Goal: Communication & Community: Answer question/provide support

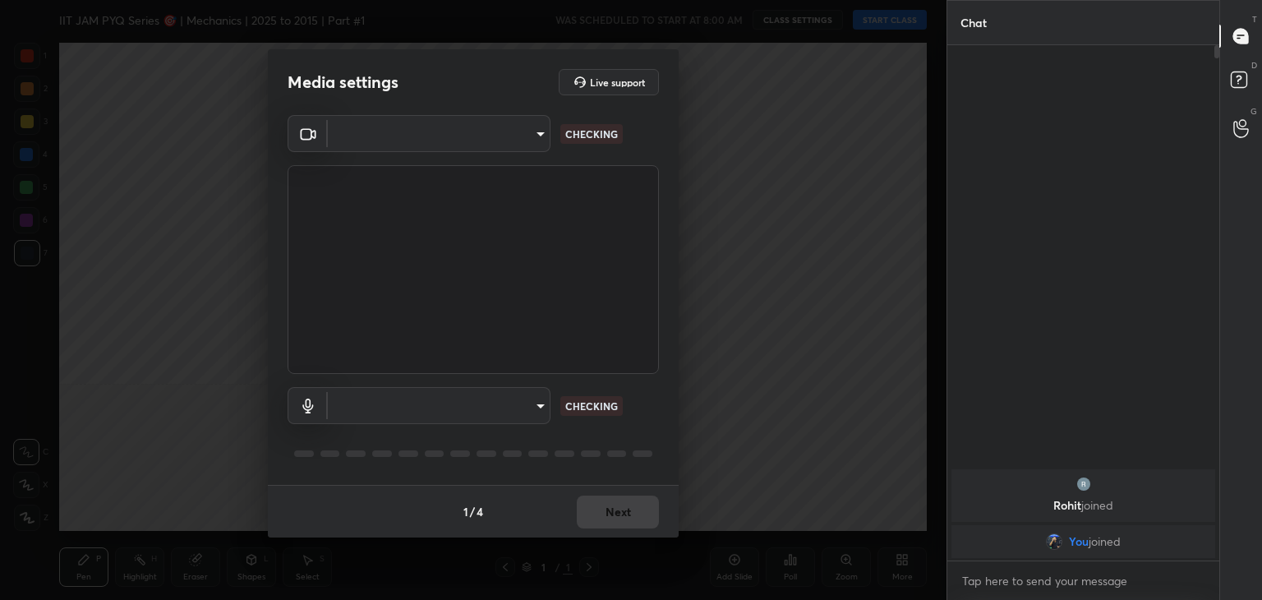
type input "a9fd4f38f379304b0caa4a79f2b732e989e7111bbf315c9f921f4749fc2d4ba3"
type input "default"
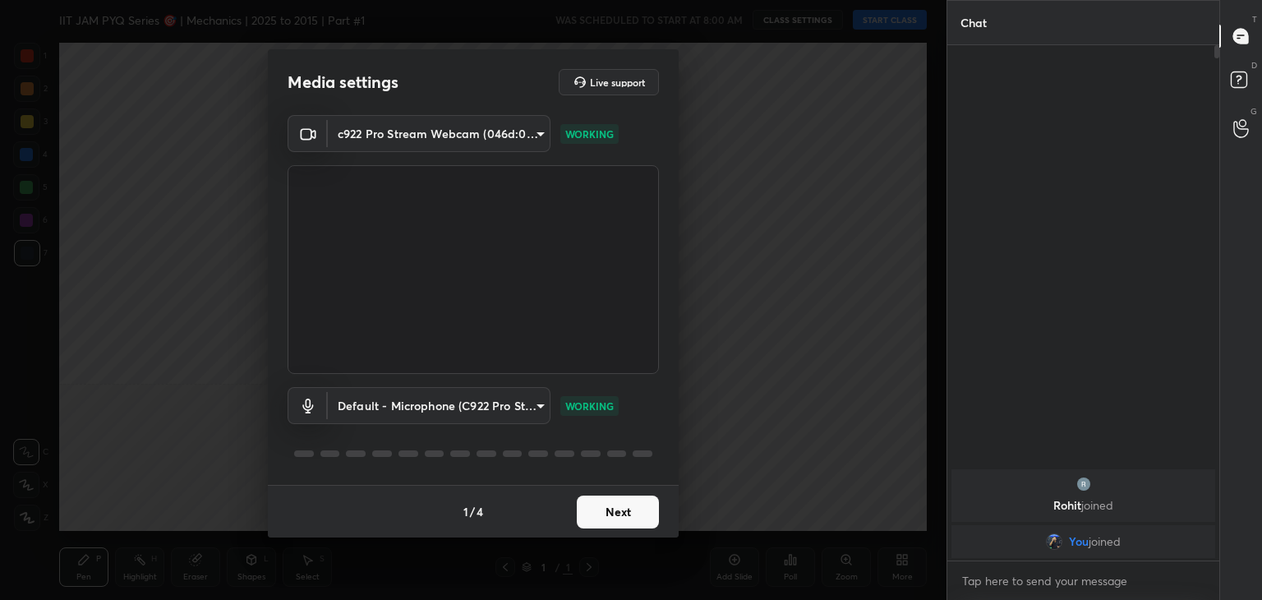
click at [622, 508] on button "Next" at bounding box center [618, 511] width 82 height 33
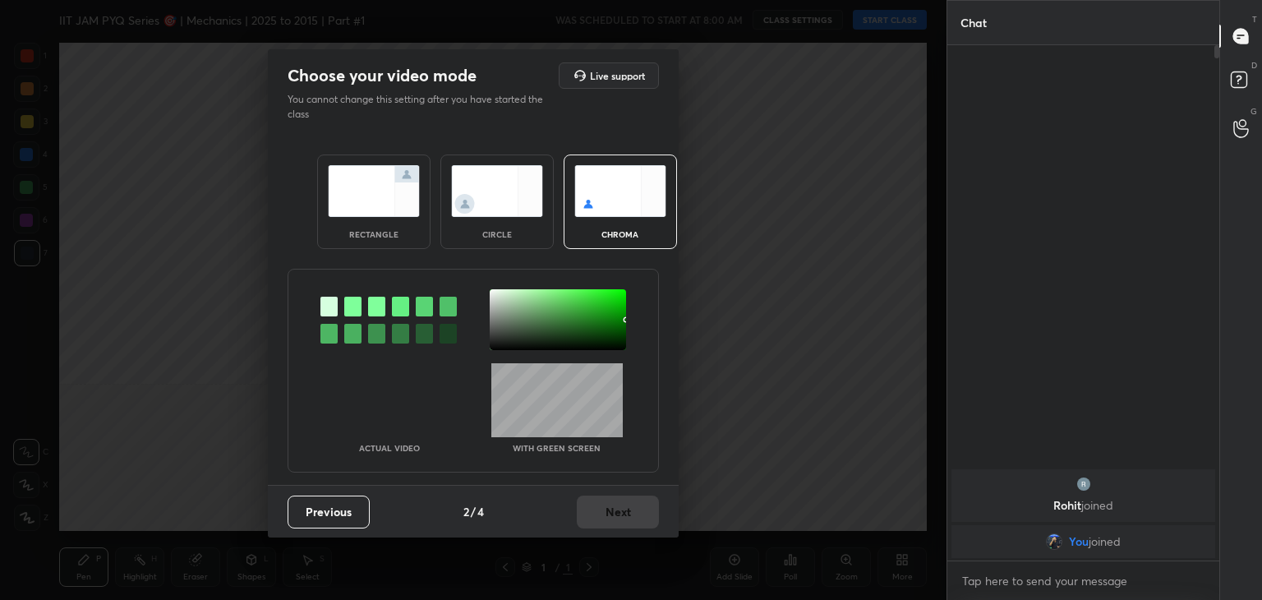
click at [501, 219] on div "circle" at bounding box center [496, 201] width 113 height 94
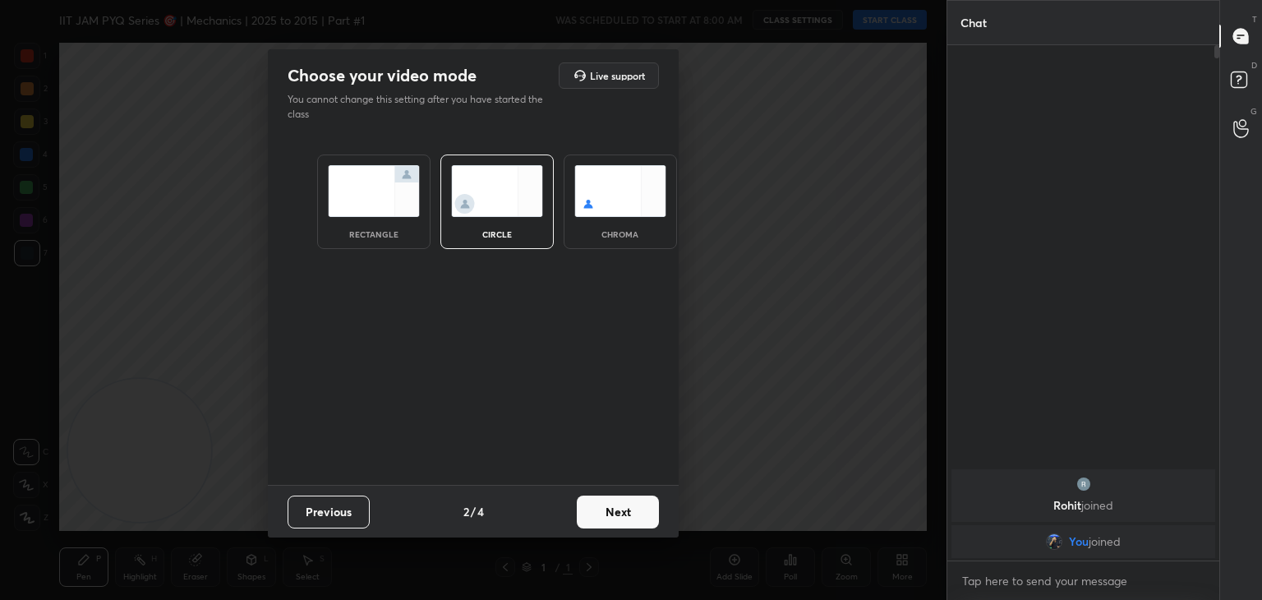
click at [632, 533] on div "Previous 2 / 4 Next" at bounding box center [473, 511] width 411 height 53
click at [642, 517] on button "Next" at bounding box center [618, 511] width 82 height 33
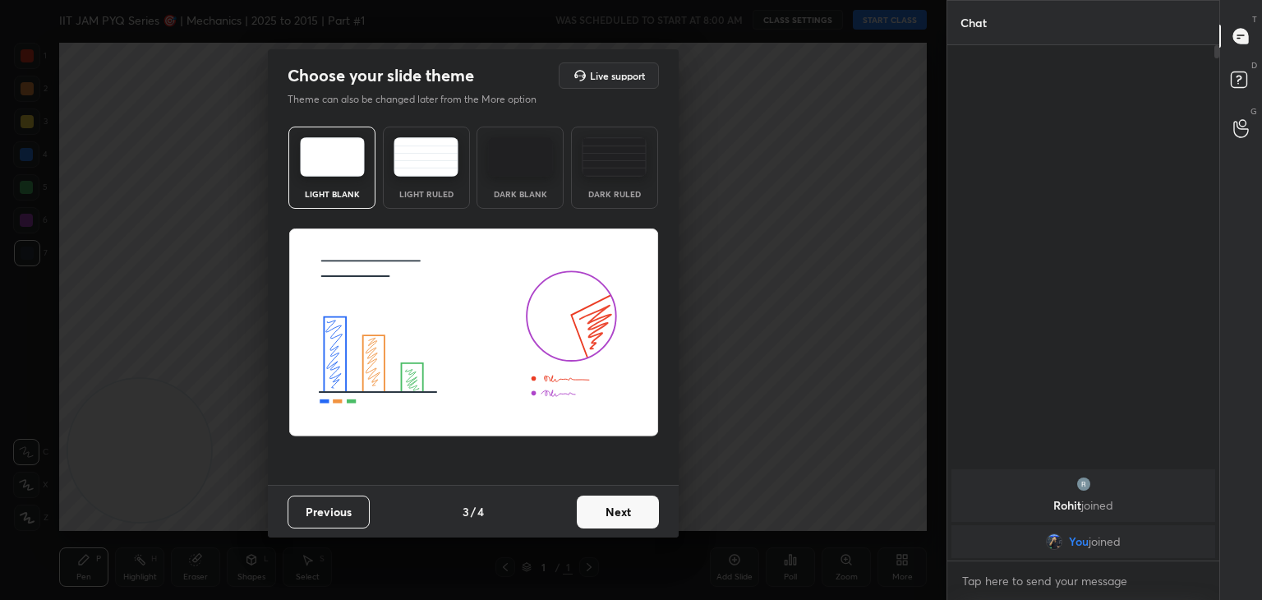
click at [642, 516] on button "Next" at bounding box center [618, 511] width 82 height 33
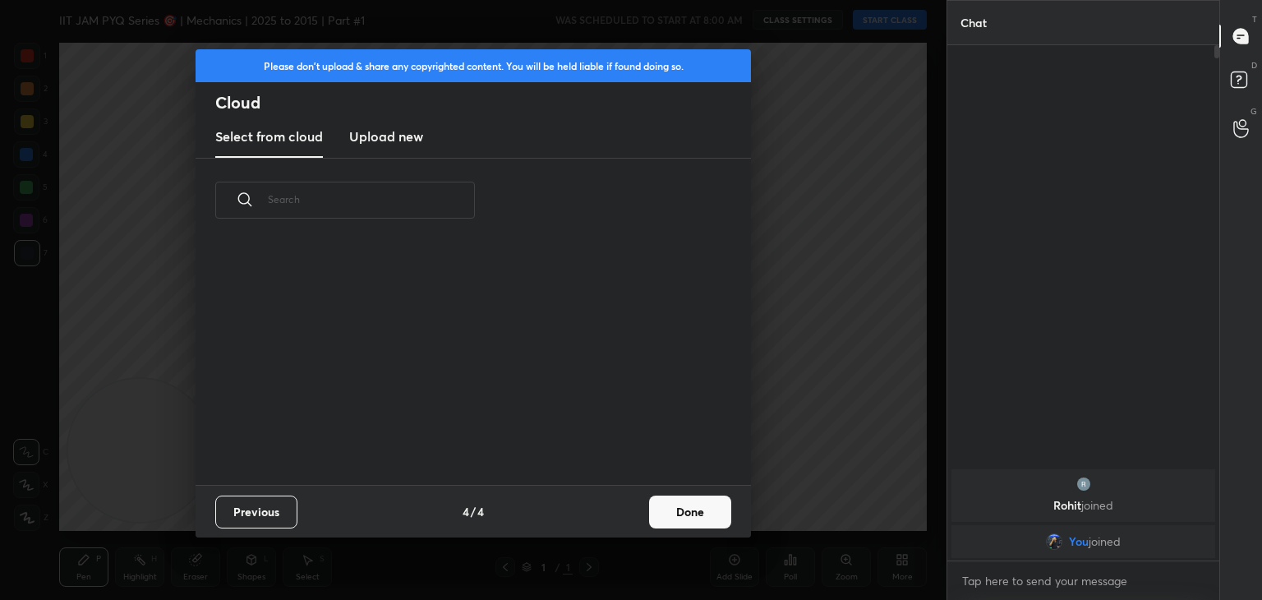
click at [713, 511] on button "Done" at bounding box center [690, 511] width 82 height 33
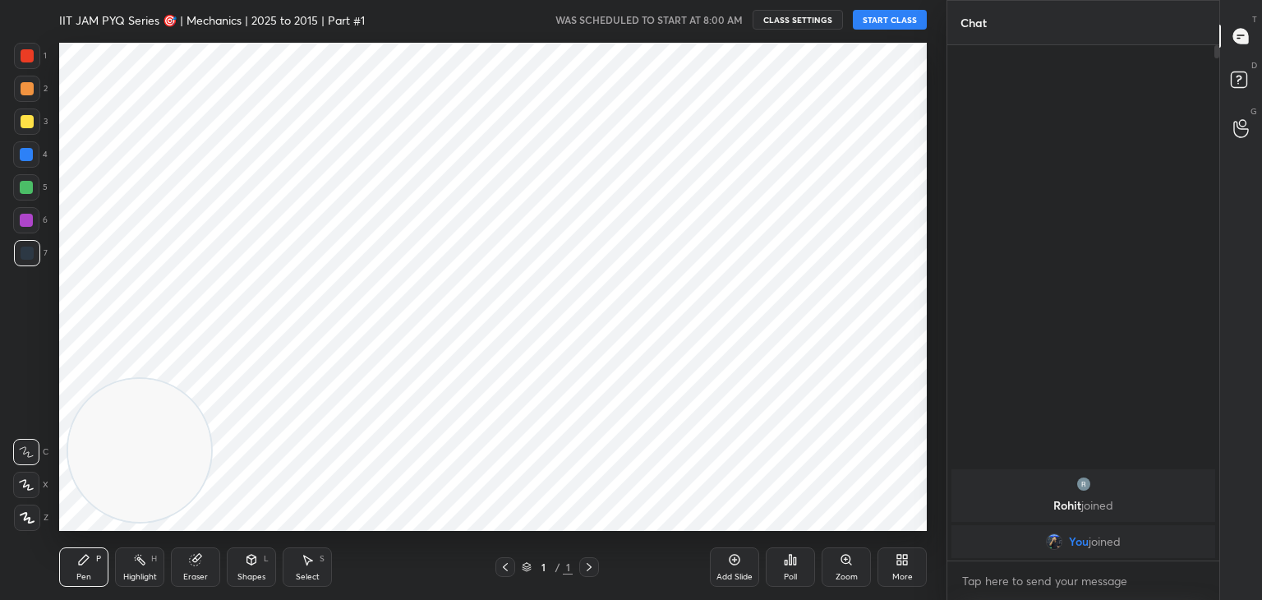
scroll to position [243, 527]
drag, startPoint x: 34, startPoint y: 478, endPoint x: 43, endPoint y: 467, distance: 14.0
click at [34, 480] on div at bounding box center [26, 485] width 26 height 26
click at [900, 18] on button "START CLASS" at bounding box center [890, 20] width 74 height 20
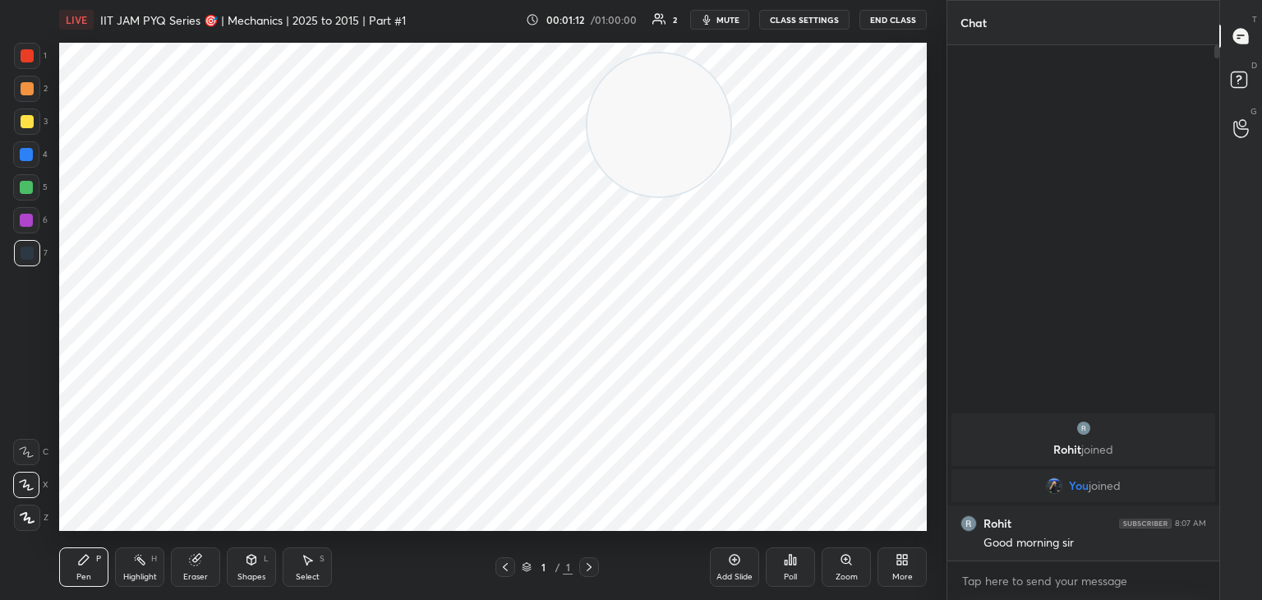
drag, startPoint x: 112, startPoint y: 477, endPoint x: 905, endPoint y: 12, distance: 920.2
click at [908, 15] on div "LIVE IIT JAM PYQ Series 🎯 | Mechanics | 2025 to 2015 | Part #1 00:01:12 / 01:00…" at bounding box center [493, 300] width 881 height 600
click at [908, 564] on icon at bounding box center [901, 559] width 13 height 13
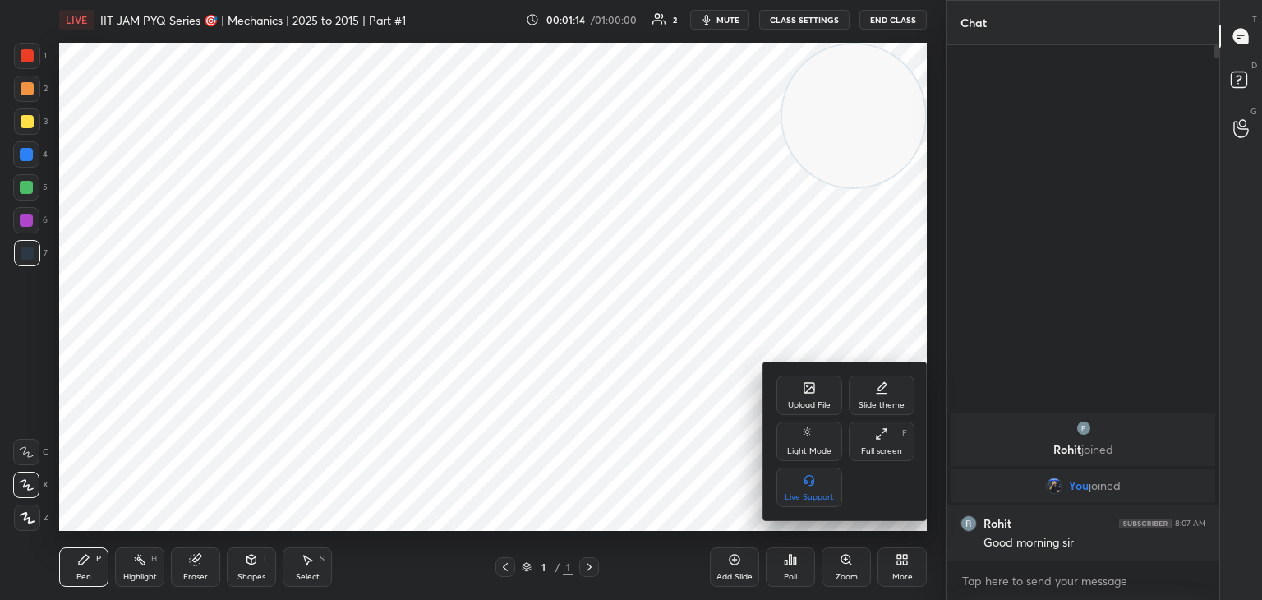
click at [800, 394] on div "Upload File" at bounding box center [809, 394] width 66 height 39
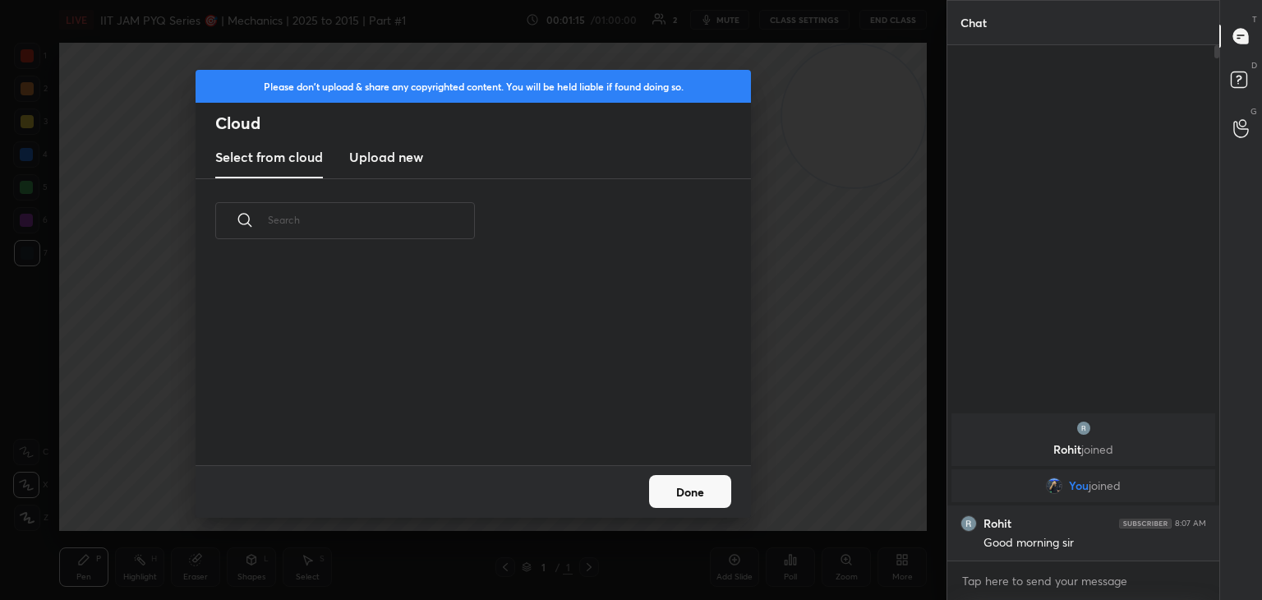
click at [394, 159] on h3 "Upload new" at bounding box center [386, 157] width 74 height 20
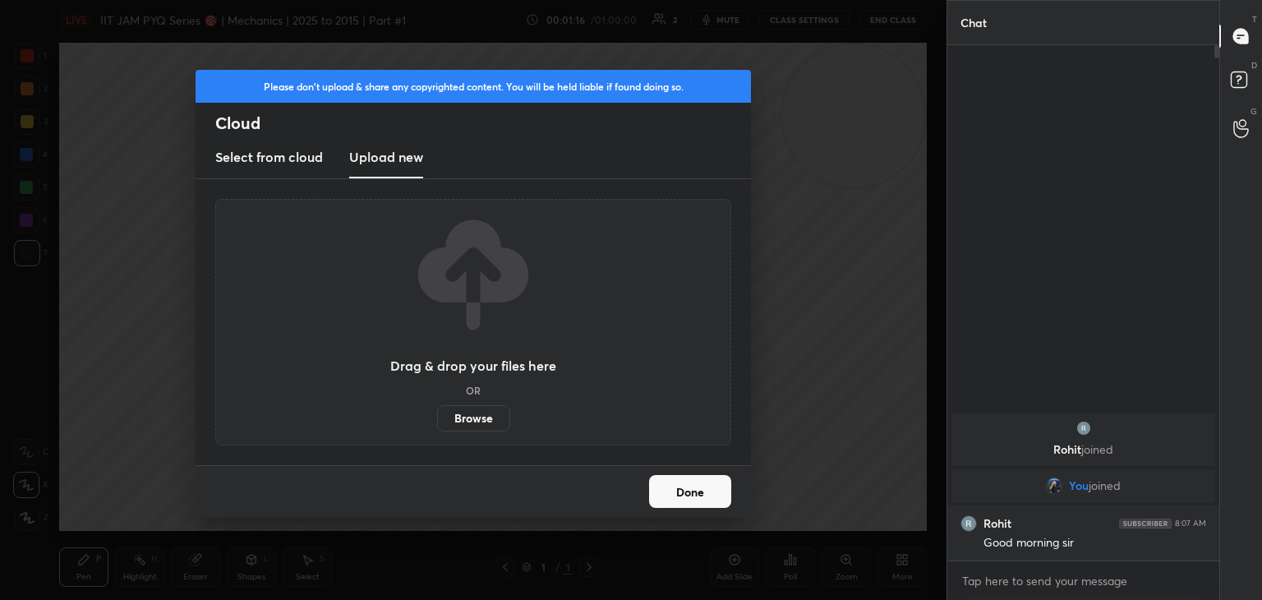
click at [477, 419] on label "Browse" at bounding box center [473, 418] width 73 height 26
click at [437, 419] on input "Browse" at bounding box center [437, 418] width 0 height 26
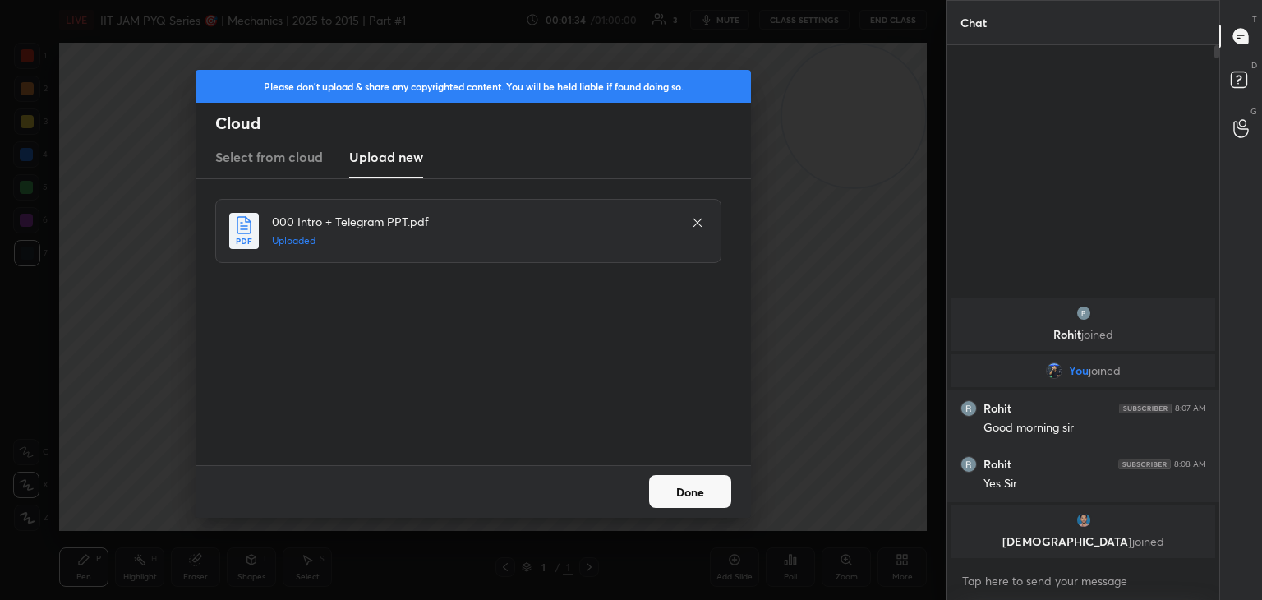
drag, startPoint x: 693, startPoint y: 487, endPoint x: 694, endPoint y: 497, distance: 9.9
click at [693, 490] on button "Done" at bounding box center [690, 491] width 82 height 33
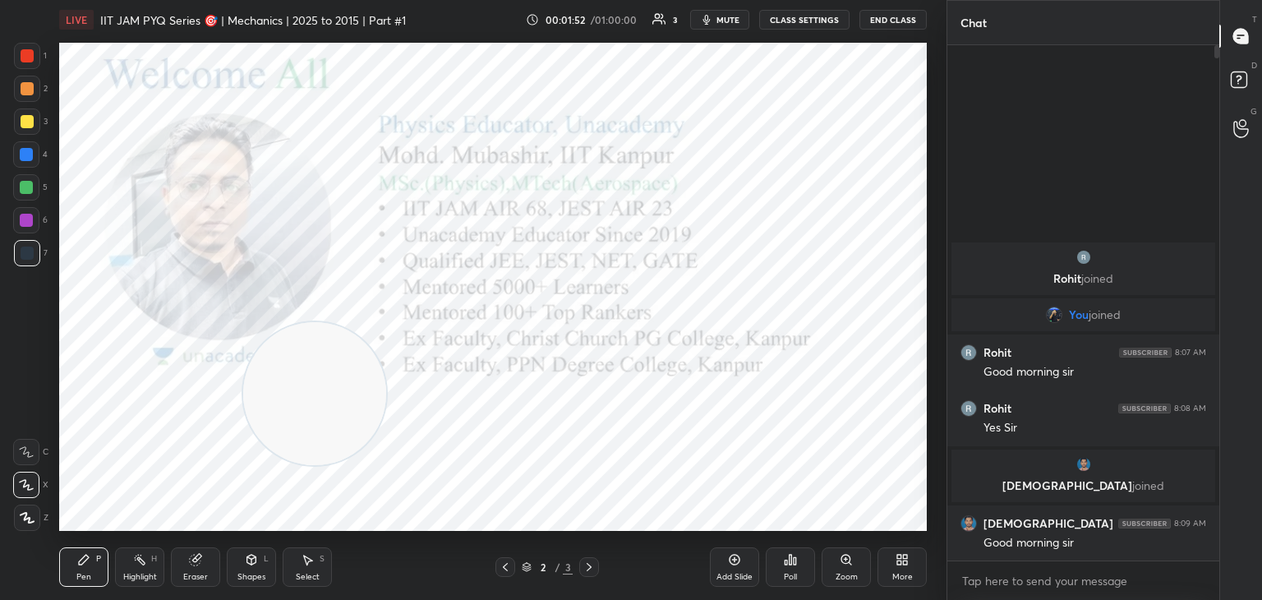
drag, startPoint x: 825, startPoint y: 140, endPoint x: 19, endPoint y: 528, distance: 894.7
click at [6, 591] on div "1 2 3 4 5 6 7 C X Z C X Z E E Erase all H H LIVE IIT JAM PYQ Series 🎯 | Mechani…" at bounding box center [466, 300] width 933 height 600
drag, startPoint x: 16, startPoint y: 58, endPoint x: 30, endPoint y: 63, distance: 15.6
click at [17, 60] on div at bounding box center [27, 56] width 26 height 26
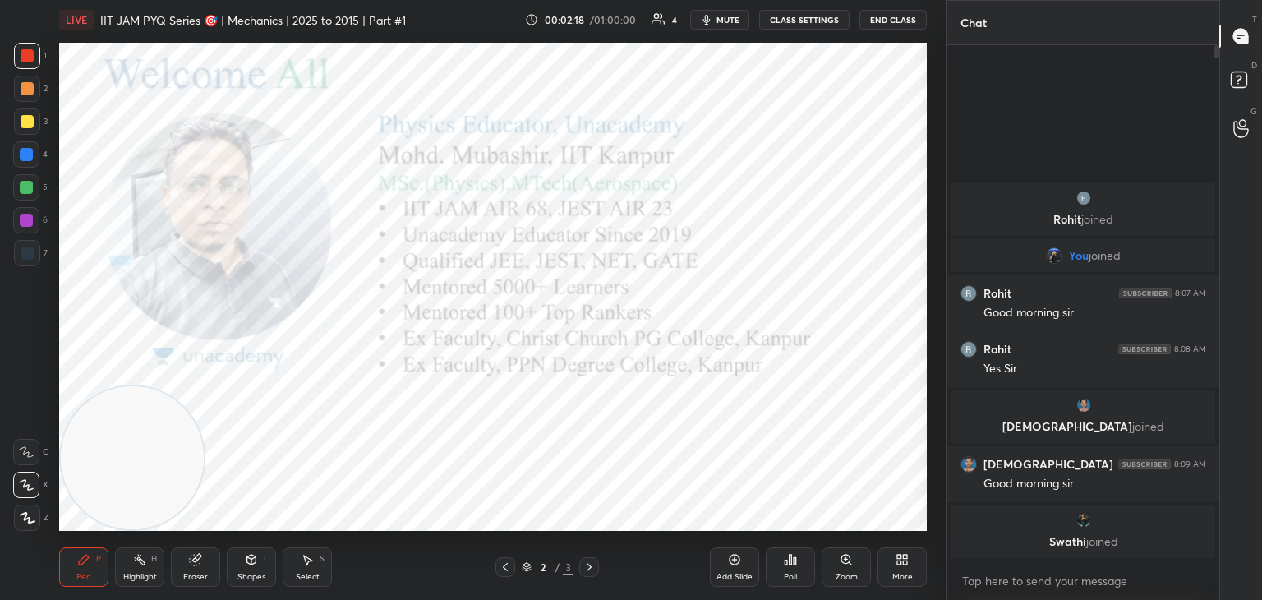
click at [589, 563] on icon at bounding box center [588, 566] width 13 height 13
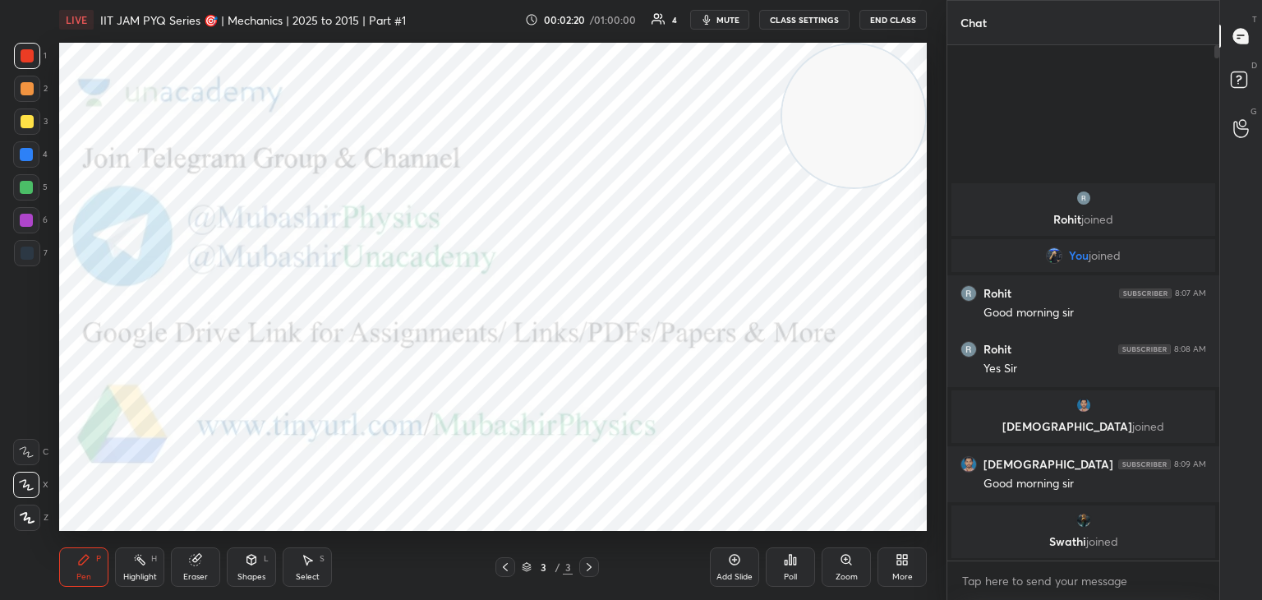
drag, startPoint x: 121, startPoint y: 430, endPoint x: 803, endPoint y: 21, distance: 795.2
click at [827, 8] on div "LIVE IIT JAM PYQ Series 🎯 | Mechanics | 2025 to 2015 | Part #1 00:02:20 / 01:00…" at bounding box center [493, 300] width 881 height 600
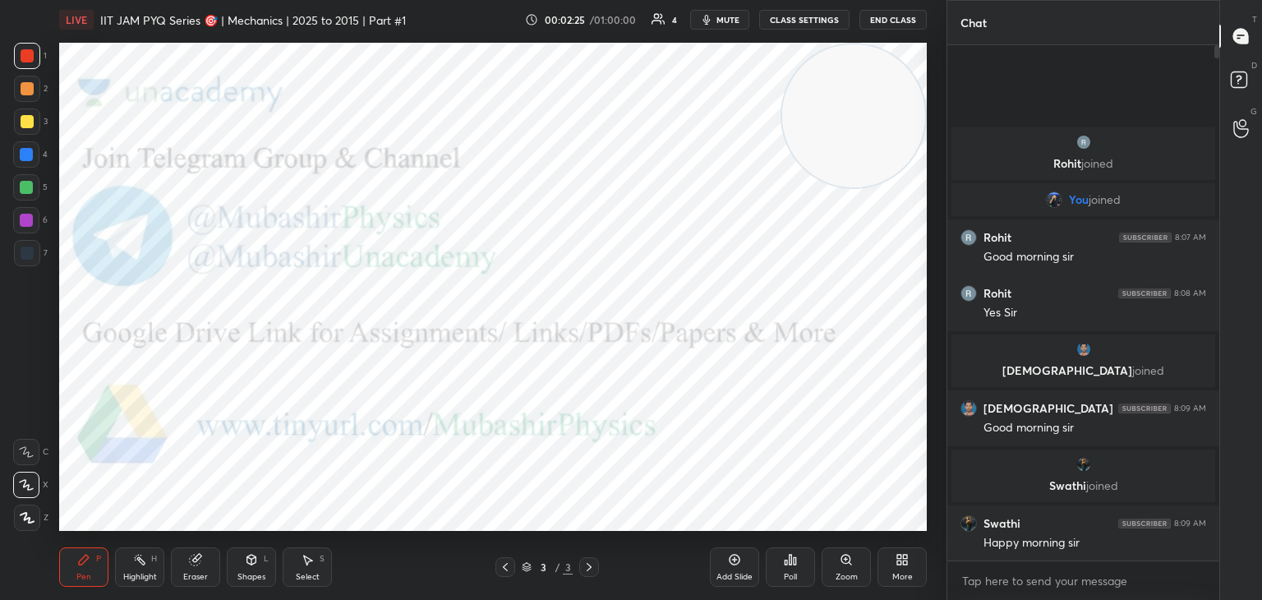
click at [32, 225] on div at bounding box center [26, 220] width 26 height 26
click at [906, 564] on icon at bounding box center [905, 562] width 4 height 4
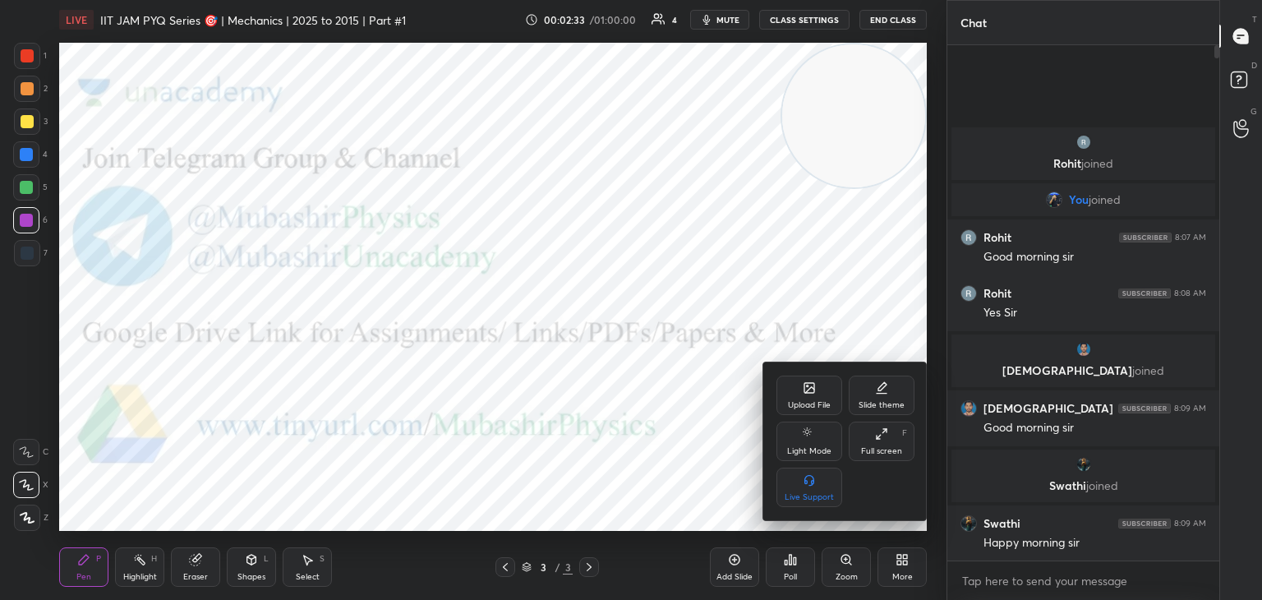
click at [803, 395] on div "Upload File" at bounding box center [809, 394] width 66 height 39
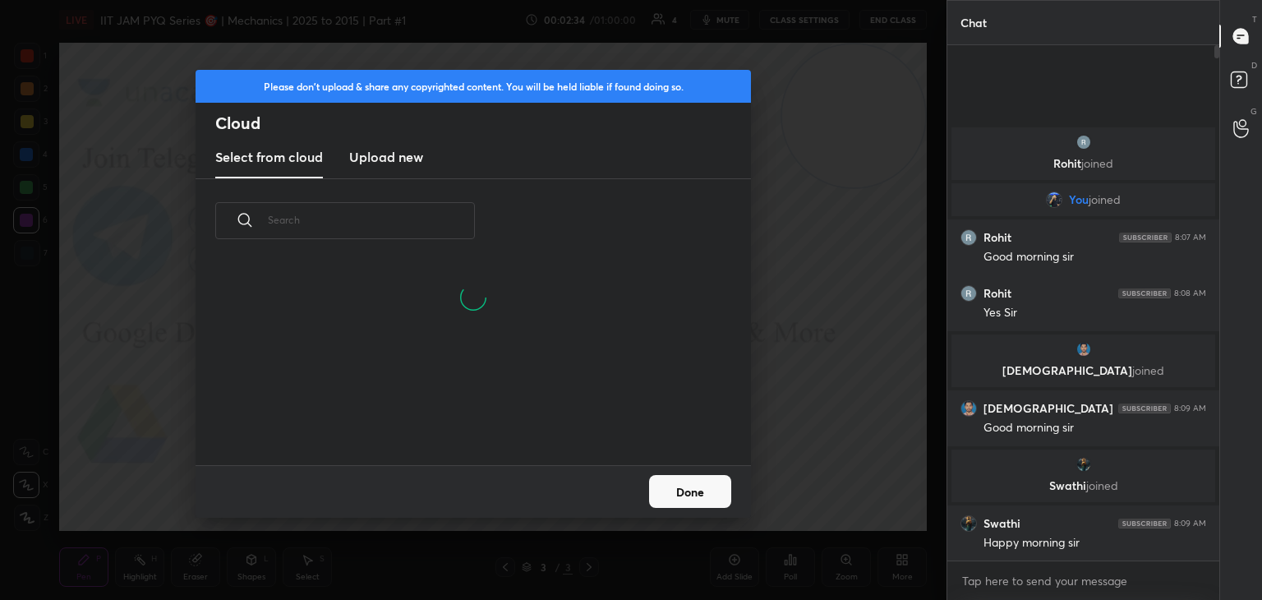
click at [384, 143] on new "Upload new" at bounding box center [386, 157] width 74 height 41
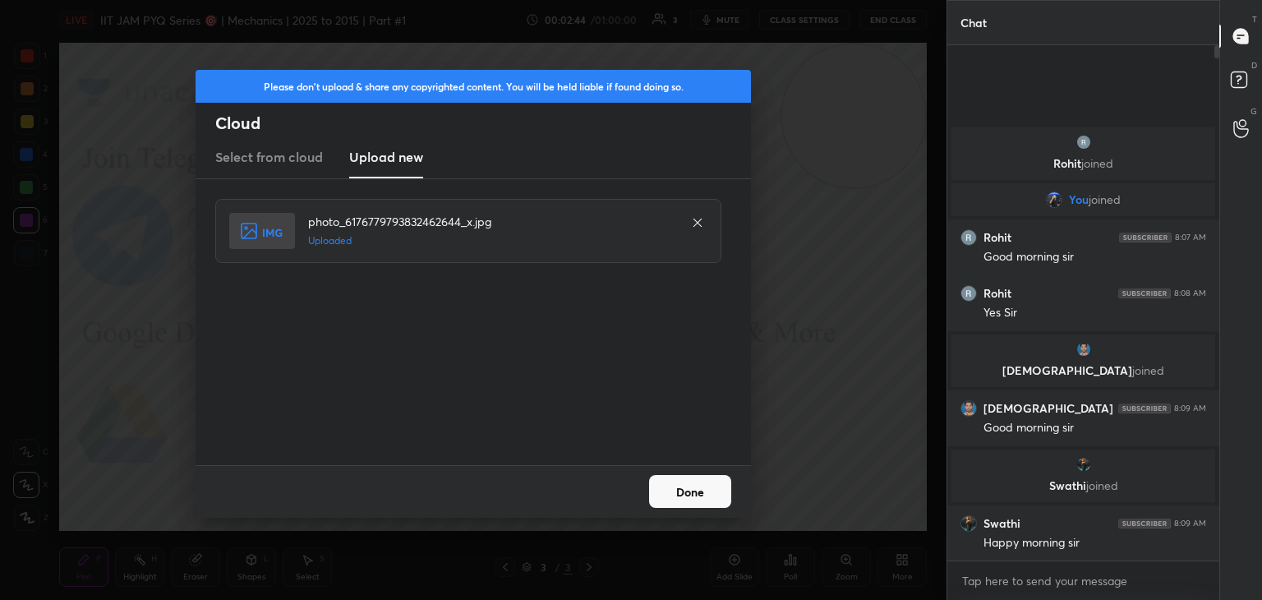
click at [678, 491] on button "Done" at bounding box center [690, 491] width 82 height 33
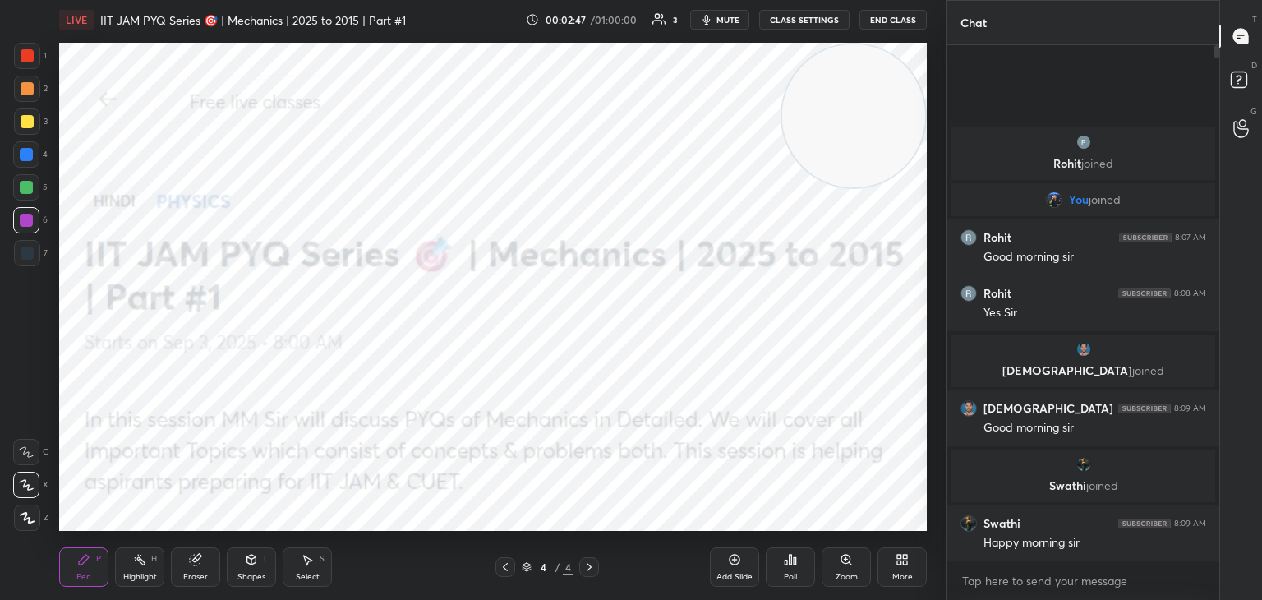
click at [27, 64] on div at bounding box center [27, 56] width 26 height 26
drag, startPoint x: 27, startPoint y: 224, endPoint x: 44, endPoint y: 225, distance: 16.5
click at [27, 223] on div at bounding box center [26, 220] width 13 height 13
click at [27, 191] on div at bounding box center [26, 187] width 26 height 26
drag, startPoint x: 27, startPoint y: 158, endPoint x: 50, endPoint y: 181, distance: 32.5
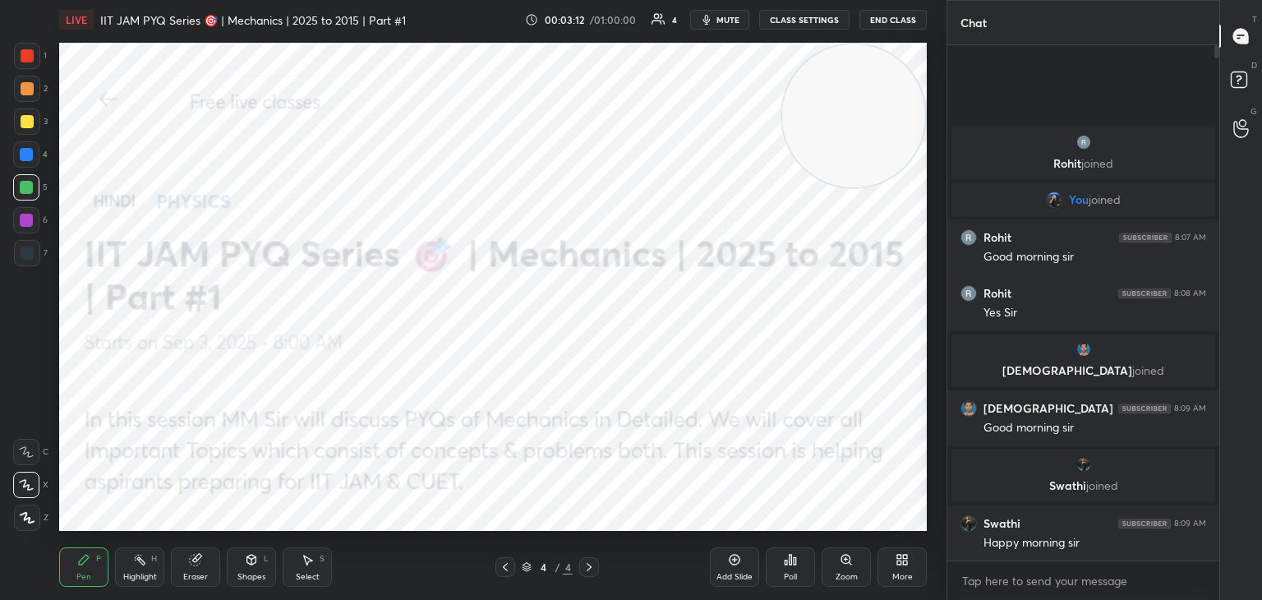
click at [26, 154] on div at bounding box center [26, 154] width 13 height 13
drag, startPoint x: 26, startPoint y: 228, endPoint x: 45, endPoint y: 235, distance: 20.3
click at [26, 227] on div at bounding box center [26, 220] width 26 height 26
drag, startPoint x: 26, startPoint y: 85, endPoint x: 45, endPoint y: 113, distance: 33.7
click at [27, 89] on div at bounding box center [27, 88] width 13 height 13
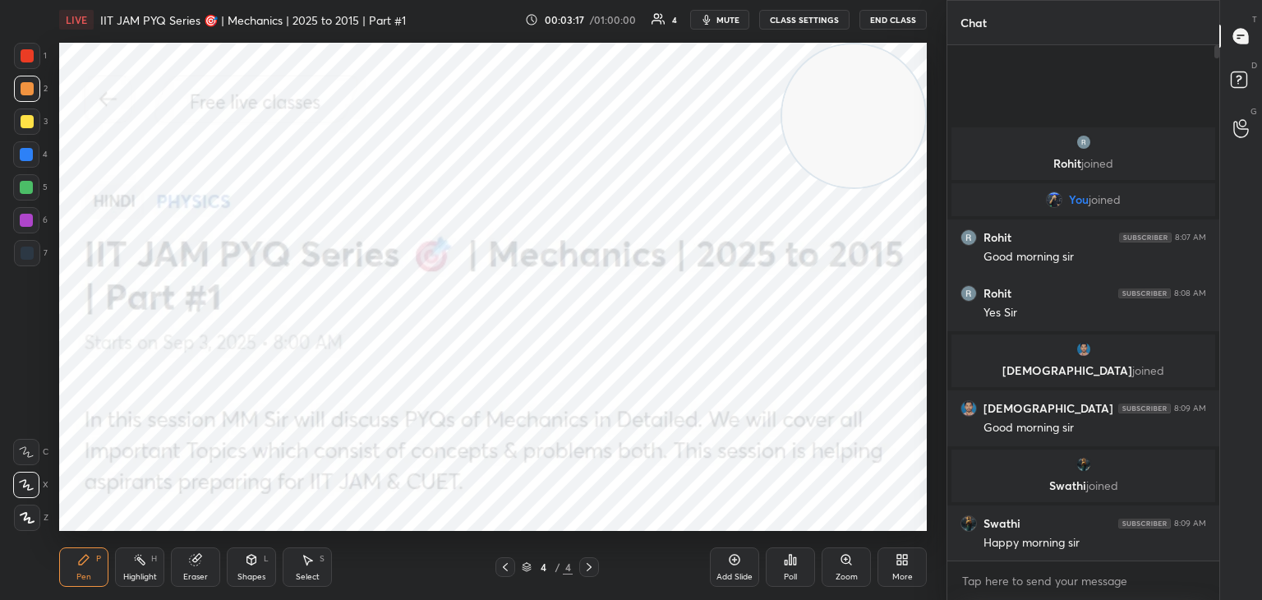
click at [24, 136] on div "3" at bounding box center [31, 124] width 34 height 33
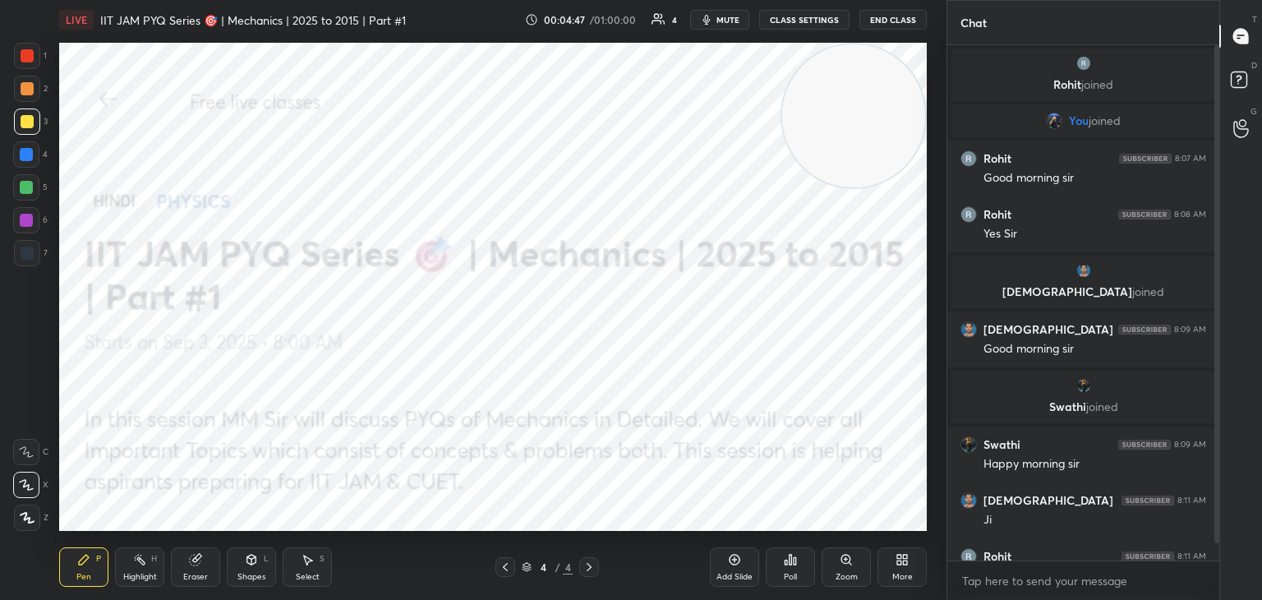
drag, startPoint x: 139, startPoint y: 555, endPoint x: 198, endPoint y: 534, distance: 62.9
click at [138, 557] on icon at bounding box center [139, 559] width 13 height 13
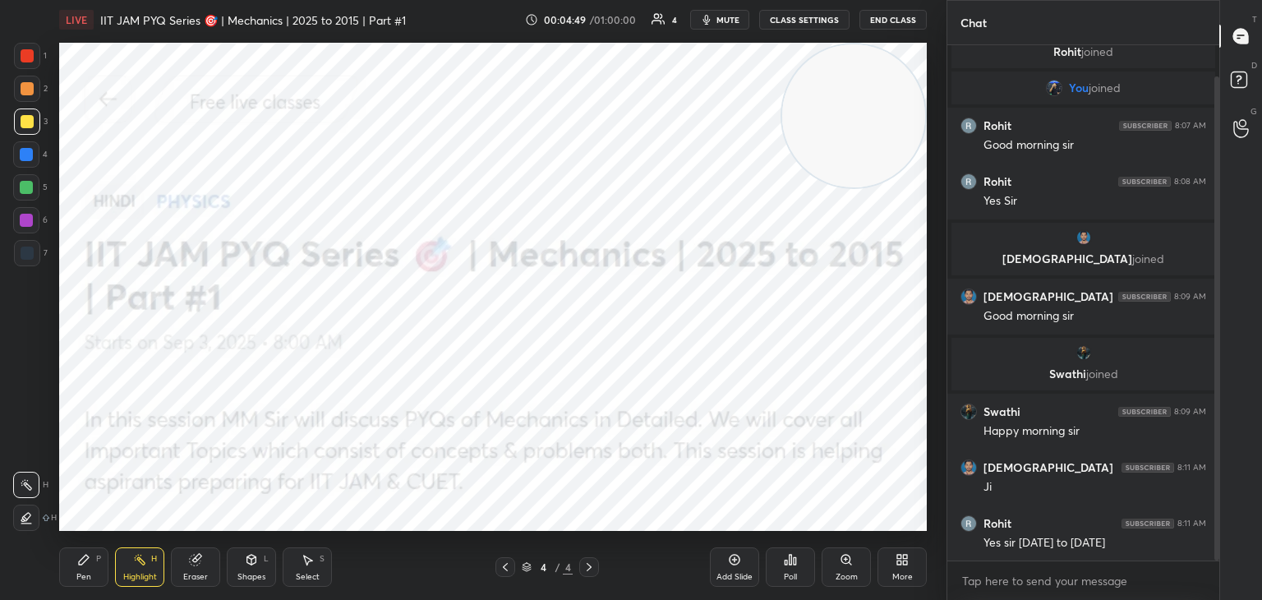
drag, startPoint x: 1216, startPoint y: 384, endPoint x: 1210, endPoint y: 419, distance: 35.0
click at [1215, 417] on div at bounding box center [1216, 318] width 5 height 484
click at [891, 562] on div "More" at bounding box center [901, 566] width 49 height 39
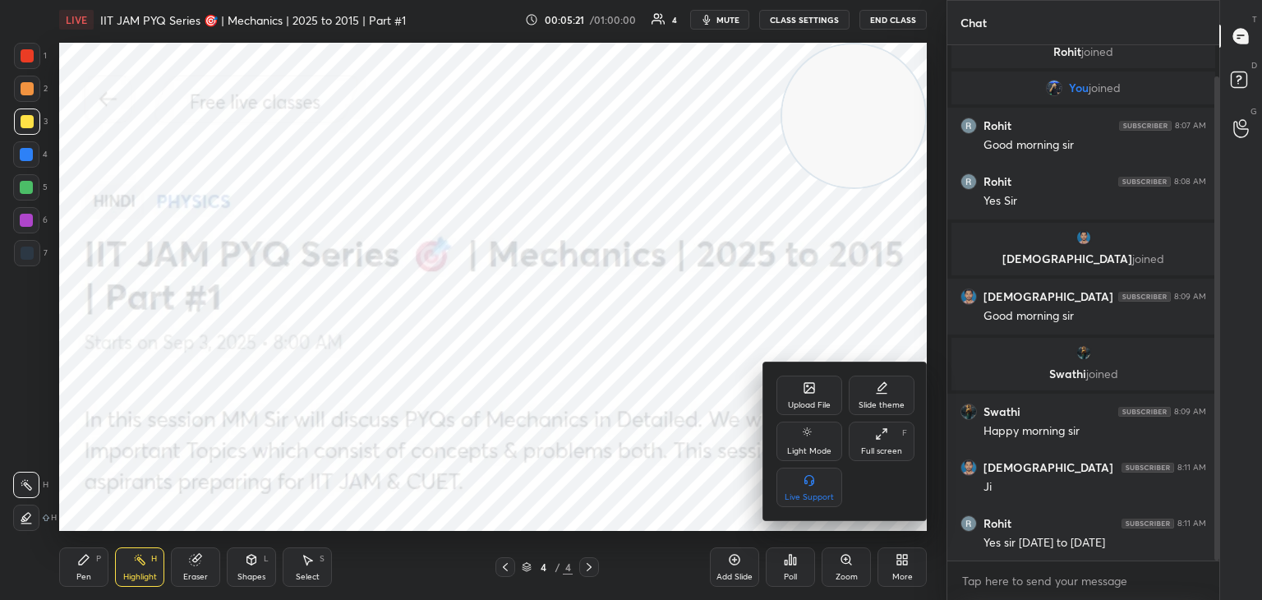
click at [801, 394] on div "Upload File" at bounding box center [809, 394] width 66 height 39
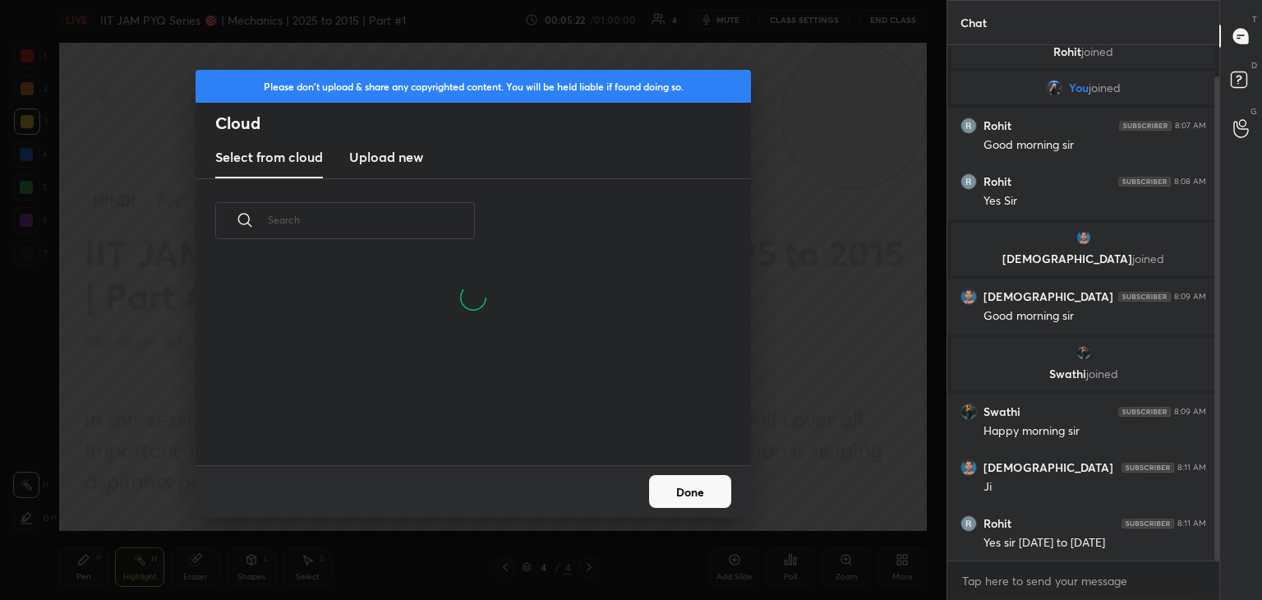
click at [403, 155] on h3 "Upload new" at bounding box center [386, 157] width 74 height 20
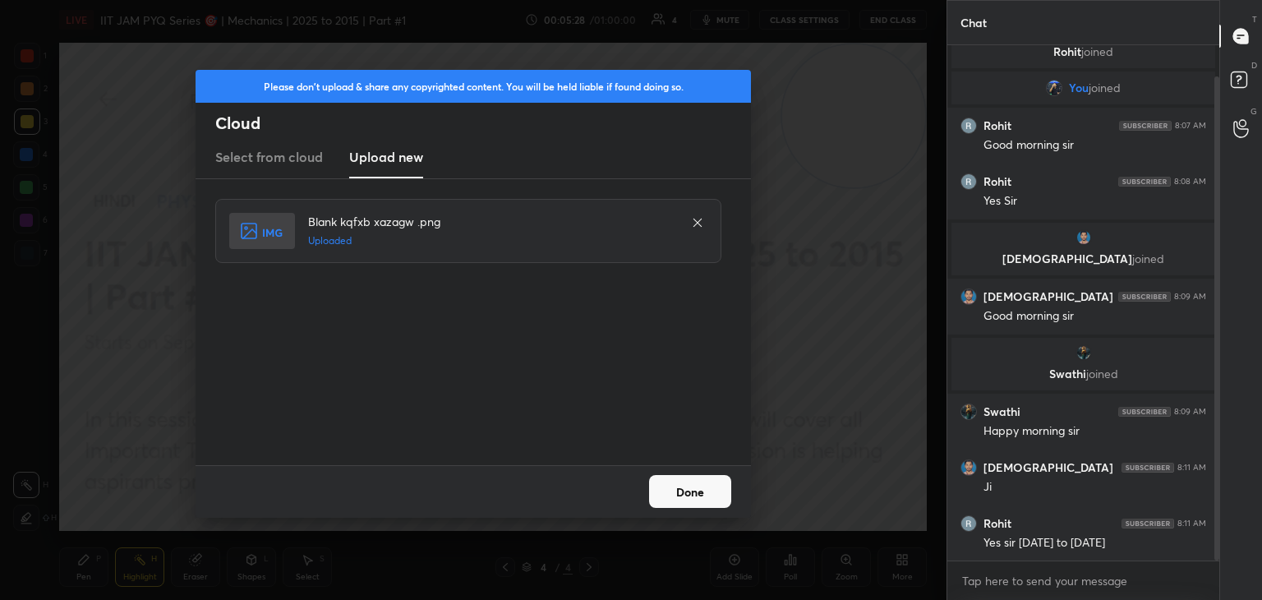
click at [690, 493] on button "Done" at bounding box center [690, 491] width 82 height 33
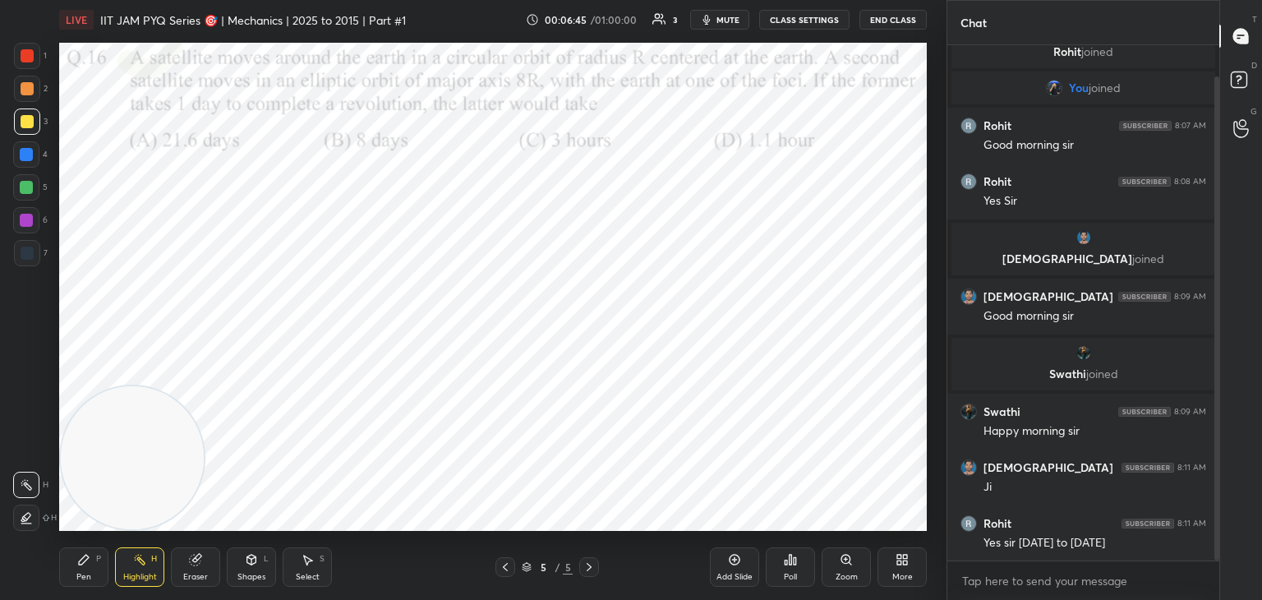
drag, startPoint x: 854, startPoint y: 130, endPoint x: 20, endPoint y: 513, distance: 917.9
click at [20, 521] on div "1 2 3 4 5 6 7 C X Z C X Z E E Erase all H H LIVE IIT JAM PYQ Series 🎯 | Mechani…" at bounding box center [466, 300] width 933 height 600
drag, startPoint x: 66, startPoint y: 557, endPoint x: 79, endPoint y: 559, distance: 13.4
click at [66, 560] on div "Pen P" at bounding box center [83, 566] width 49 height 39
click at [131, 564] on div "Highlight H" at bounding box center [139, 566] width 49 height 39
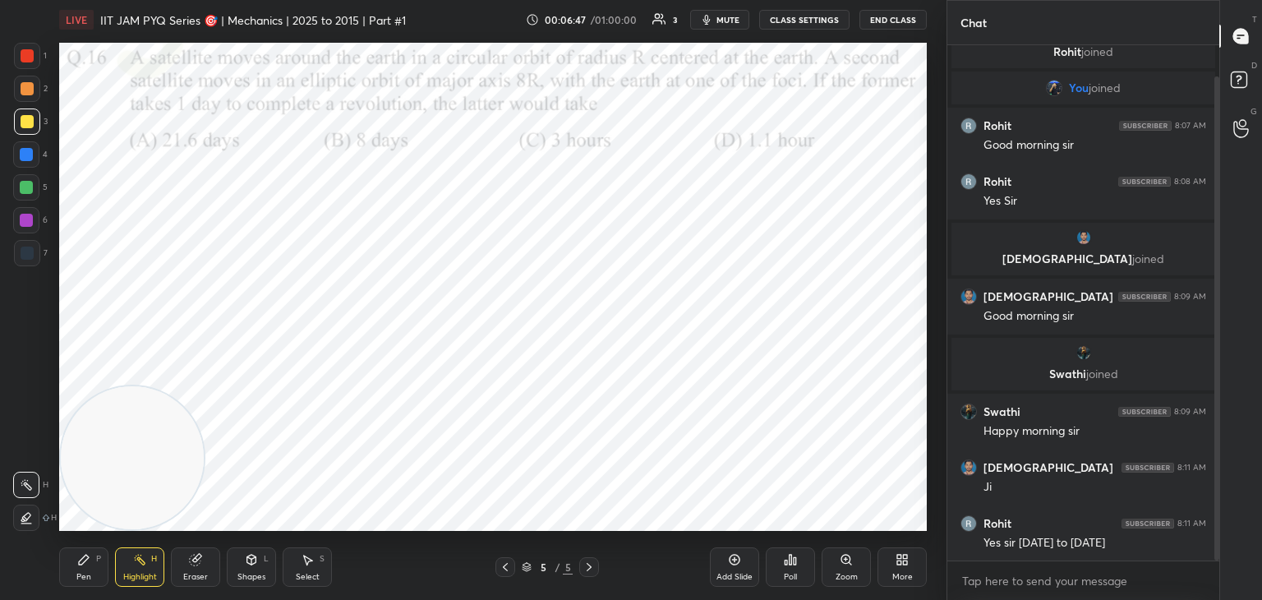
drag, startPoint x: 83, startPoint y: 563, endPoint x: 121, endPoint y: 557, distance: 38.2
click at [75, 560] on div "Pen P" at bounding box center [83, 566] width 49 height 39
click at [154, 562] on div "H" at bounding box center [154, 559] width 6 height 8
drag, startPoint x: 85, startPoint y: 564, endPoint x: 98, endPoint y: 564, distance: 13.1
click at [89, 563] on icon at bounding box center [83, 559] width 13 height 13
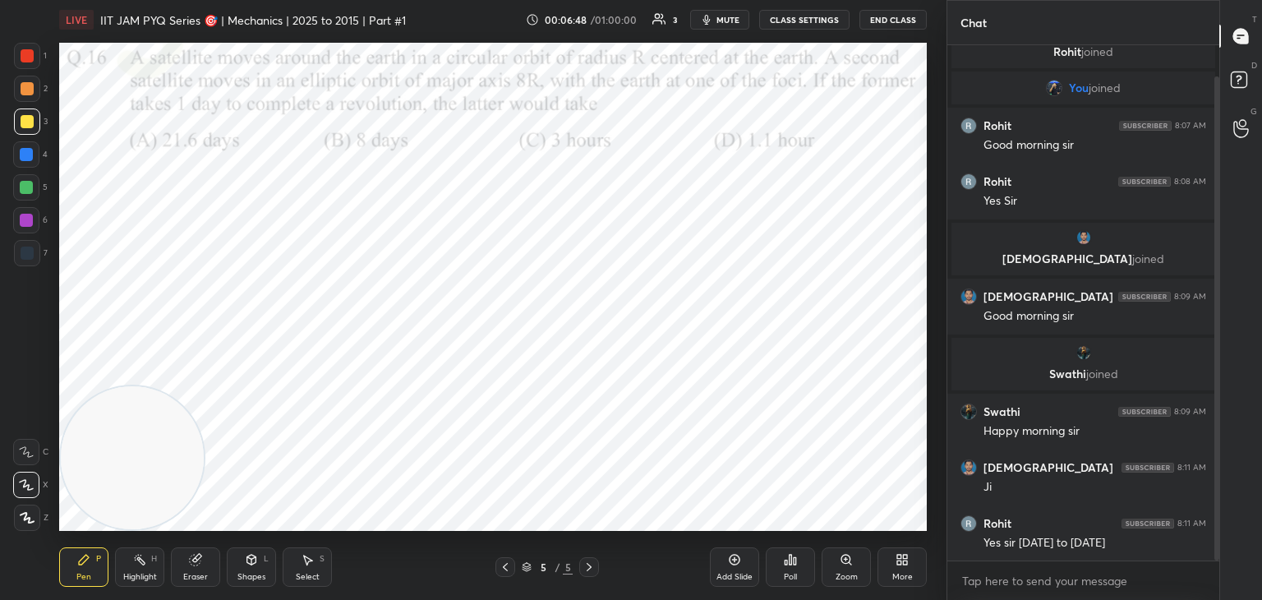
drag, startPoint x: 127, startPoint y: 565, endPoint x: 119, endPoint y: 567, distance: 8.4
click at [124, 565] on div "Highlight H" at bounding box center [139, 566] width 49 height 39
drag, startPoint x: 88, startPoint y: 573, endPoint x: 124, endPoint y: 569, distance: 36.4
click at [89, 573] on div "Pen" at bounding box center [83, 577] width 15 height 8
click at [124, 572] on div "Pen P Highlight H Eraser Shapes L Select S" at bounding box center [221, 566] width 325 height 39
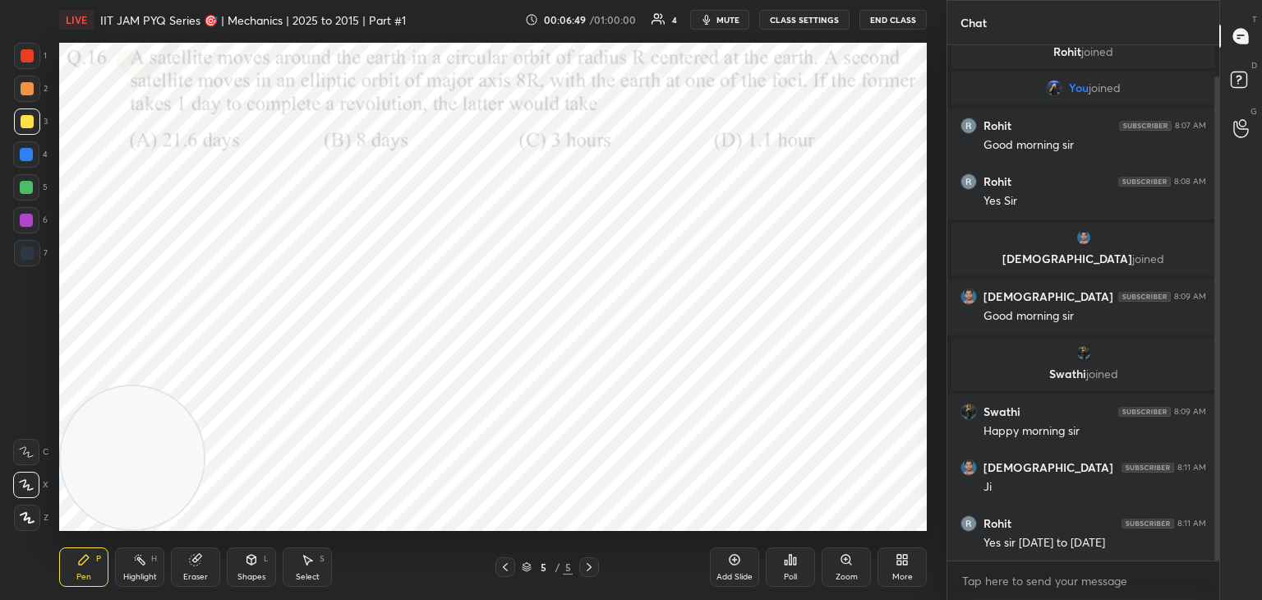
click at [141, 566] on icon at bounding box center [139, 559] width 13 height 13
drag, startPoint x: 83, startPoint y: 569, endPoint x: 99, endPoint y: 569, distance: 15.6
click at [88, 569] on div "Pen P" at bounding box center [83, 566] width 49 height 39
click at [127, 566] on div "Highlight H" at bounding box center [139, 566] width 49 height 39
drag, startPoint x: 121, startPoint y: 487, endPoint x: 122, endPoint y: 521, distance: 33.7
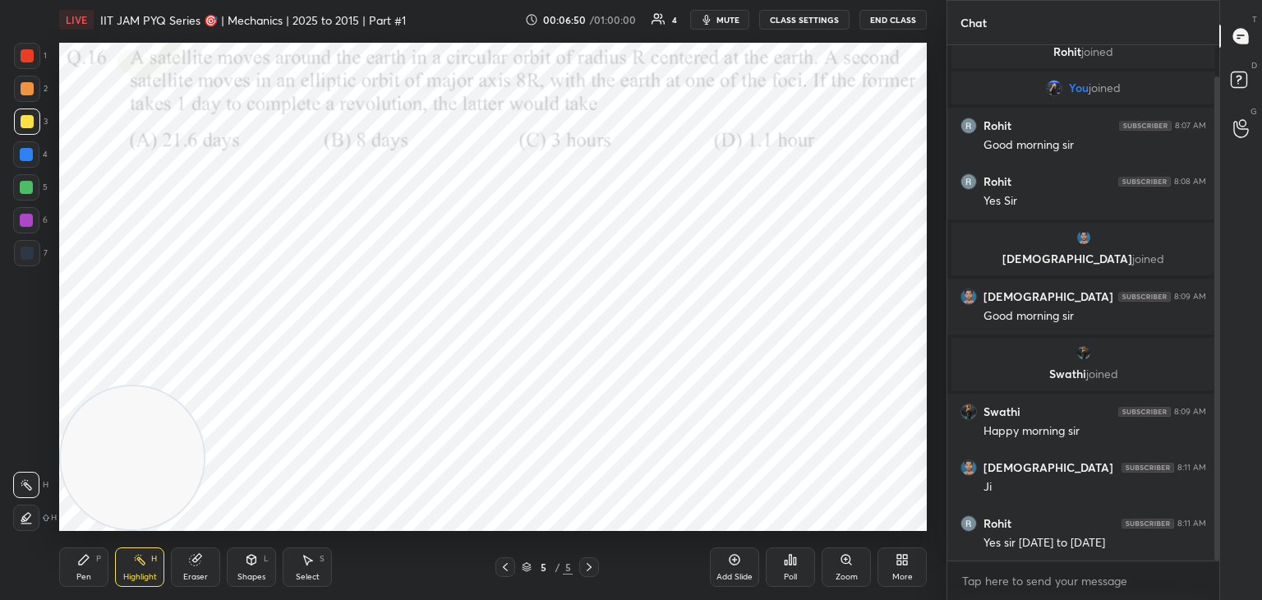
click at [103, 536] on div "LIVE IIT JAM PYQ Series 🎯 | Mechanics | 2025 to 2015 | Part #1 00:06:50 / 01:00…" at bounding box center [493, 300] width 881 height 600
drag, startPoint x: 729, startPoint y: 17, endPoint x: 752, endPoint y: 4, distance: 26.5
click at [725, 16] on span "mute" at bounding box center [727, 20] width 23 height 12
drag, startPoint x: 729, startPoint y: 17, endPoint x: 727, endPoint y: 27, distance: 10.0
click at [729, 21] on span "unmute" at bounding box center [726, 20] width 35 height 12
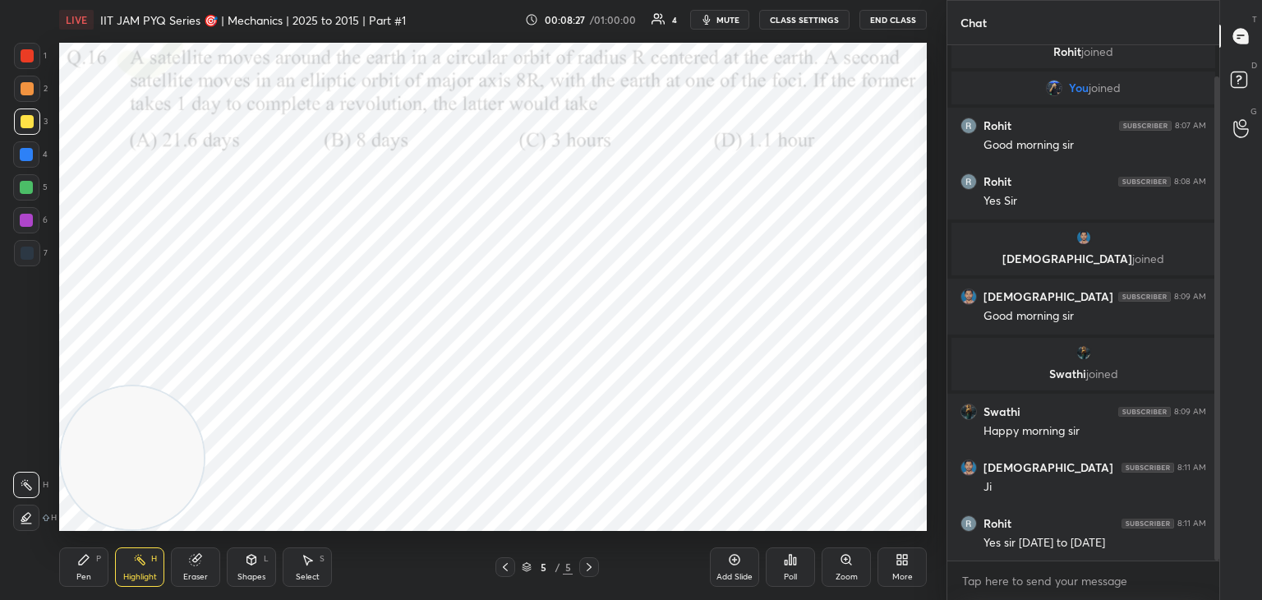
drag, startPoint x: 504, startPoint y: 567, endPoint x: 522, endPoint y: 567, distance: 18.1
click at [505, 568] on icon at bounding box center [505, 567] width 5 height 8
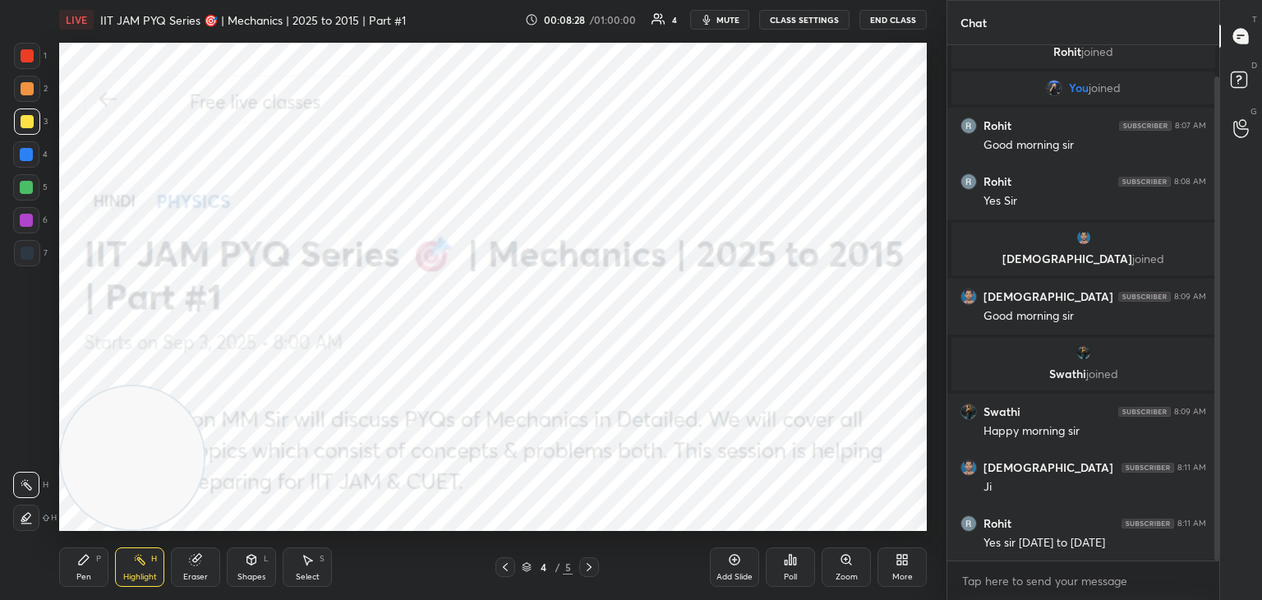
click at [904, 564] on icon at bounding box center [905, 562] width 4 height 4
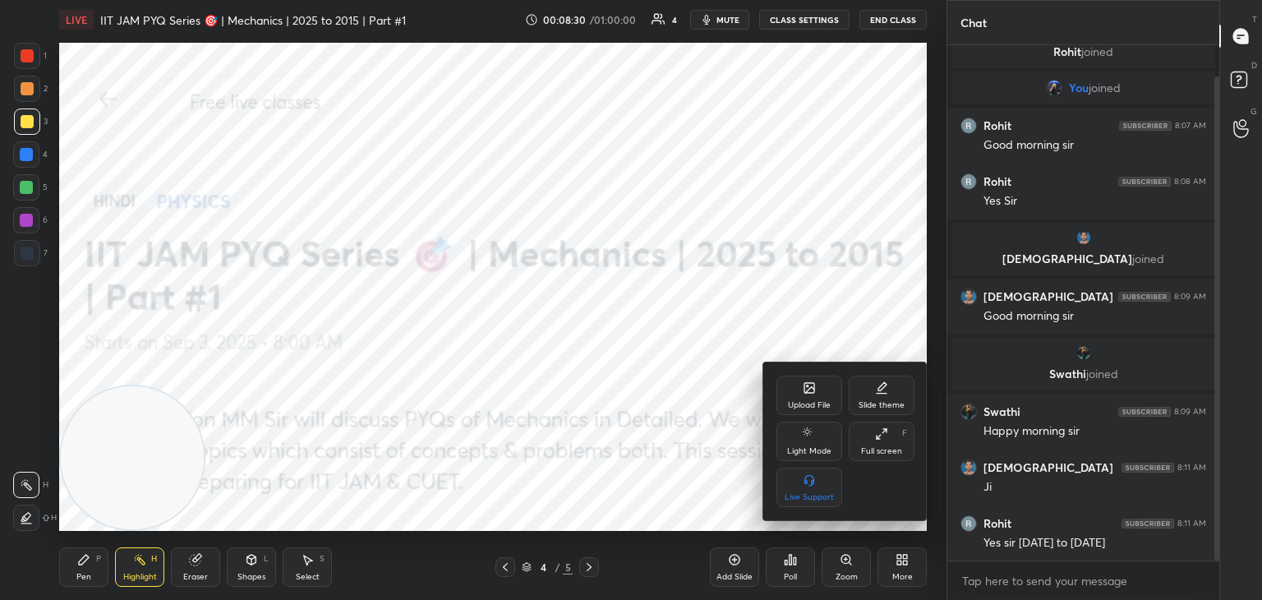
click at [819, 389] on div "Upload File" at bounding box center [809, 394] width 66 height 39
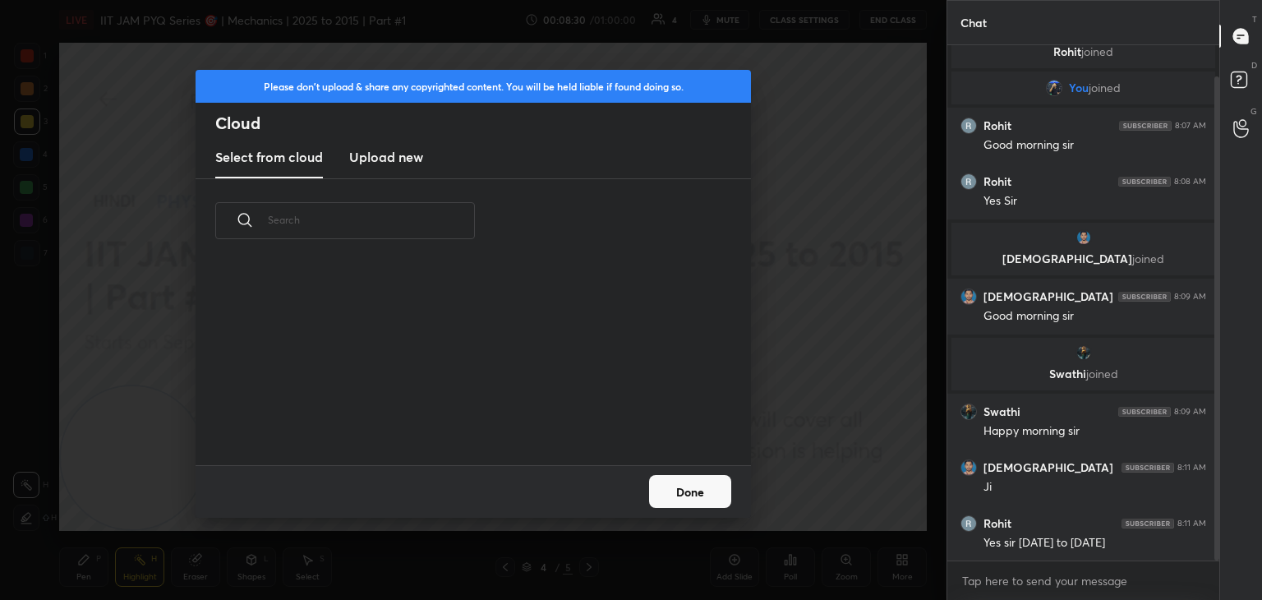
click at [394, 150] on new "Upload new" at bounding box center [386, 157] width 74 height 41
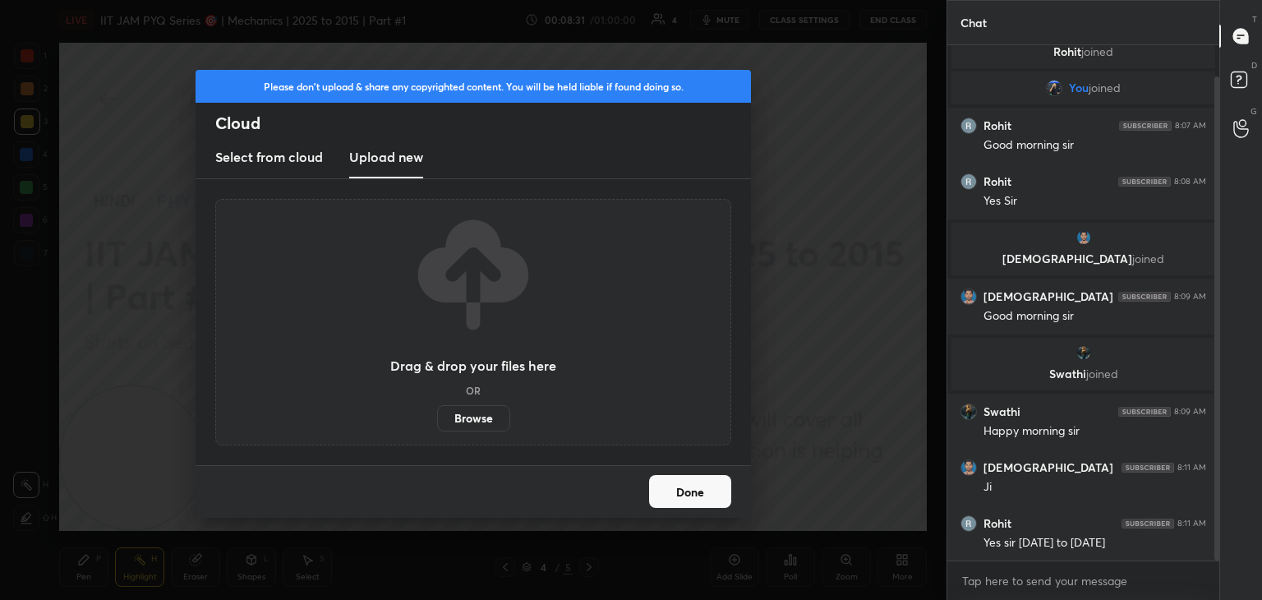
click at [487, 411] on label "Browse" at bounding box center [473, 418] width 73 height 26
click at [437, 411] on input "Browse" at bounding box center [437, 418] width 0 height 26
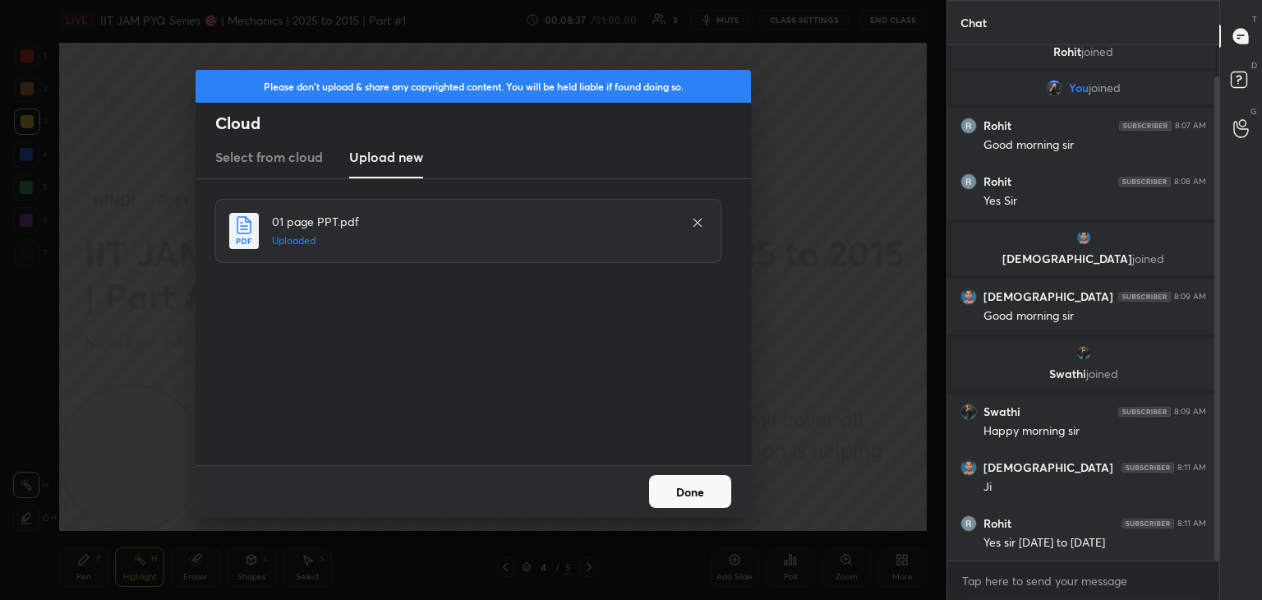
click at [689, 496] on button "Done" at bounding box center [690, 491] width 82 height 33
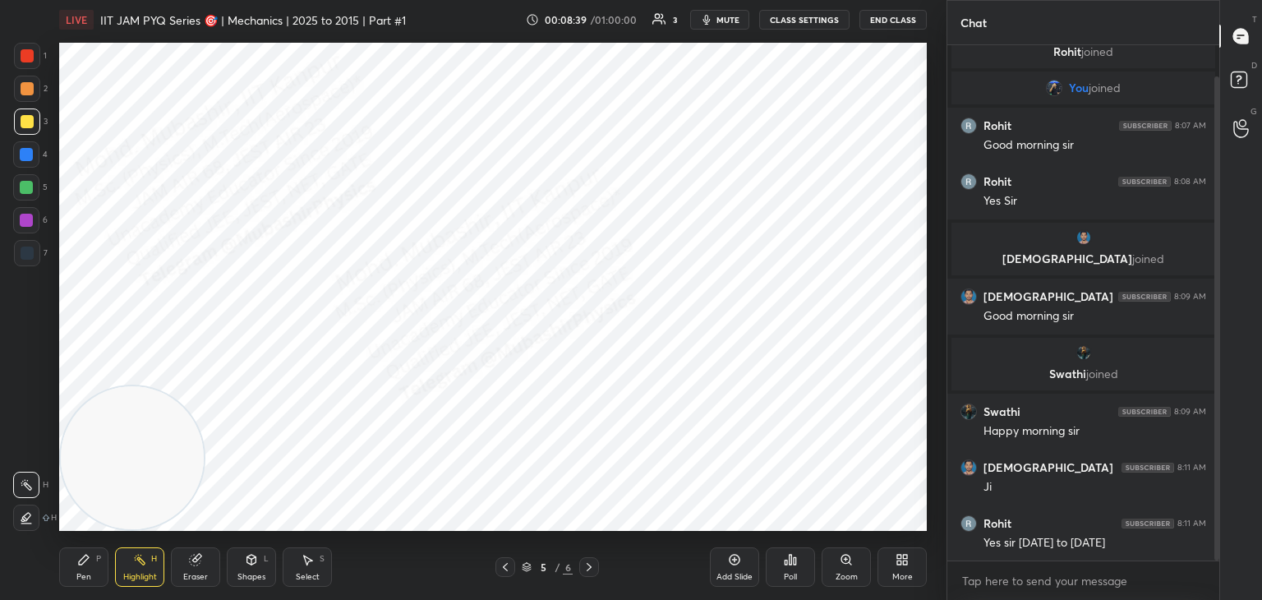
drag, startPoint x: 78, startPoint y: 572, endPoint x: 81, endPoint y: 556, distance: 16.0
click at [78, 569] on div "Pen P" at bounding box center [83, 566] width 49 height 39
click at [21, 69] on div "1" at bounding box center [30, 59] width 33 height 33
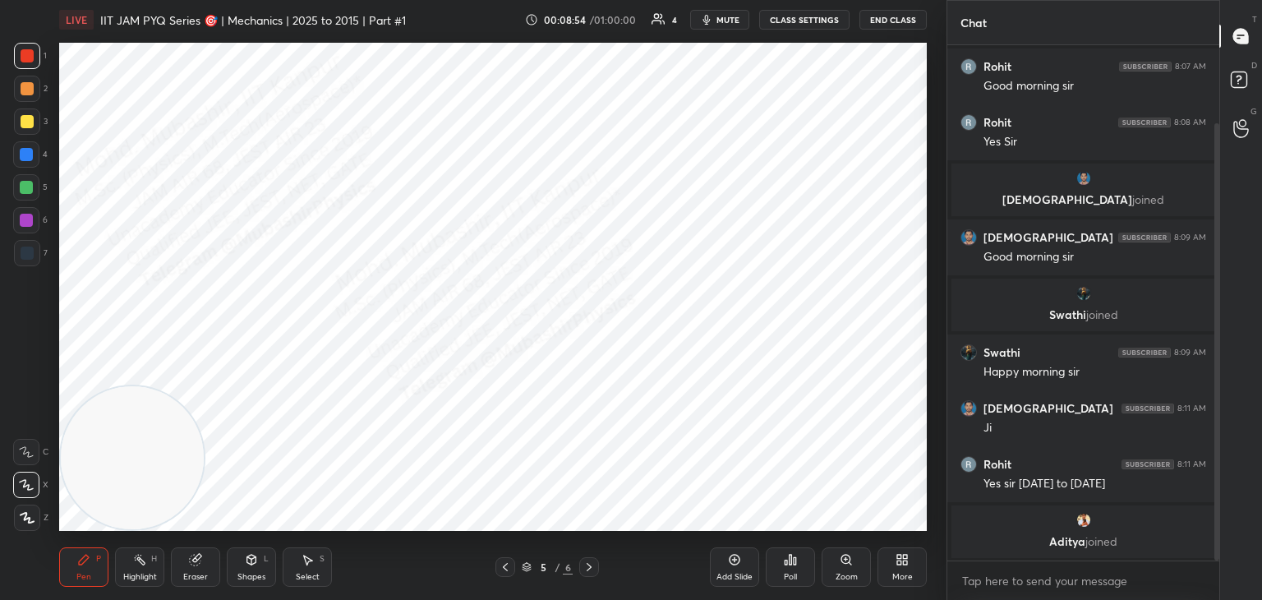
click at [31, 261] on div at bounding box center [27, 253] width 26 height 26
click at [21, 150] on div at bounding box center [26, 154] width 13 height 13
click at [300, 559] on div "Select S" at bounding box center [307, 566] width 49 height 39
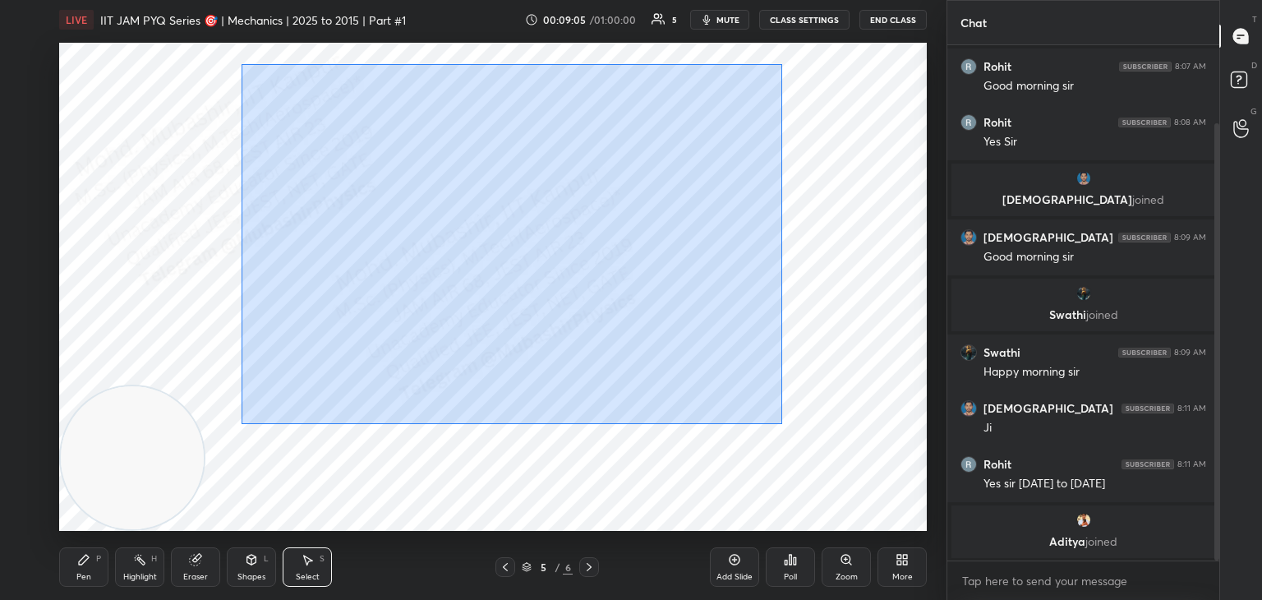
drag, startPoint x: 563, startPoint y: 232, endPoint x: 634, endPoint y: 385, distance: 169.4
click at [820, 451] on div "0 ° Undo Copy Duplicate Duplicate to new slide Delete" at bounding box center [493, 287] width 868 height 488
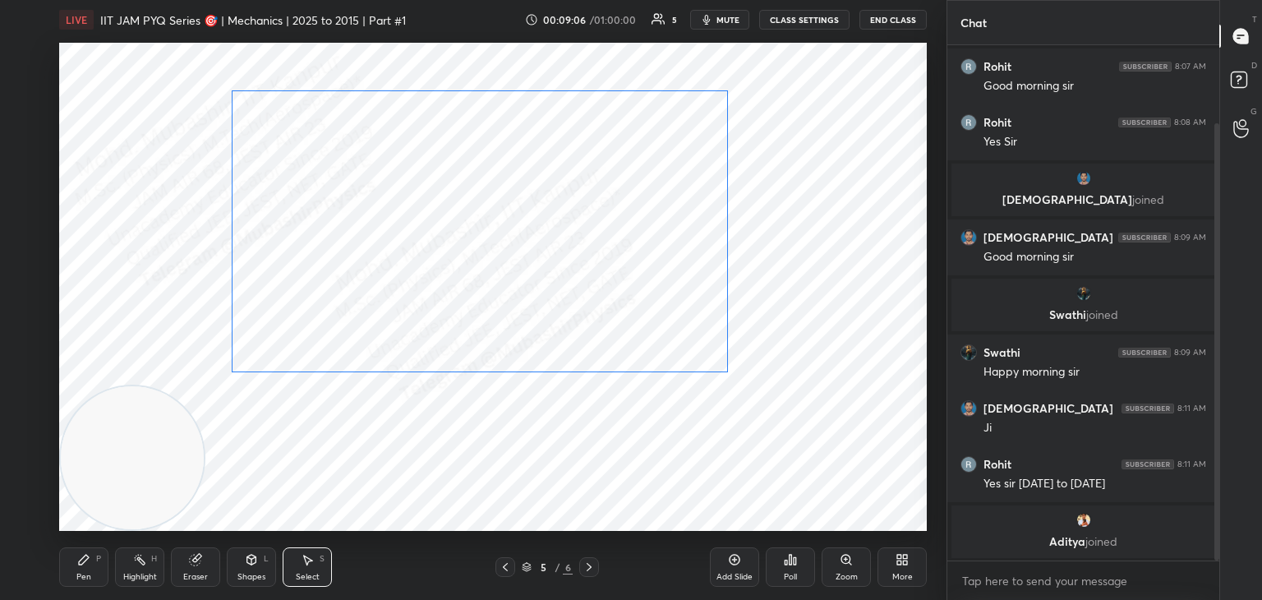
drag, startPoint x: 549, startPoint y: 314, endPoint x: 524, endPoint y: 313, distance: 24.7
click at [524, 313] on div "0 ° Undo Copy Duplicate Duplicate to new slide Delete" at bounding box center [493, 287] width 868 height 488
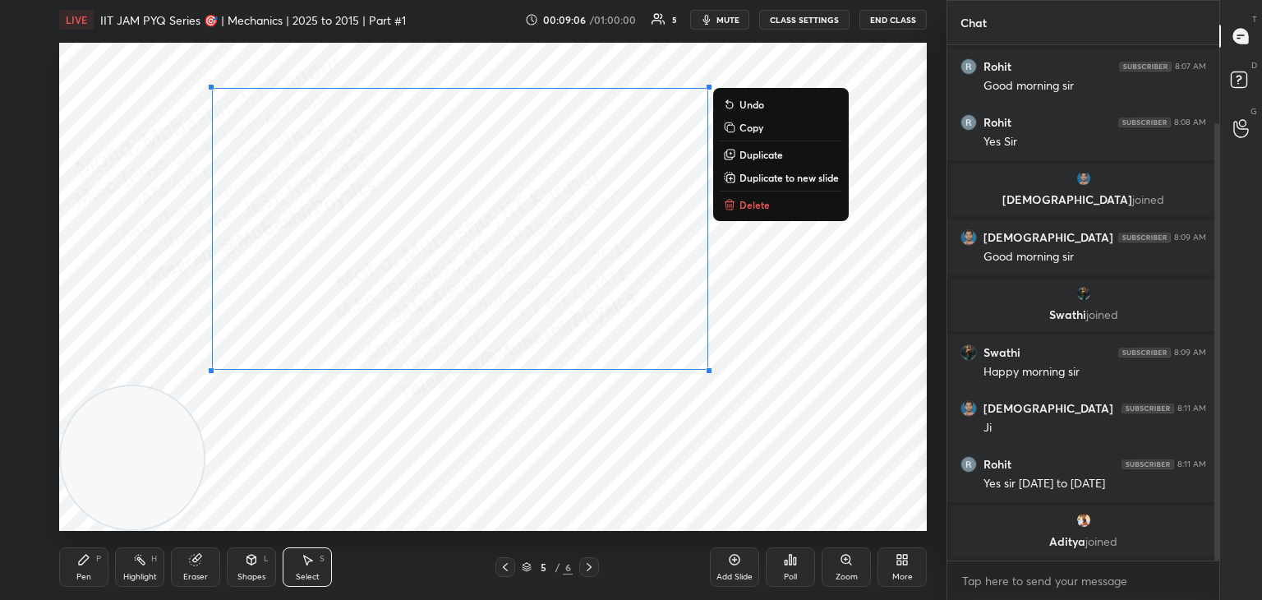
click at [560, 317] on div "0 ° Undo Copy Duplicate Duplicate to new slide Delete" at bounding box center [493, 287] width 868 height 488
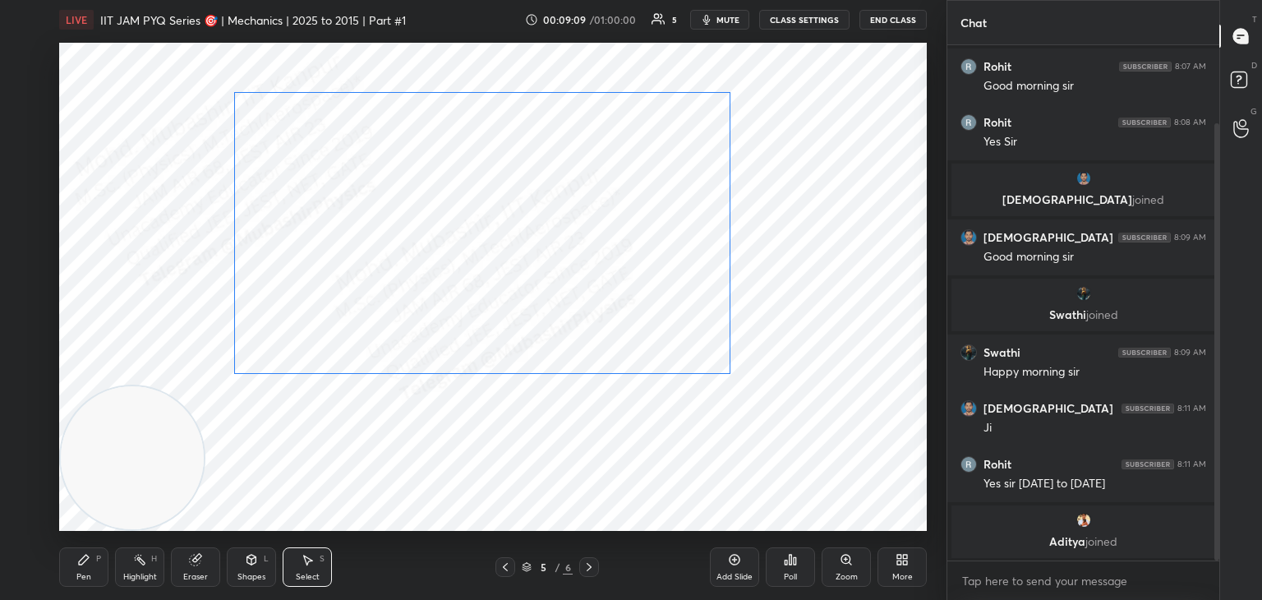
drag, startPoint x: 467, startPoint y: 320, endPoint x: 506, endPoint y: 322, distance: 39.5
click at [506, 322] on div "0 ° Undo Copy Duplicate Duplicate to new slide Delete" at bounding box center [493, 287] width 868 height 488
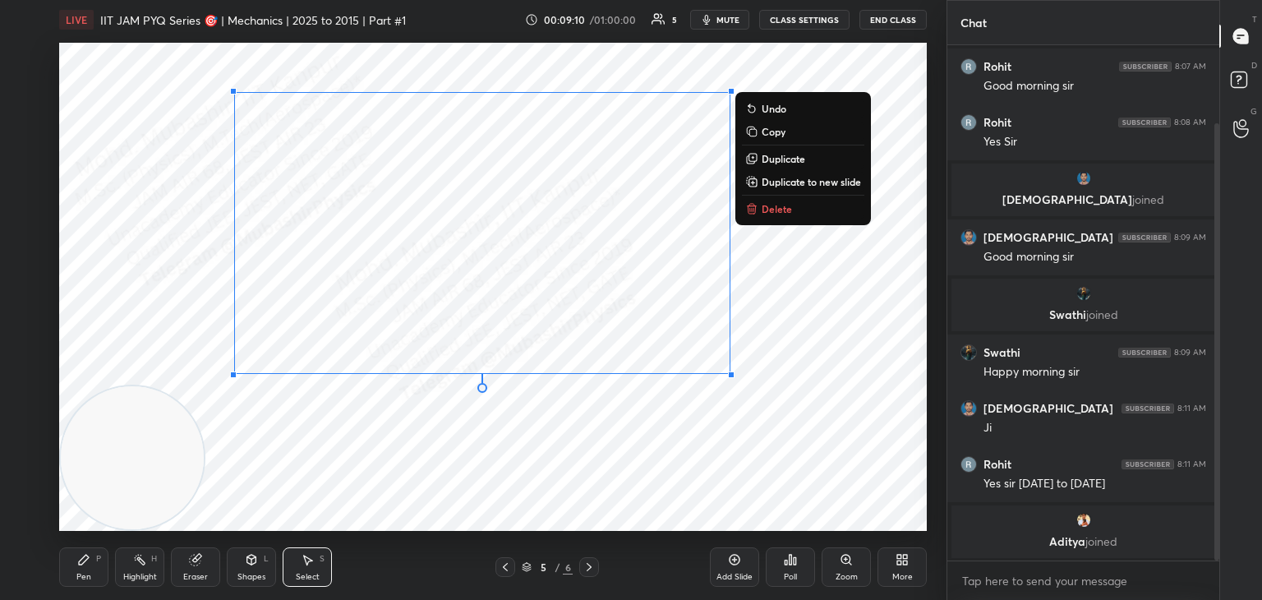
click at [497, 465] on div "0 ° Undo Copy Duplicate Duplicate to new slide Delete" at bounding box center [493, 287] width 868 height 488
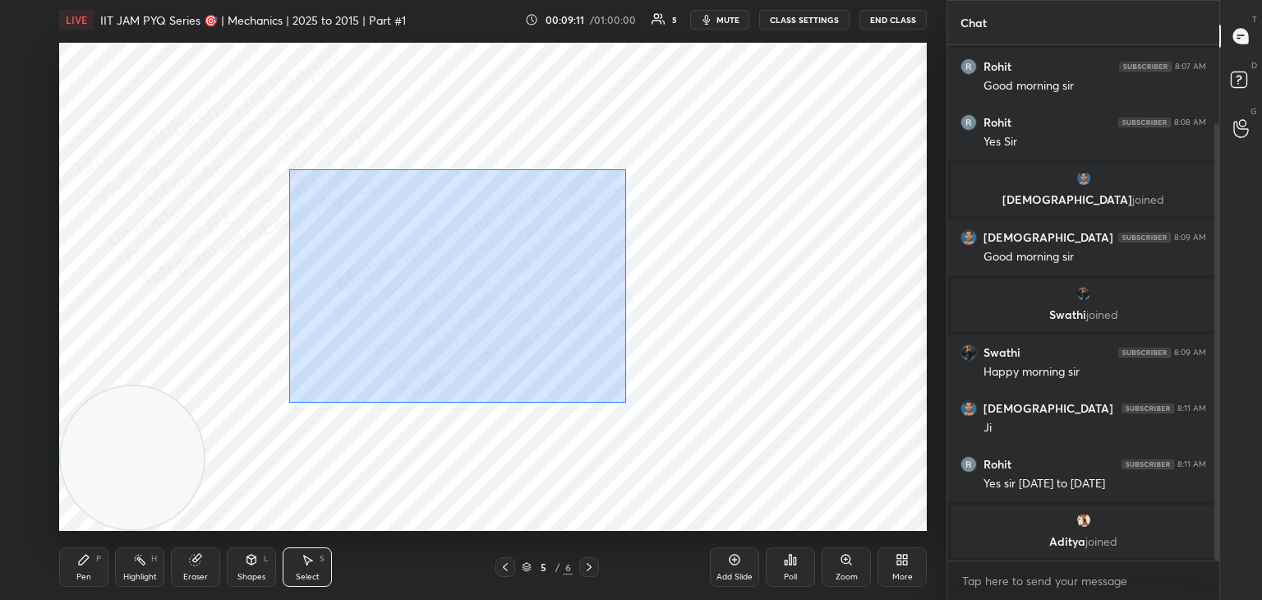
drag, startPoint x: 289, startPoint y: 169, endPoint x: 578, endPoint y: 366, distance: 349.5
click at [628, 404] on div "0 ° Undo Copy Duplicate Duplicate to new slide Delete" at bounding box center [493, 287] width 868 height 488
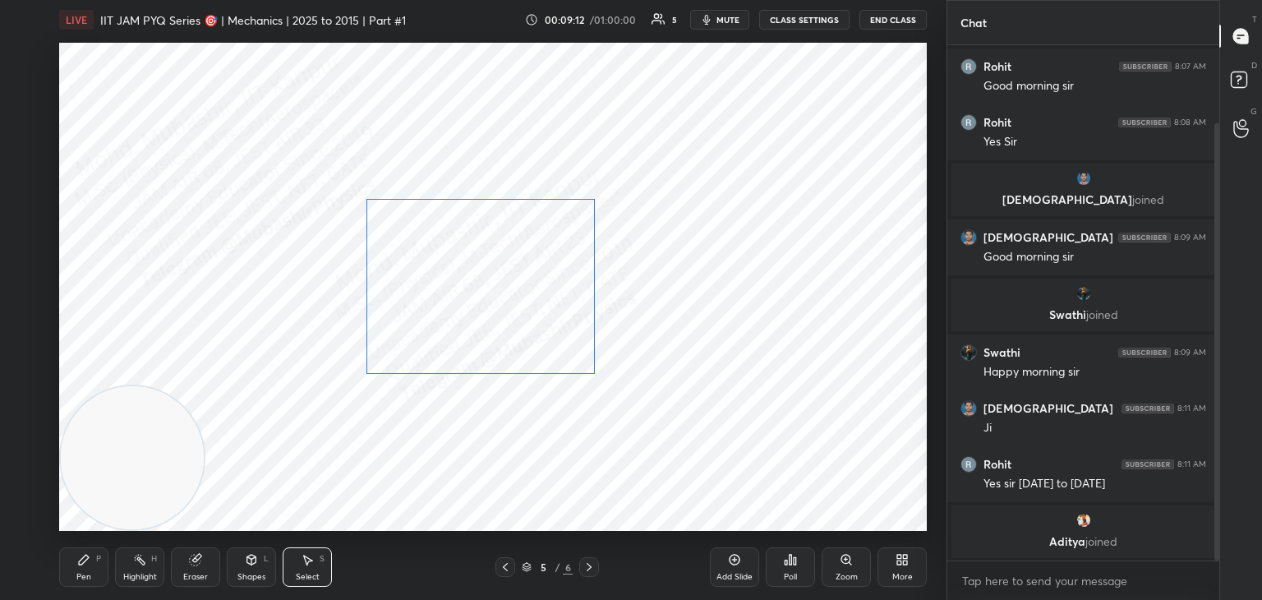
click at [493, 310] on div "0 ° Undo Copy Duplicate Duplicate to new slide Delete" at bounding box center [493, 287] width 868 height 488
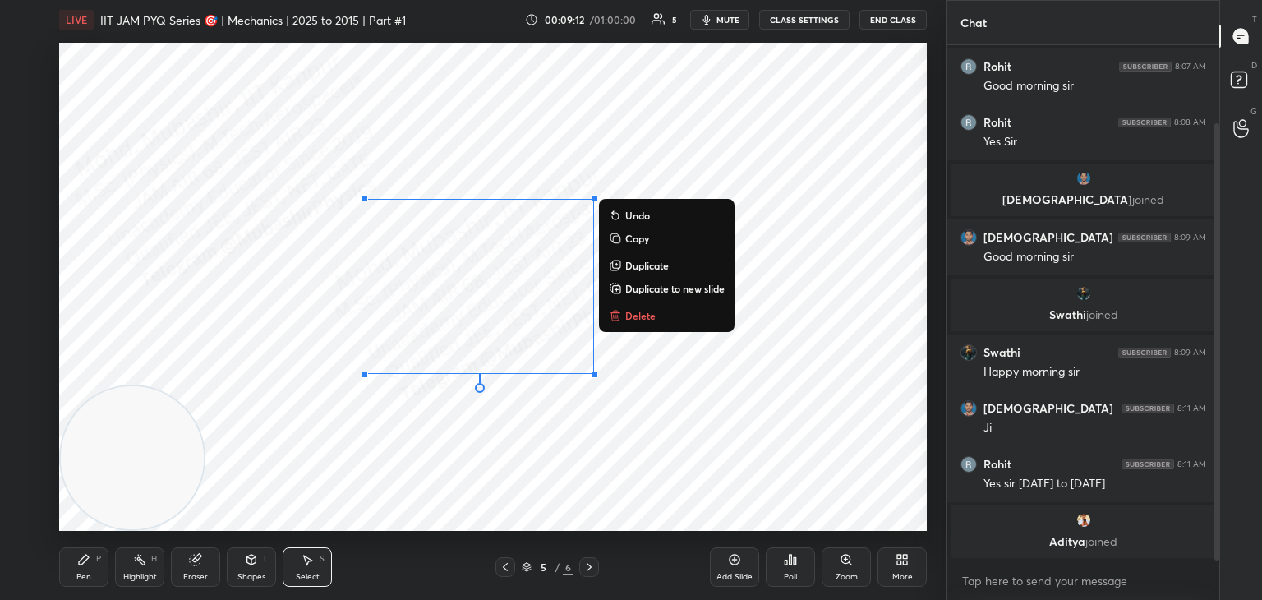
drag, startPoint x: 522, startPoint y: 522, endPoint x: 565, endPoint y: 527, distance: 43.0
click at [526, 522] on div "0 ° Undo Copy Duplicate Duplicate to new slide Delete" at bounding box center [493, 287] width 868 height 488
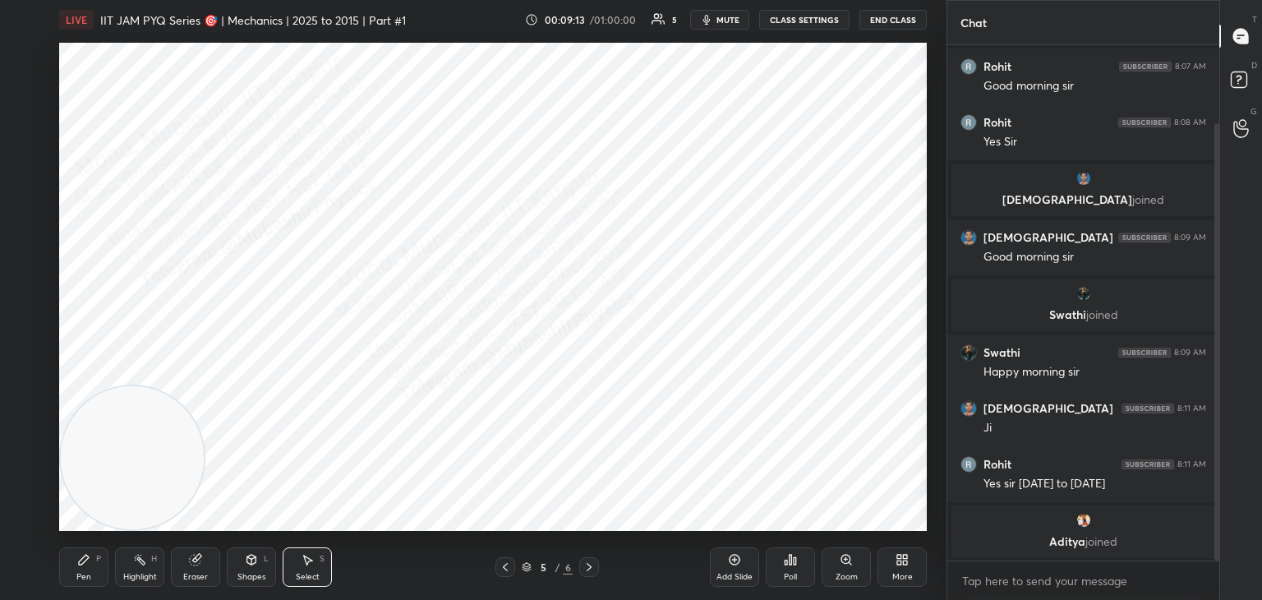
click at [591, 565] on icon at bounding box center [588, 566] width 13 height 13
click at [145, 560] on icon at bounding box center [139, 559] width 13 height 13
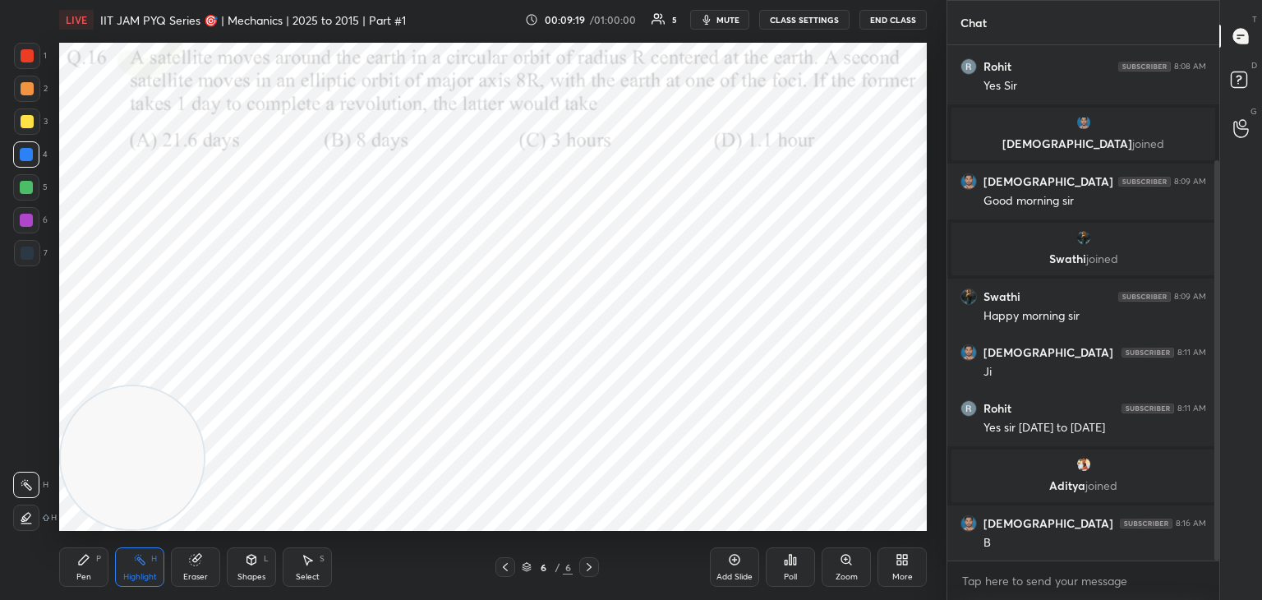
scroll to position [204, 0]
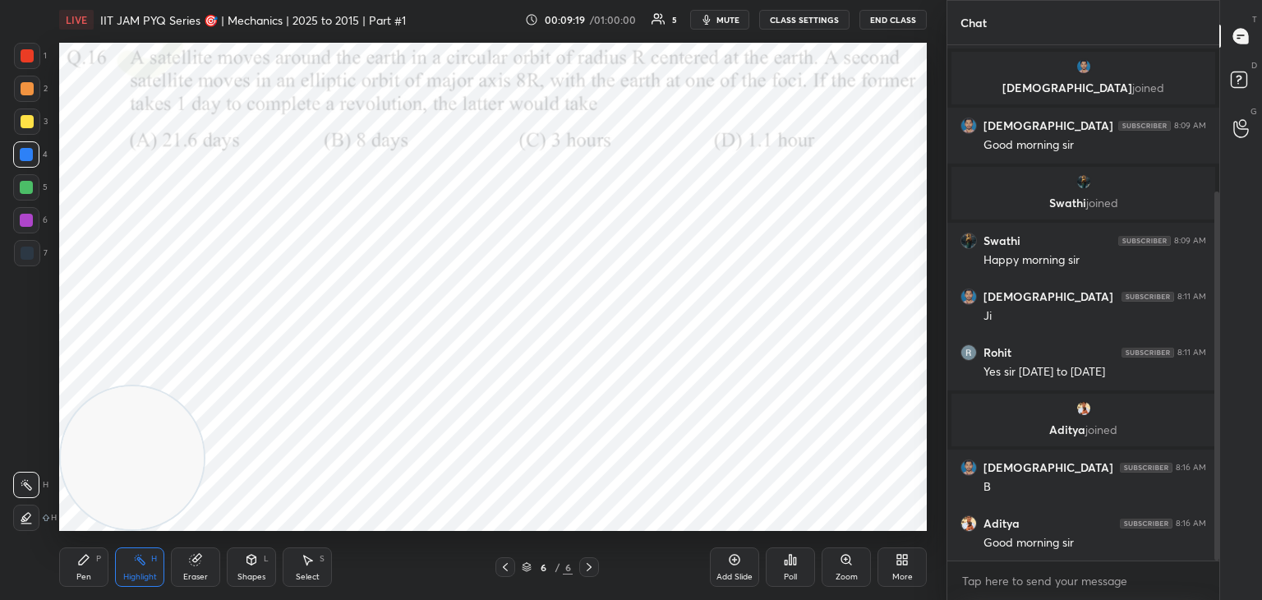
click at [720, 18] on span "mute" at bounding box center [727, 20] width 23 height 12
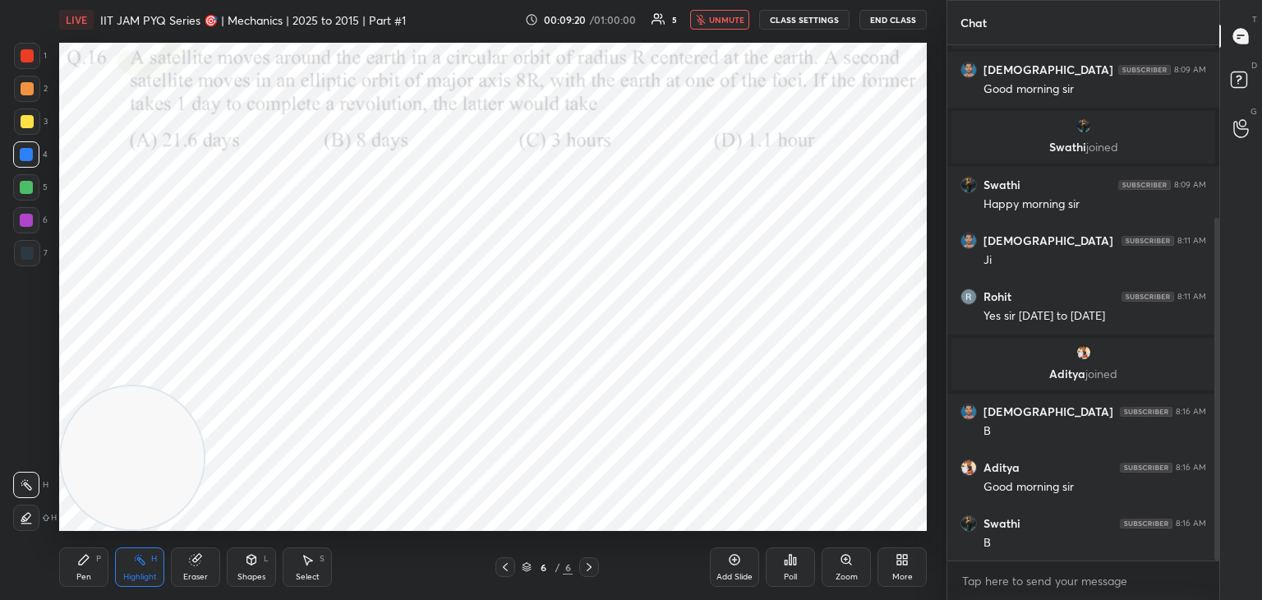
click at [730, 15] on button "unmute" at bounding box center [719, 20] width 59 height 20
drag, startPoint x: 89, startPoint y: 576, endPoint x: 92, endPoint y: 557, distance: 19.2
click at [87, 573] on div "Pen" at bounding box center [83, 577] width 15 height 8
drag, startPoint x: 217, startPoint y: 464, endPoint x: 823, endPoint y: 458, distance: 606.3
click at [932, 490] on div "Setting up your live class Poll for secs No correct answer Start poll" at bounding box center [493, 286] width 881 height 495
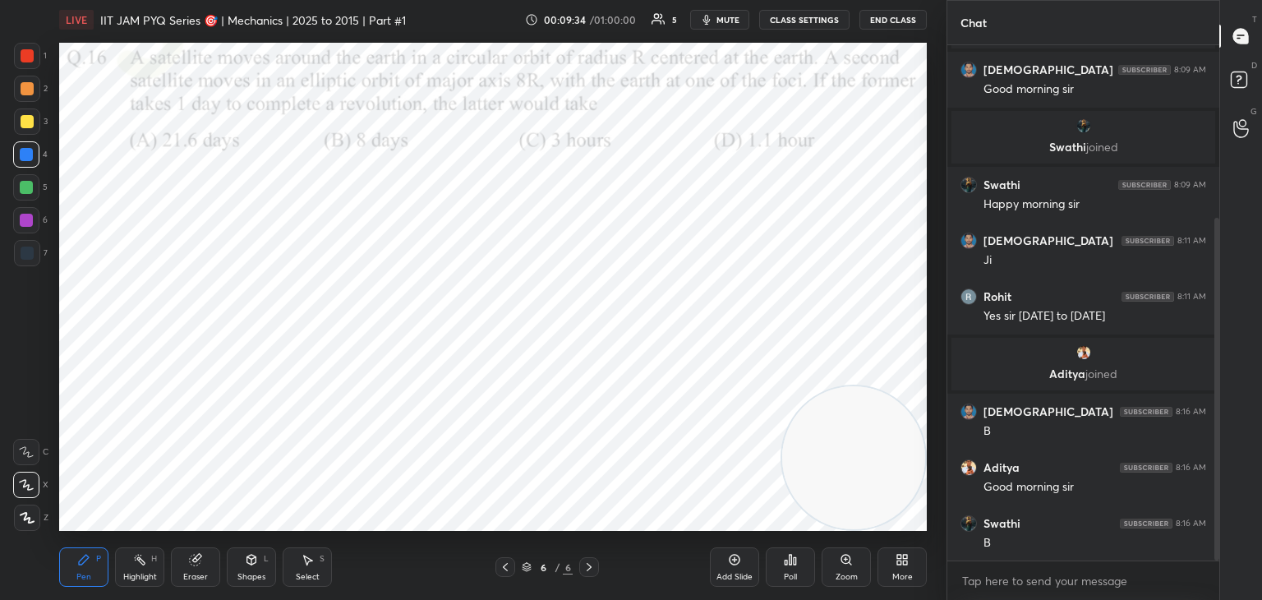
click at [255, 573] on div "Shapes" at bounding box center [251, 577] width 28 height 8
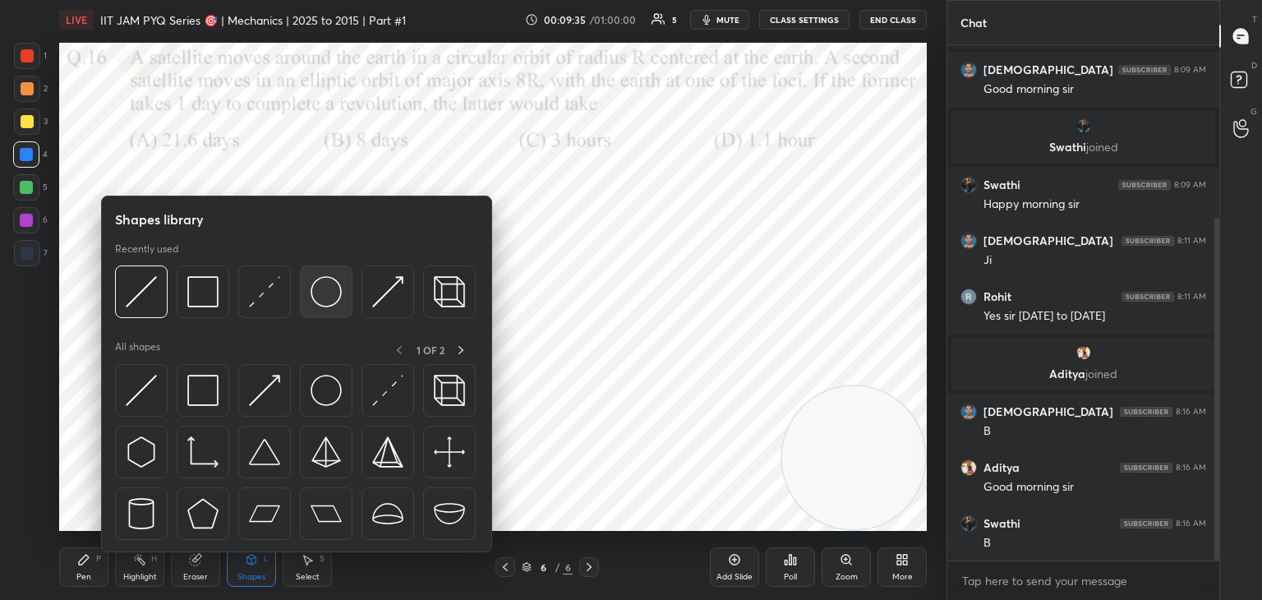
click at [322, 297] on img at bounding box center [326, 291] width 31 height 31
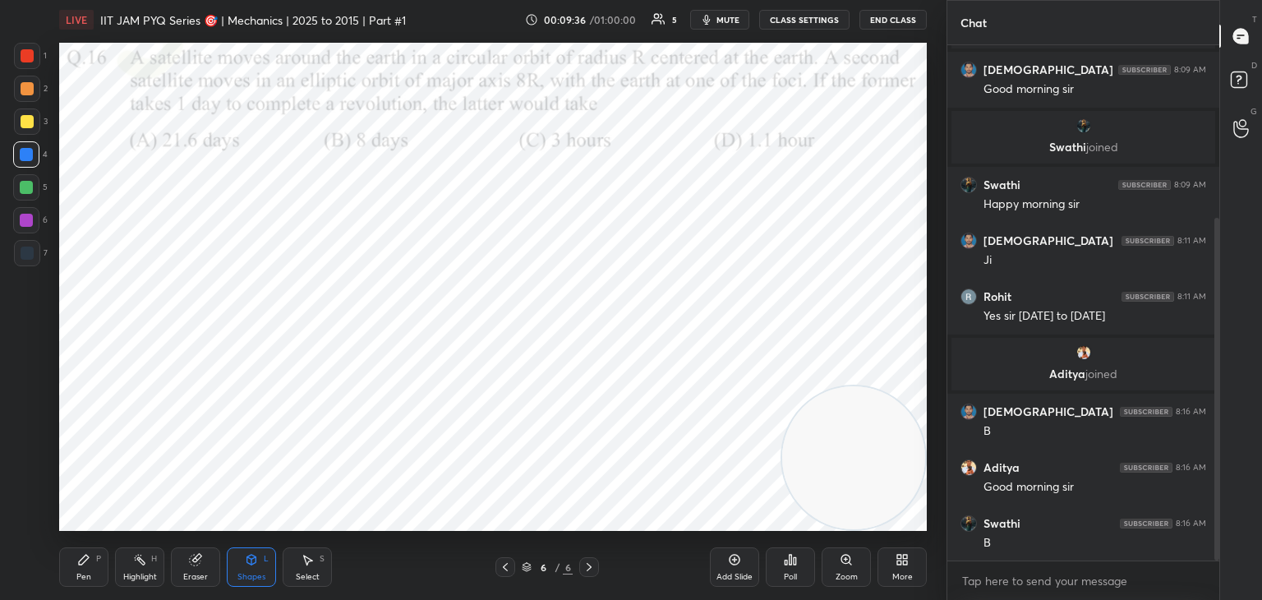
click at [25, 219] on div at bounding box center [26, 220] width 13 height 13
click at [77, 567] on div "Pen P" at bounding box center [83, 566] width 49 height 39
click at [26, 199] on div at bounding box center [26, 187] width 26 height 26
drag, startPoint x: 256, startPoint y: 564, endPoint x: 248, endPoint y: 553, distance: 13.5
click at [255, 563] on icon at bounding box center [251, 559] width 13 height 13
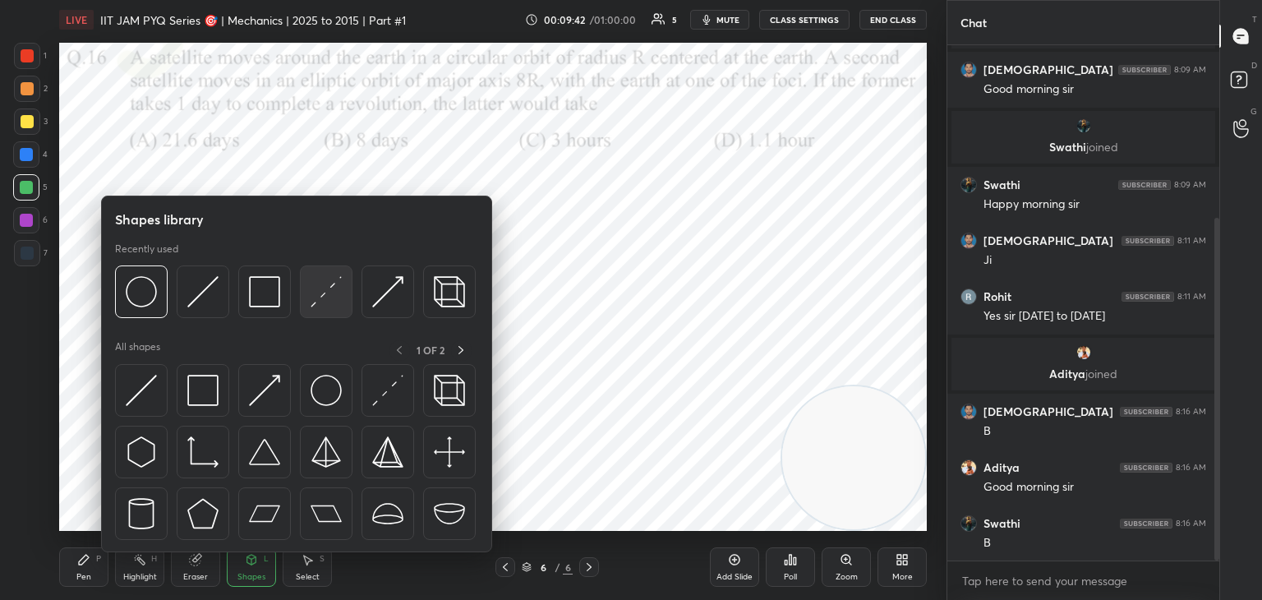
click at [322, 297] on img at bounding box center [326, 291] width 31 height 31
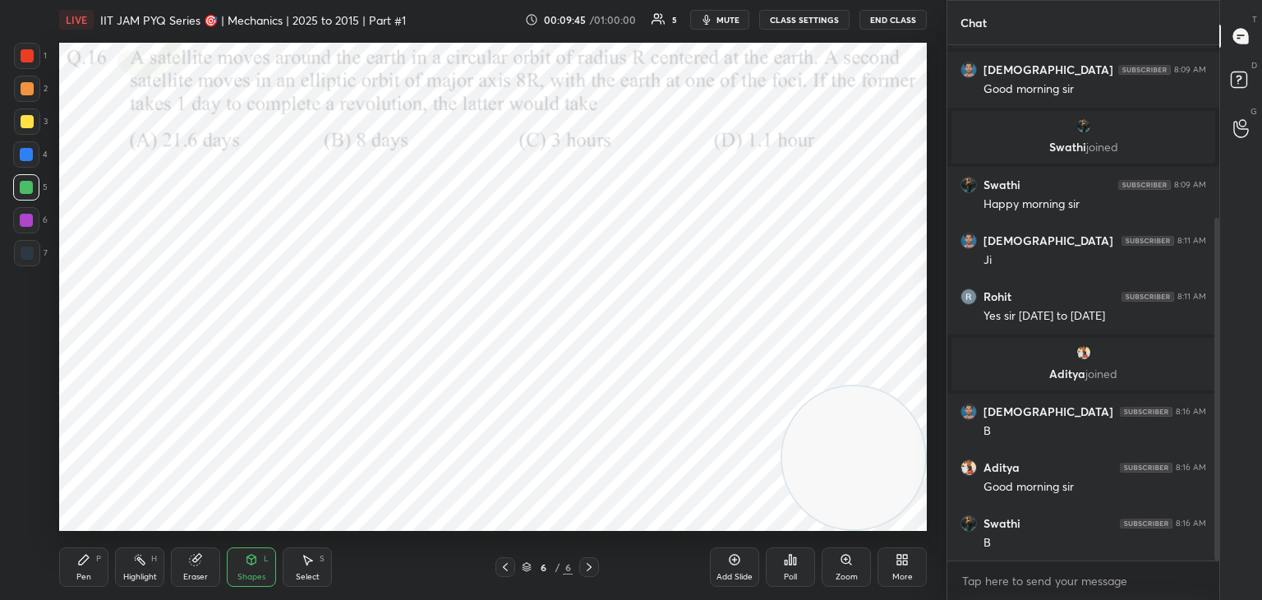
drag, startPoint x: 74, startPoint y: 552, endPoint x: 54, endPoint y: 359, distance: 194.1
click at [72, 552] on div "Pen P" at bounding box center [83, 566] width 49 height 39
drag, startPoint x: 25, startPoint y: 242, endPoint x: 47, endPoint y: 256, distance: 26.7
click at [25, 246] on div at bounding box center [27, 253] width 26 height 26
click at [238, 567] on div "Shapes L" at bounding box center [251, 566] width 49 height 39
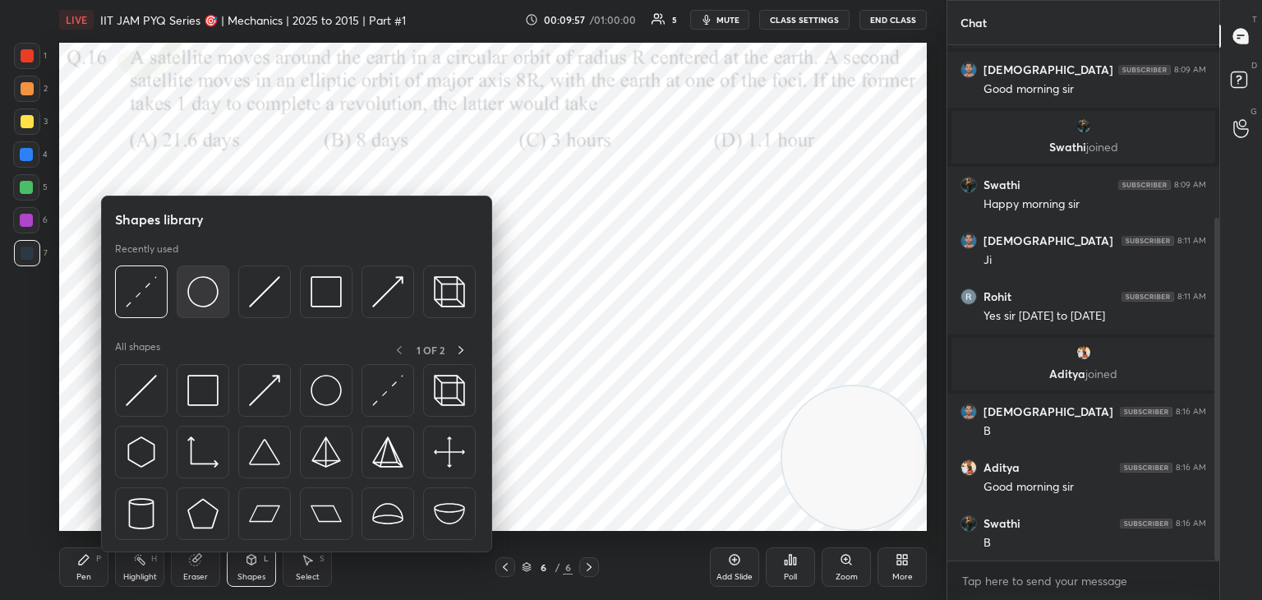
click at [197, 297] on img at bounding box center [202, 291] width 31 height 31
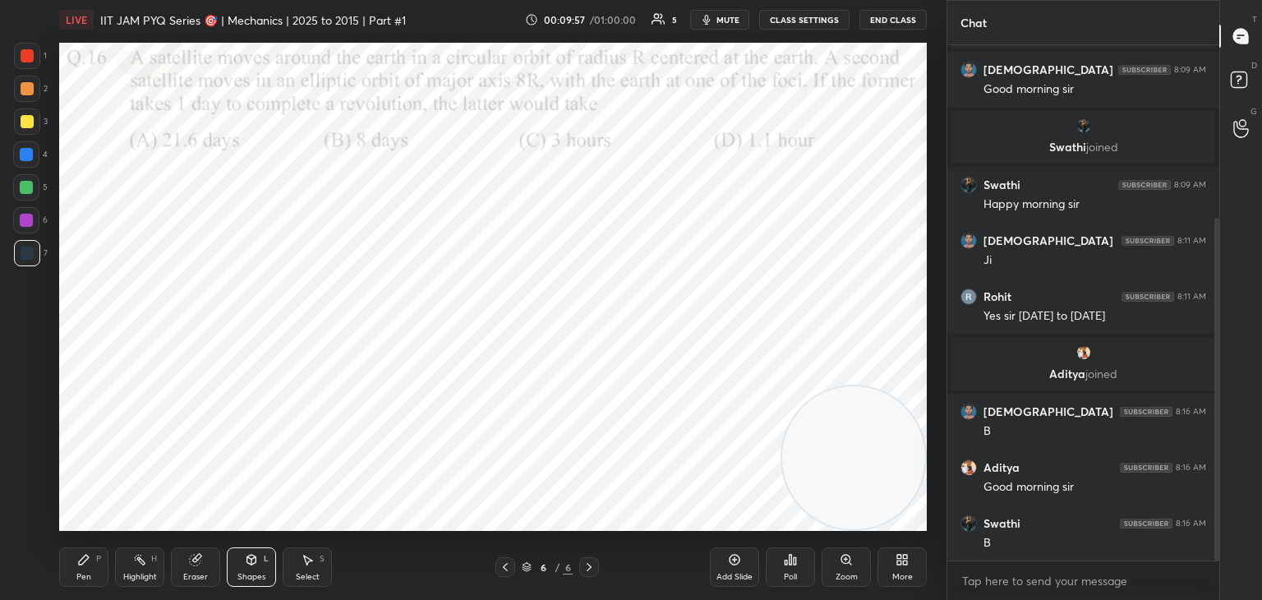
click at [25, 154] on div at bounding box center [26, 154] width 13 height 13
click at [260, 573] on div "Shapes" at bounding box center [251, 577] width 28 height 8
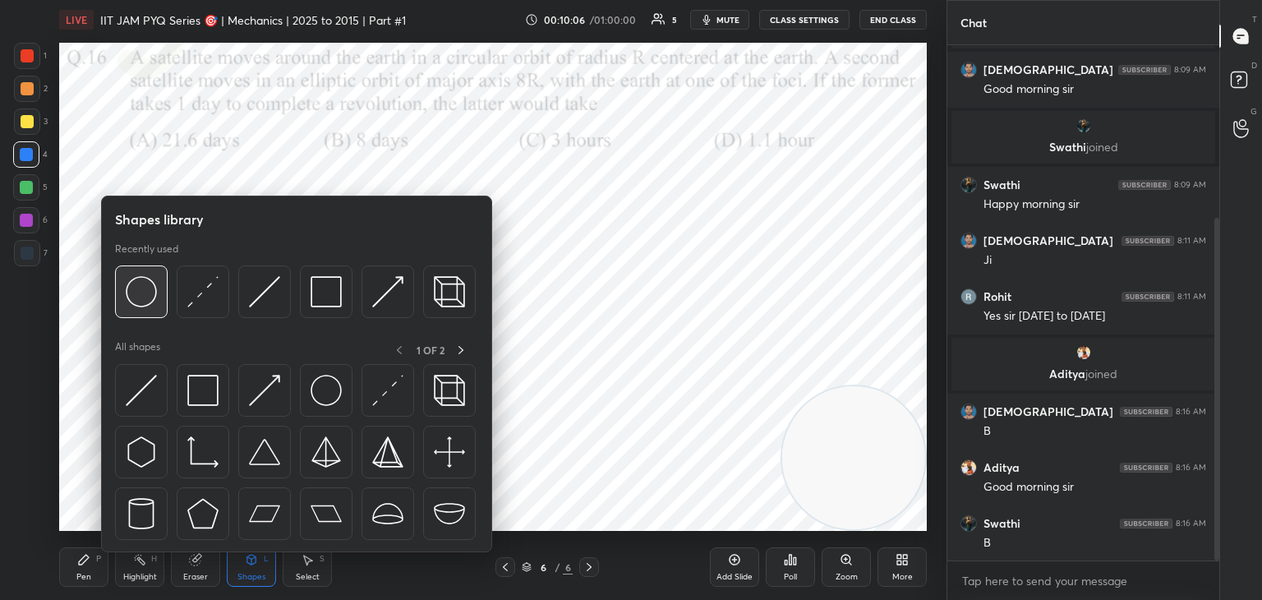
click at [130, 297] on img at bounding box center [141, 291] width 31 height 31
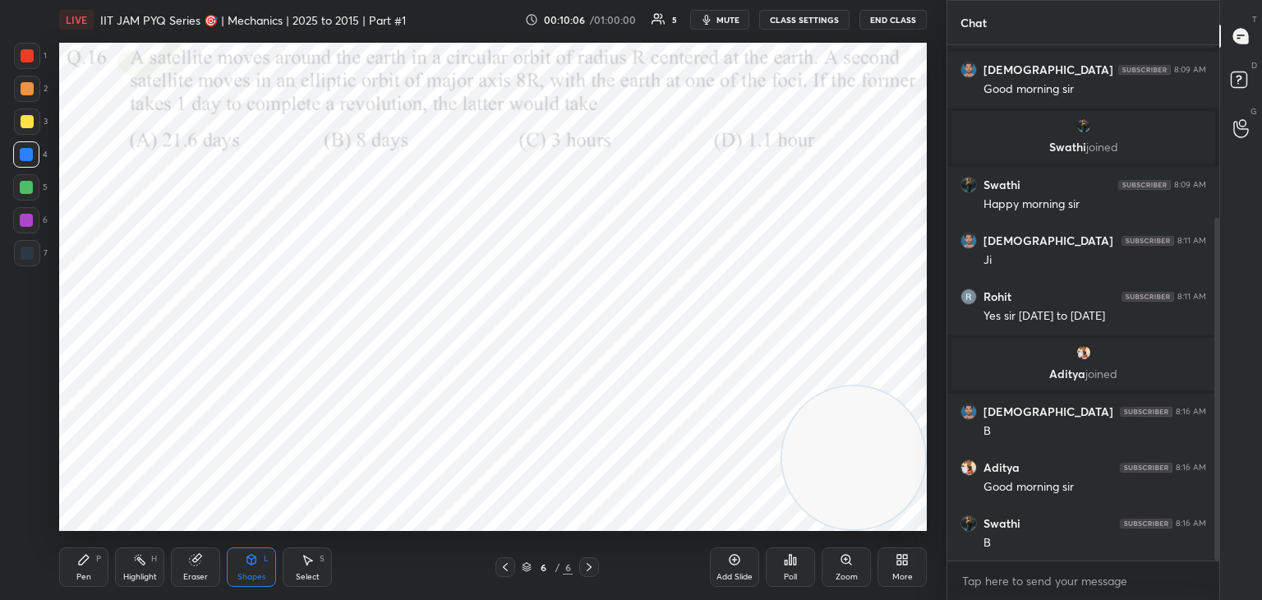
click at [24, 90] on div at bounding box center [27, 88] width 13 height 13
click at [327, 567] on div "Select S" at bounding box center [307, 566] width 49 height 39
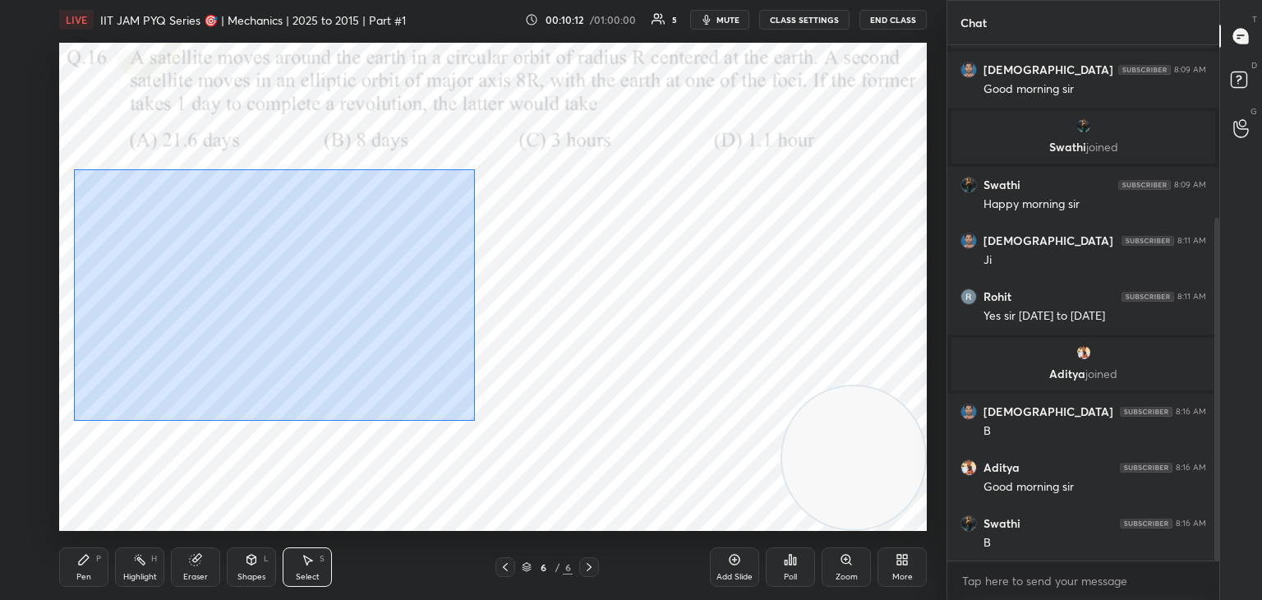
drag, startPoint x: 73, startPoint y: 169, endPoint x: 357, endPoint y: 369, distance: 346.7
click at [474, 422] on div "0 ° Undo Copy Duplicate Duplicate to new slide Delete" at bounding box center [493, 287] width 868 height 488
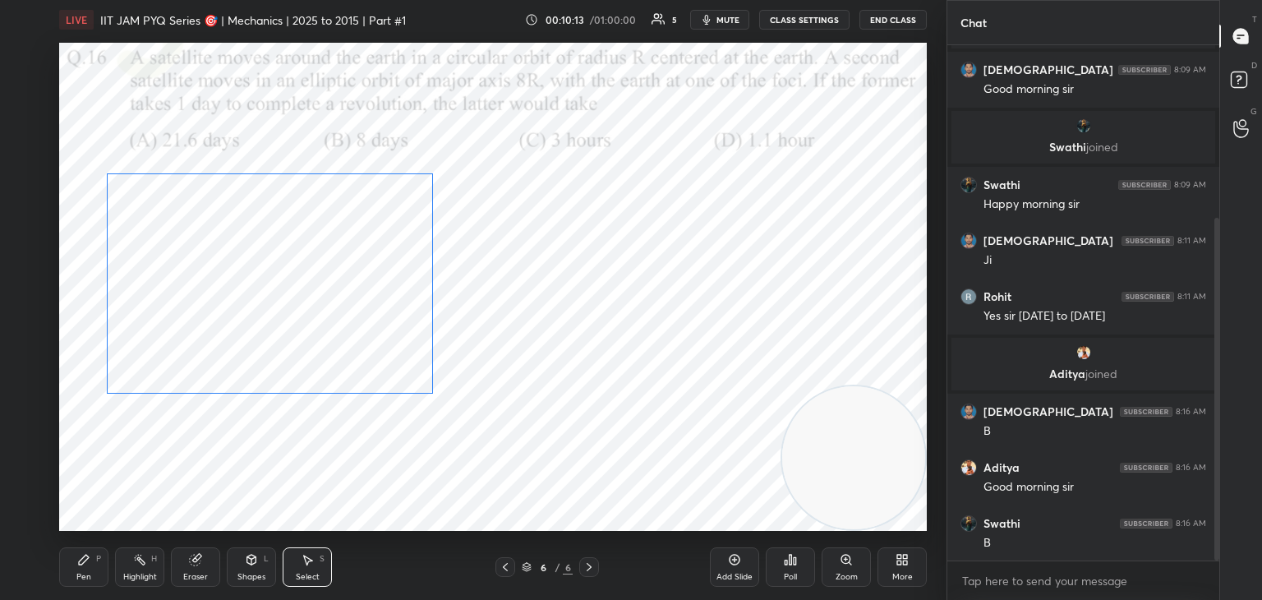
drag, startPoint x: 309, startPoint y: 320, endPoint x: 330, endPoint y: 330, distance: 23.5
click at [335, 330] on div "0 ° Undo Copy Duplicate Duplicate to new slide Delete" at bounding box center [493, 287] width 868 height 488
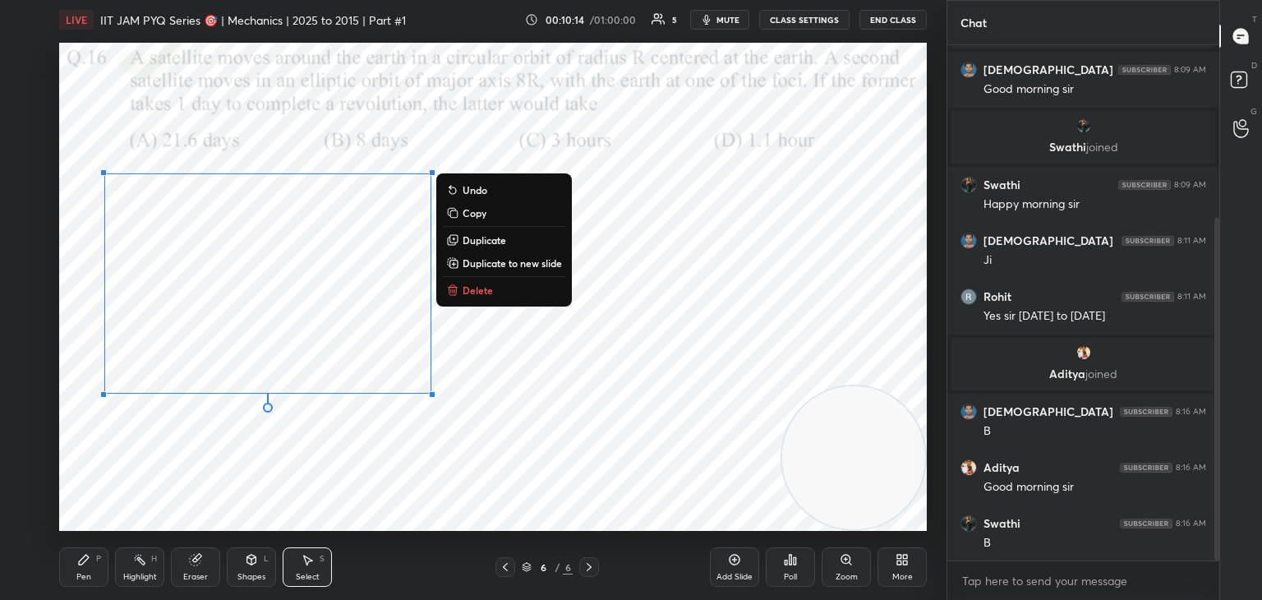
click at [264, 508] on div "0 ° Undo Copy Duplicate Duplicate to new slide Delete" at bounding box center [493, 287] width 868 height 488
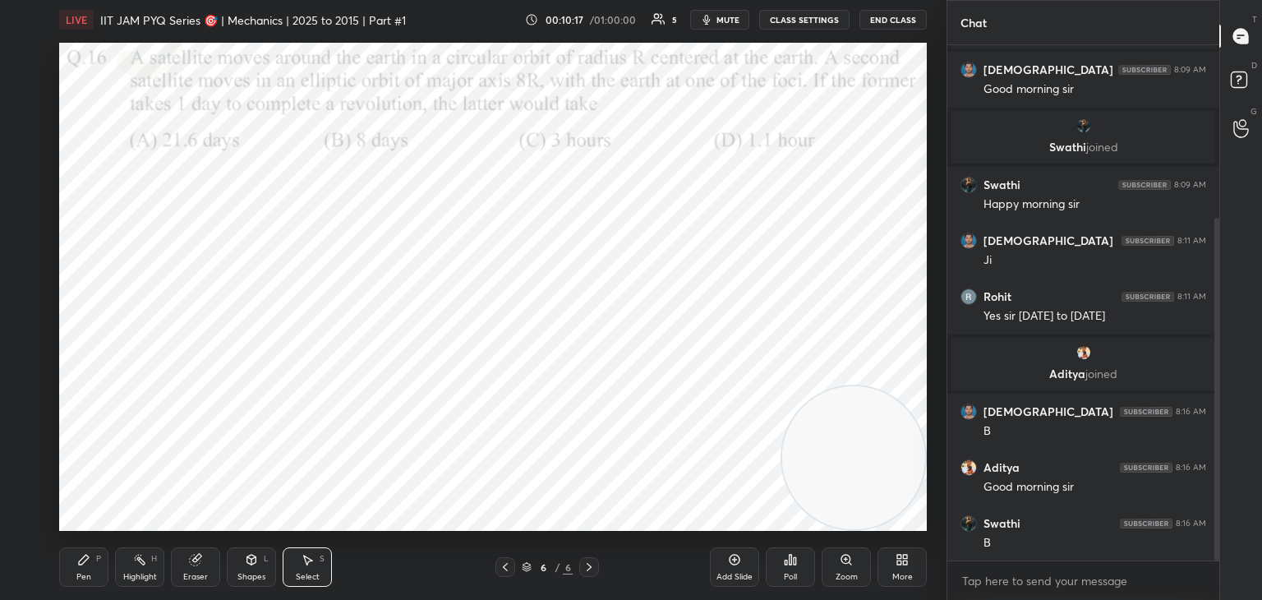
click at [89, 567] on div "Pen P" at bounding box center [83, 566] width 49 height 39
click at [87, 566] on div "Pen P" at bounding box center [83, 566] width 49 height 39
click at [261, 564] on div "Shapes L" at bounding box center [251, 566] width 49 height 39
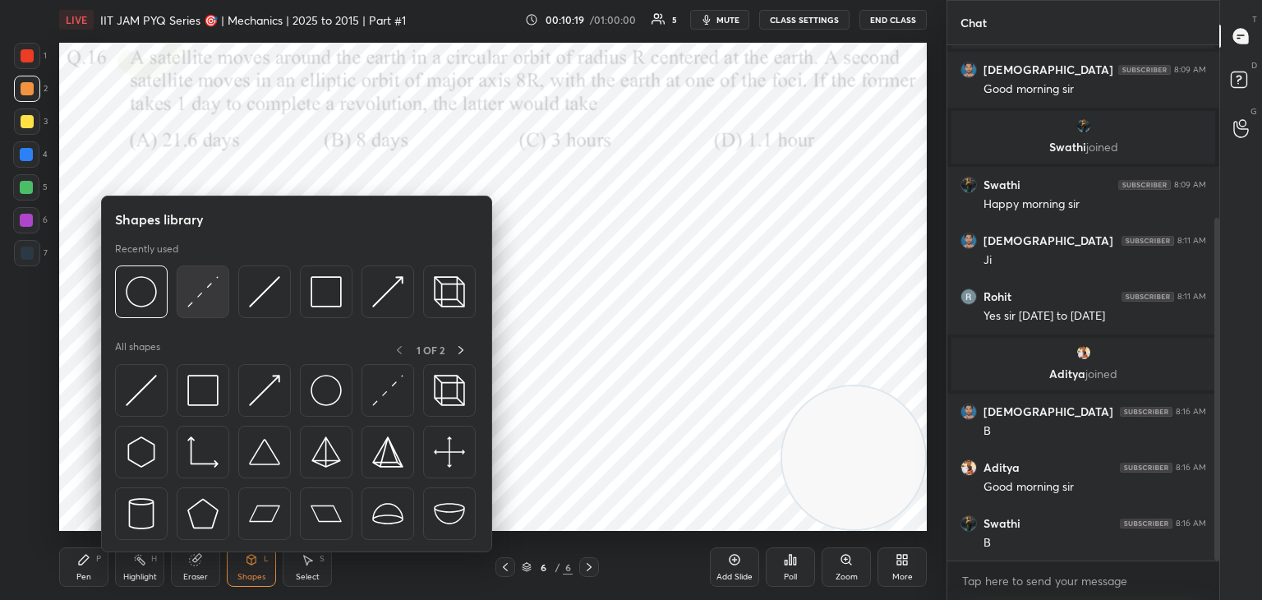
click at [205, 304] on img at bounding box center [202, 291] width 31 height 31
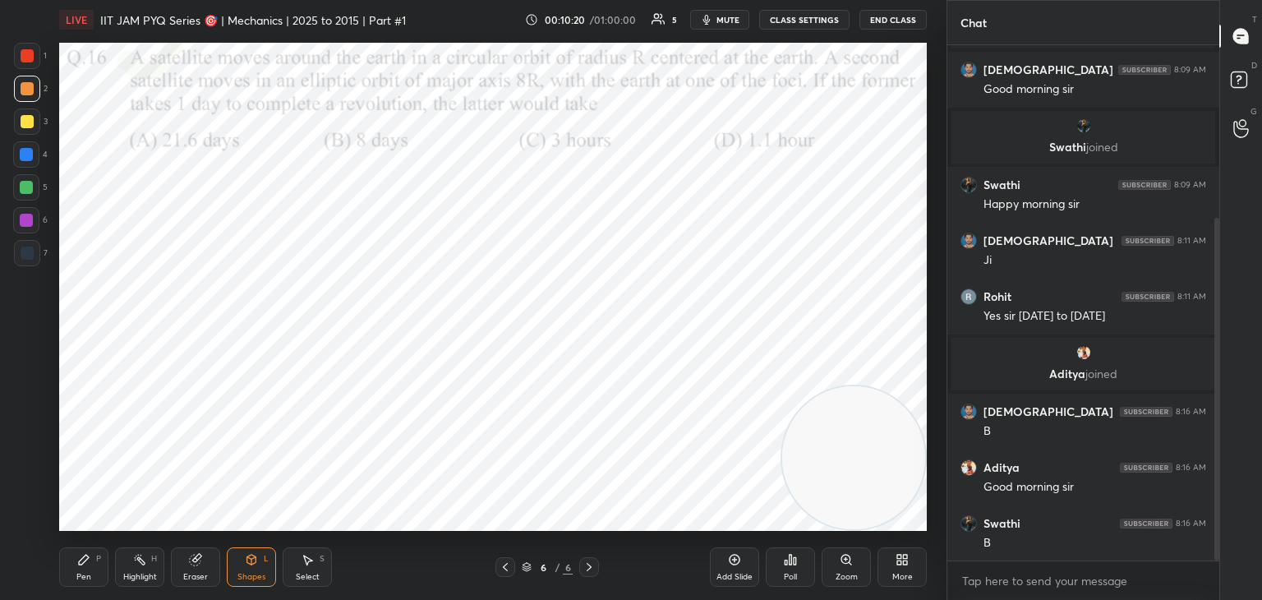
click at [35, 135] on div "3" at bounding box center [31, 124] width 34 height 33
click at [81, 562] on icon at bounding box center [84, 560] width 10 height 10
click at [246, 568] on div "Shapes L" at bounding box center [251, 566] width 49 height 39
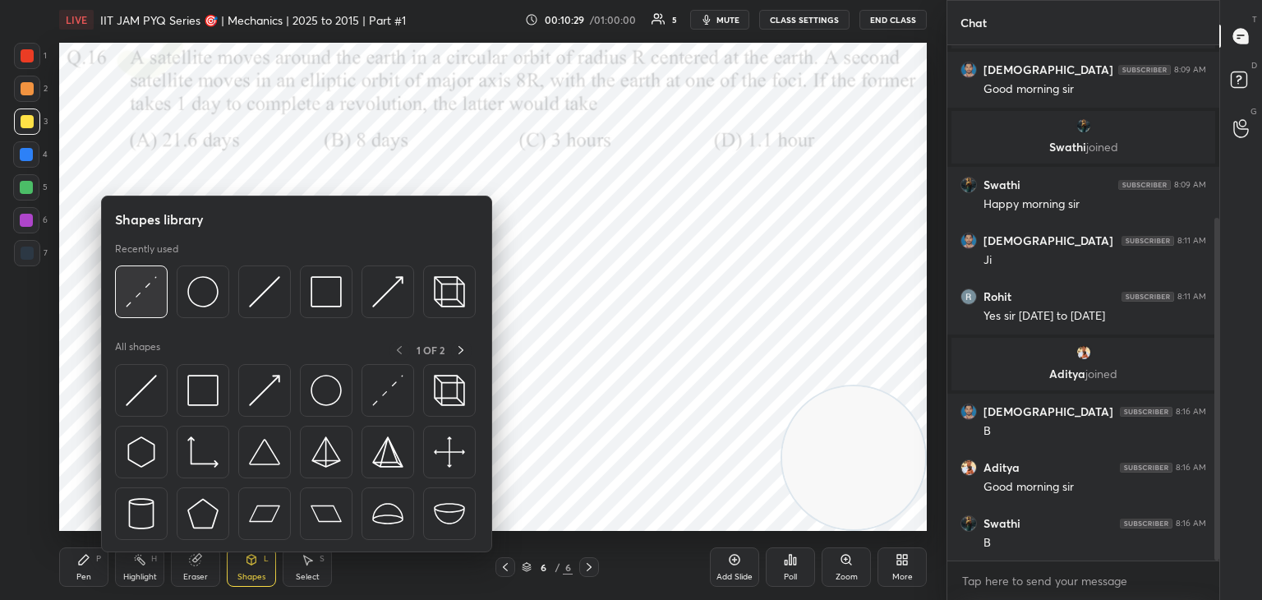
click at [153, 291] on div at bounding box center [141, 291] width 53 height 53
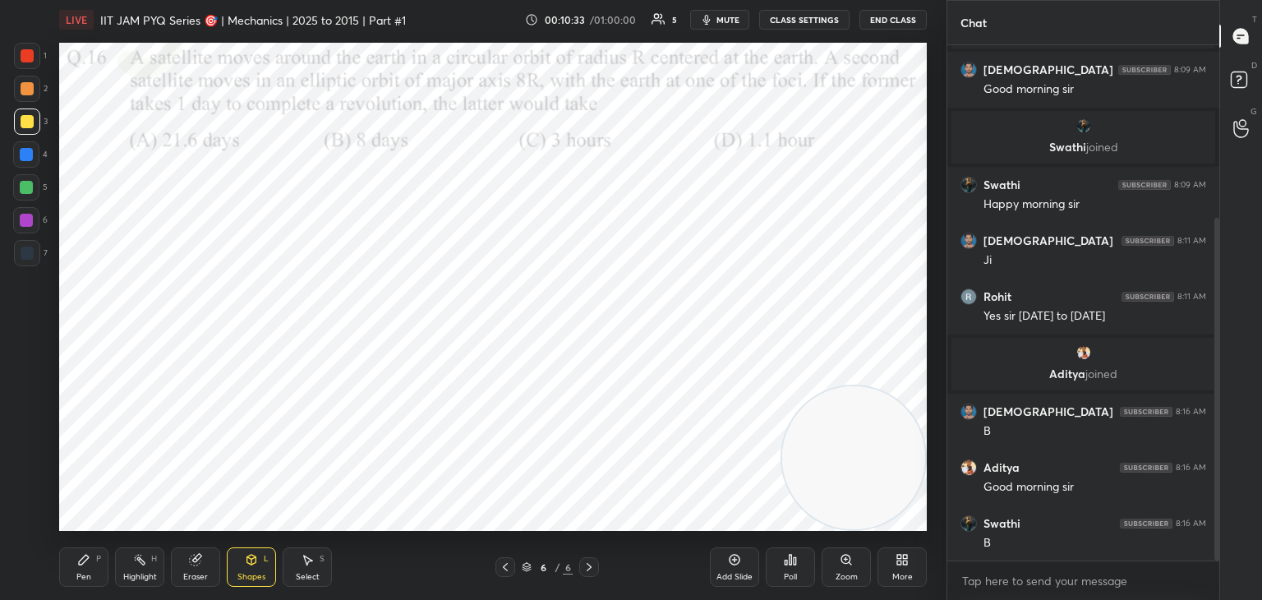
click at [79, 567] on div "Pen P" at bounding box center [83, 566] width 49 height 39
drag, startPoint x: 28, startPoint y: 250, endPoint x: 40, endPoint y: 268, distance: 21.9
click at [26, 255] on div at bounding box center [27, 252] width 13 height 13
click at [14, 152] on div at bounding box center [26, 154] width 26 height 26
drag, startPoint x: 832, startPoint y: 454, endPoint x: 102, endPoint y: 488, distance: 731.1
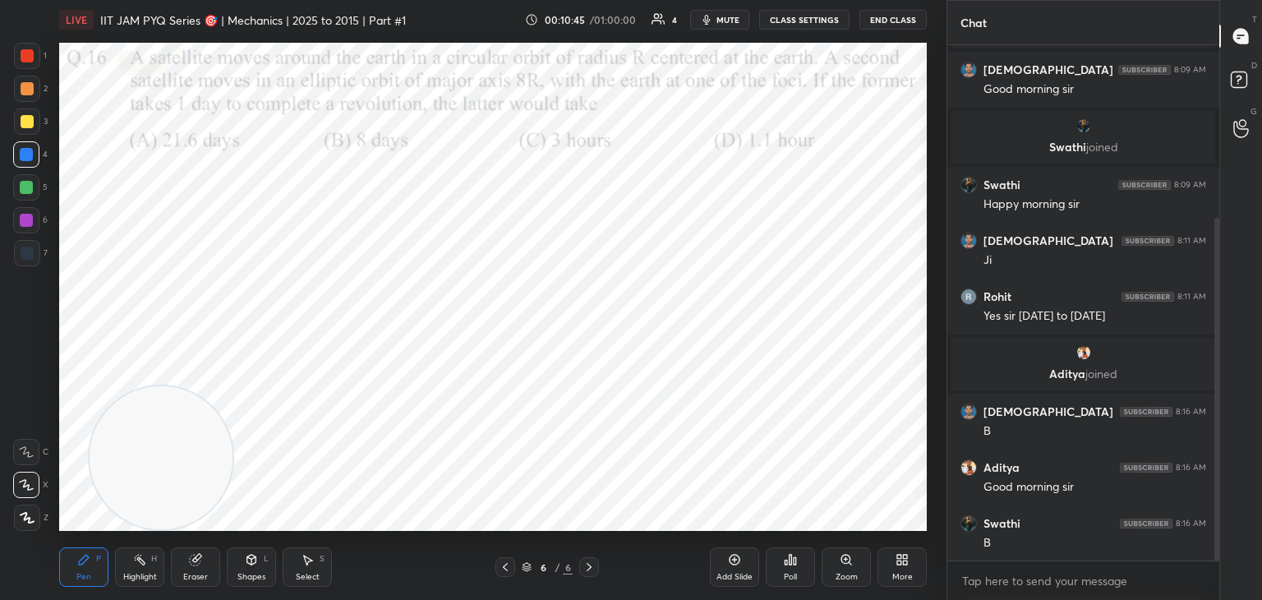
click at [125, 486] on video at bounding box center [161, 457] width 143 height 143
drag, startPoint x: 164, startPoint y: 462, endPoint x: 110, endPoint y: 485, distance: 58.9
click at [110, 485] on video at bounding box center [132, 457] width 143 height 143
drag, startPoint x: 145, startPoint y: 431, endPoint x: 225, endPoint y: 207, distance: 238.3
click at [204, 386] on video at bounding box center [132, 457] width 143 height 143
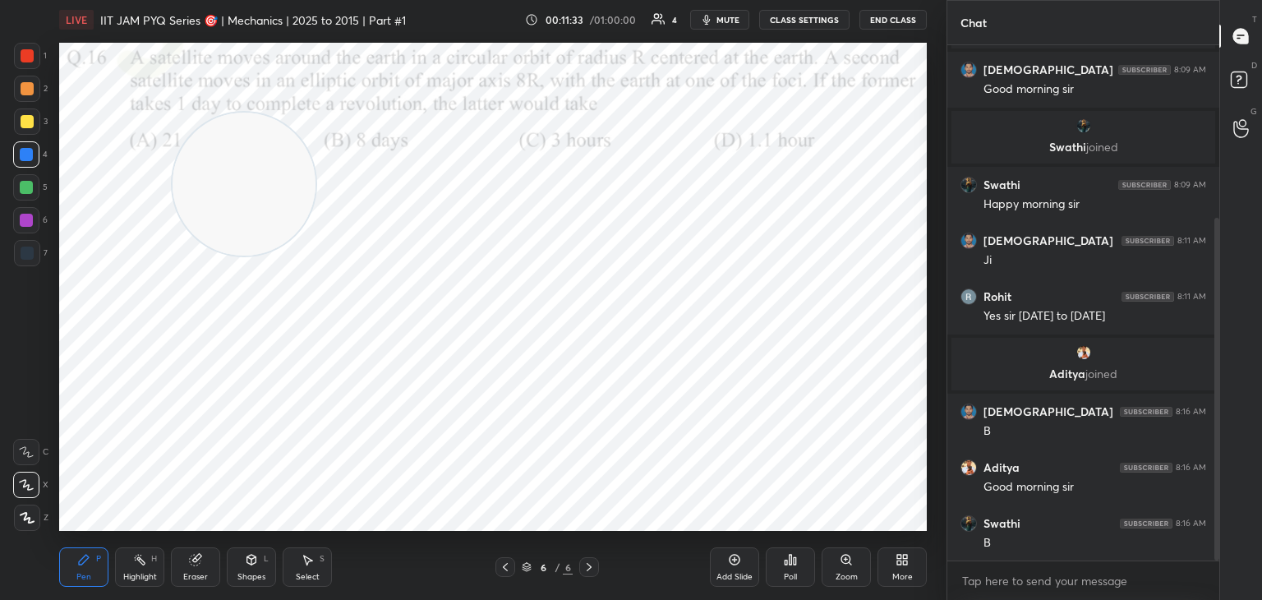
click at [225, 235] on div "Setting up your live class Poll for secs No correct answer Start poll" at bounding box center [493, 287] width 868 height 488
drag, startPoint x: 248, startPoint y: 176, endPoint x: 89, endPoint y: 412, distance: 285.3
click at [164, 273] on video at bounding box center [235, 201] width 143 height 143
drag, startPoint x: 44, startPoint y: 44, endPoint x: 30, endPoint y: 53, distance: 16.2
click at [38, 49] on div "1" at bounding box center [30, 56] width 33 height 26
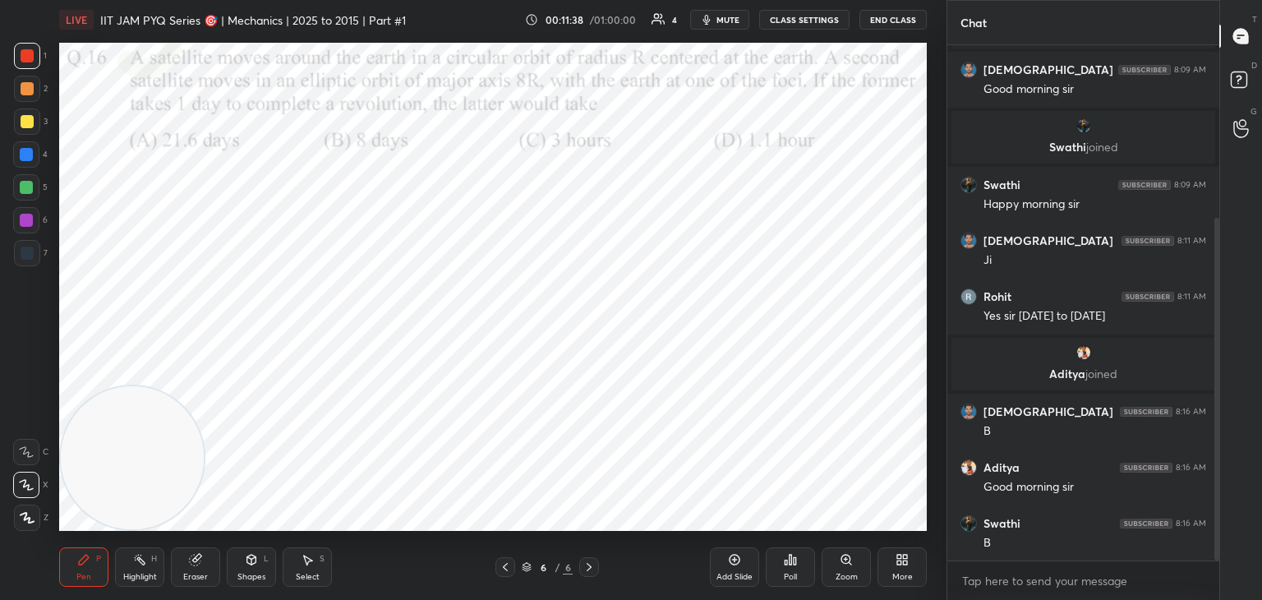
click at [909, 562] on div "More" at bounding box center [901, 566] width 49 height 39
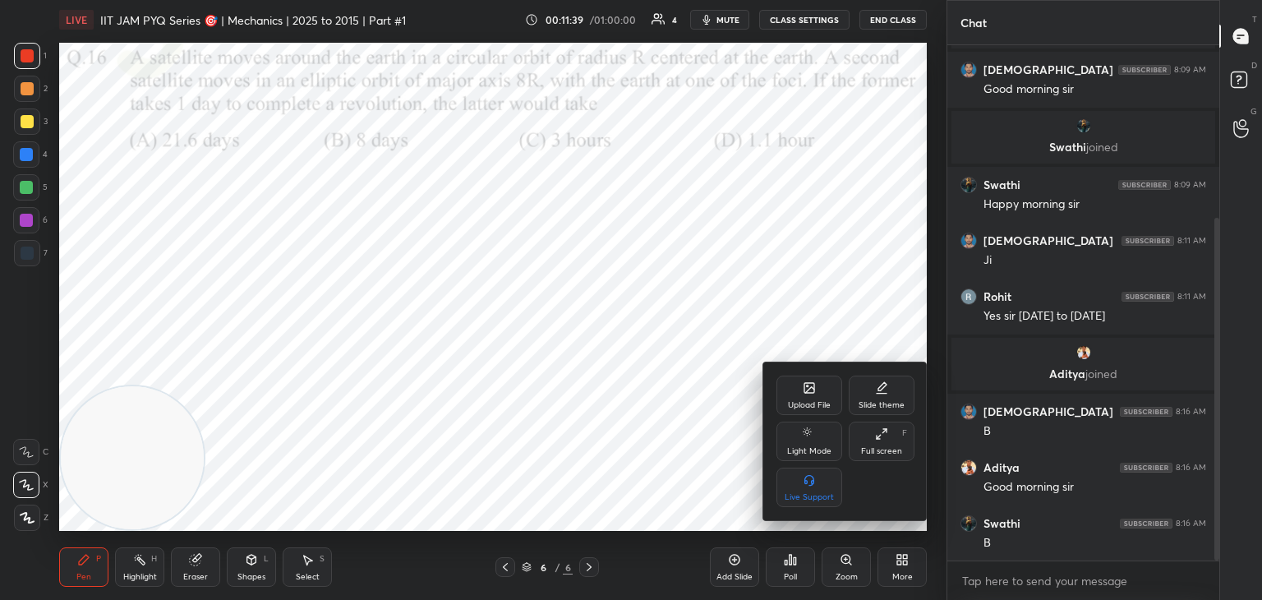
click at [809, 407] on div "Upload File" at bounding box center [809, 405] width 43 height 8
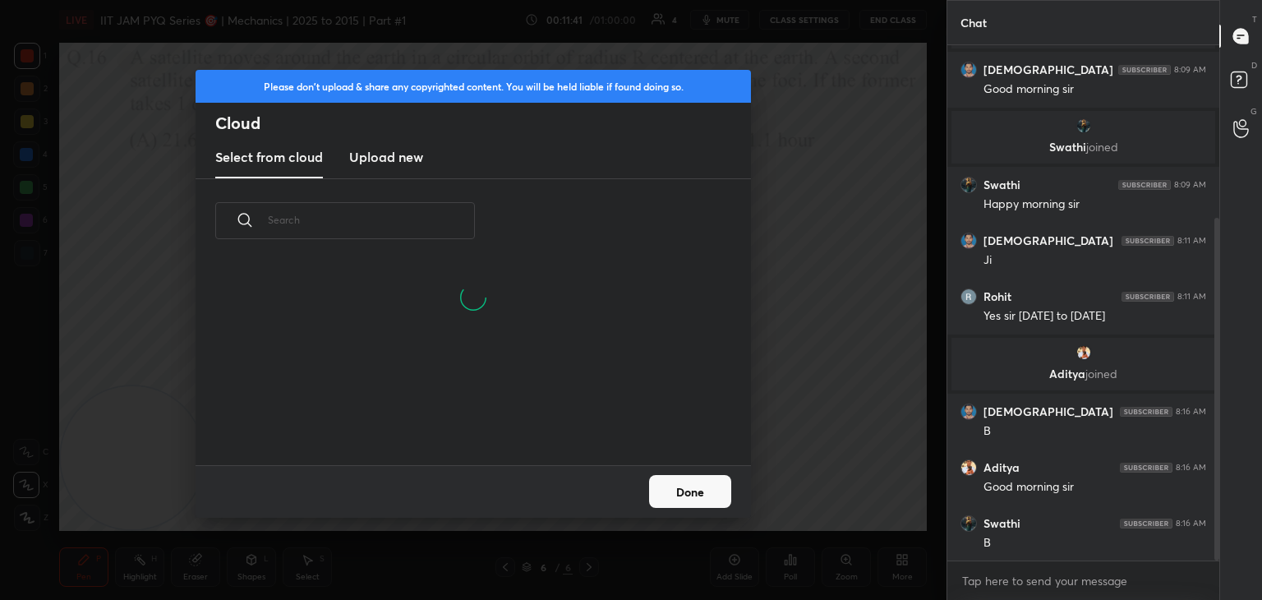
click at [385, 161] on h3 "Upload new" at bounding box center [386, 157] width 74 height 20
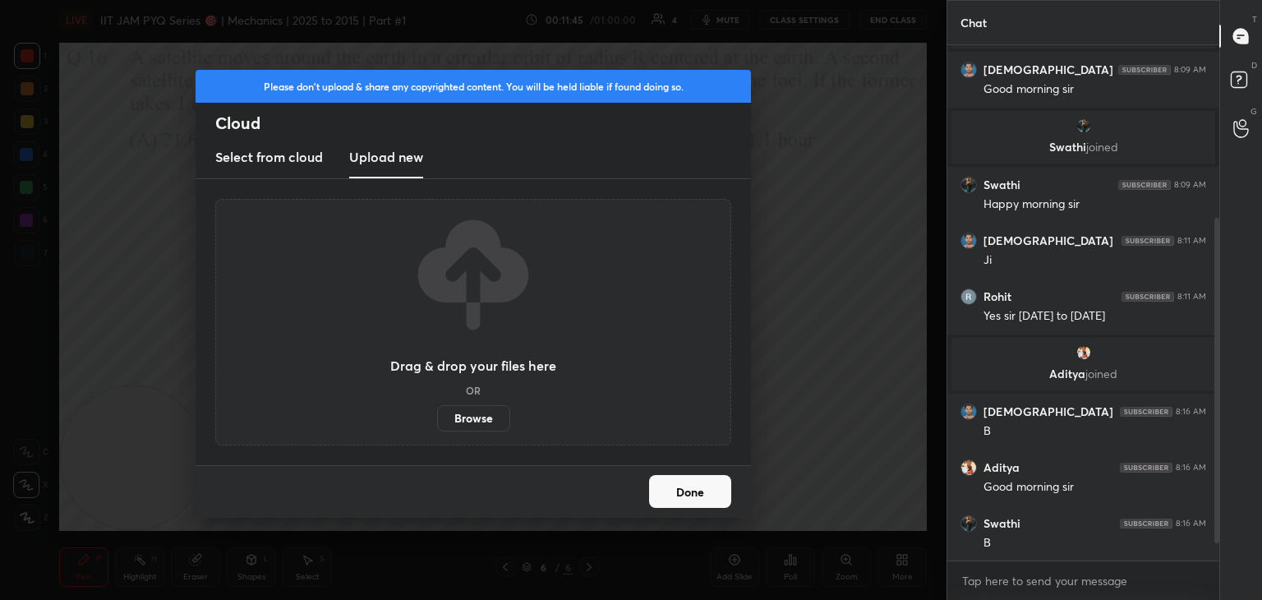
scroll to position [315, 0]
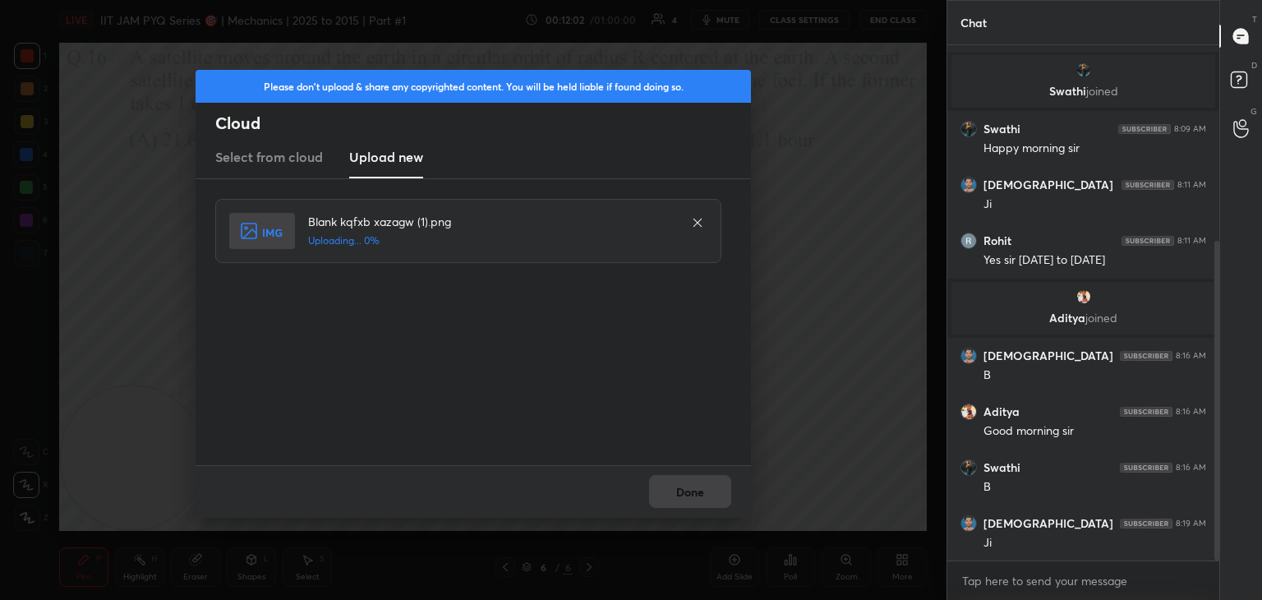
click at [503, 414] on div "Blank kqfxb xazagw (1).png Uploading... 0%" at bounding box center [474, 322] width 519 height 246
click at [499, 412] on div "Blank kqfxb xazagw (1).png Uploading... 0%" at bounding box center [474, 322] width 519 height 246
click at [688, 222] on div at bounding box center [698, 223] width 20 height 20
drag, startPoint x: 371, startPoint y: 291, endPoint x: 366, endPoint y: 258, distance: 33.4
click at [365, 274] on div "Blank kqfxb xazagw (1).png Uploading... 71%" at bounding box center [474, 322] width 519 height 246
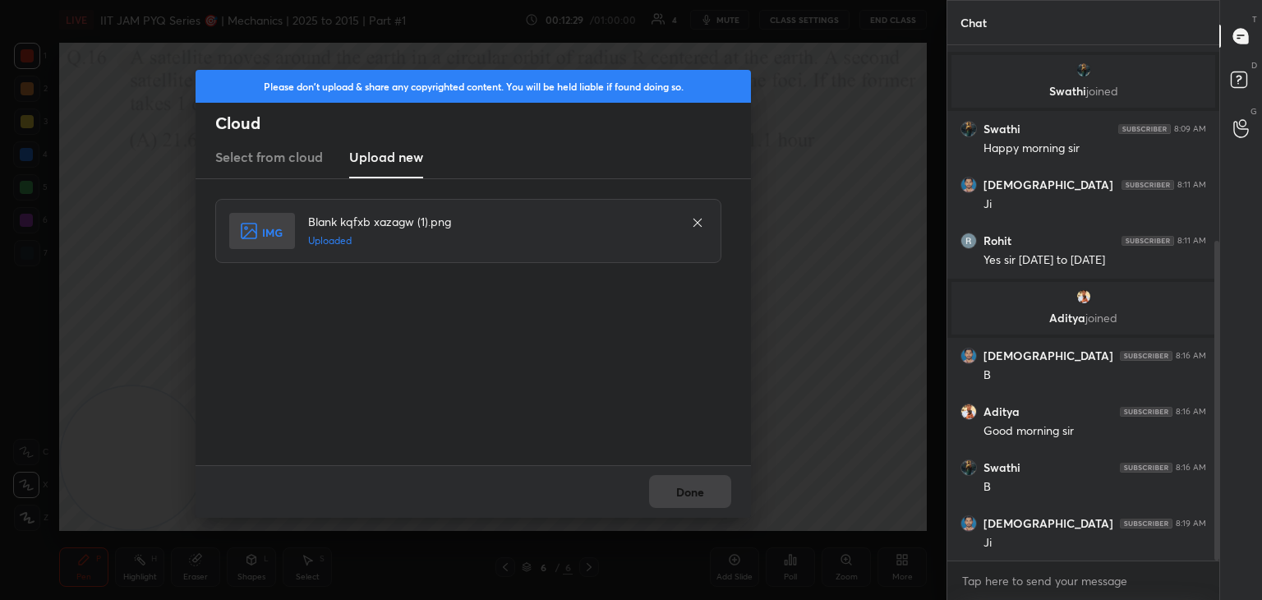
click at [379, 268] on div "Blank kqfxb xazagw (1).png Uploaded" at bounding box center [474, 322] width 519 height 246
click at [702, 486] on button "Done" at bounding box center [690, 491] width 82 height 33
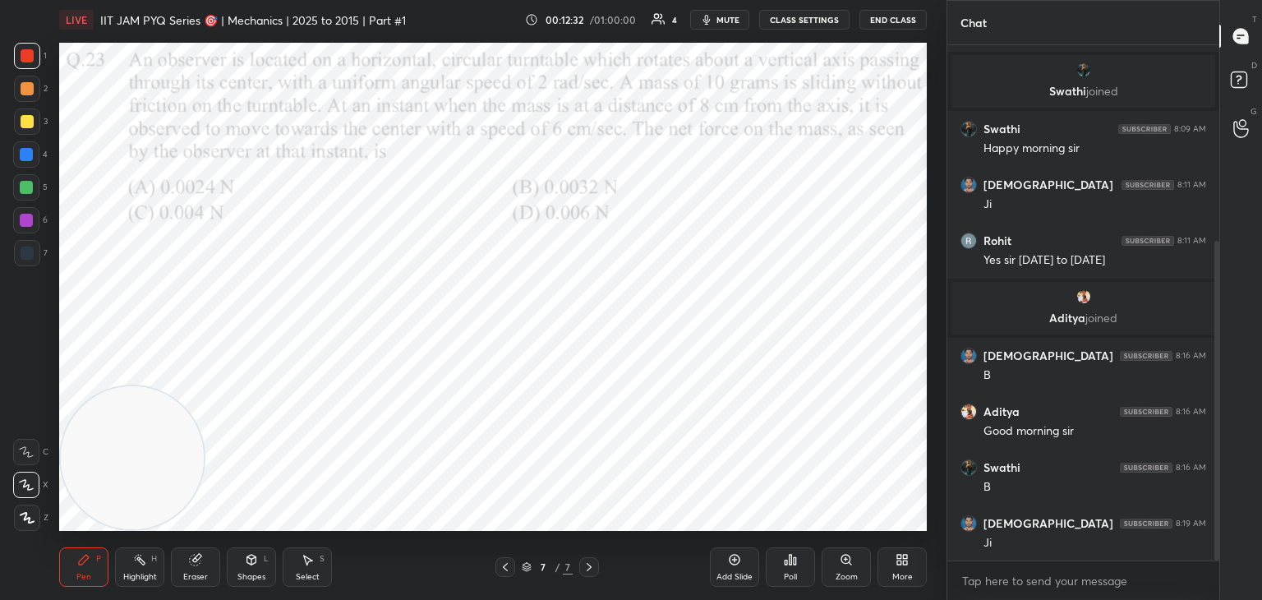
click at [724, 20] on span "mute" at bounding box center [727, 20] width 23 height 12
click at [727, 13] on button "unmute" at bounding box center [719, 20] width 59 height 20
drag, startPoint x: 1216, startPoint y: 396, endPoint x: 1244, endPoint y: 542, distance: 148.9
click at [1244, 542] on div "Chat [DEMOGRAPHIC_DATA] joined Krishna 8:09 AM Good morning [PERSON_NAME] joine…" at bounding box center [1103, 300] width 315 height 600
click at [1078, 577] on body "1 2 3 4 5 6 7 C X Z C X Z E E Erase all H H LIVE IIT JAM PYQ Series 🎯 | Mechani…" at bounding box center [631, 300] width 1262 height 600
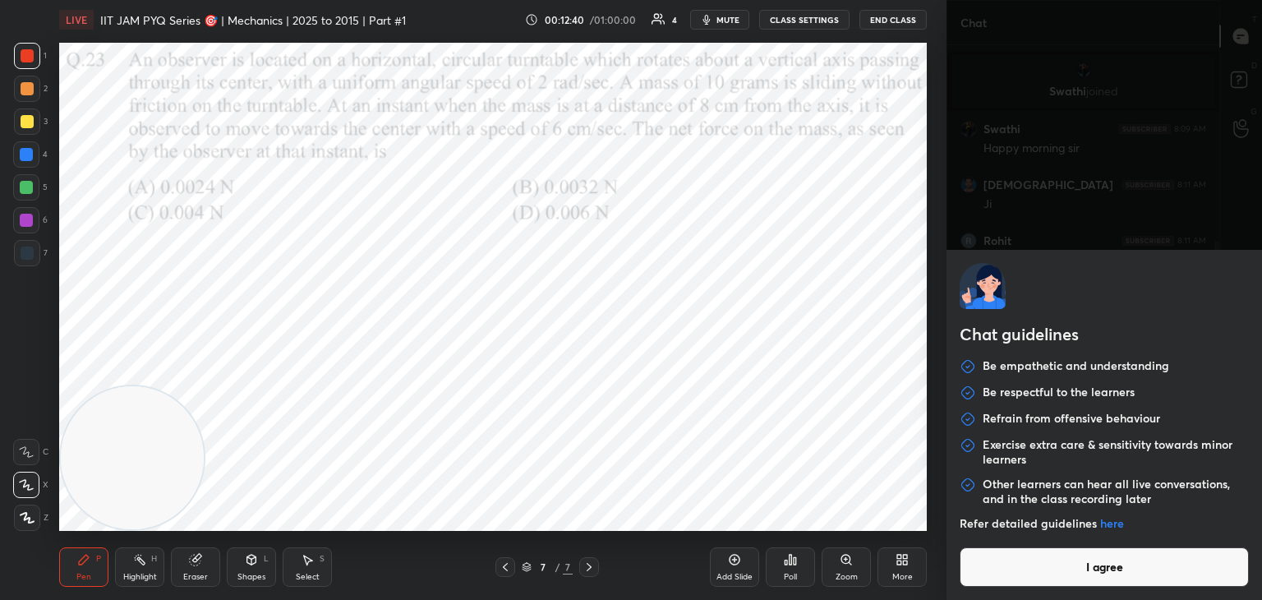
drag, startPoint x: 1002, startPoint y: 568, endPoint x: 992, endPoint y: 550, distance: 20.6
click at [1001, 568] on button "I agree" at bounding box center [1104, 566] width 289 height 39
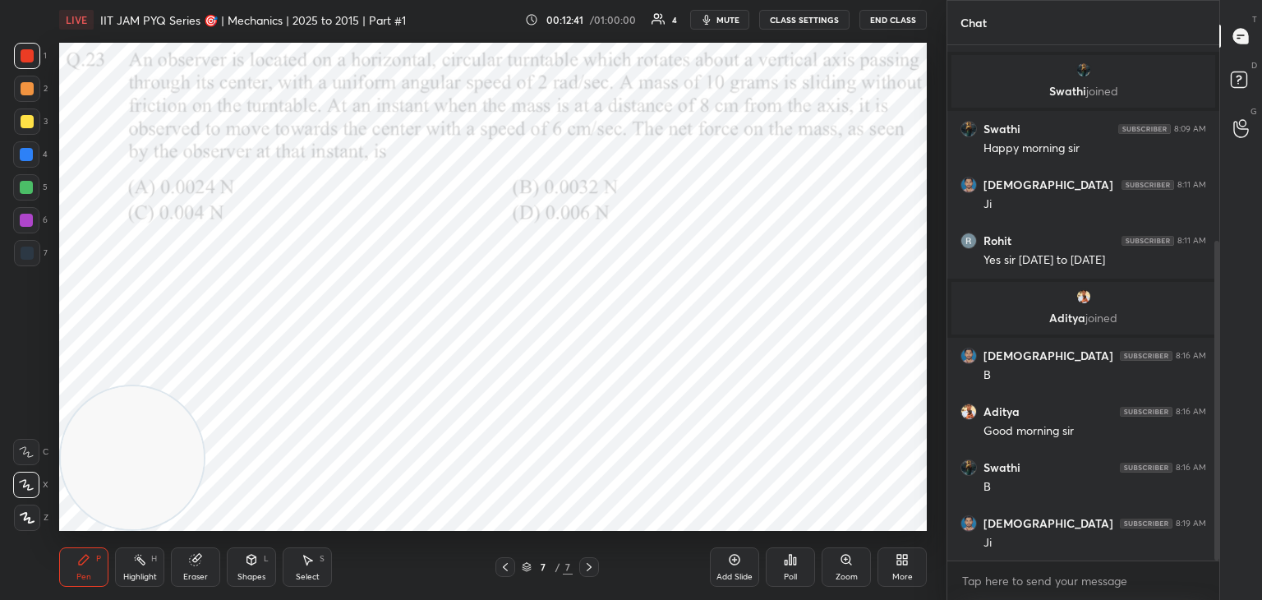
drag, startPoint x: 715, startPoint y: 15, endPoint x: 724, endPoint y: 4, distance: 14.0
click at [713, 12] on button "mute" at bounding box center [719, 20] width 59 height 20
click at [739, 19] on span "unmute" at bounding box center [726, 20] width 35 height 12
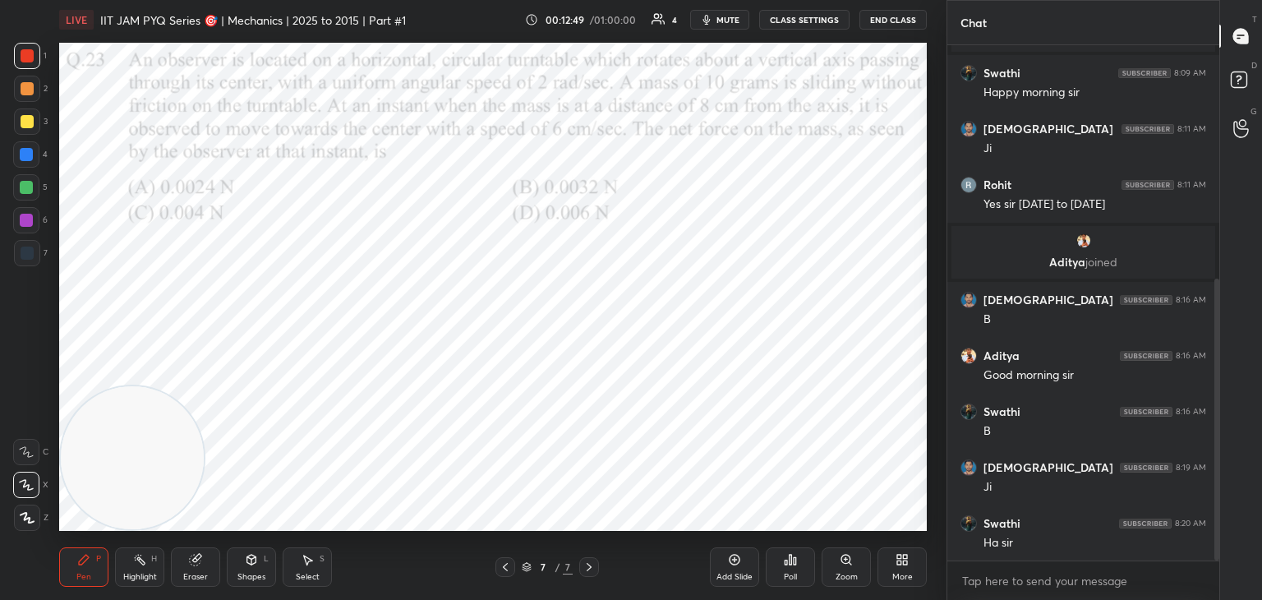
scroll to position [427, 0]
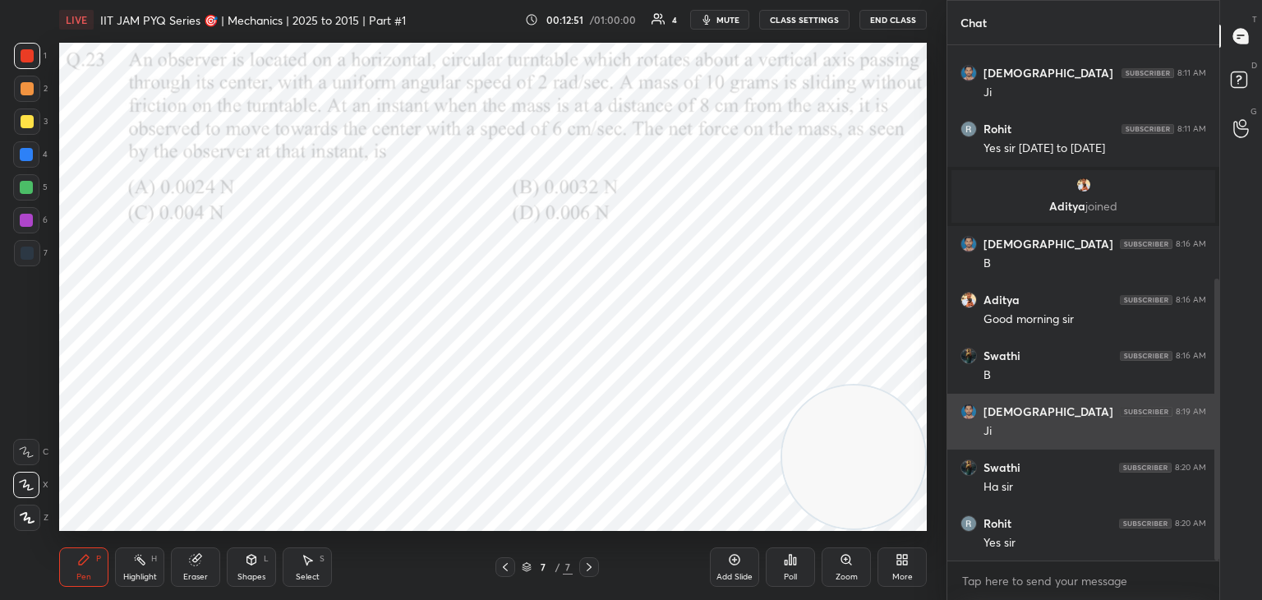
drag, startPoint x: 168, startPoint y: 444, endPoint x: 996, endPoint y: 435, distance: 828.1
click at [1001, 435] on div "1 2 3 4 5 6 7 C X Z C X Z E E Erase all H H LIVE IIT JAM PYQ Series 🎯 | Mechani…" at bounding box center [631, 300] width 1262 height 600
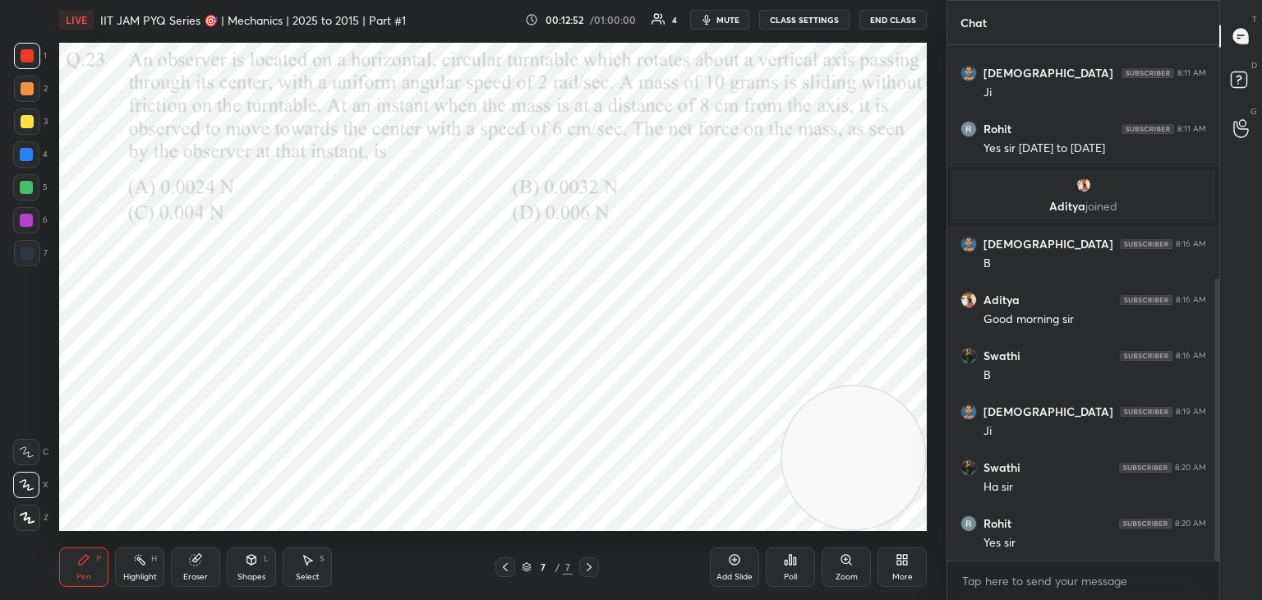
drag, startPoint x: 861, startPoint y: 455, endPoint x: 928, endPoint y: 436, distance: 70.0
click at [956, 456] on div "1 2 3 4 5 6 7 C X Z C X Z E E Erase all H H LIVE IIT JAM PYQ Series 🎯 | Mechani…" at bounding box center [631, 300] width 1262 height 600
click at [728, 21] on span "mute" at bounding box center [727, 20] width 23 height 12
click at [728, 17] on button "unmute" at bounding box center [719, 20] width 59 height 20
click at [152, 568] on div "Highlight H" at bounding box center [139, 566] width 49 height 39
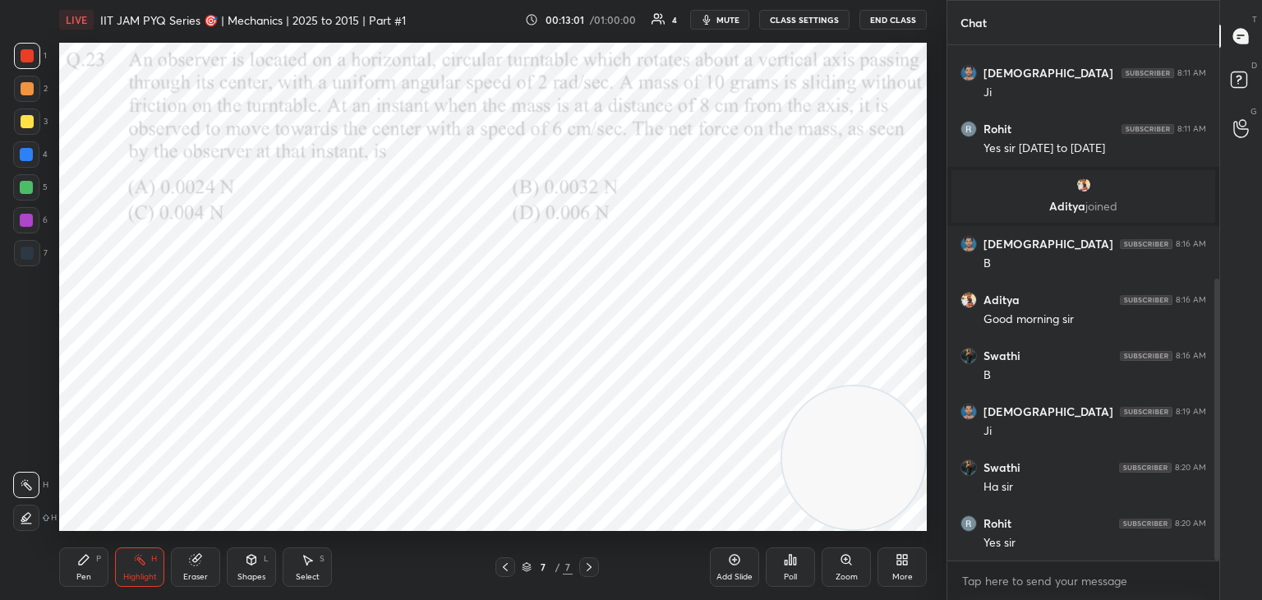
click at [731, 17] on span "mute" at bounding box center [727, 20] width 23 height 12
click at [706, 16] on icon "button" at bounding box center [701, 20] width 10 height 10
click at [734, 23] on span "mute" at bounding box center [727, 20] width 23 height 12
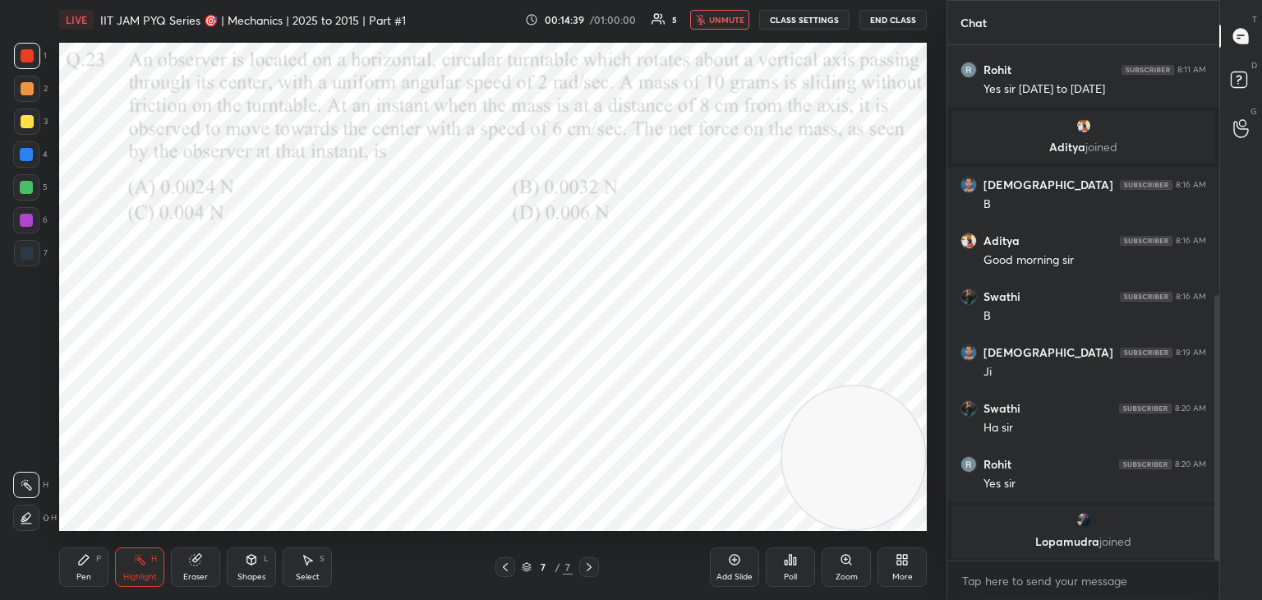
scroll to position [542, 0]
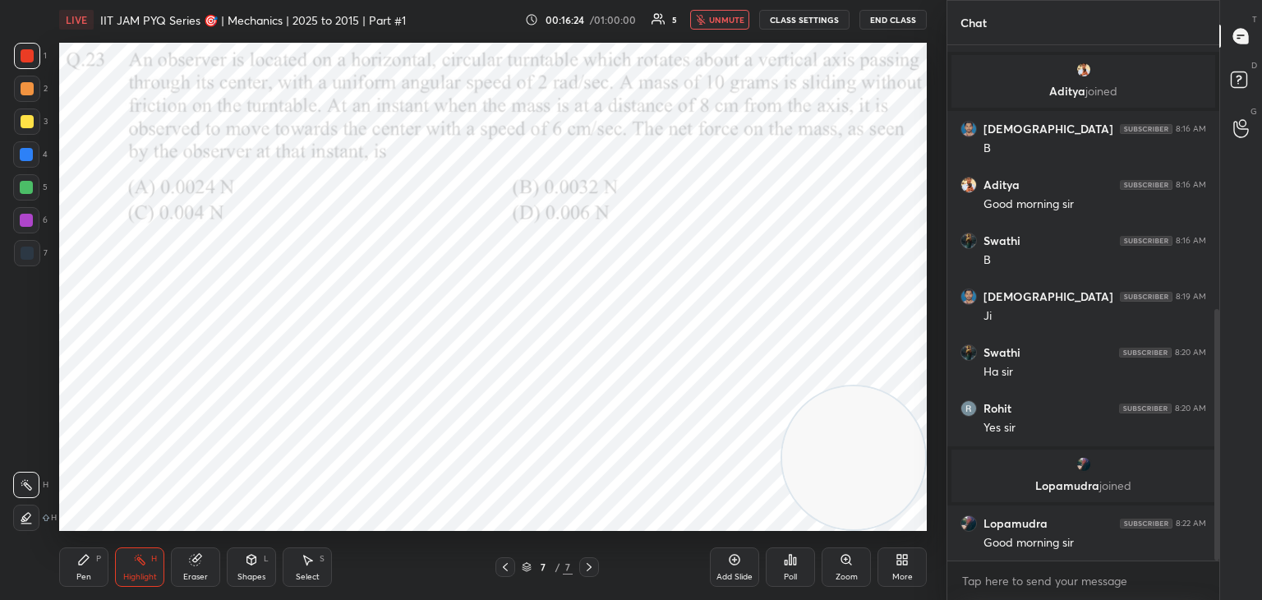
click at [730, 25] on button "unmute" at bounding box center [719, 20] width 59 height 20
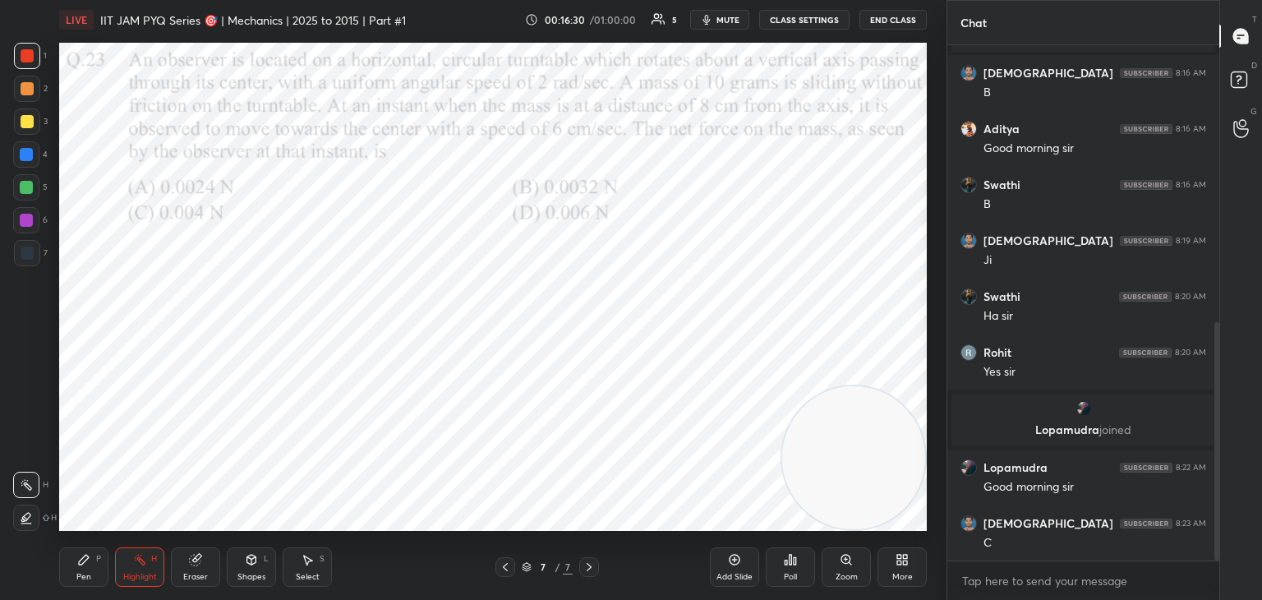
click at [505, 573] on div at bounding box center [505, 567] width 20 height 20
click at [509, 564] on icon at bounding box center [505, 566] width 13 height 13
click at [585, 566] on icon at bounding box center [588, 566] width 13 height 13
click at [589, 576] on div at bounding box center [589, 567] width 20 height 20
drag, startPoint x: 720, startPoint y: 24, endPoint x: 717, endPoint y: 40, distance: 16.6
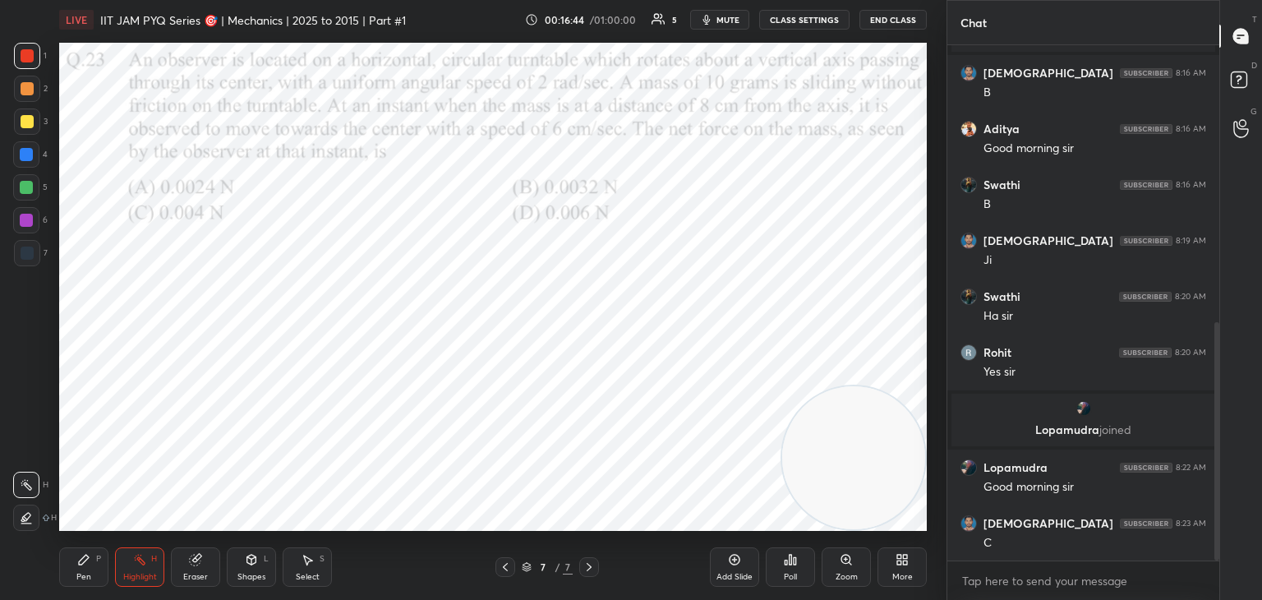
click at [722, 25] on button "mute" at bounding box center [719, 20] width 59 height 20
click at [729, 17] on span "unmute" at bounding box center [726, 20] width 35 height 12
drag, startPoint x: 730, startPoint y: 16, endPoint x: 831, endPoint y: 2, distance: 101.9
click at [733, 16] on span "mute" at bounding box center [727, 20] width 23 height 12
click at [723, 16] on span "unmute" at bounding box center [726, 20] width 35 height 12
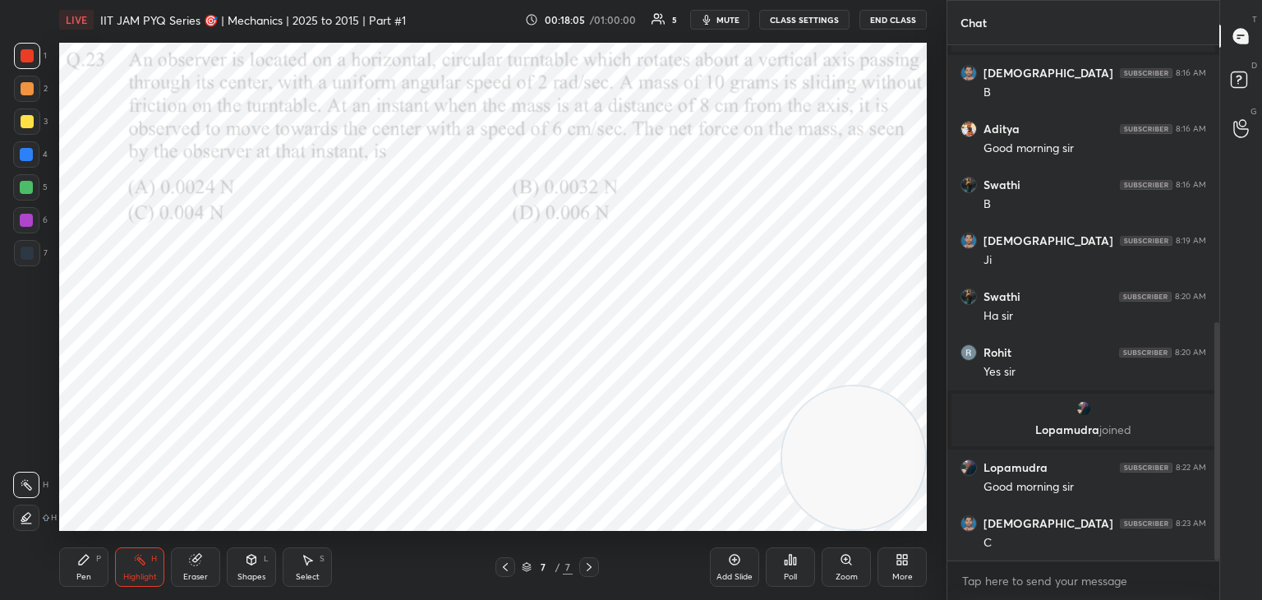
click at [250, 566] on div "Shapes L" at bounding box center [251, 566] width 49 height 39
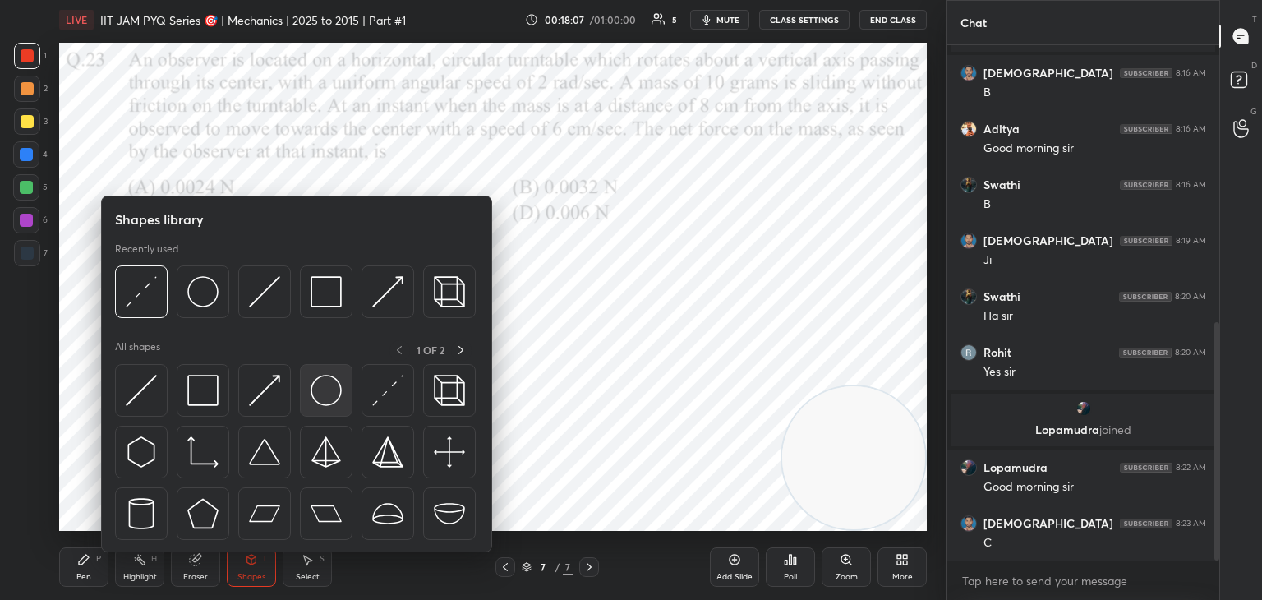
click at [321, 389] on img at bounding box center [326, 390] width 31 height 31
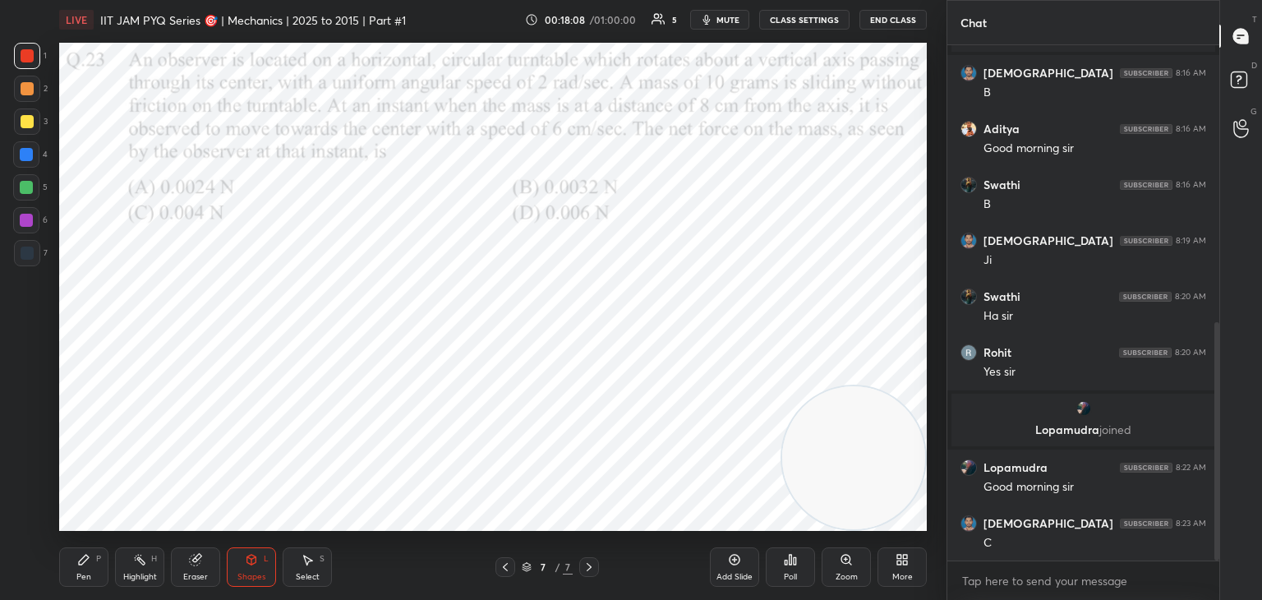
drag, startPoint x: 16, startPoint y: 221, endPoint x: 43, endPoint y: 247, distance: 37.8
click at [19, 222] on div at bounding box center [26, 220] width 26 height 26
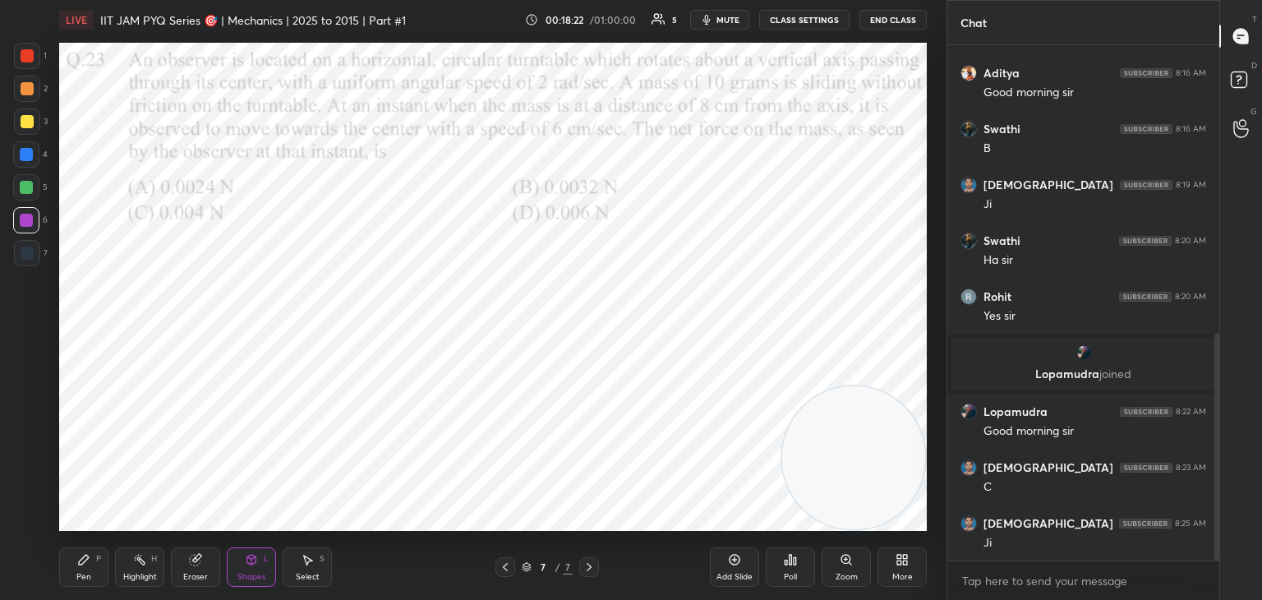
drag, startPoint x: 108, startPoint y: 563, endPoint x: 101, endPoint y: 541, distance: 22.3
click at [101, 563] on div "Pen P" at bounding box center [83, 566] width 49 height 39
drag, startPoint x: 31, startPoint y: 121, endPoint x: 47, endPoint y: 133, distance: 19.9
click at [33, 123] on div at bounding box center [27, 121] width 13 height 13
click at [27, 96] on div at bounding box center [27, 89] width 26 height 26
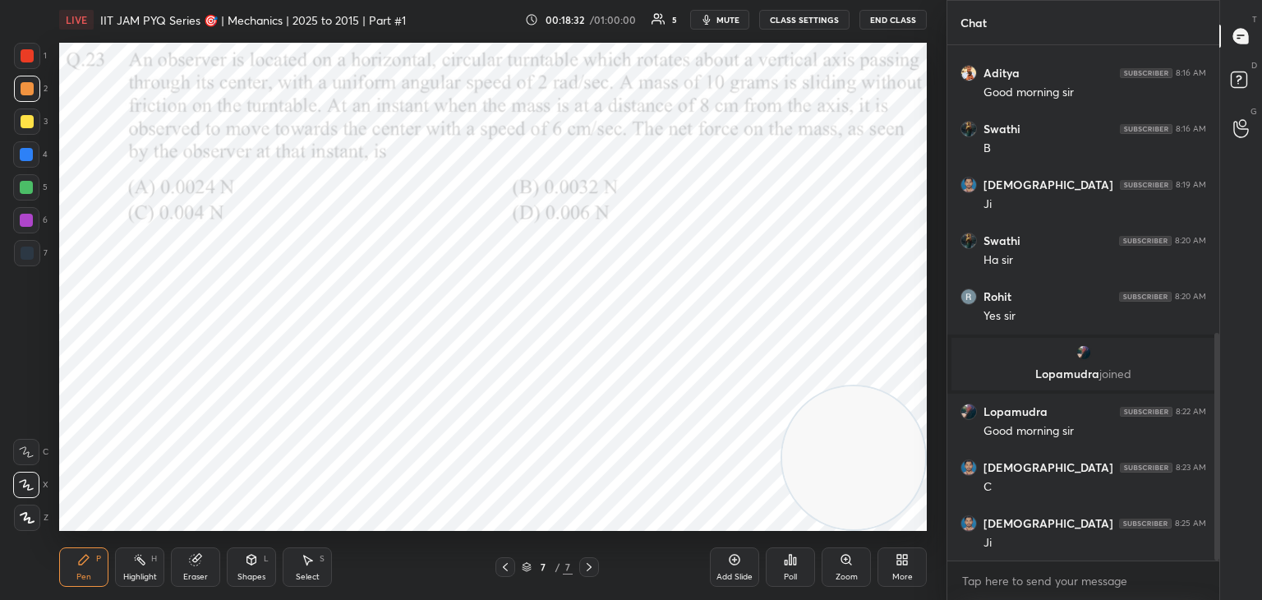
drag, startPoint x: 25, startPoint y: 189, endPoint x: 33, endPoint y: 195, distance: 10.0
click at [25, 191] on div at bounding box center [26, 187] width 13 height 13
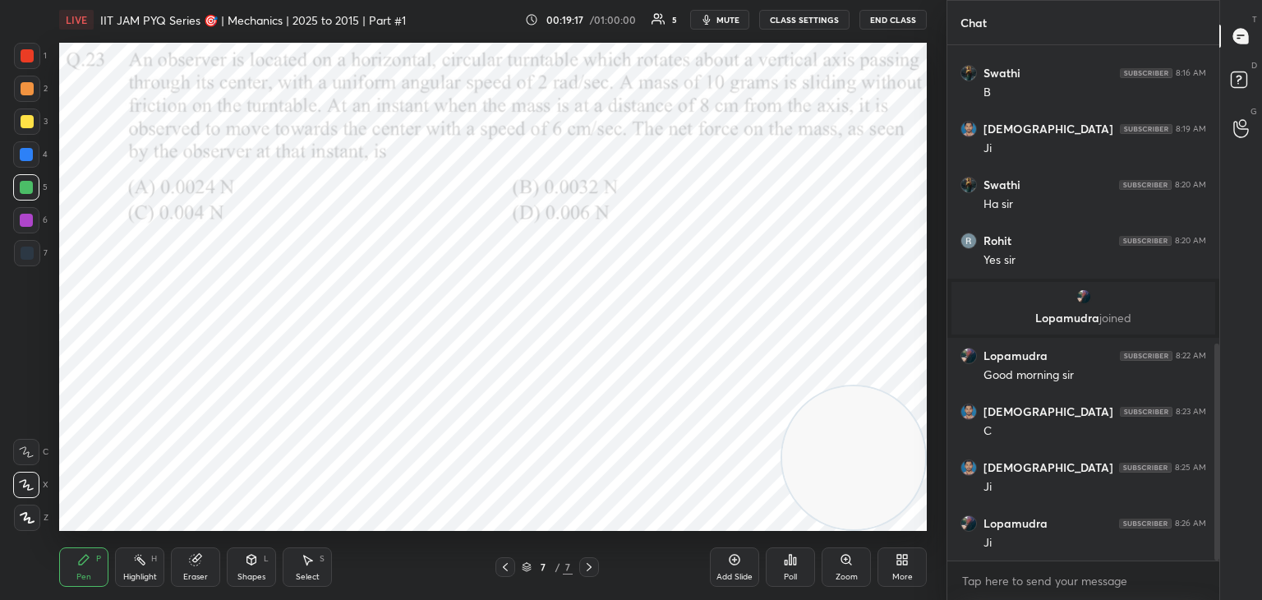
drag, startPoint x: 26, startPoint y: 67, endPoint x: 50, endPoint y: 94, distance: 36.1
click at [27, 70] on div "1" at bounding box center [30, 59] width 33 height 33
click at [38, 255] on div at bounding box center [27, 253] width 26 height 26
drag, startPoint x: 26, startPoint y: 152, endPoint x: 36, endPoint y: 165, distance: 16.4
click at [25, 155] on div at bounding box center [26, 154] width 13 height 13
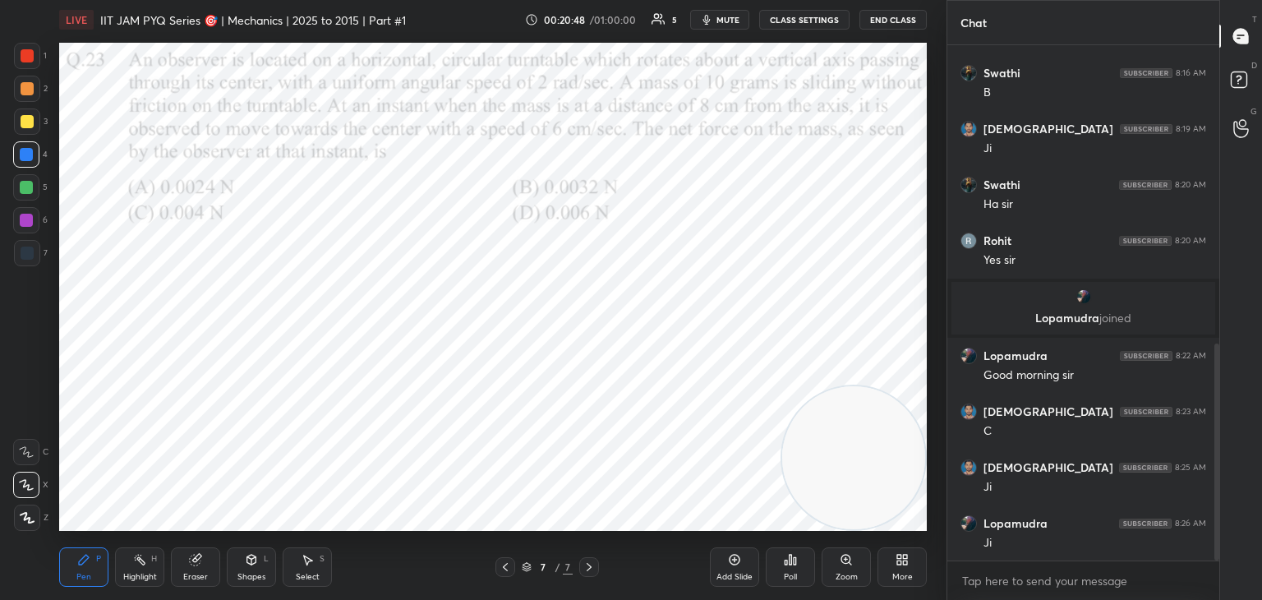
click at [138, 568] on div "Highlight H" at bounding box center [139, 566] width 49 height 39
click at [713, 18] on icon "button" at bounding box center [706, 19] width 13 height 13
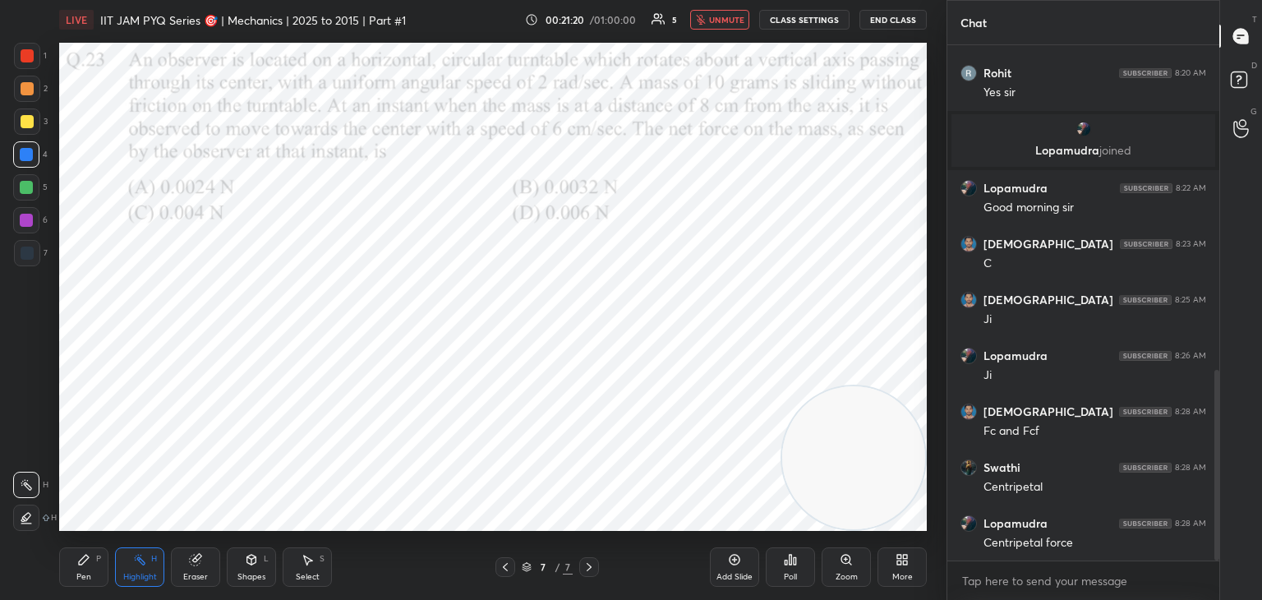
click at [724, 21] on span "unmute" at bounding box center [726, 20] width 35 height 12
drag, startPoint x: 802, startPoint y: 438, endPoint x: 44, endPoint y: 314, distance: 768.3
click at [53, 314] on div "Setting up your live class Poll for secs No correct answer Start poll" at bounding box center [493, 286] width 881 height 495
drag, startPoint x: 73, startPoint y: 567, endPoint x: 119, endPoint y: 563, distance: 46.2
click at [76, 567] on div "Pen P" at bounding box center [83, 566] width 49 height 39
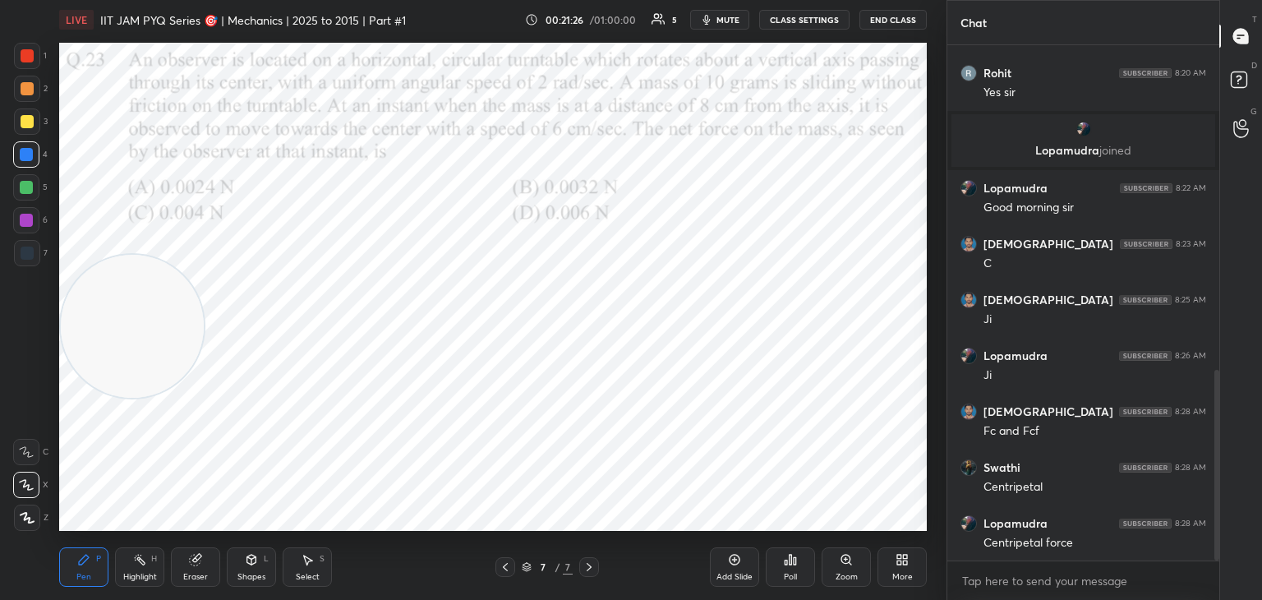
click at [140, 560] on icon at bounding box center [139, 559] width 13 height 13
drag, startPoint x: 69, startPoint y: 565, endPoint x: 53, endPoint y: 337, distance: 228.9
click at [78, 565] on div "Pen P" at bounding box center [83, 566] width 49 height 39
drag, startPoint x: 30, startPoint y: 186, endPoint x: 40, endPoint y: 192, distance: 11.8
click at [30, 189] on div at bounding box center [26, 187] width 13 height 13
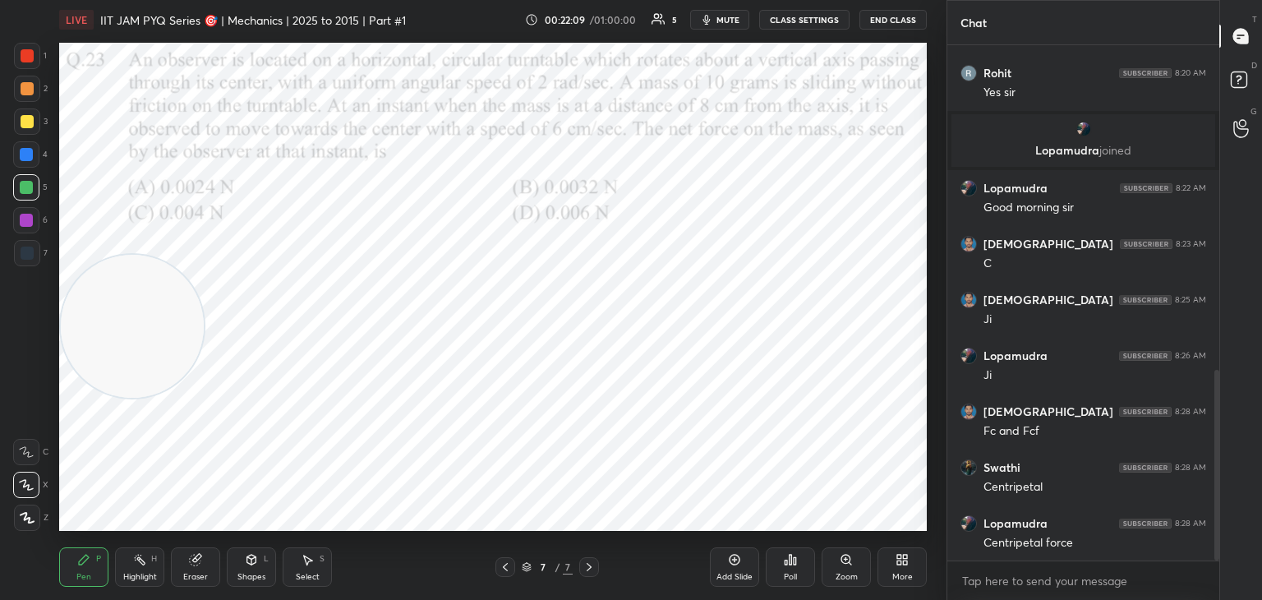
click at [298, 564] on div "Select S" at bounding box center [307, 566] width 49 height 39
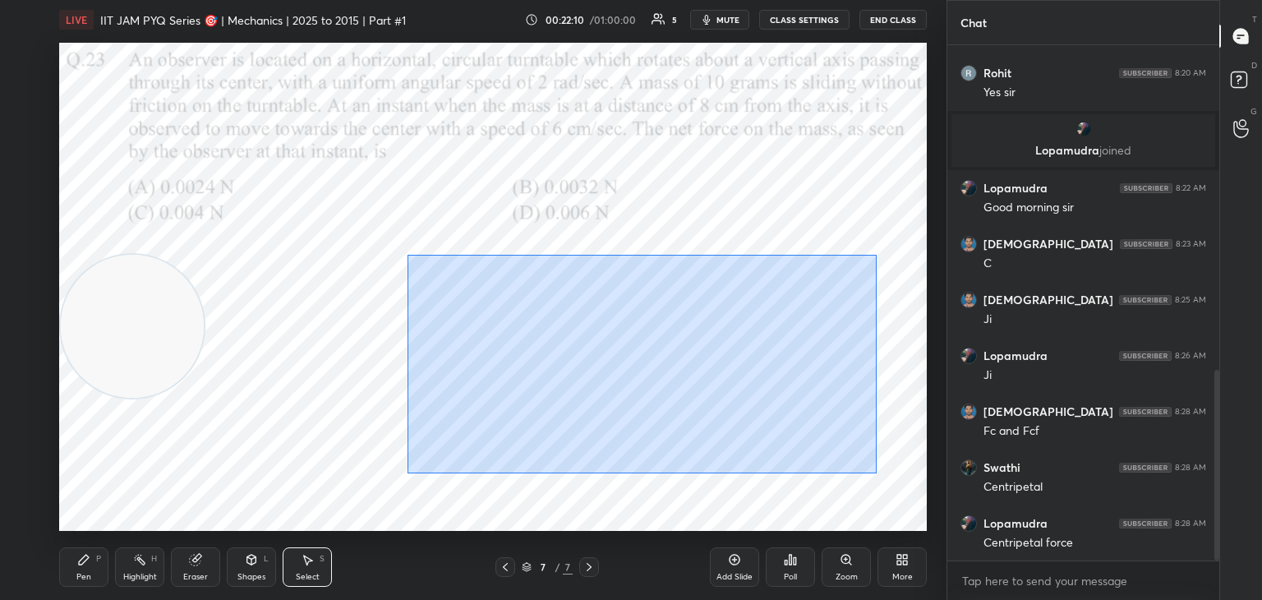
drag, startPoint x: 407, startPoint y: 255, endPoint x: 881, endPoint y: 465, distance: 517.8
click at [881, 473] on div "0 ° Undo Copy Duplicate Duplicate to new slide Delete" at bounding box center [493, 287] width 868 height 488
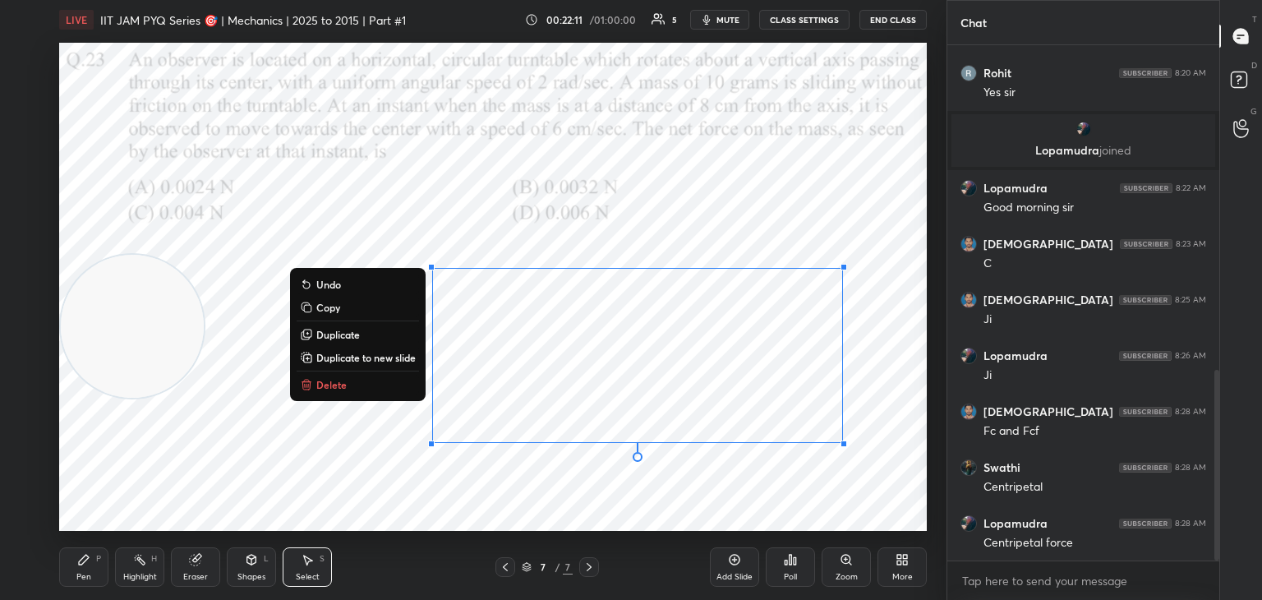
drag, startPoint x: 126, startPoint y: 306, endPoint x: 233, endPoint y: 38, distance: 289.4
click at [244, 15] on div "LIVE IIT JAM PYQ Series 🎯 | Mechanics | 2025 to 2015 | Part #1 00:22:11 / 01:00…" at bounding box center [493, 300] width 881 height 600
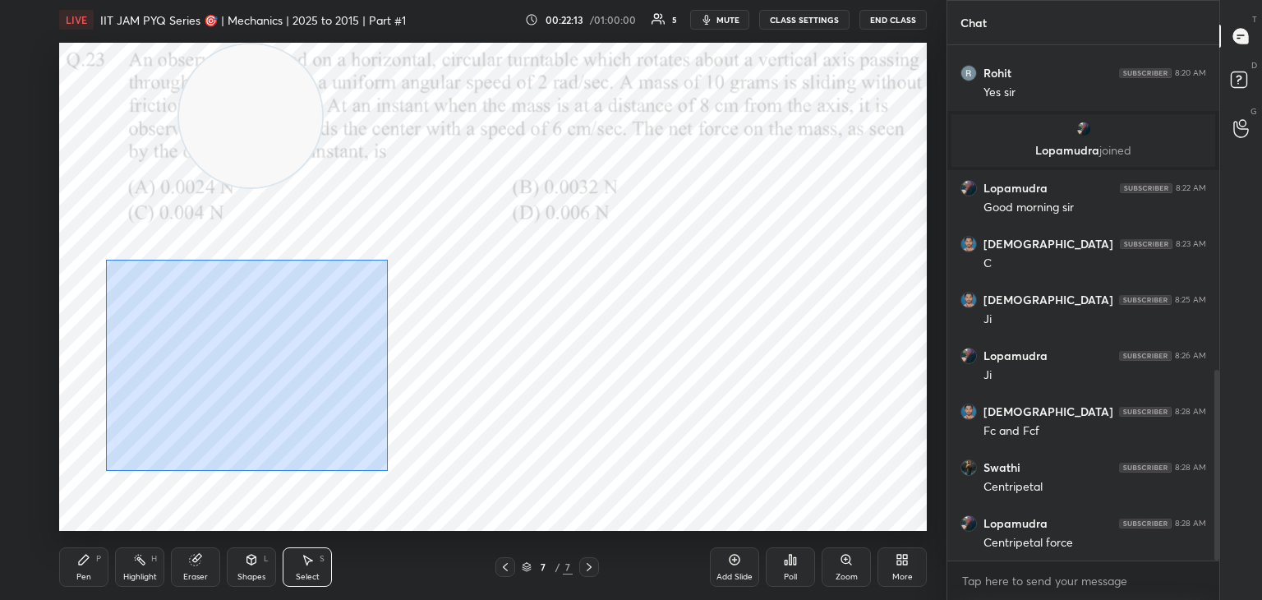
drag, startPoint x: 99, startPoint y: 253, endPoint x: 375, endPoint y: 464, distance: 346.9
click at [382, 468] on div "0 ° Undo Copy Duplicate Duplicate to new slide Delete" at bounding box center [493, 287] width 868 height 488
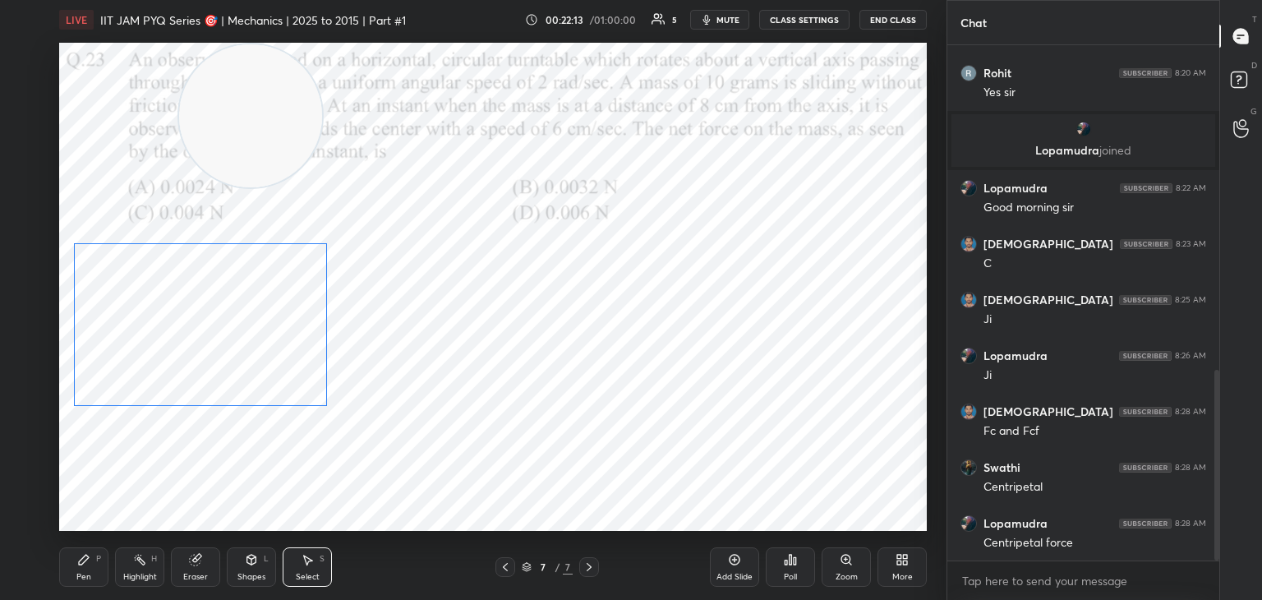
drag, startPoint x: 293, startPoint y: 373, endPoint x: 262, endPoint y: 343, distance: 43.0
click at [260, 343] on div "0 ° Undo Copy Duplicate Duplicate to new slide Delete" at bounding box center [493, 287] width 868 height 488
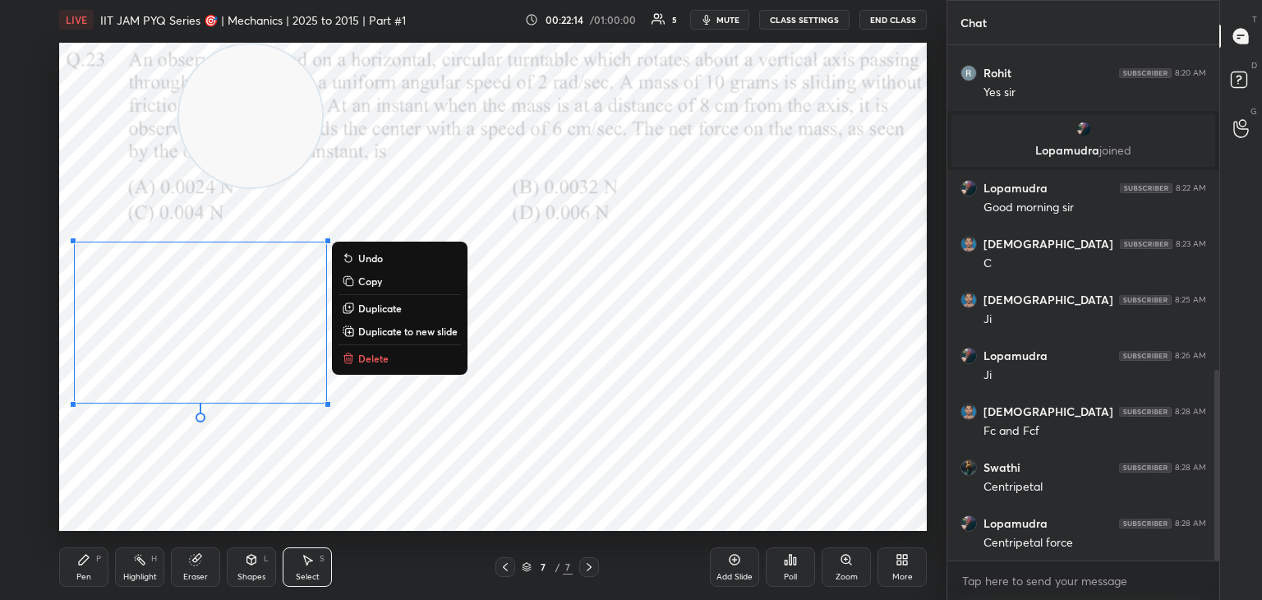
click at [213, 490] on div "0 ° Undo Copy Duplicate Duplicate to new slide Delete" at bounding box center [493, 287] width 868 height 488
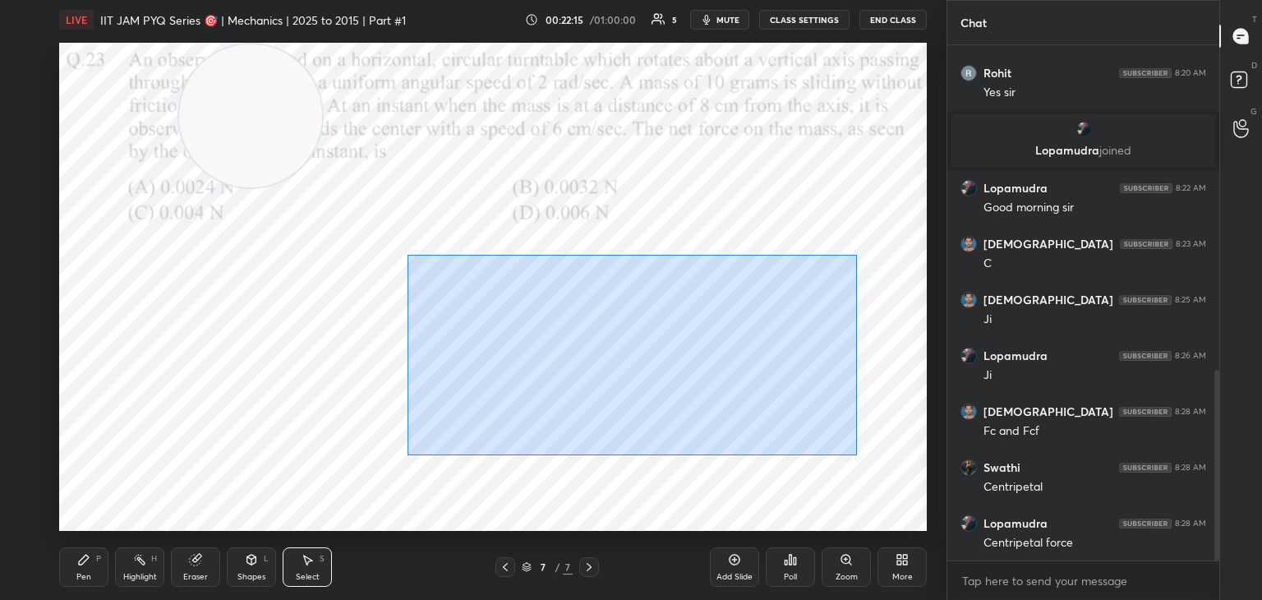
drag, startPoint x: 407, startPoint y: 255, endPoint x: 867, endPoint y: 458, distance: 502.1
click at [863, 458] on div "0 ° Undo Copy Duplicate Duplicate to new slide Delete" at bounding box center [493, 287] width 868 height 488
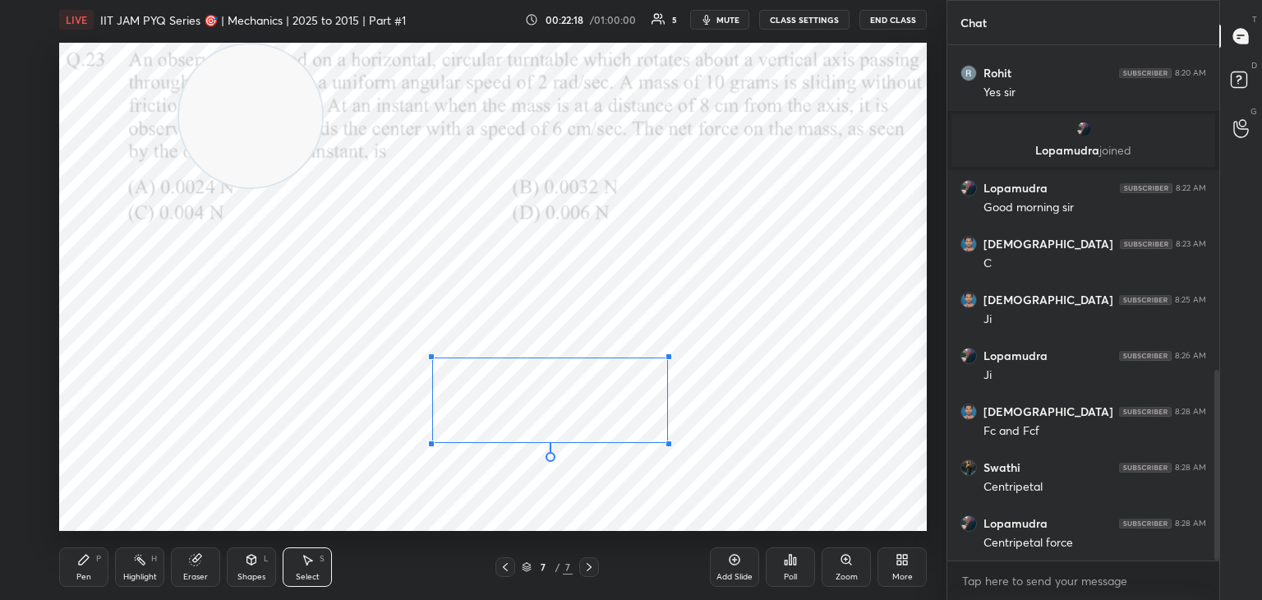
drag, startPoint x: 841, startPoint y: 265, endPoint x: 615, endPoint y: 378, distance: 252.8
click at [665, 360] on div at bounding box center [668, 356] width 7 height 7
drag, startPoint x: 665, startPoint y: 362, endPoint x: 645, endPoint y: 360, distance: 19.9
click at [676, 350] on div at bounding box center [679, 349] width 7 height 7
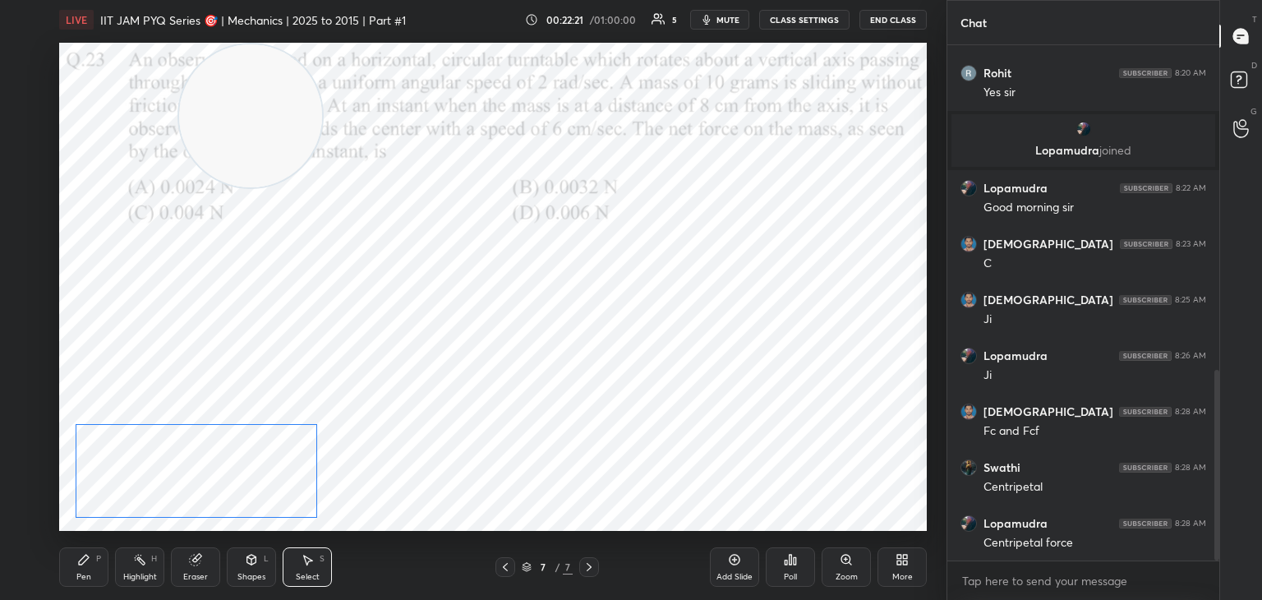
drag, startPoint x: 381, startPoint y: 427, endPoint x: 274, endPoint y: 448, distance: 109.6
click at [273, 449] on div "0 ° Undo Copy Duplicate Duplicate to new slide Delete" at bounding box center [493, 287] width 868 height 488
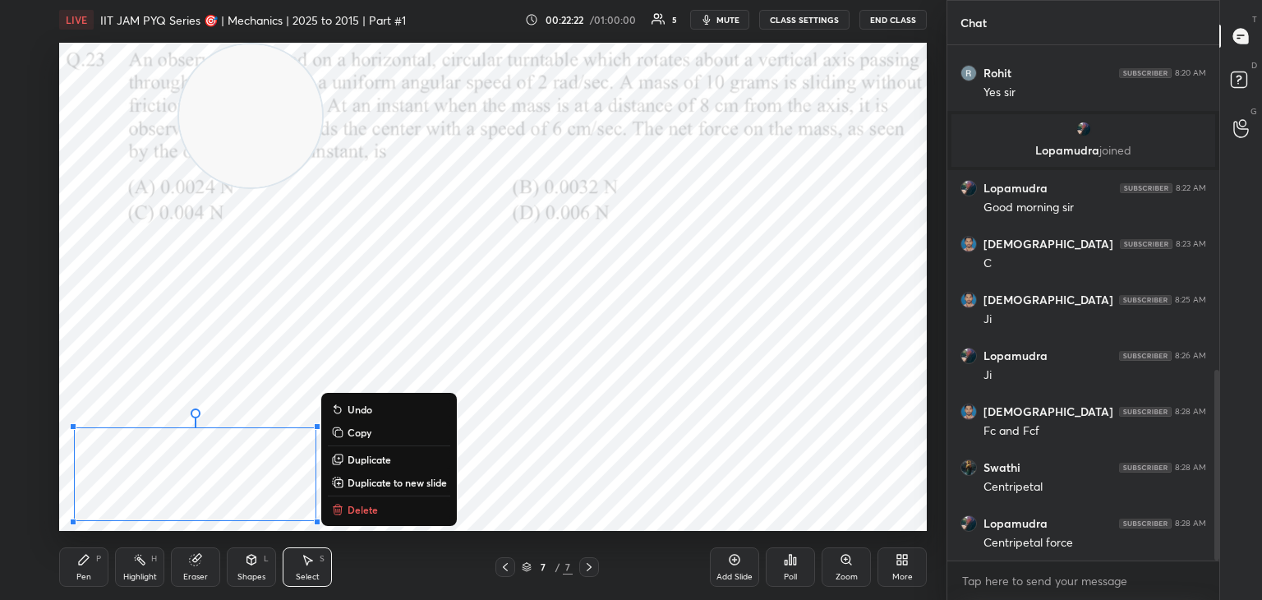
click at [129, 578] on div "Highlight" at bounding box center [140, 577] width 34 height 8
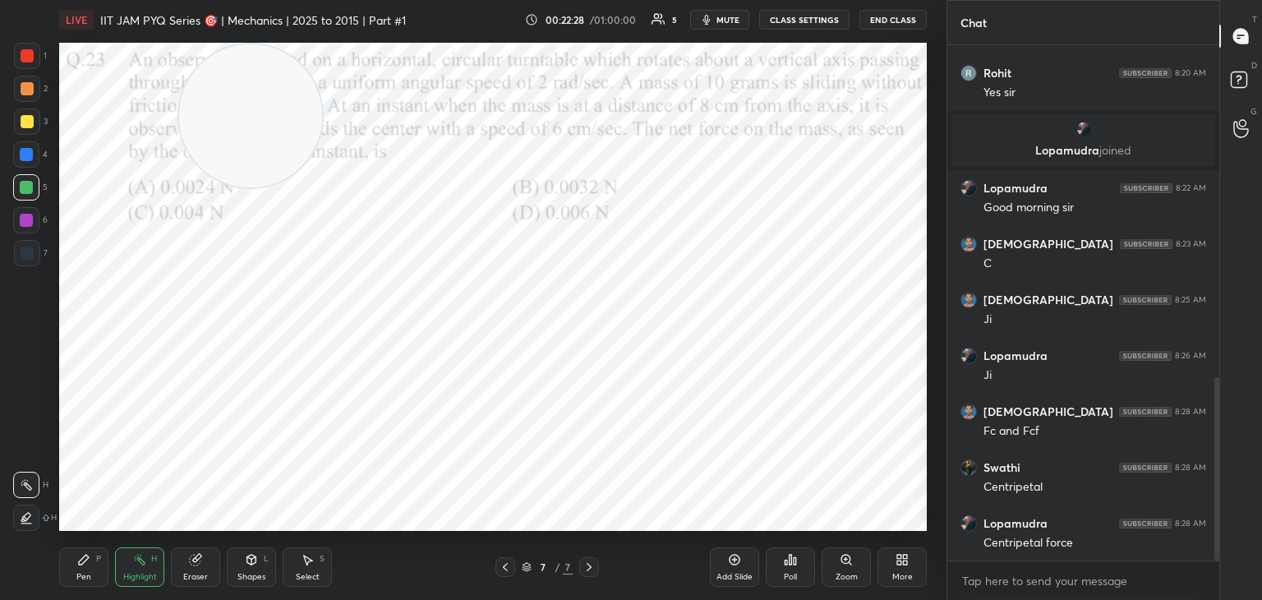
scroll to position [933, 0]
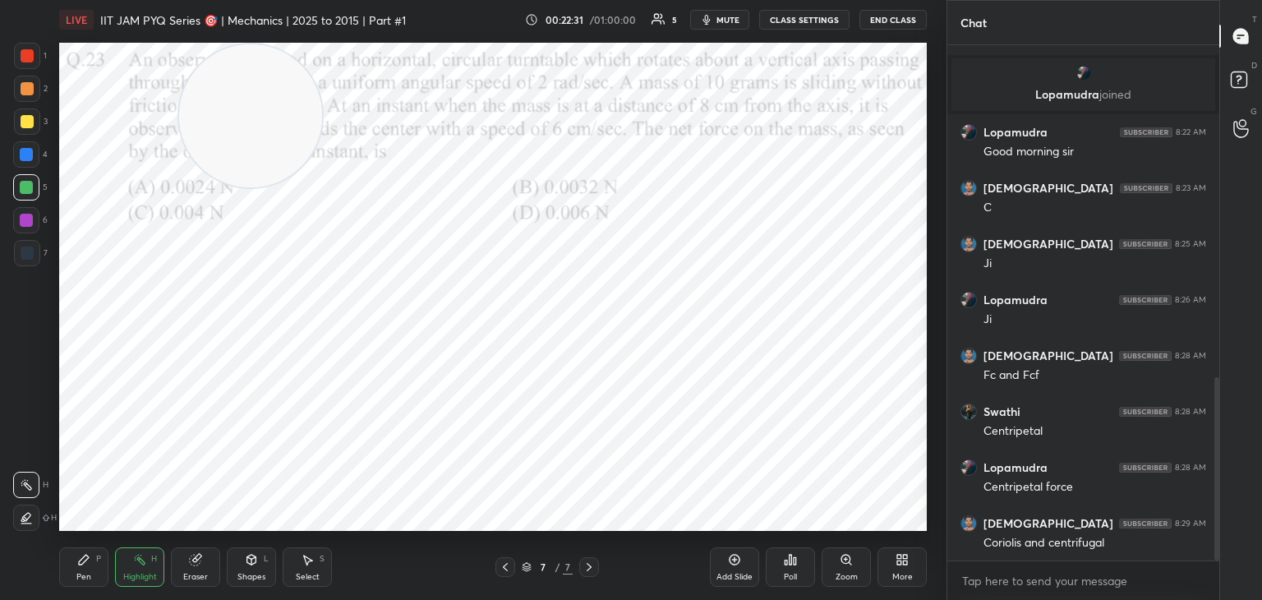
drag, startPoint x: 90, startPoint y: 566, endPoint x: 73, endPoint y: 541, distance: 30.3
click at [89, 566] on icon at bounding box center [83, 559] width 13 height 13
click at [27, 90] on div at bounding box center [27, 88] width 13 height 13
click at [27, 261] on div at bounding box center [27, 253] width 26 height 26
drag, startPoint x: 21, startPoint y: 151, endPoint x: 47, endPoint y: 158, distance: 27.1
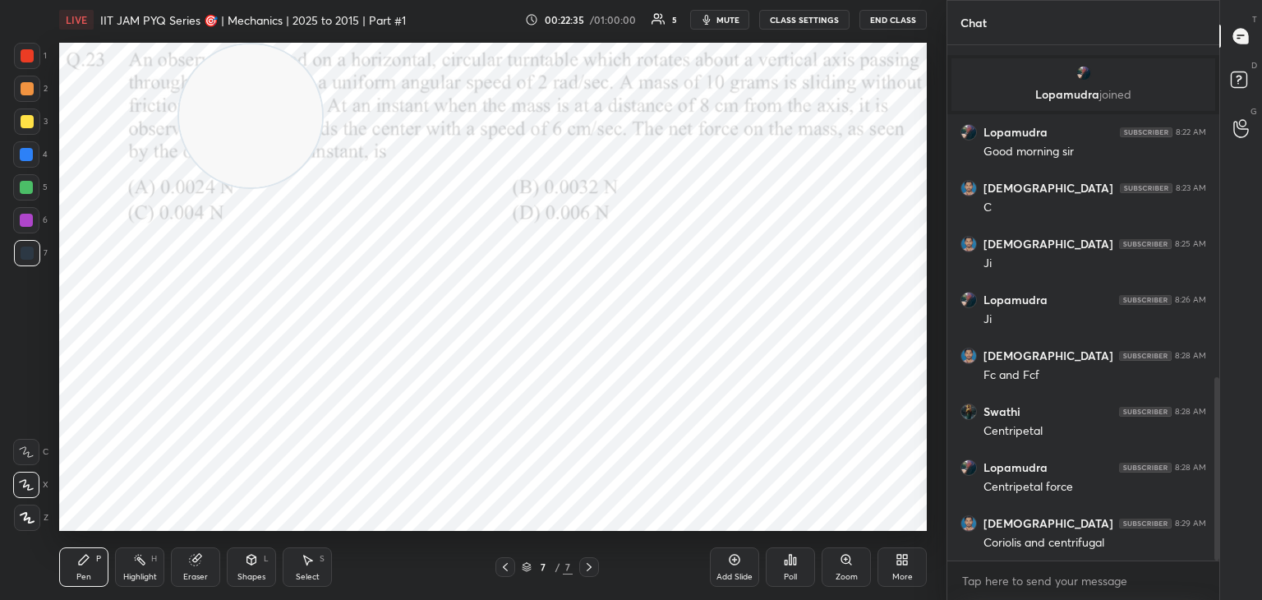
click at [22, 156] on div at bounding box center [26, 154] width 13 height 13
click at [24, 131] on div at bounding box center [27, 121] width 26 height 26
drag, startPoint x: 221, startPoint y: 150, endPoint x: 878, endPoint y: 77, distance: 661.2
click at [878, 77] on video at bounding box center [853, 115] width 143 height 143
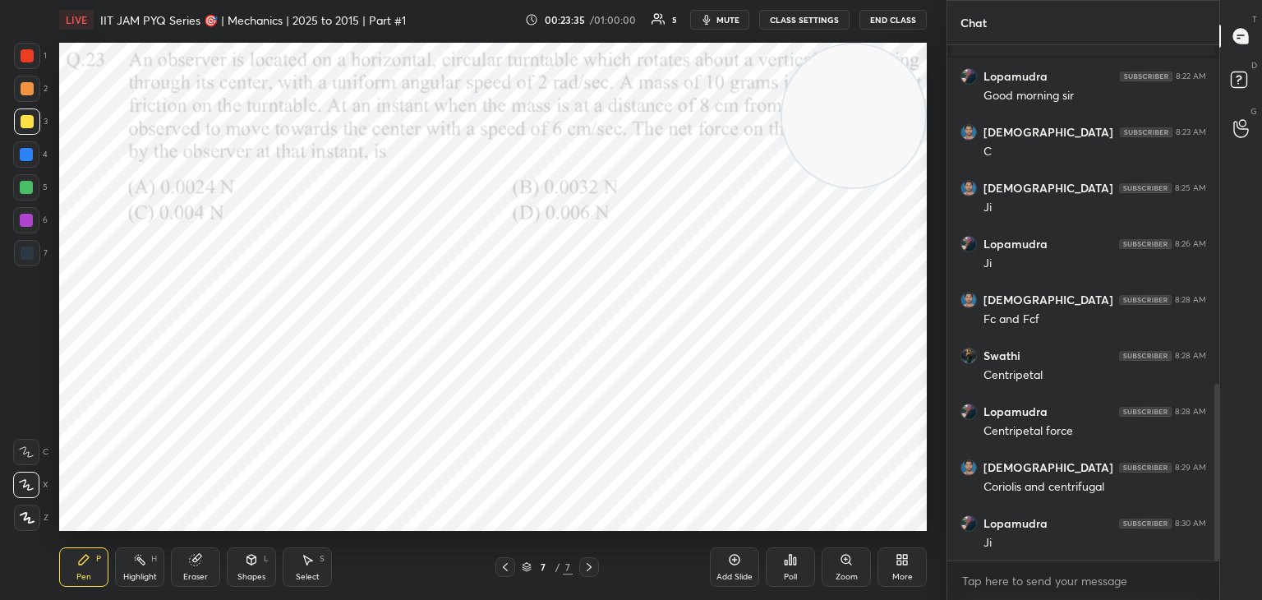
drag, startPoint x: 734, startPoint y: 18, endPoint x: 747, endPoint y: 14, distance: 13.8
click at [734, 18] on span "mute" at bounding box center [727, 20] width 23 height 12
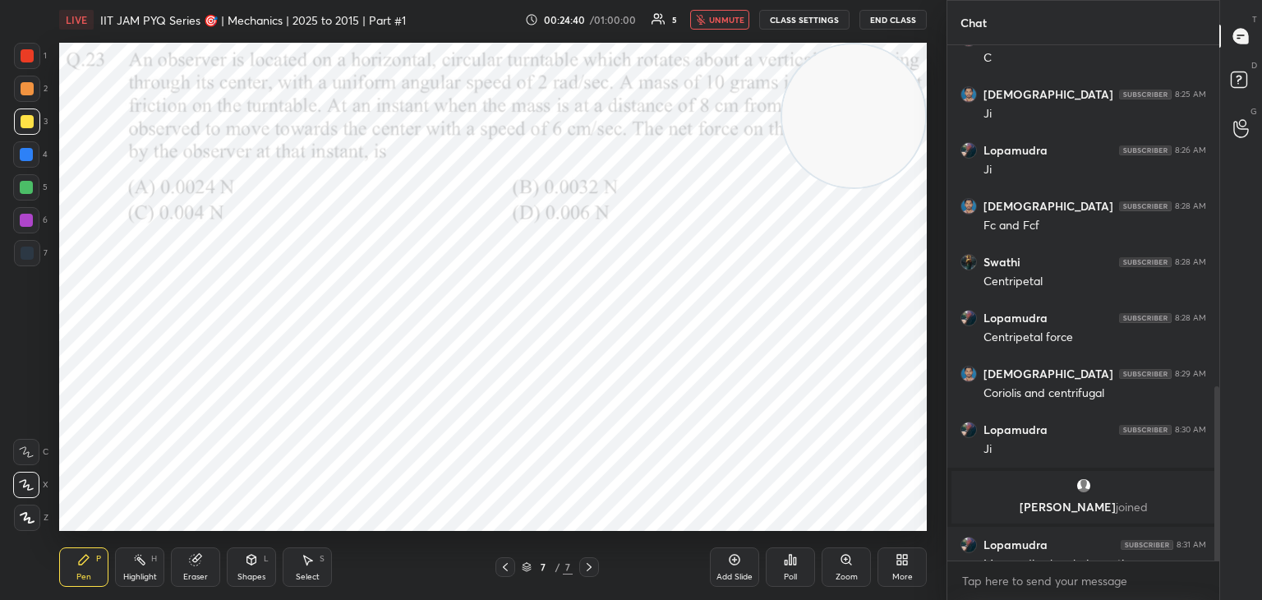
scroll to position [1010, 0]
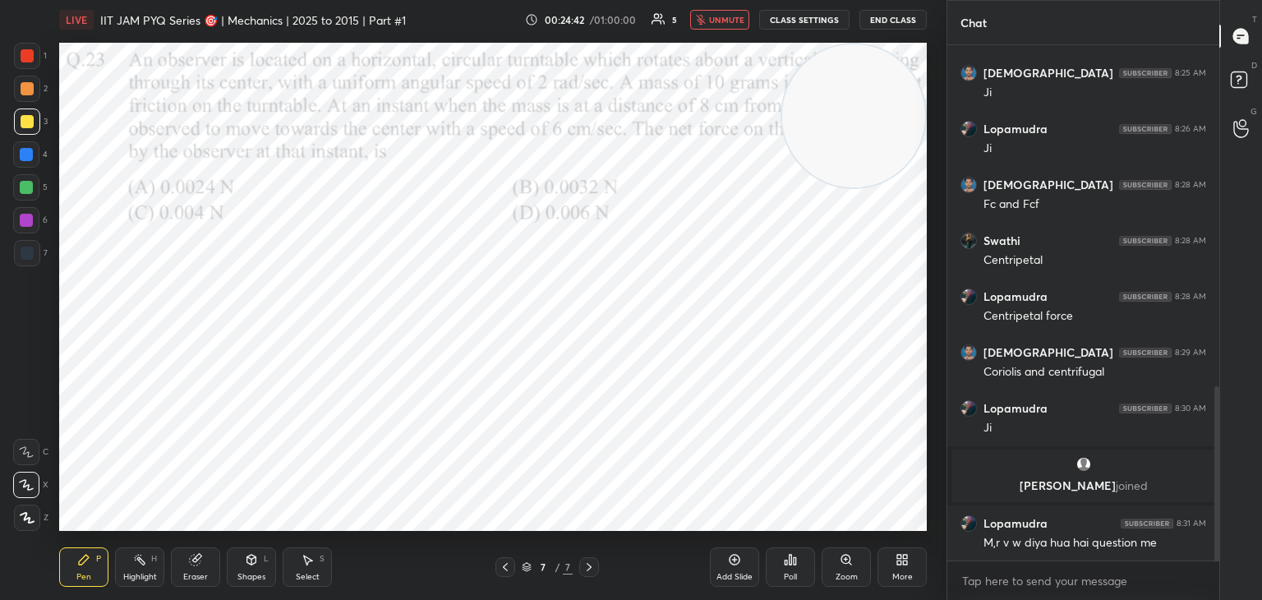
click at [724, 21] on span "unmute" at bounding box center [726, 20] width 35 height 12
drag, startPoint x: 839, startPoint y: 122, endPoint x: 875, endPoint y: 280, distance: 161.8
click at [880, 287] on video at bounding box center [853, 285] width 143 height 143
click at [119, 569] on div "Highlight H" at bounding box center [139, 566] width 49 height 39
click at [92, 566] on div "Pen P" at bounding box center [83, 566] width 49 height 39
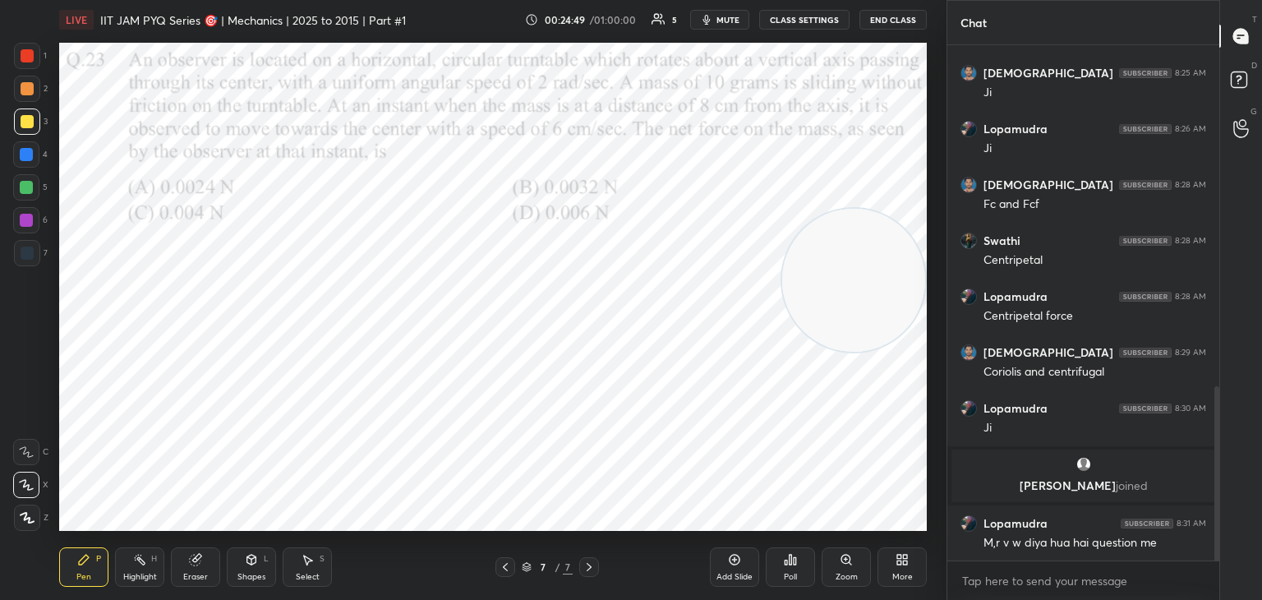
click at [27, 165] on div at bounding box center [26, 154] width 26 height 26
drag, startPoint x: 857, startPoint y: 274, endPoint x: 486, endPoint y: 426, distance: 400.5
click at [782, 352] on video at bounding box center [853, 280] width 143 height 143
drag, startPoint x: 24, startPoint y: 57, endPoint x: 44, endPoint y: 60, distance: 20.0
click at [25, 58] on div at bounding box center [27, 55] width 13 height 13
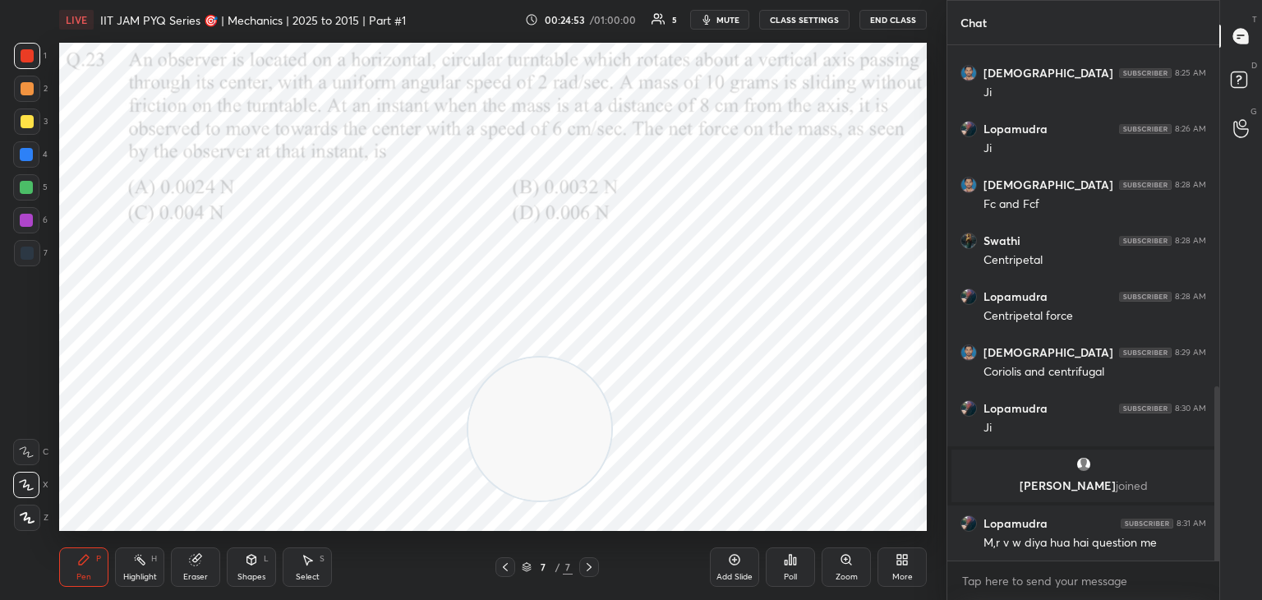
drag, startPoint x: 24, startPoint y: 113, endPoint x: 55, endPoint y: 113, distance: 31.2
click at [25, 113] on div at bounding box center [27, 121] width 26 height 26
drag, startPoint x: 457, startPoint y: 413, endPoint x: 0, endPoint y: 137, distance: 533.7
click at [0, 201] on div "1 2 3 4 5 6 7 C X Z C X Z E E Erase all H H LIVE IIT JAM PYQ Series 🎯 | Mechani…" at bounding box center [466, 300] width 933 height 600
click at [28, 157] on div at bounding box center [26, 154] width 13 height 13
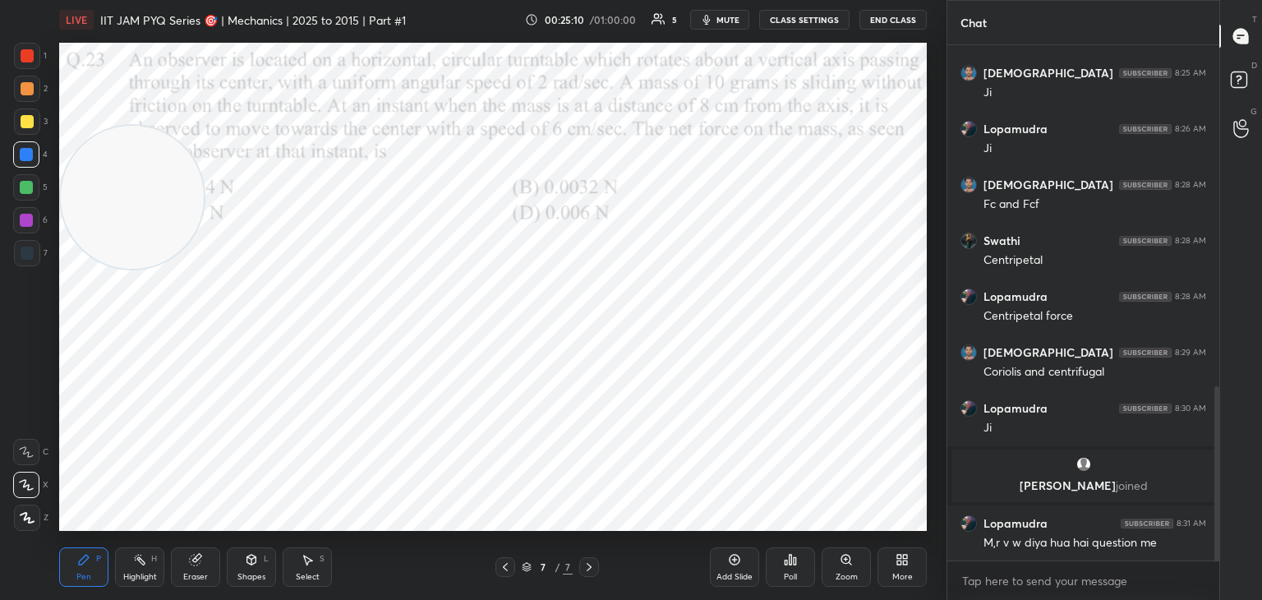
drag, startPoint x: 30, startPoint y: 84, endPoint x: 37, endPoint y: 93, distance: 11.7
click at [30, 86] on div at bounding box center [27, 88] width 13 height 13
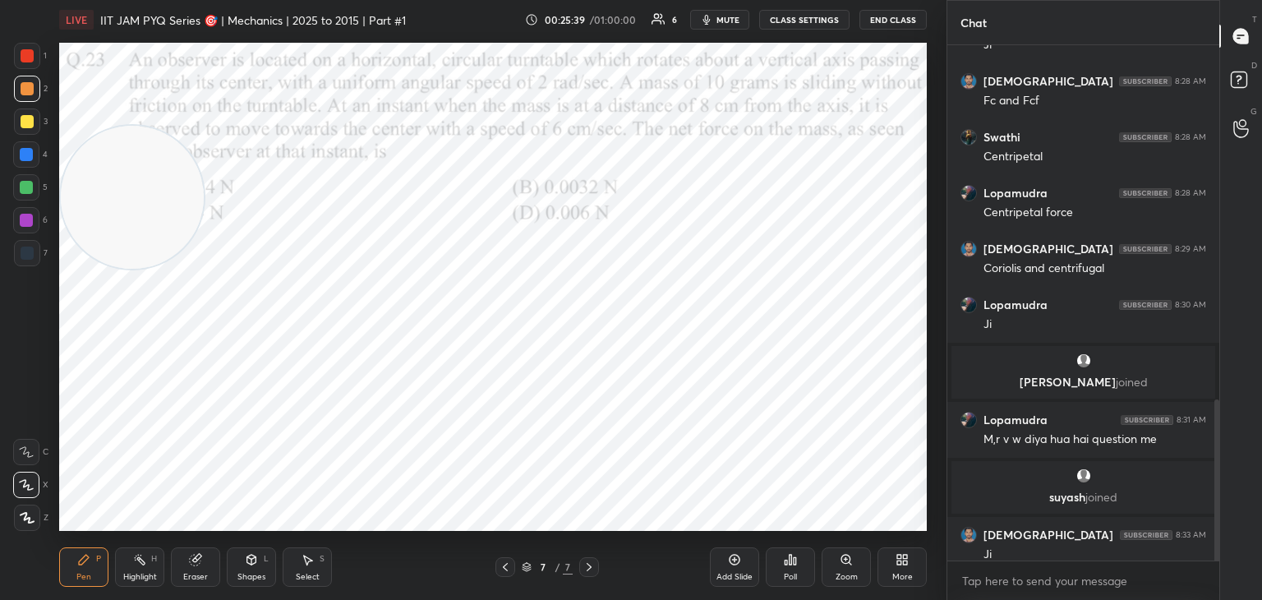
scroll to position [1137, 0]
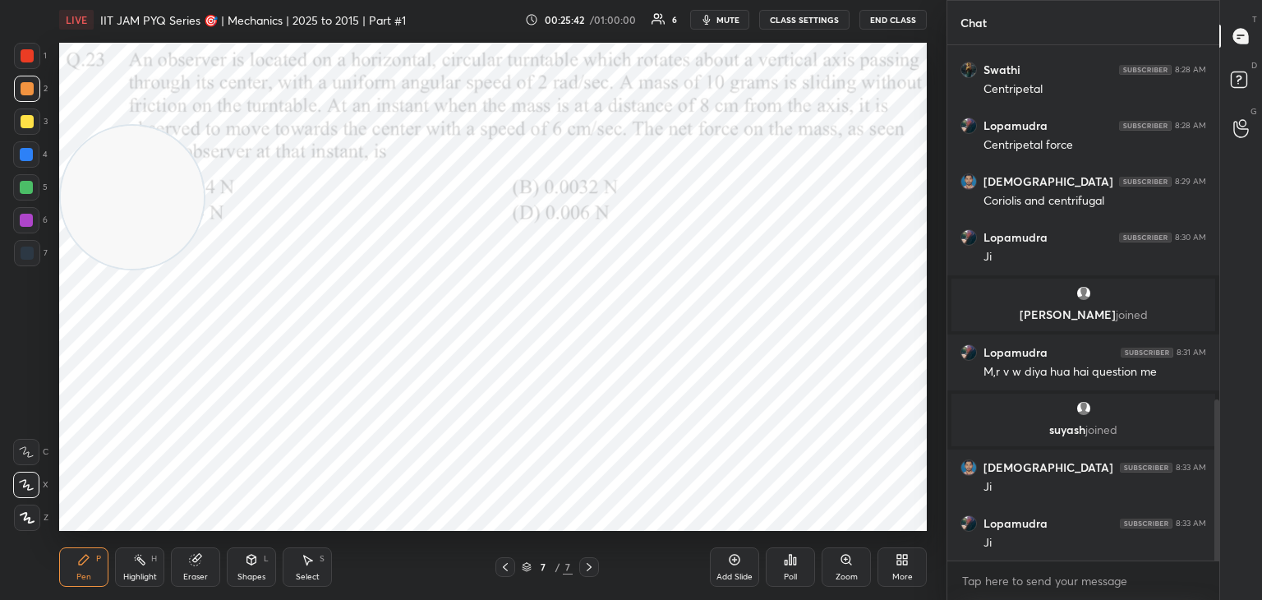
click at [317, 559] on div "Select S" at bounding box center [307, 566] width 49 height 39
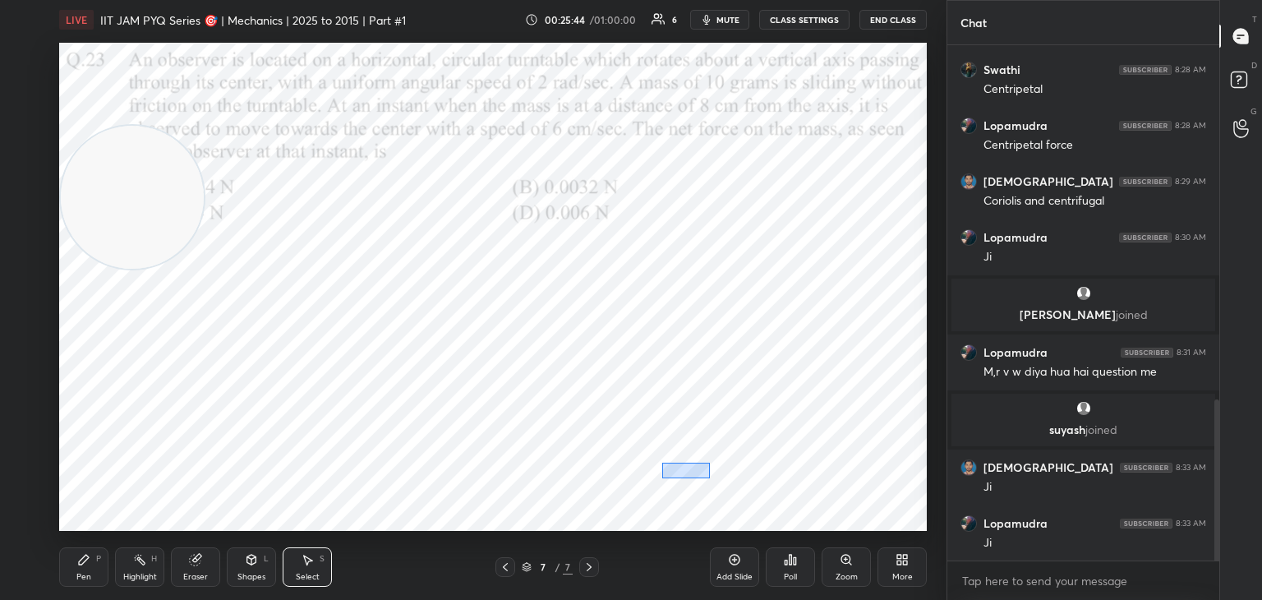
drag, startPoint x: 662, startPoint y: 463, endPoint x: 723, endPoint y: 481, distance: 63.7
click at [728, 481] on div "0 ° Undo Copy Duplicate Duplicate to new slide Delete" at bounding box center [493, 287] width 868 height 488
click at [711, 468] on div "0 ° Undo Copy Duplicate Duplicate to new slide Delete" at bounding box center [493, 287] width 868 height 488
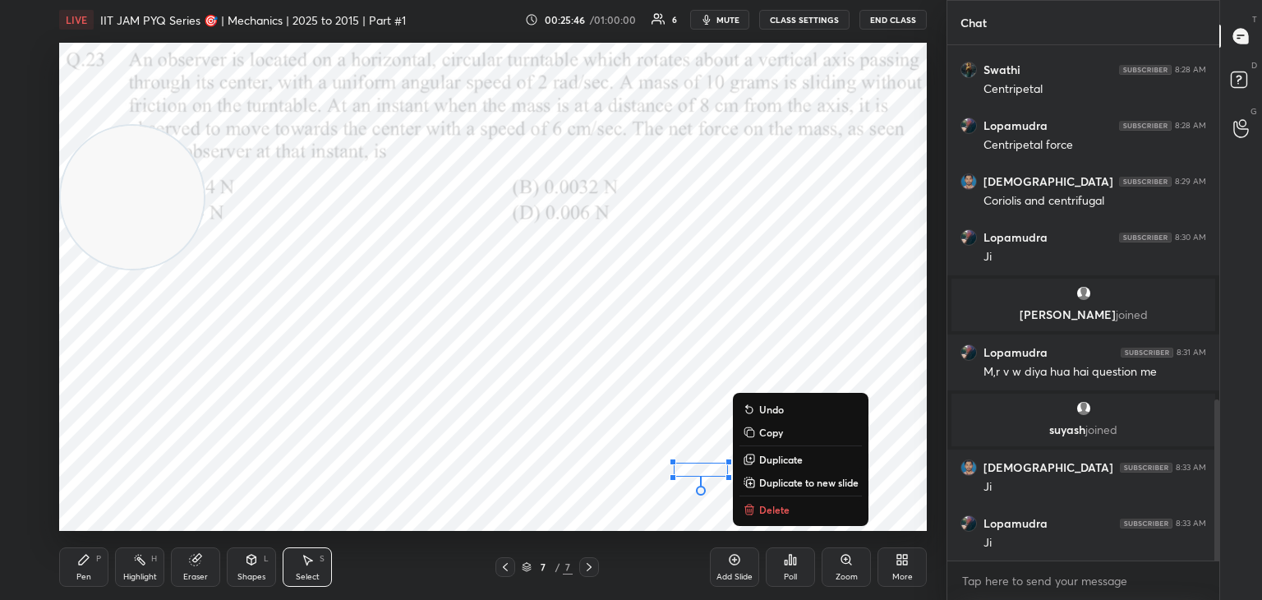
click at [90, 559] on div "Pen P" at bounding box center [83, 566] width 49 height 39
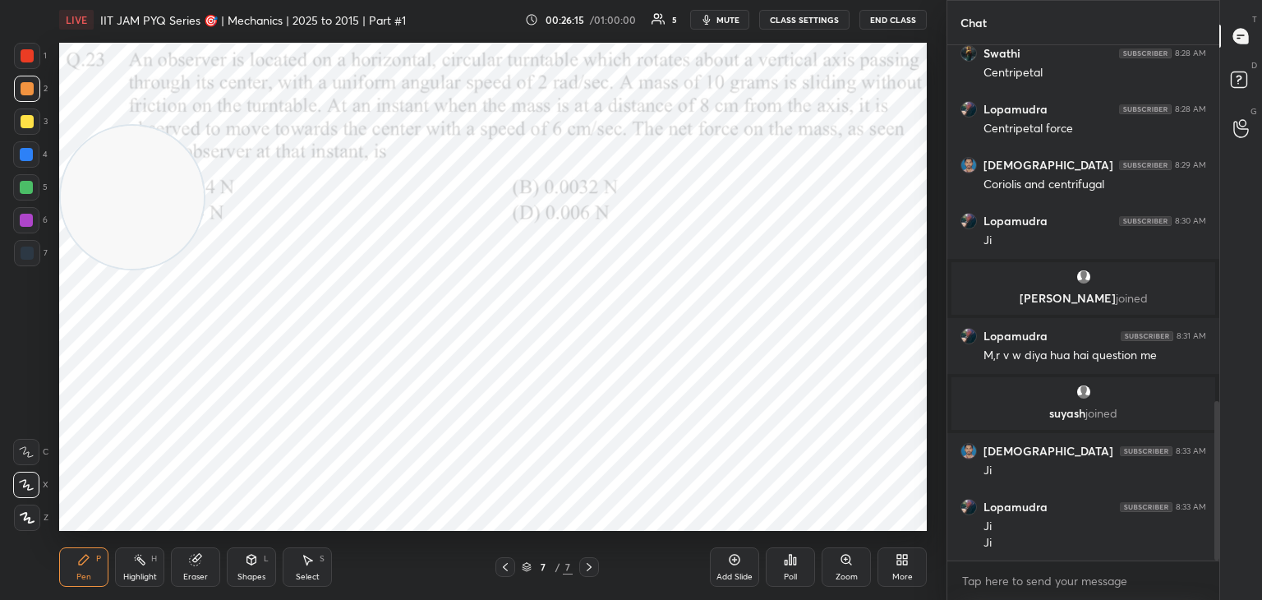
scroll to position [1209, 0]
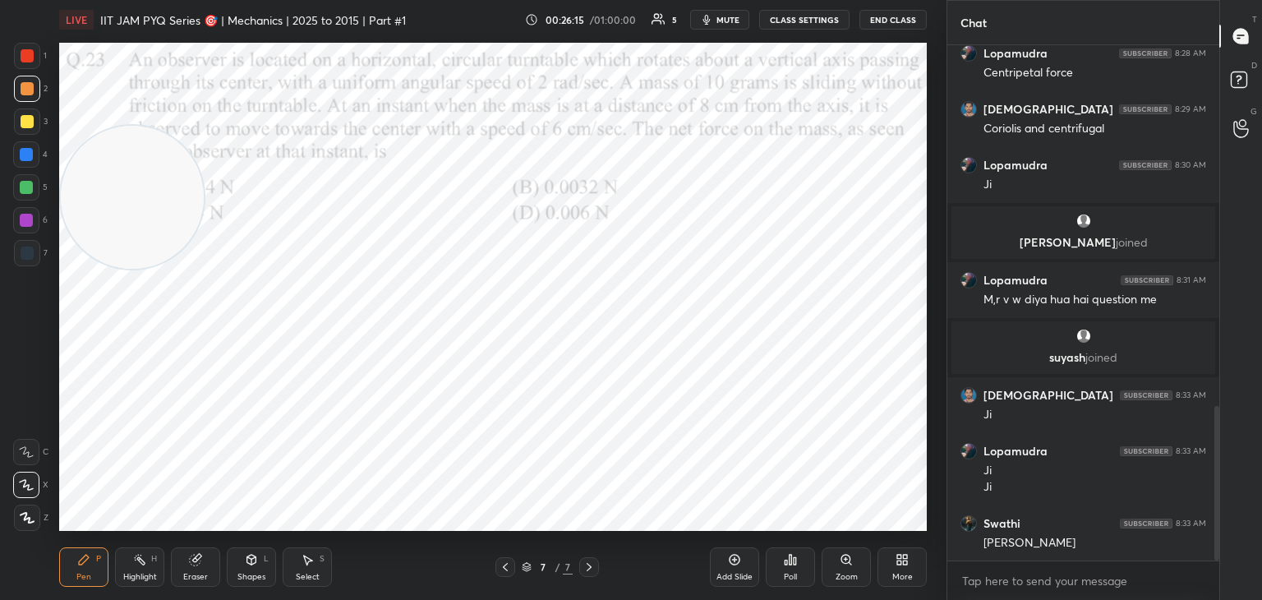
click at [151, 559] on div "H" at bounding box center [154, 559] width 6 height 8
click at [908, 567] on div "More" at bounding box center [901, 566] width 49 height 39
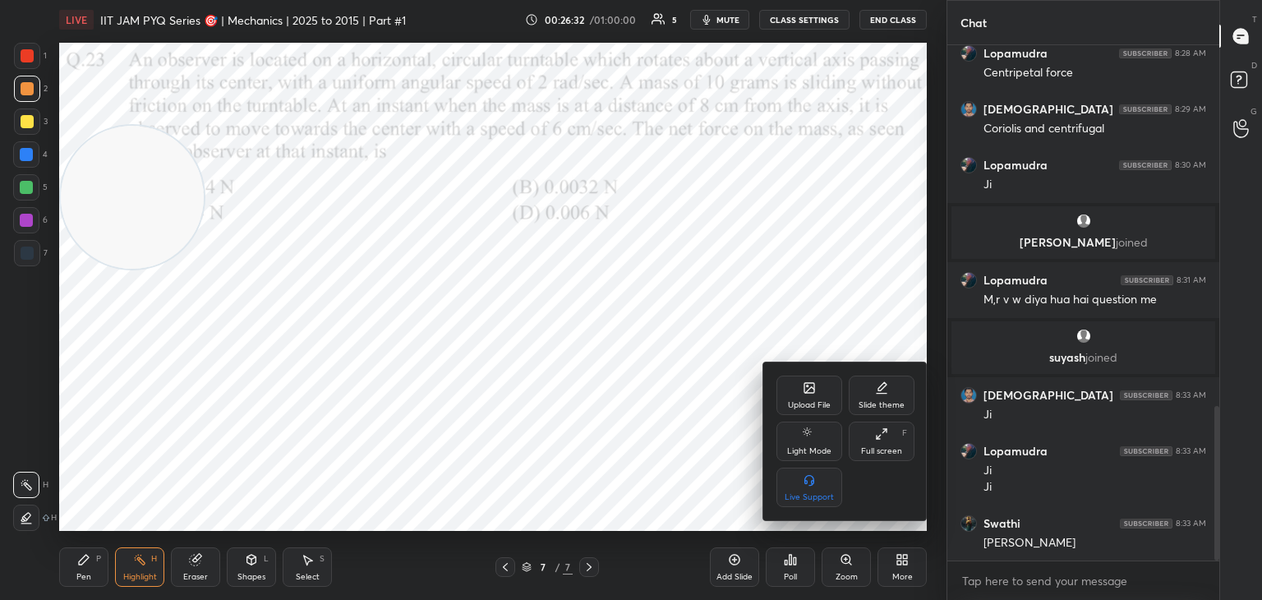
click at [803, 389] on icon at bounding box center [809, 387] width 13 height 13
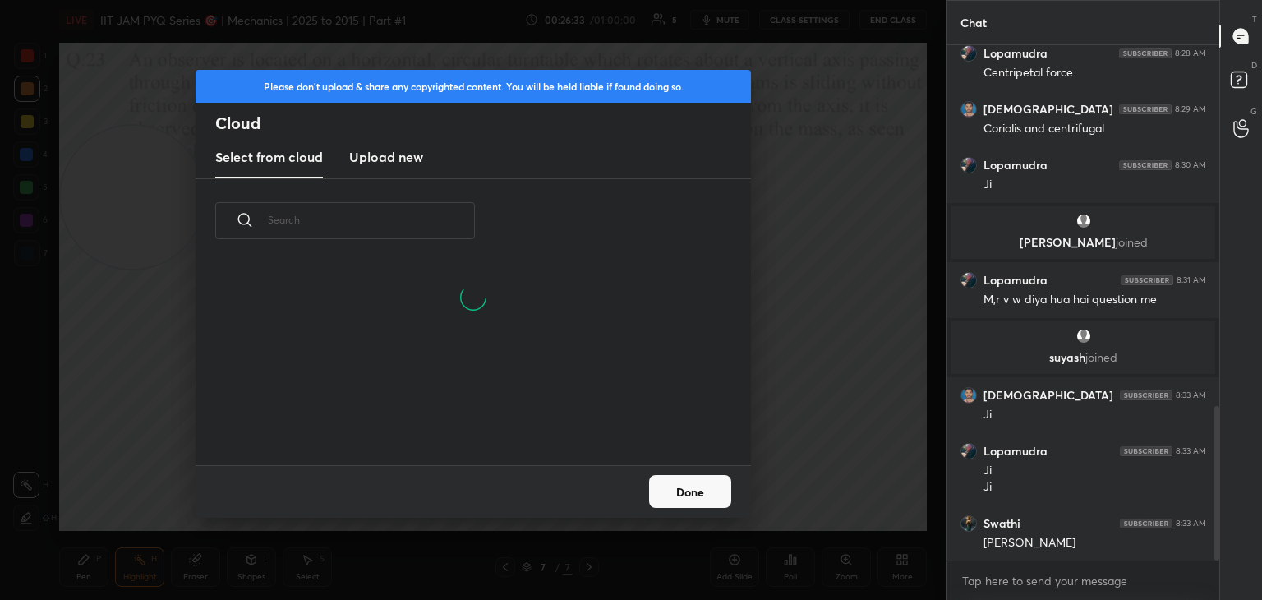
click at [400, 154] on h3 "Upload new" at bounding box center [386, 157] width 74 height 20
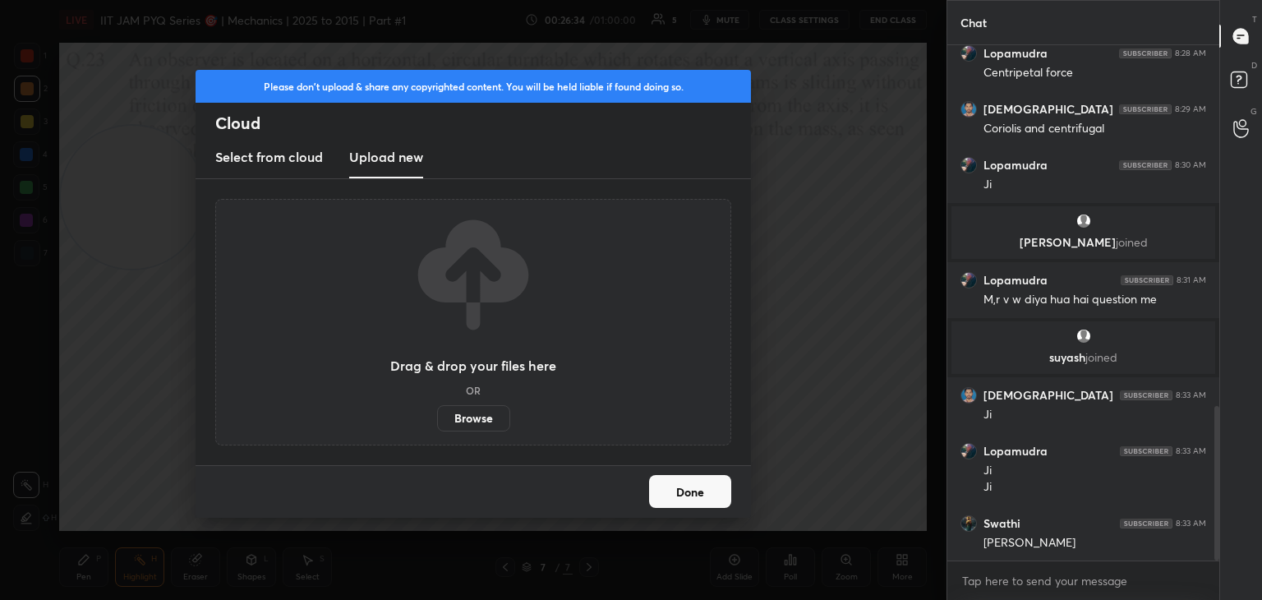
click at [481, 416] on label "Browse" at bounding box center [473, 418] width 73 height 26
click at [437, 416] on input "Browse" at bounding box center [437, 418] width 0 height 26
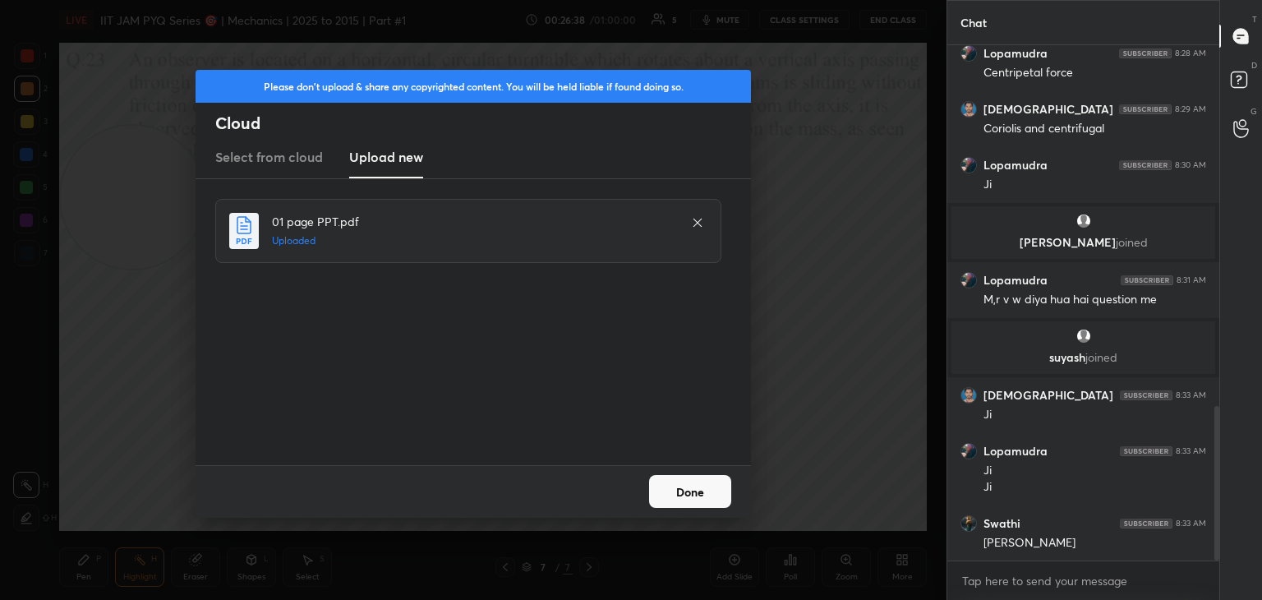
click at [660, 495] on button "Done" at bounding box center [690, 491] width 82 height 33
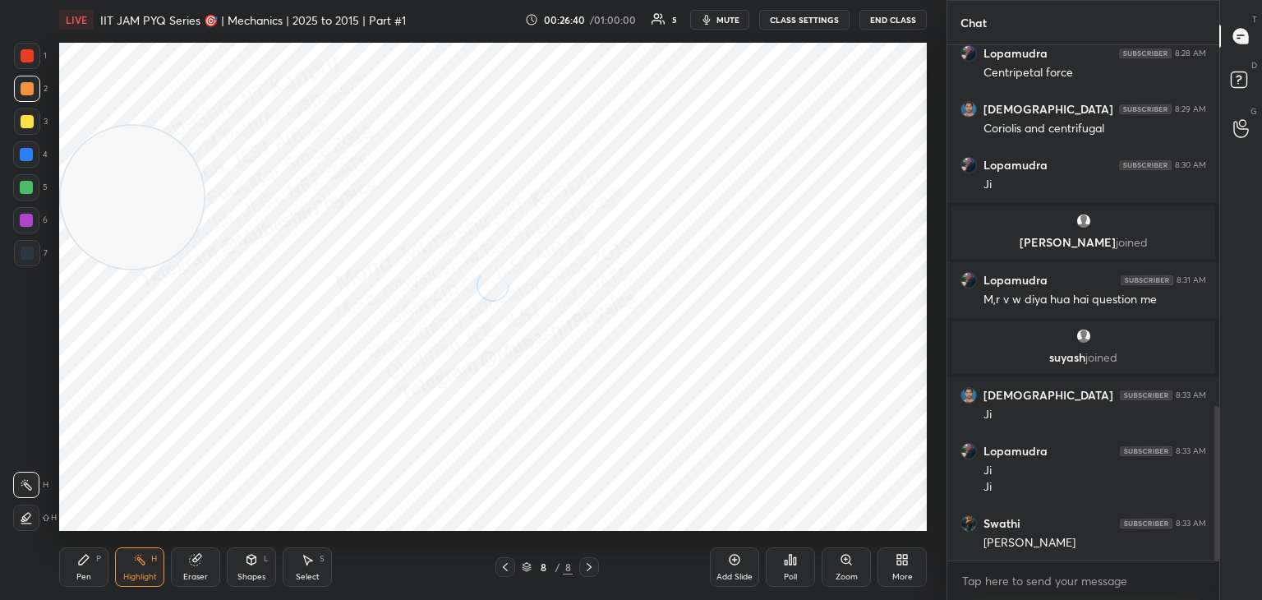
click at [509, 566] on icon at bounding box center [505, 566] width 13 height 13
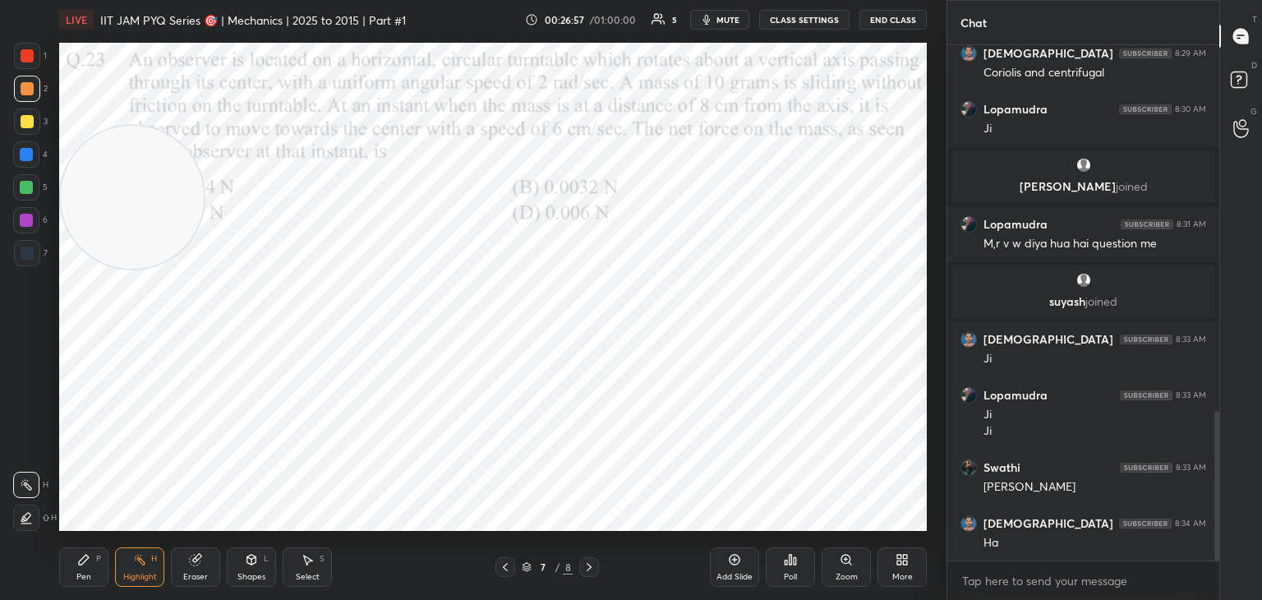
drag, startPoint x: 65, startPoint y: 569, endPoint x: 76, endPoint y: 567, distance: 11.8
click at [70, 568] on div "Pen P" at bounding box center [83, 566] width 49 height 39
drag, startPoint x: 136, startPoint y: 557, endPoint x: 144, endPoint y: 559, distance: 8.4
click at [136, 559] on icon at bounding box center [139, 559] width 13 height 13
drag, startPoint x: 178, startPoint y: 196, endPoint x: 384, endPoint y: 73, distance: 239.1
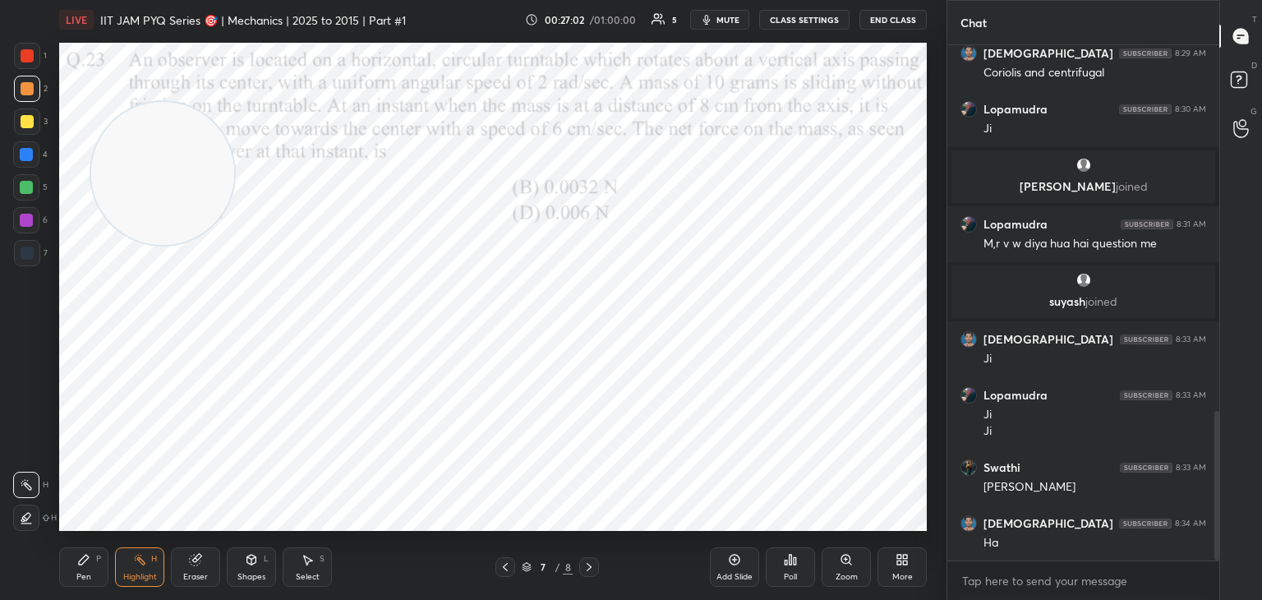
click at [234, 102] on video at bounding box center [162, 173] width 143 height 143
drag, startPoint x: 305, startPoint y: 569, endPoint x: 300, endPoint y: 540, distance: 30.0
click at [306, 569] on div "Select S" at bounding box center [307, 566] width 49 height 39
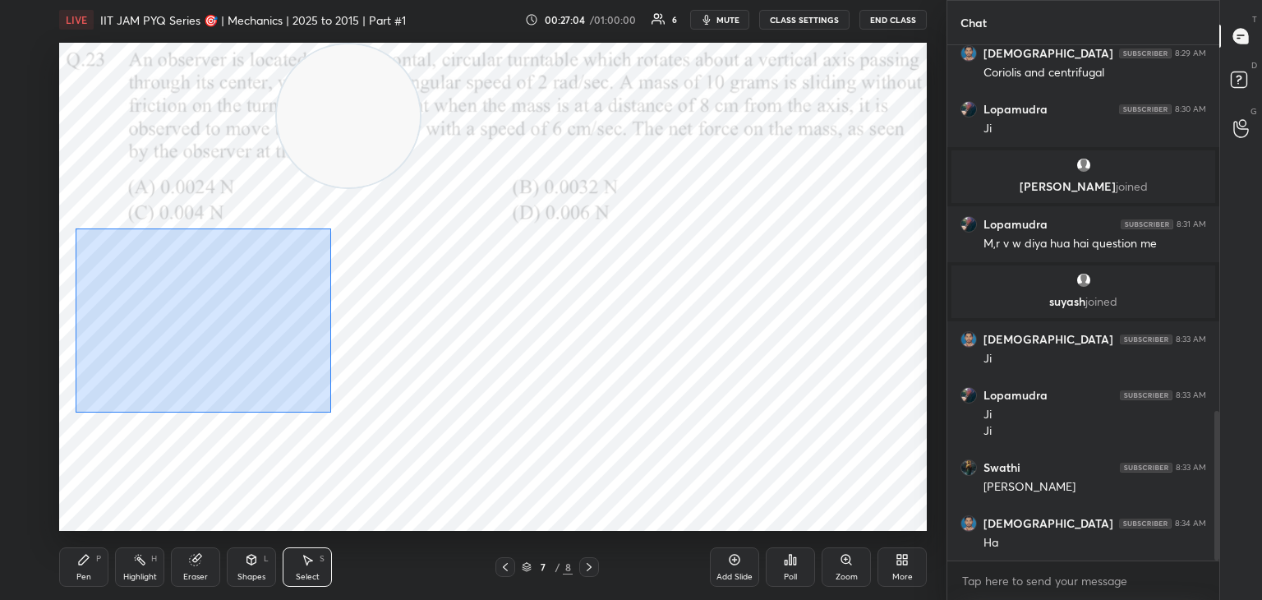
drag, startPoint x: 76, startPoint y: 228, endPoint x: 315, endPoint y: 375, distance: 281.4
click at [331, 412] on div "0 ° Undo Copy Duplicate Duplicate to new slide Delete" at bounding box center [493, 287] width 868 height 488
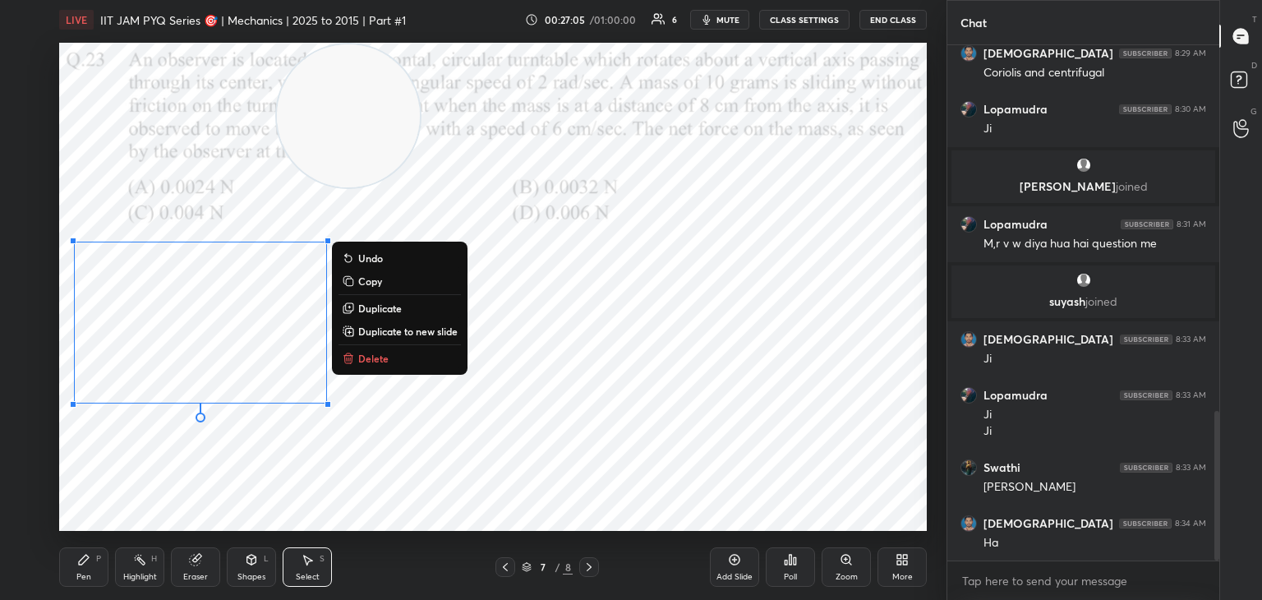
drag, startPoint x: 369, startPoint y: 277, endPoint x: 479, endPoint y: 445, distance: 201.2
click at [369, 278] on p "Copy" at bounding box center [370, 280] width 24 height 13
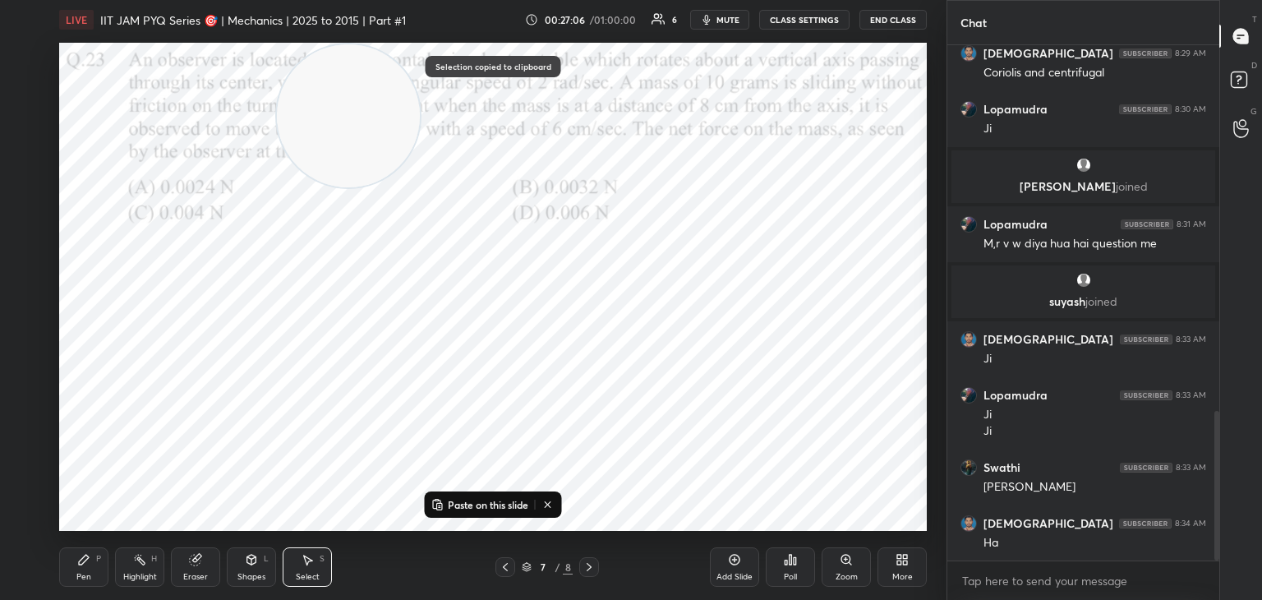
click at [589, 567] on icon at bounding box center [588, 566] width 13 height 13
click at [497, 509] on p "Paste on this slide" at bounding box center [488, 504] width 81 height 13
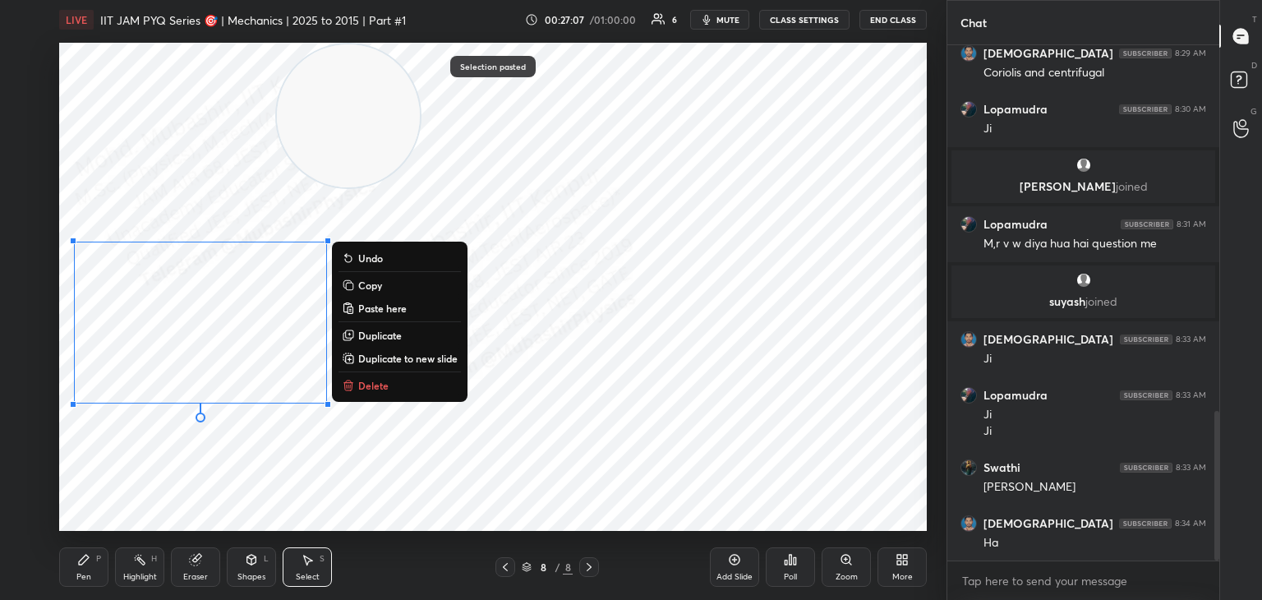
drag, startPoint x: 645, startPoint y: 99, endPoint x: 642, endPoint y: 161, distance: 62.5
click at [420, 138] on video at bounding box center [348, 115] width 143 height 143
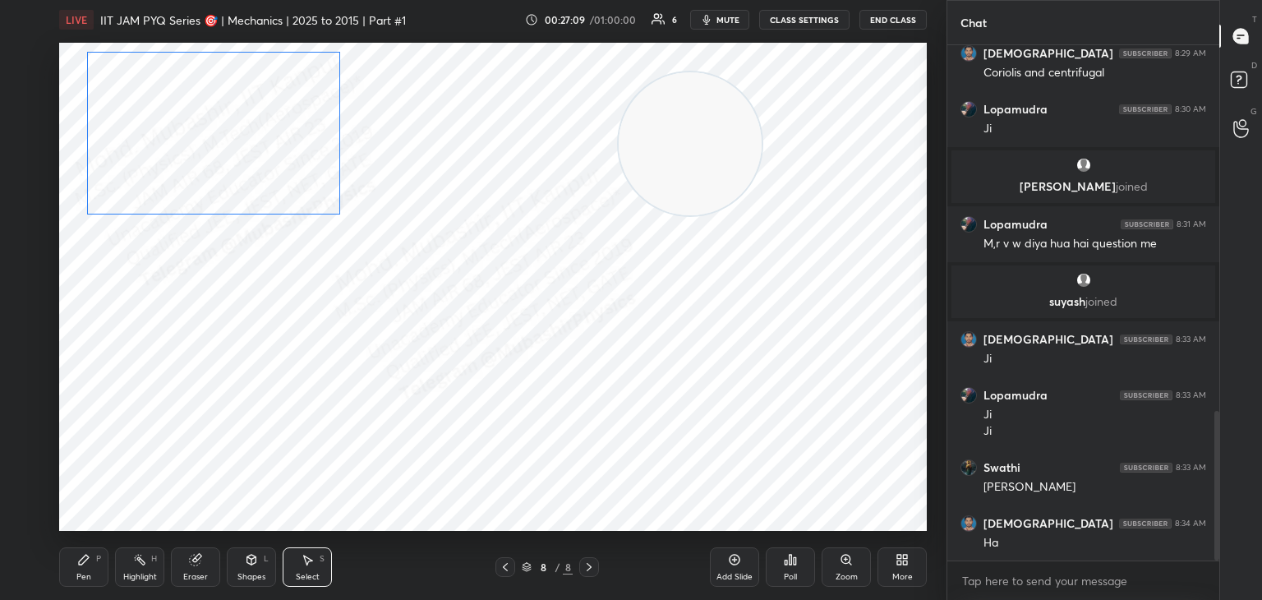
drag, startPoint x: 247, startPoint y: 301, endPoint x: 275, endPoint y: 130, distance: 173.1
click at [263, 136] on div "0 ° Undo Copy Paste here Duplicate Duplicate to new slide Delete" at bounding box center [493, 287] width 868 height 488
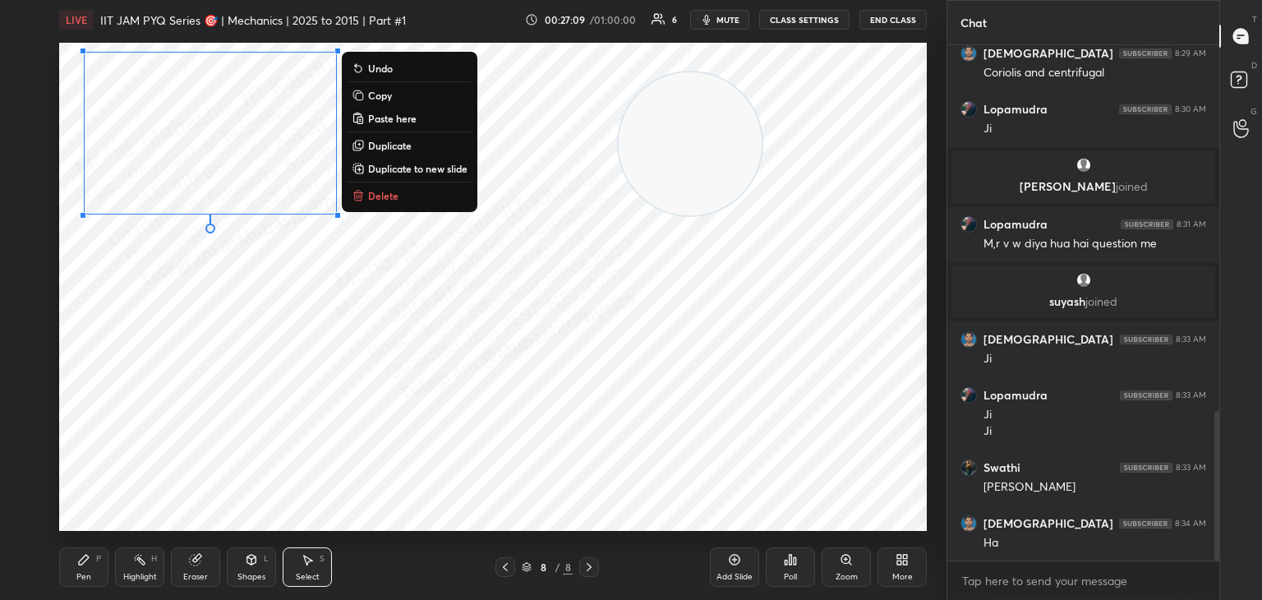
click at [269, 353] on div "0 ° Undo Copy Paste here Duplicate Duplicate to new slide Delete" at bounding box center [493, 287] width 868 height 488
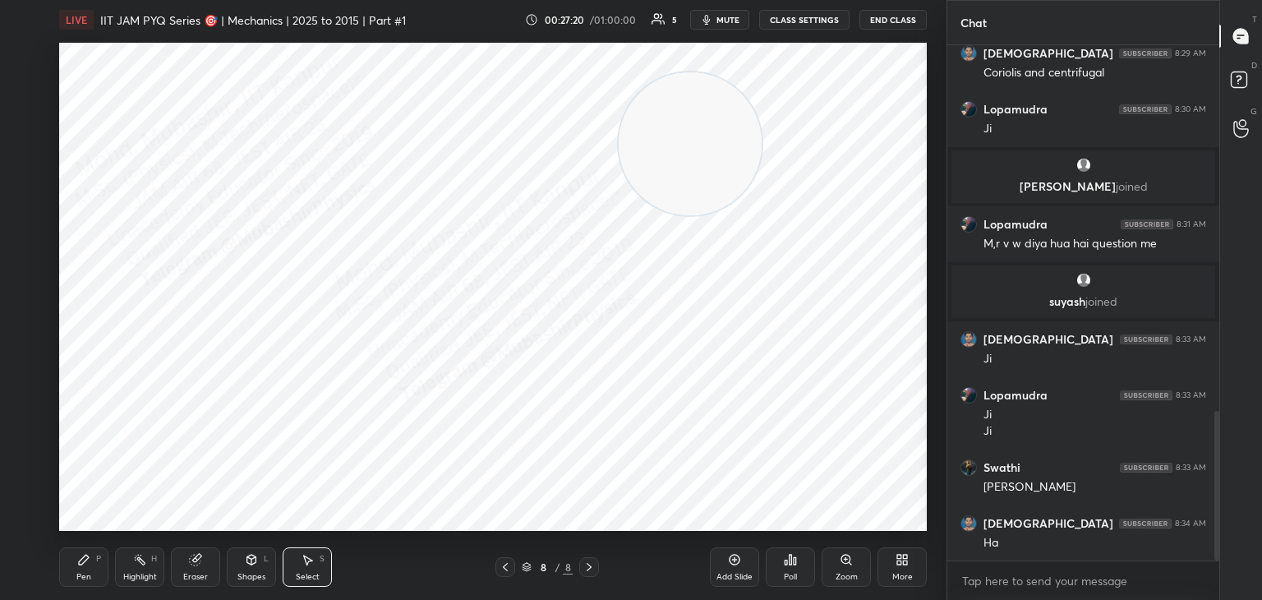
click at [89, 564] on icon at bounding box center [83, 559] width 13 height 13
click at [26, 157] on div at bounding box center [26, 154] width 13 height 13
drag, startPoint x: 676, startPoint y: 144, endPoint x: 109, endPoint y: 338, distance: 599.1
click at [50, 384] on div "1 2 3 4 5 6 7 C X Z C X Z E E Erase all H H LIVE IIT JAM PYQ Series 🎯 | Mechani…" at bounding box center [466, 300] width 933 height 600
click at [33, 255] on div at bounding box center [27, 253] width 26 height 26
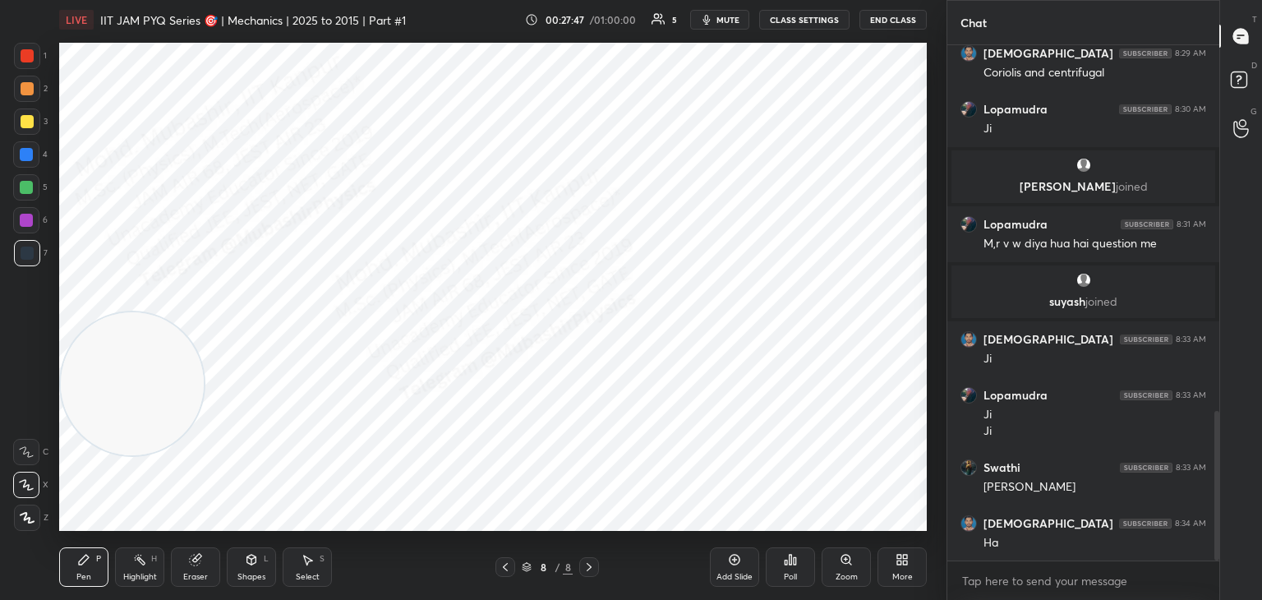
scroll to position [1321, 0]
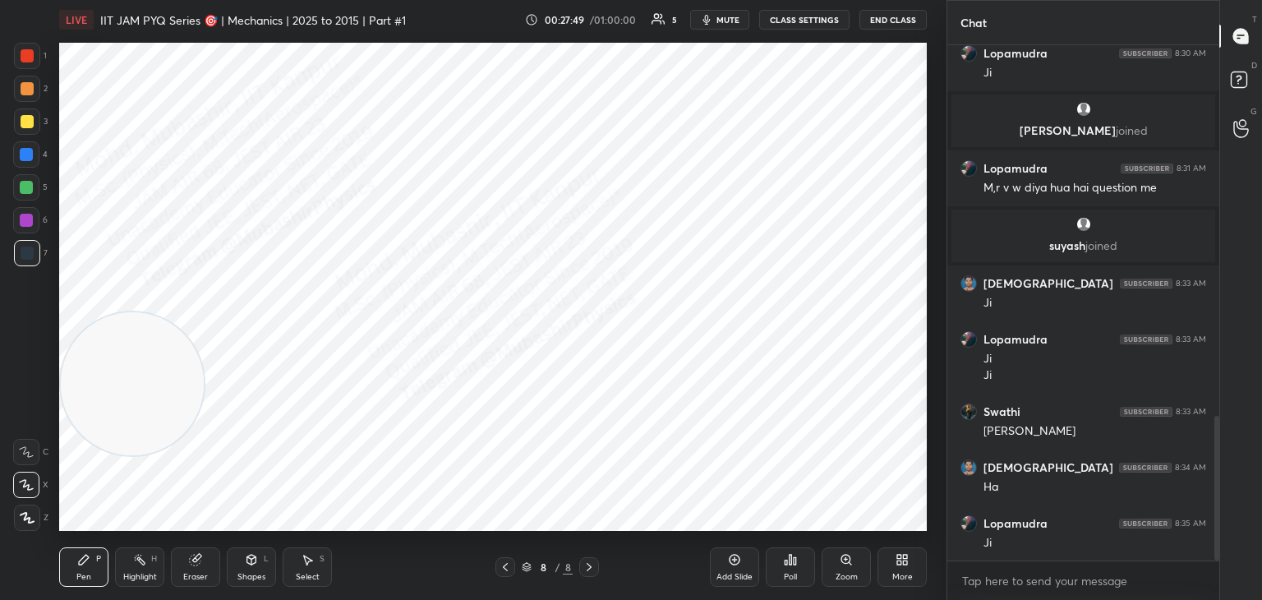
click at [28, 98] on div at bounding box center [27, 89] width 26 height 26
click at [30, 188] on div at bounding box center [26, 187] width 13 height 13
drag, startPoint x: 148, startPoint y: 553, endPoint x: 145, endPoint y: 540, distance: 13.4
click at [146, 551] on div "Highlight H" at bounding box center [139, 566] width 49 height 39
click at [72, 567] on div "Pen P" at bounding box center [83, 566] width 49 height 39
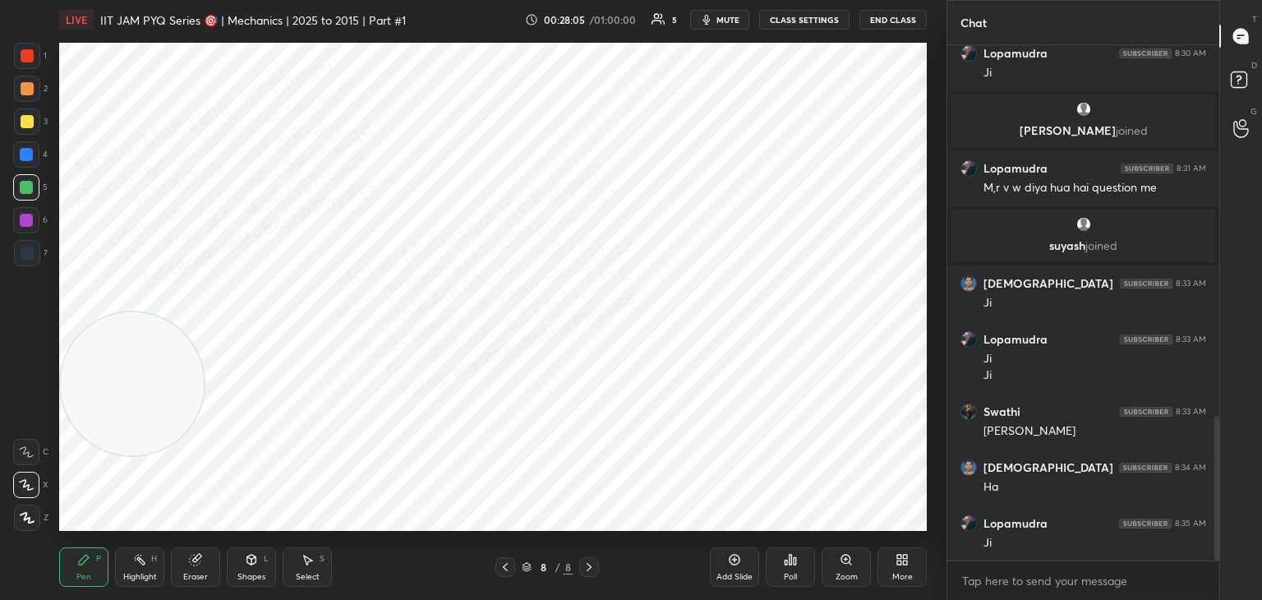
drag, startPoint x: 26, startPoint y: 264, endPoint x: 37, endPoint y: 264, distance: 10.7
click at [25, 264] on div at bounding box center [27, 253] width 26 height 26
drag, startPoint x: 142, startPoint y: 405, endPoint x: 891, endPoint y: 530, distance: 758.8
click at [894, 535] on div "LIVE IIT JAM PYQ Series 🎯 | Mechanics | 2025 to 2015 | Part #1 00:28:15 / 01:00…" at bounding box center [493, 300] width 881 height 600
click at [15, 165] on div at bounding box center [26, 154] width 26 height 26
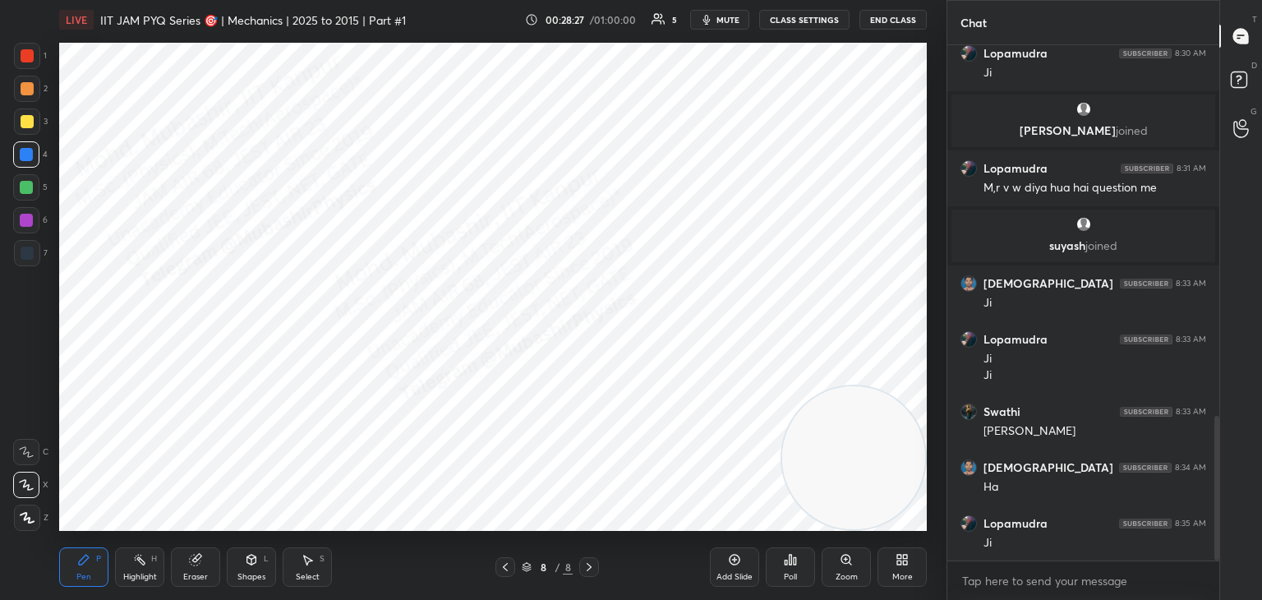
click at [499, 567] on icon at bounding box center [505, 566] width 13 height 13
drag, startPoint x: 593, startPoint y: 573, endPoint x: 619, endPoint y: 571, distance: 25.6
click at [595, 573] on div at bounding box center [589, 567] width 20 height 20
drag, startPoint x: 822, startPoint y: 449, endPoint x: 273, endPoint y: 428, distance: 549.2
click at [273, 428] on video at bounding box center [281, 415] width 143 height 143
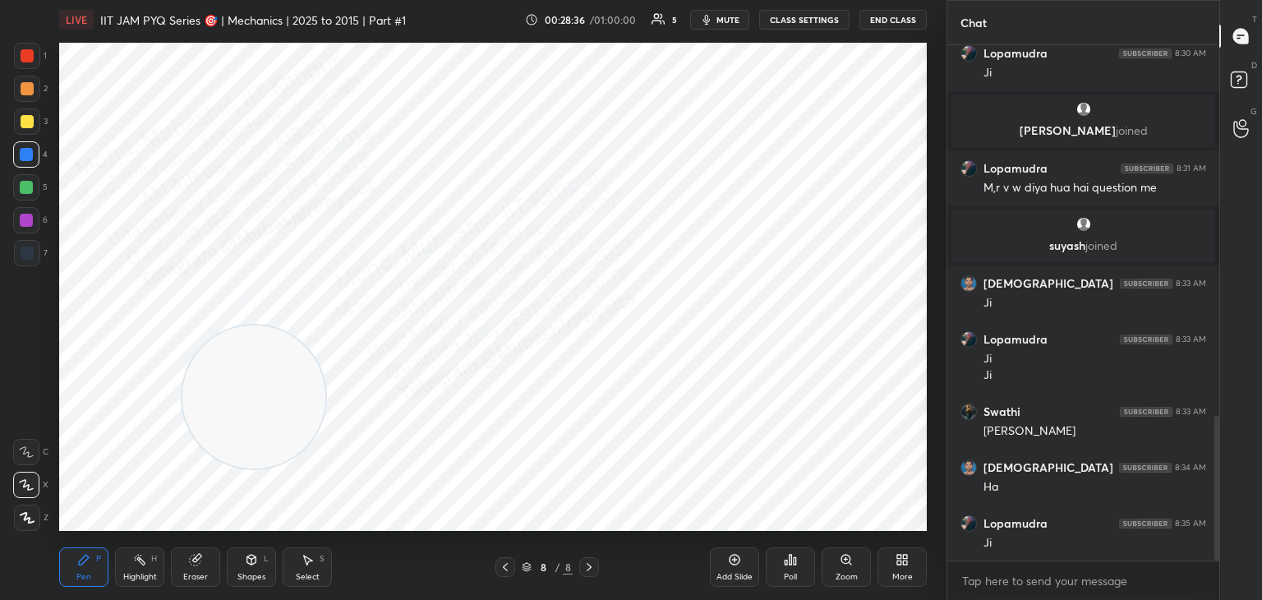
drag, startPoint x: 255, startPoint y: 379, endPoint x: 126, endPoint y: 119, distance: 289.9
click at [182, 325] on video at bounding box center [253, 396] width 143 height 143
drag, startPoint x: 125, startPoint y: 127, endPoint x: 835, endPoint y: 48, distance: 714.9
click at [835, 48] on video at bounding box center [842, 115] width 143 height 143
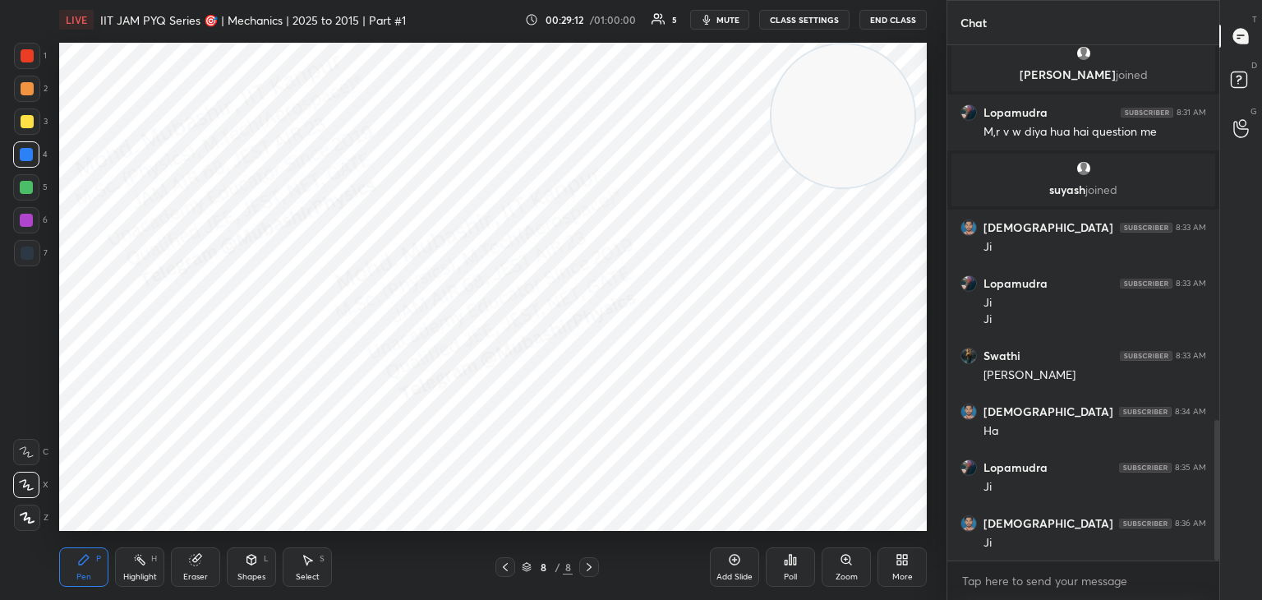
click at [267, 564] on div "Shapes L" at bounding box center [251, 566] width 49 height 39
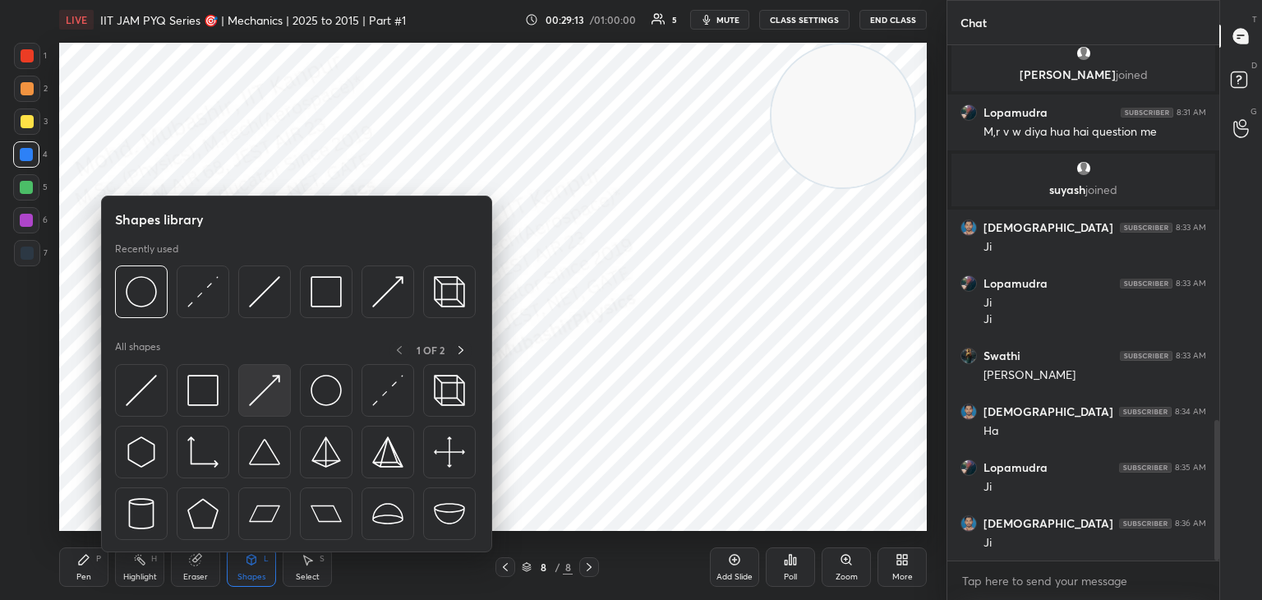
click at [268, 373] on div at bounding box center [264, 390] width 53 height 53
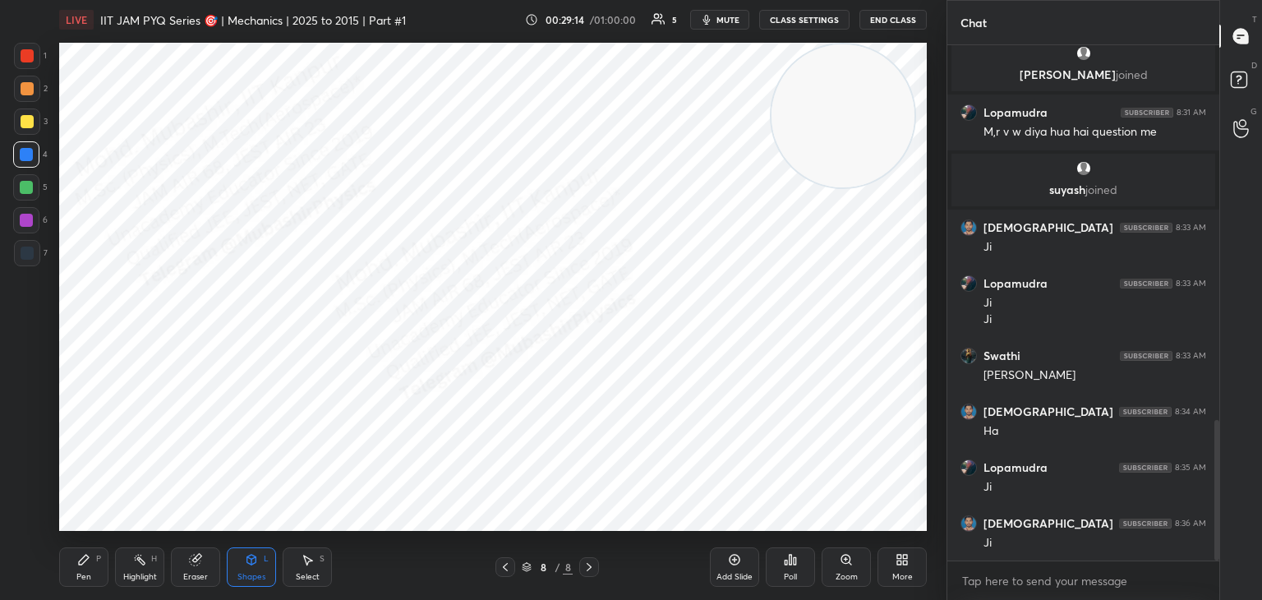
drag, startPoint x: 21, startPoint y: 58, endPoint x: 17, endPoint y: 76, distance: 18.5
click at [18, 58] on div at bounding box center [27, 56] width 26 height 26
click at [86, 569] on div "Pen P" at bounding box center [83, 566] width 49 height 39
drag, startPoint x: 23, startPoint y: 259, endPoint x: 53, endPoint y: 251, distance: 31.5
click at [23, 257] on div at bounding box center [27, 252] width 13 height 13
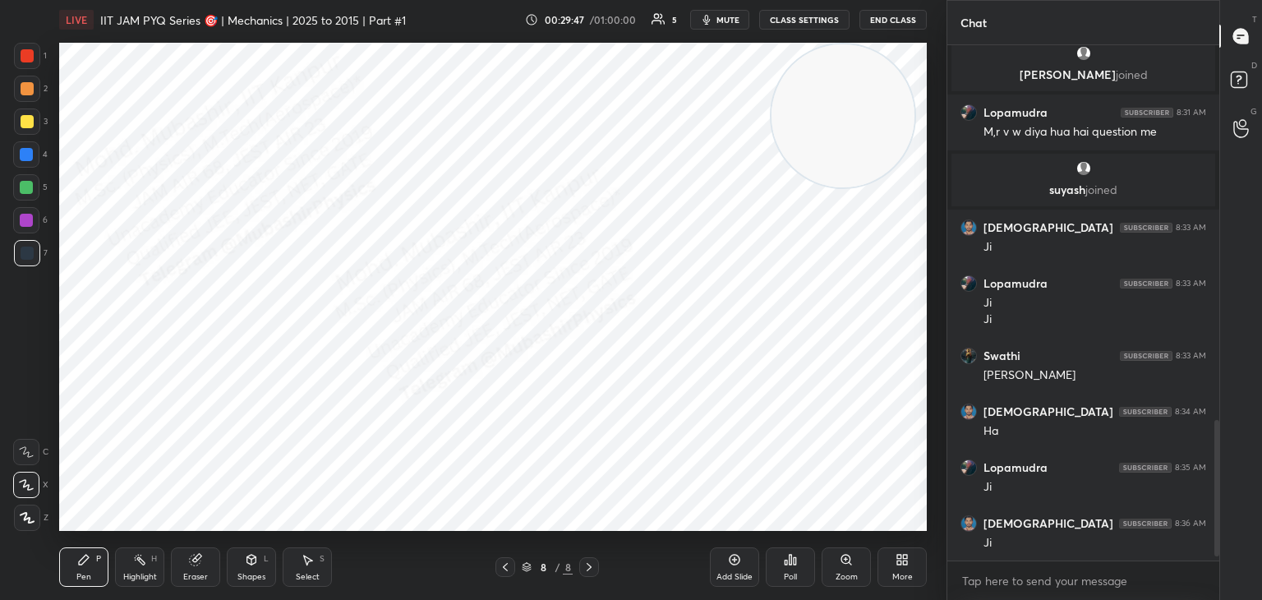
scroll to position [1433, 0]
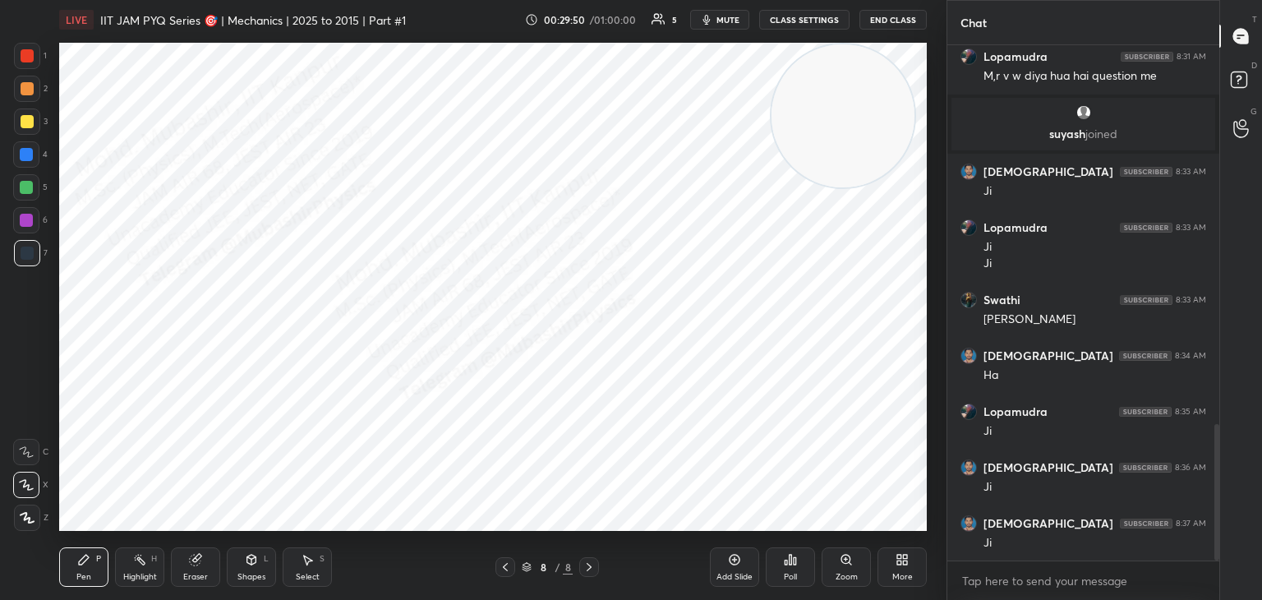
click at [30, 158] on div at bounding box center [26, 154] width 13 height 13
click at [130, 564] on div "Highlight H" at bounding box center [139, 566] width 49 height 39
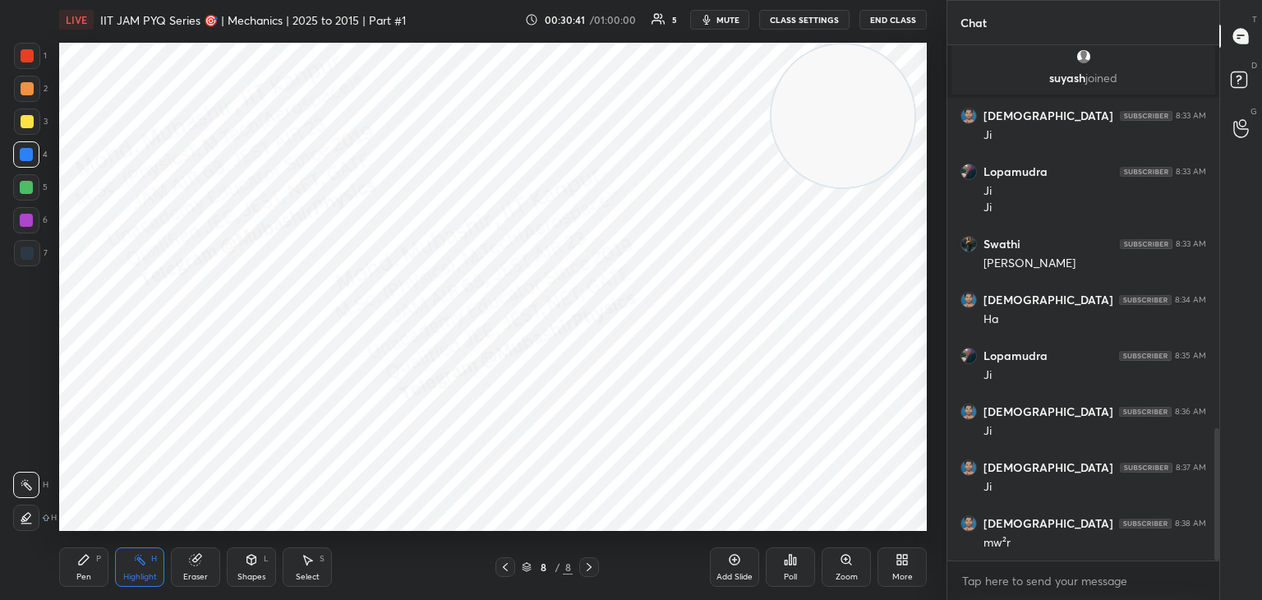
click at [320, 573] on div "Select S" at bounding box center [307, 566] width 49 height 39
drag, startPoint x: 450, startPoint y: 372, endPoint x: 476, endPoint y: 380, distance: 27.3
click at [450, 380] on div "0 ° Undo Copy Paste here Duplicate Duplicate to new slide Delete" at bounding box center [493, 287] width 868 height 488
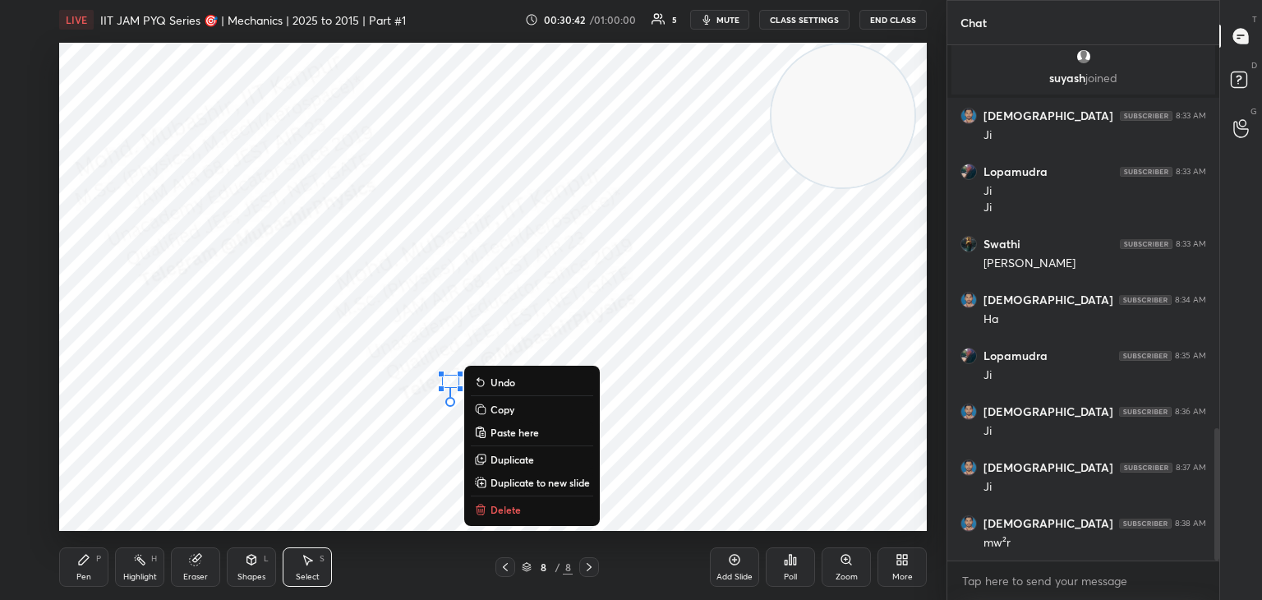
click at [509, 504] on p "Delete" at bounding box center [505, 509] width 30 height 13
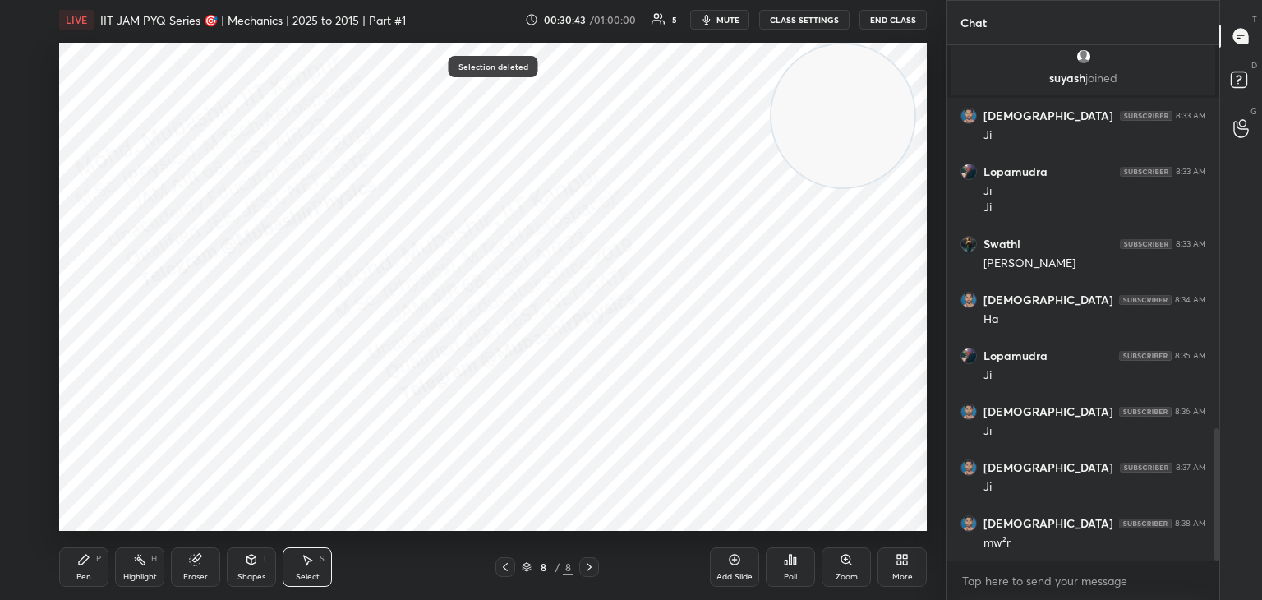
drag, startPoint x: 71, startPoint y: 568, endPoint x: 155, endPoint y: 537, distance: 90.2
click at [71, 567] on div "Pen P" at bounding box center [83, 566] width 49 height 39
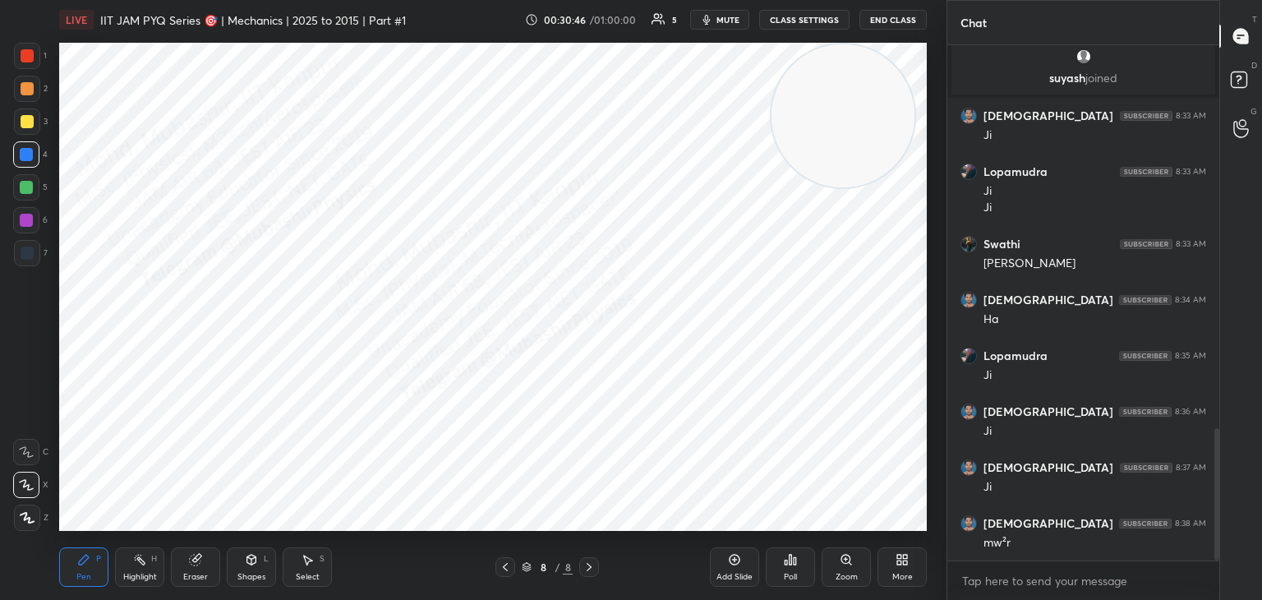
drag, startPoint x: 311, startPoint y: 567, endPoint x: 375, endPoint y: 543, distance: 69.1
click at [310, 566] on div "Select S" at bounding box center [307, 566] width 49 height 39
click at [700, 429] on div "0 ° Undo Copy Paste here Duplicate Duplicate to new slide Delete" at bounding box center [493, 287] width 868 height 488
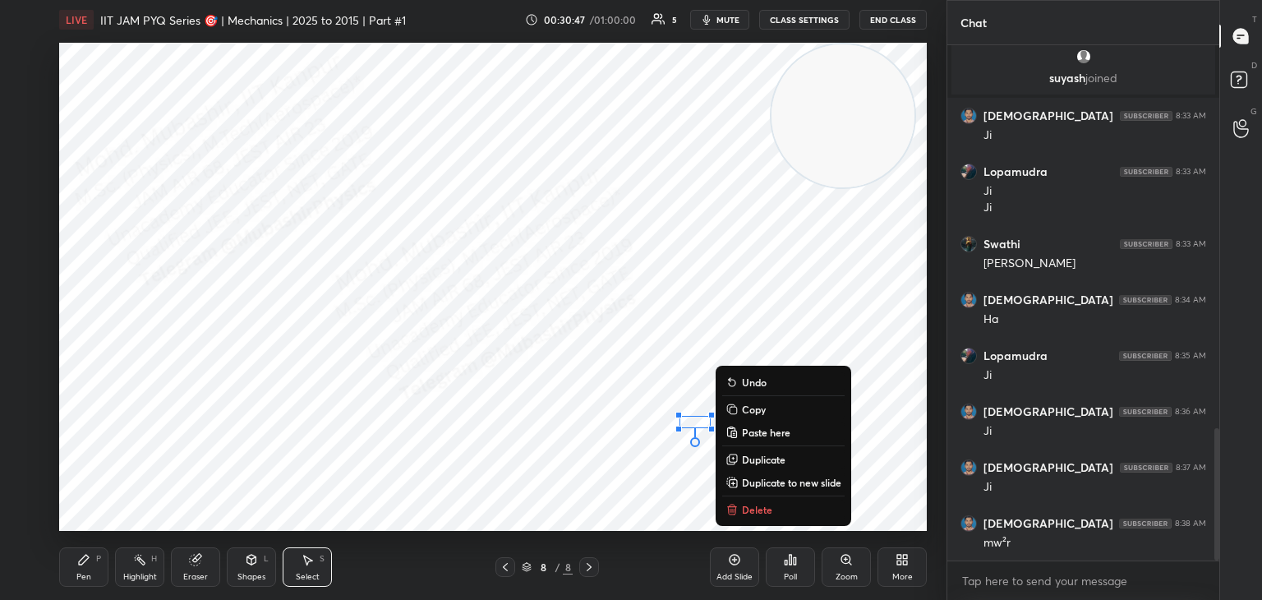
click at [741, 501] on button "Delete" at bounding box center [783, 509] width 122 height 20
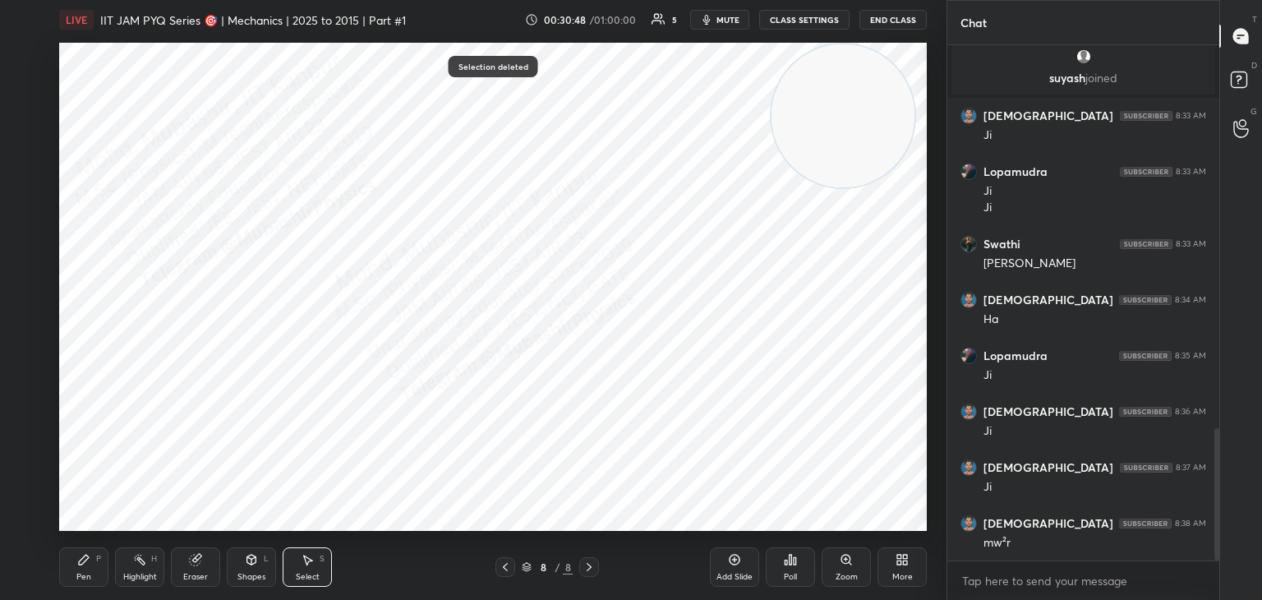
click at [77, 562] on icon at bounding box center [83, 559] width 13 height 13
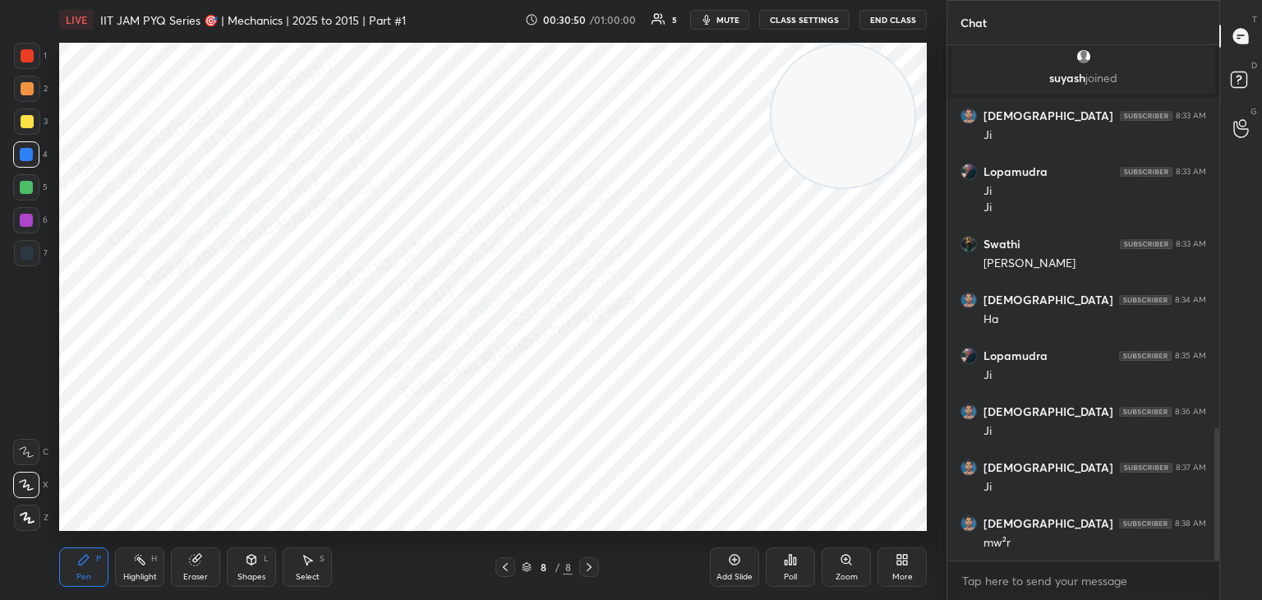
click at [317, 566] on div "Select S" at bounding box center [307, 566] width 49 height 39
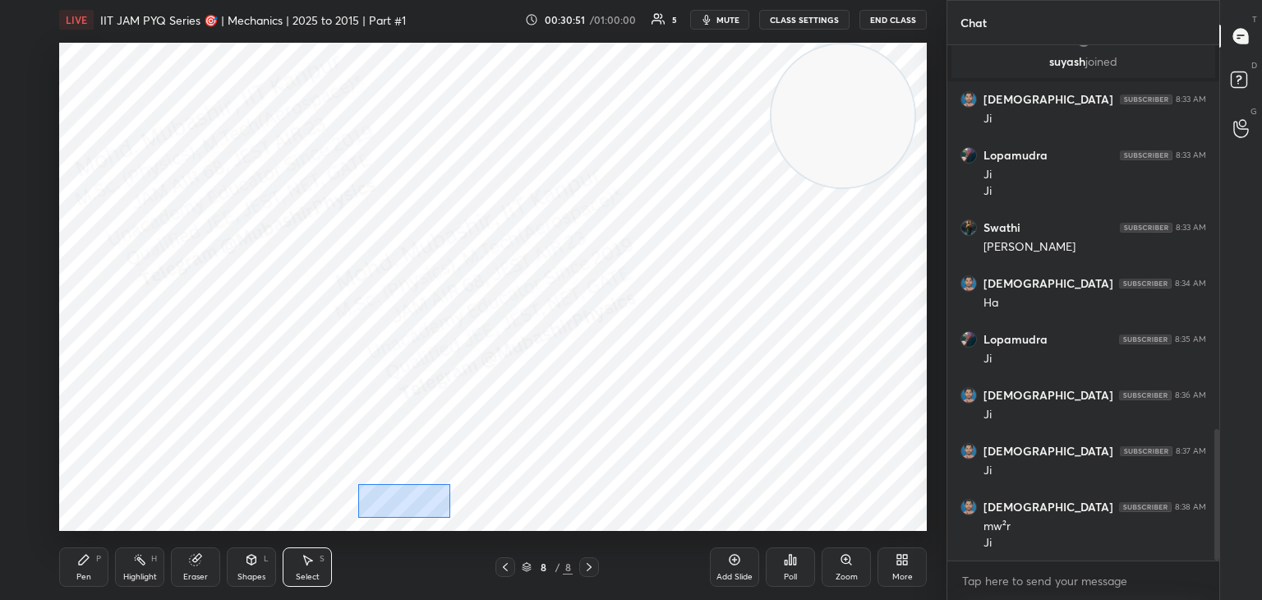
drag, startPoint x: 358, startPoint y: 484, endPoint x: 434, endPoint y: 521, distance: 84.1
click at [439, 519] on div "0 ° Undo Copy Paste here Duplicate Duplicate to new slide Delete" at bounding box center [493, 287] width 868 height 488
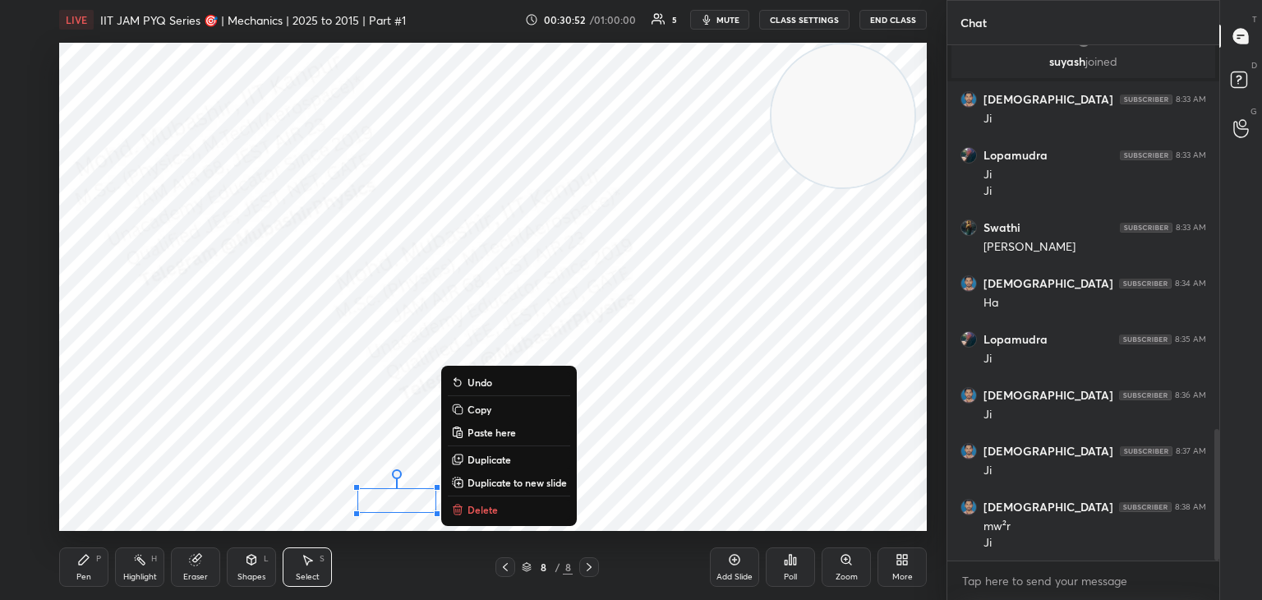
click at [501, 510] on button "Delete" at bounding box center [509, 509] width 122 height 20
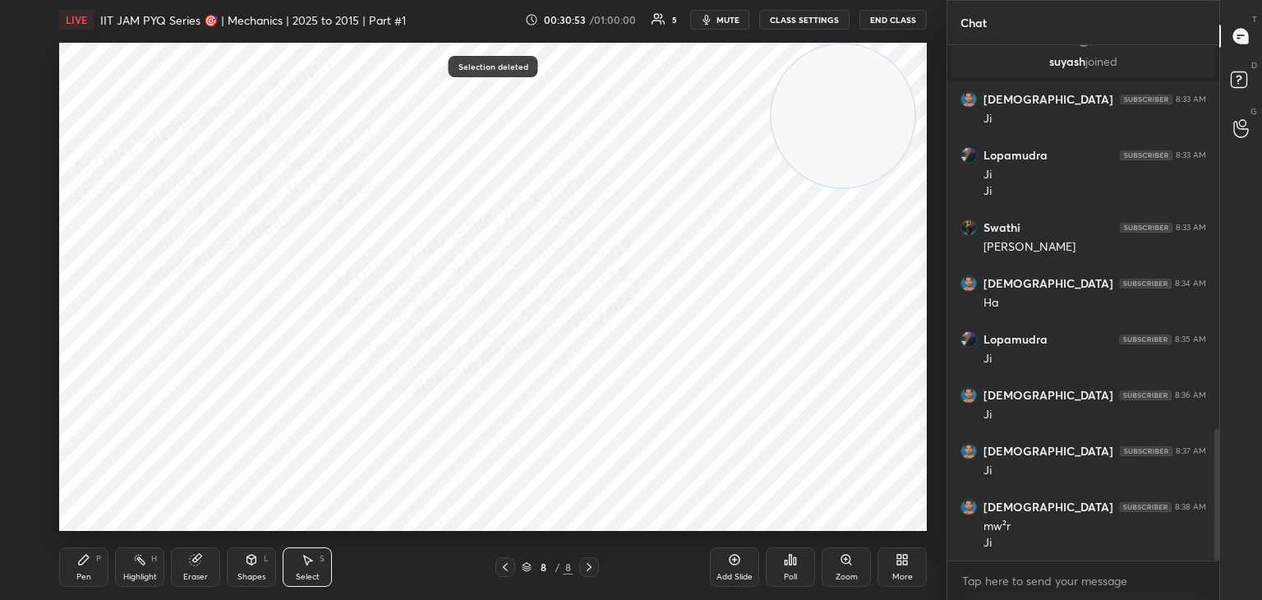
click at [131, 563] on div "Highlight H" at bounding box center [139, 566] width 49 height 39
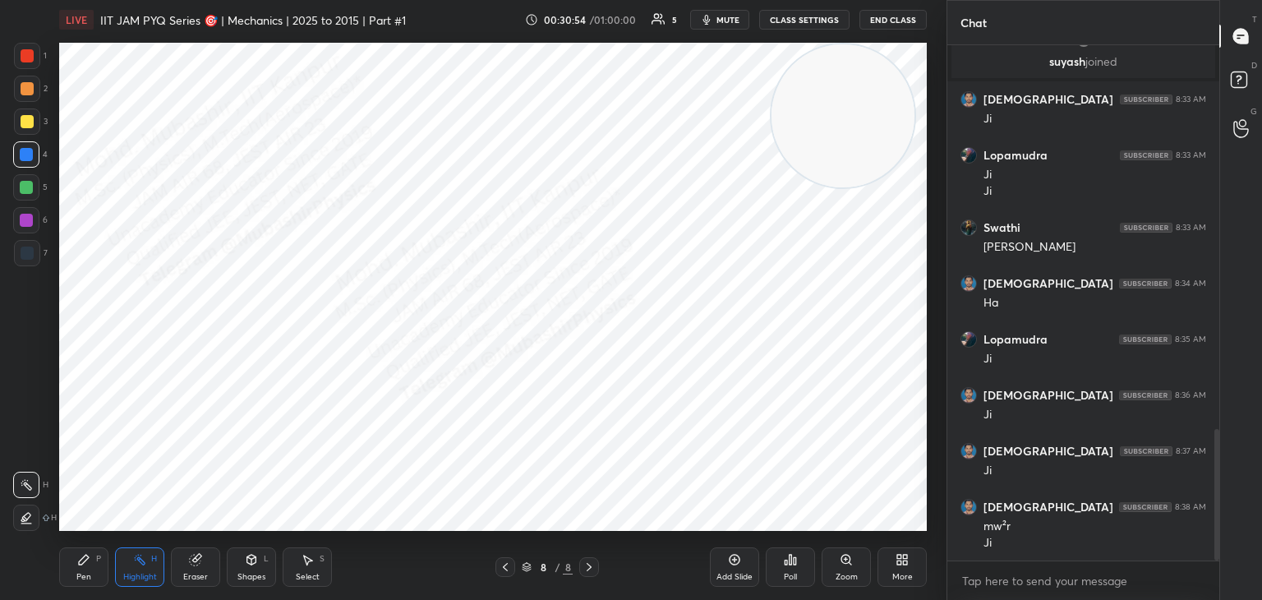
drag, startPoint x: 71, startPoint y: 567, endPoint x: 116, endPoint y: 557, distance: 46.2
click at [85, 566] on div "Pen P" at bounding box center [83, 566] width 49 height 39
click at [141, 559] on rect at bounding box center [141, 561] width 8 height 8
click at [908, 564] on icon at bounding box center [901, 559] width 13 height 13
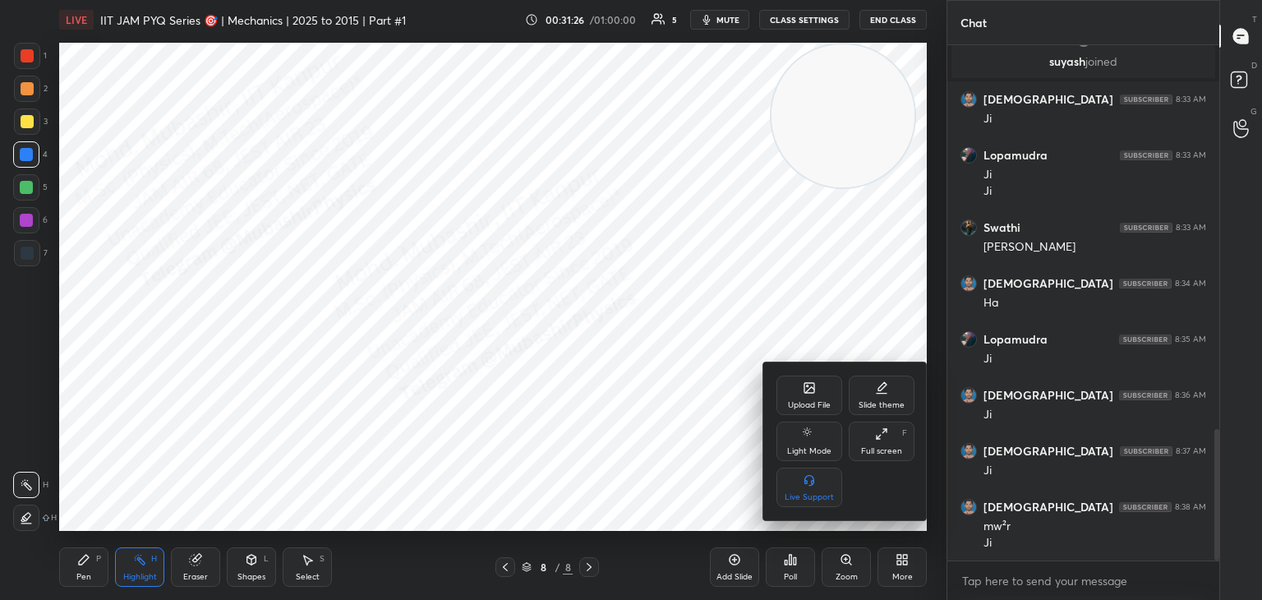
click at [795, 393] on div "Upload File" at bounding box center [809, 394] width 66 height 39
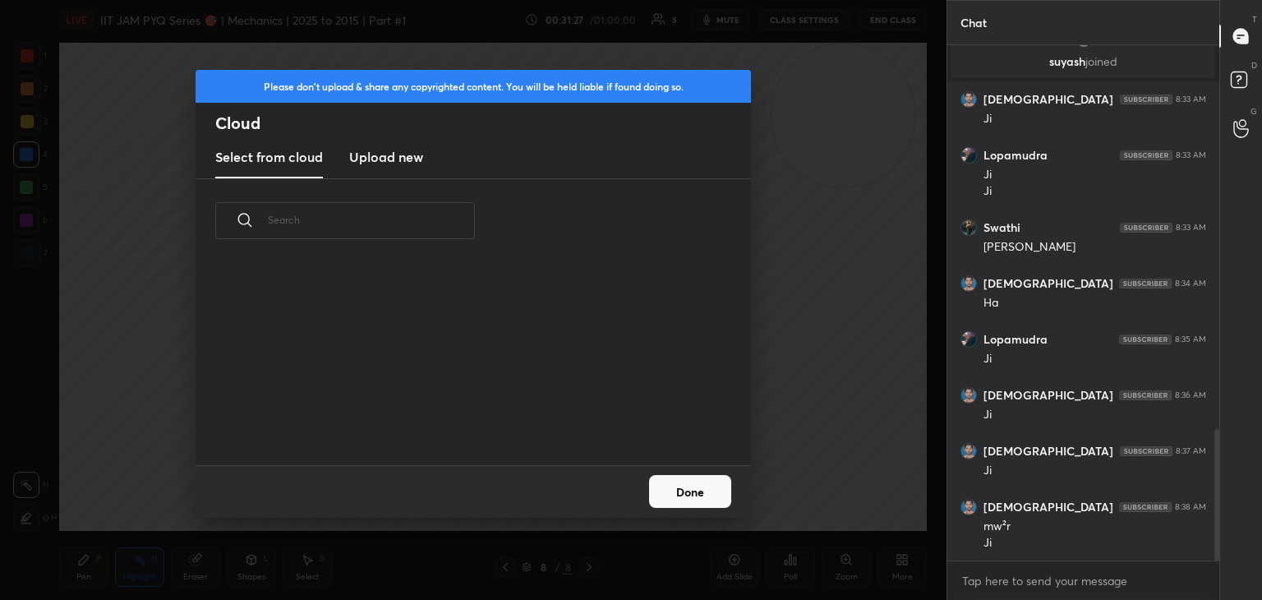
scroll to position [202, 527]
click at [408, 159] on h3 "Upload new" at bounding box center [386, 157] width 74 height 20
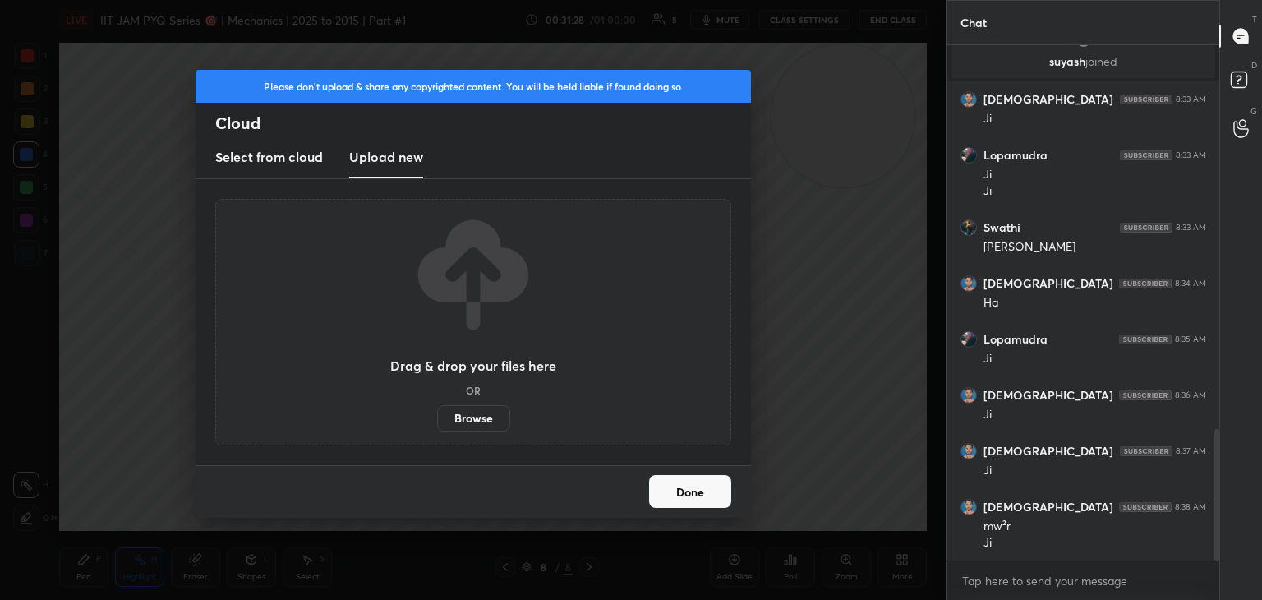
click at [485, 419] on label "Browse" at bounding box center [473, 418] width 73 height 26
click at [437, 419] on input "Browse" at bounding box center [437, 418] width 0 height 26
click at [487, 417] on label "Browse" at bounding box center [473, 418] width 73 height 26
click at [437, 417] on input "Browse" at bounding box center [437, 418] width 0 height 26
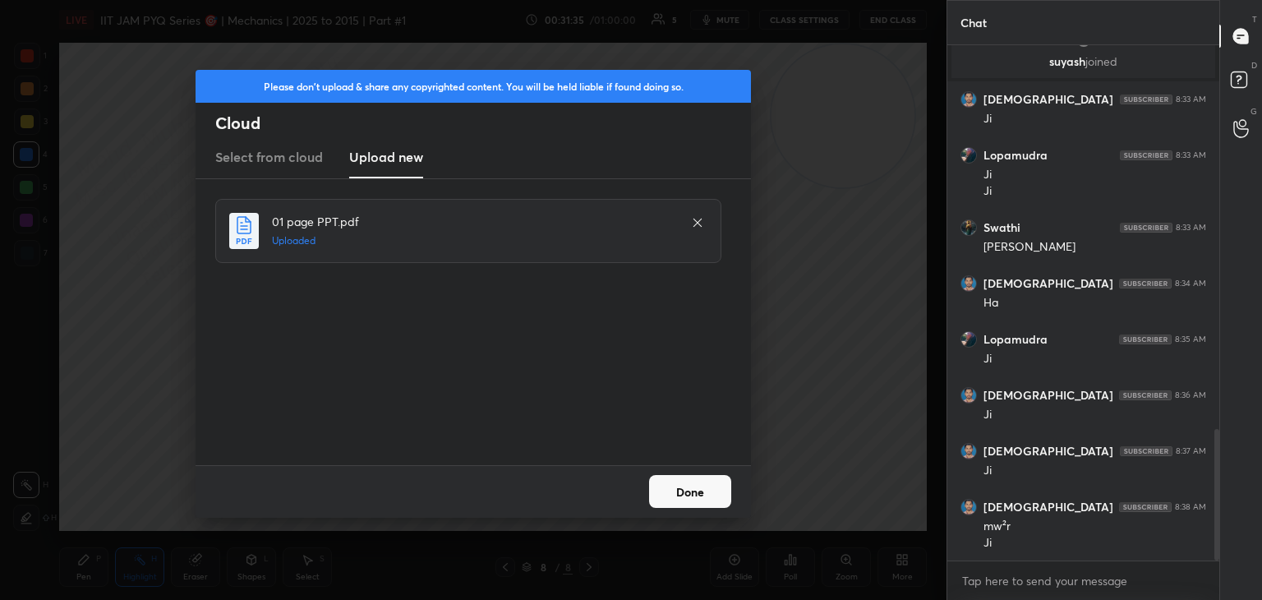
click at [705, 488] on button "Done" at bounding box center [690, 491] width 82 height 33
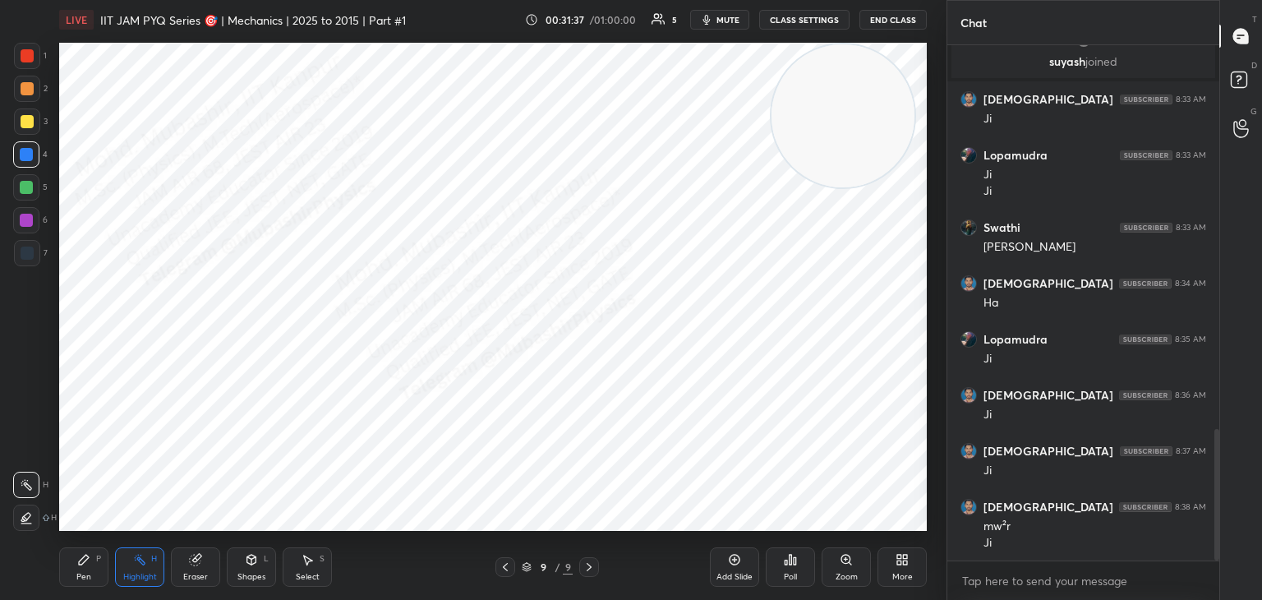
click at [499, 567] on icon at bounding box center [505, 566] width 13 height 13
click at [246, 568] on div "Shapes L" at bounding box center [251, 566] width 49 height 39
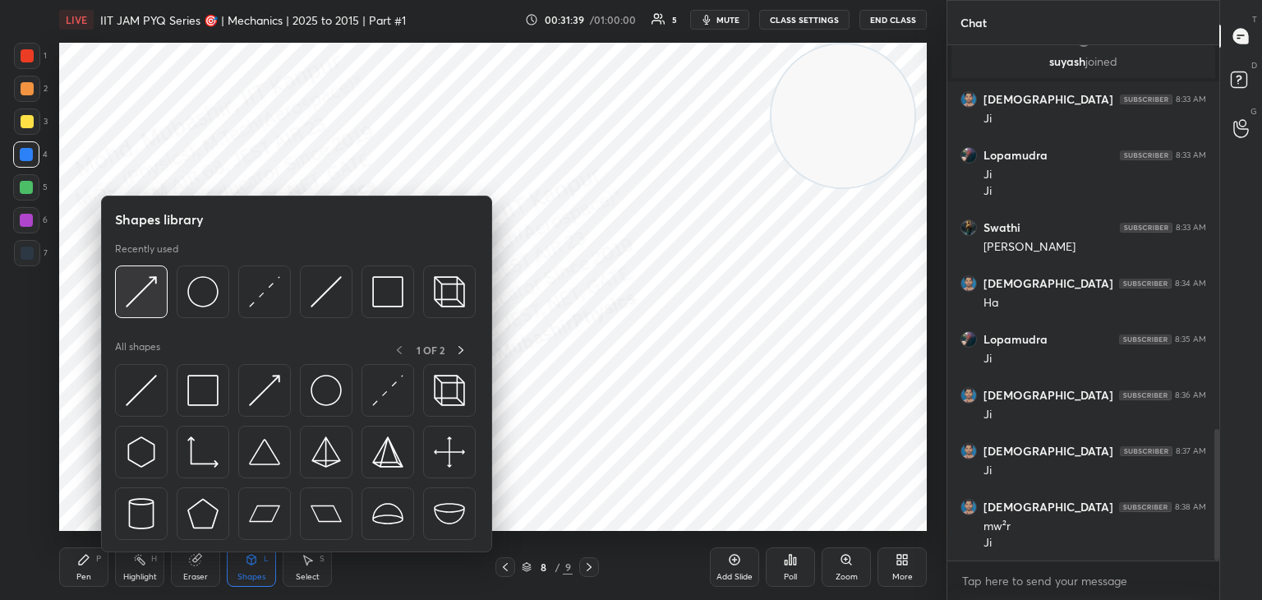
click at [151, 304] on img at bounding box center [141, 291] width 31 height 31
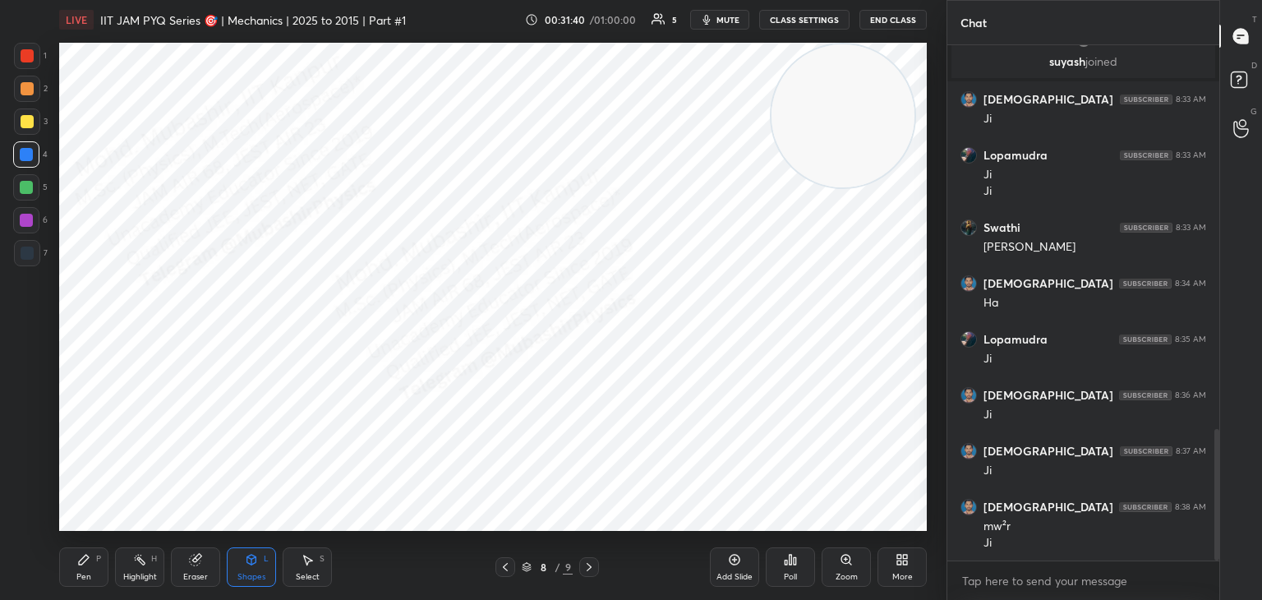
click at [21, 258] on div at bounding box center [27, 252] width 13 height 13
drag, startPoint x: 92, startPoint y: 575, endPoint x: 105, endPoint y: 550, distance: 27.9
click at [90, 573] on div "Pen P" at bounding box center [83, 566] width 49 height 39
drag, startPoint x: 21, startPoint y: 93, endPoint x: 40, endPoint y: 108, distance: 24.5
click at [20, 95] on div at bounding box center [27, 89] width 26 height 26
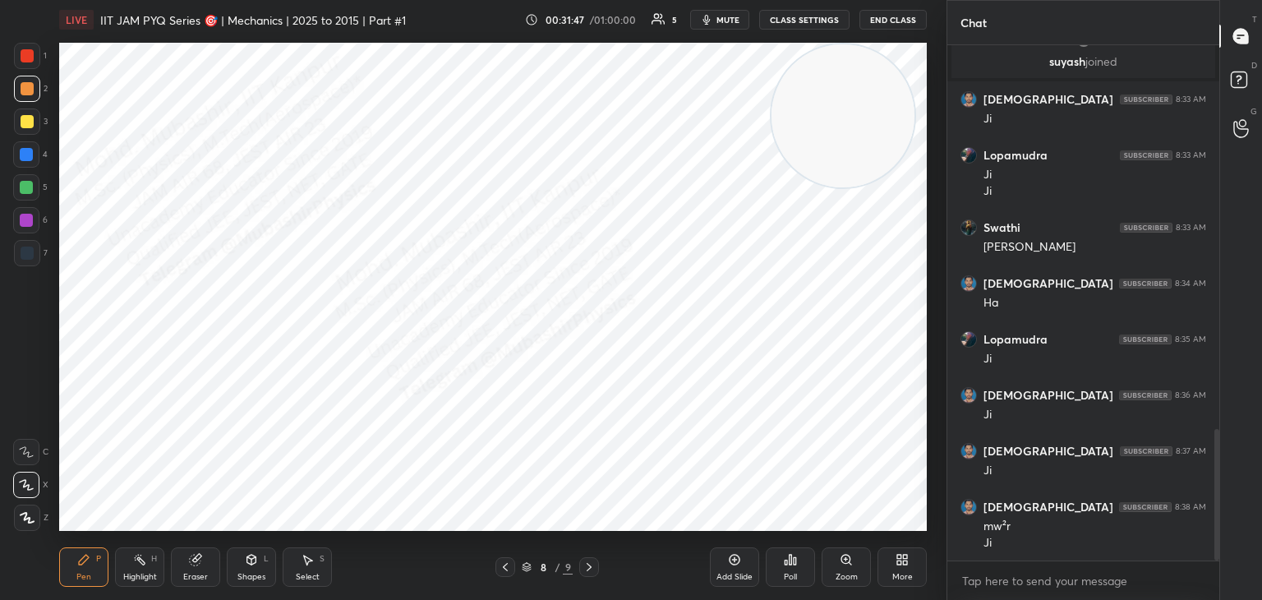
drag, startPoint x: 20, startPoint y: 117, endPoint x: 43, endPoint y: 120, distance: 23.2
click at [21, 118] on div at bounding box center [27, 121] width 13 height 13
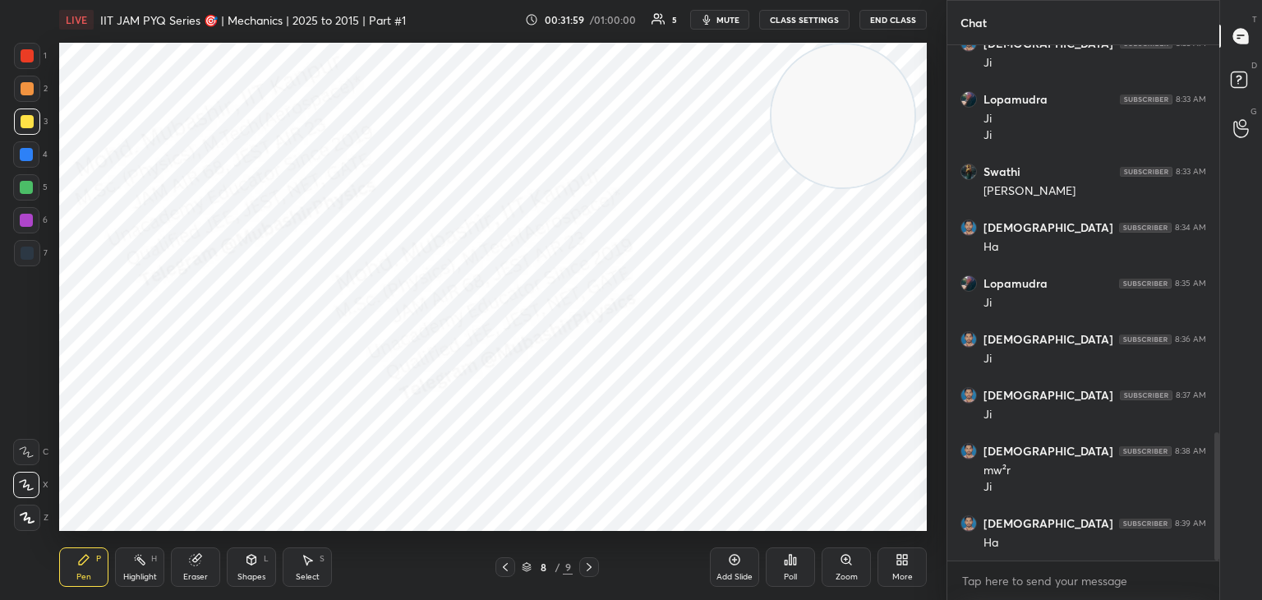
click at [590, 576] on div at bounding box center [589, 567] width 20 height 20
click at [25, 159] on div at bounding box center [26, 154] width 13 height 13
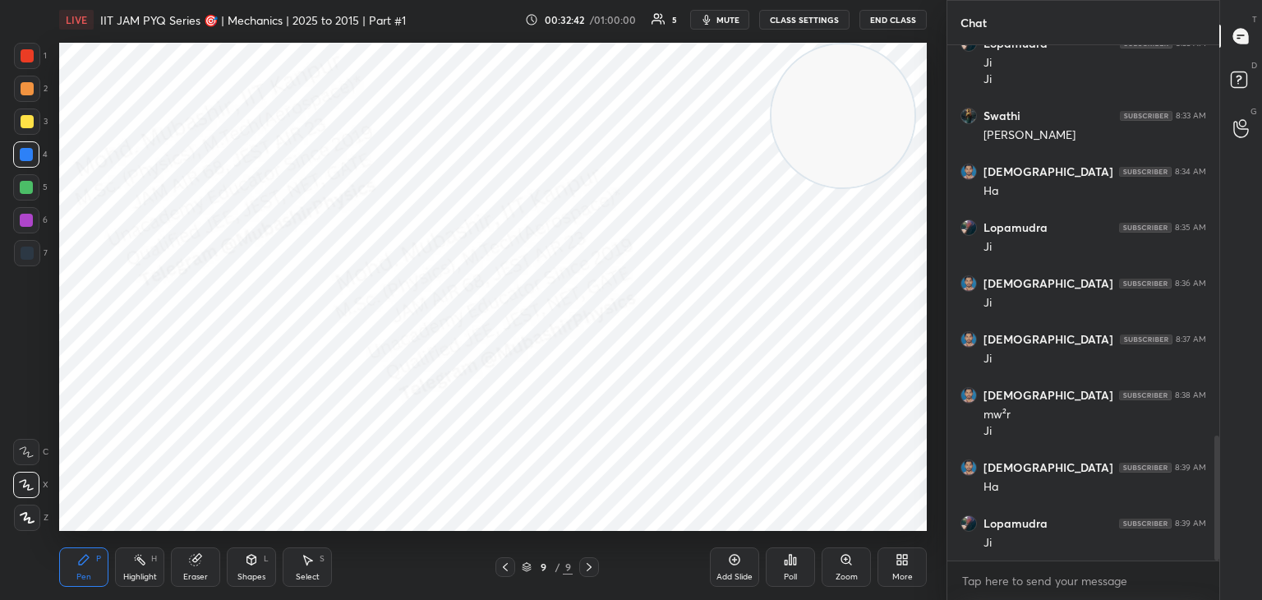
click at [507, 560] on icon at bounding box center [505, 566] width 13 height 13
click at [506, 566] on icon at bounding box center [505, 566] width 13 height 13
drag, startPoint x: 812, startPoint y: 103, endPoint x: 537, endPoint y: 468, distance: 457.1
click at [771, 187] on video at bounding box center [842, 115] width 143 height 143
click at [27, 51] on div at bounding box center [27, 55] width 13 height 13
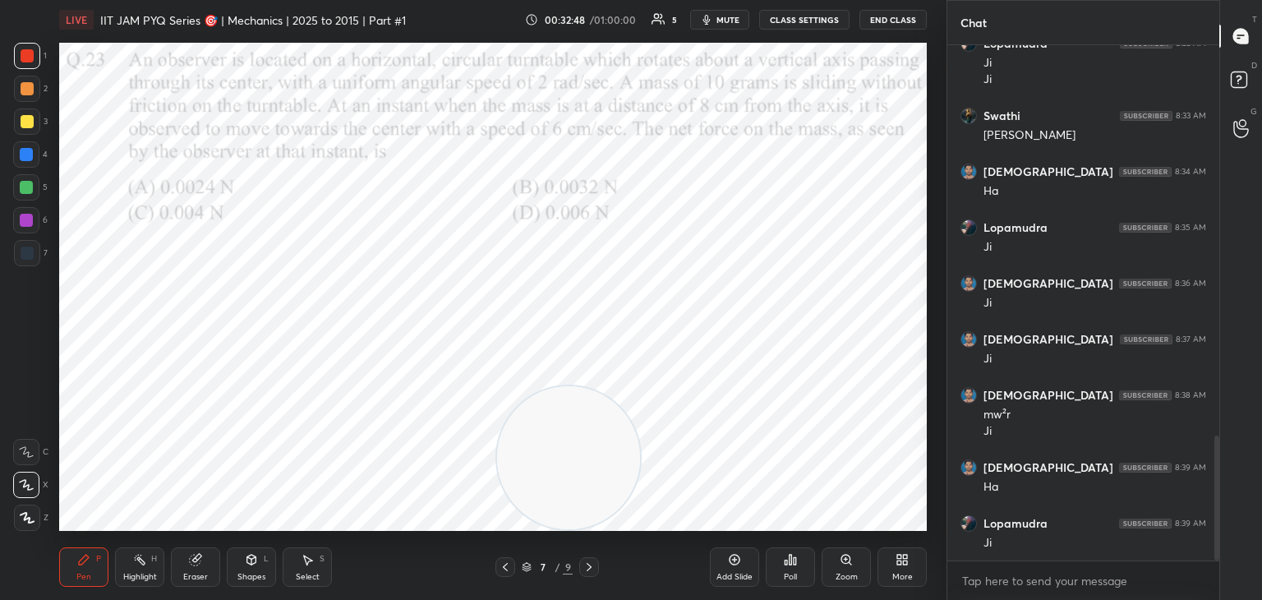
click at [143, 568] on div "Highlight H" at bounding box center [139, 566] width 49 height 39
drag, startPoint x: 576, startPoint y: 435, endPoint x: 838, endPoint y: 255, distance: 318.3
click at [841, 255] on video at bounding box center [851, 236] width 143 height 143
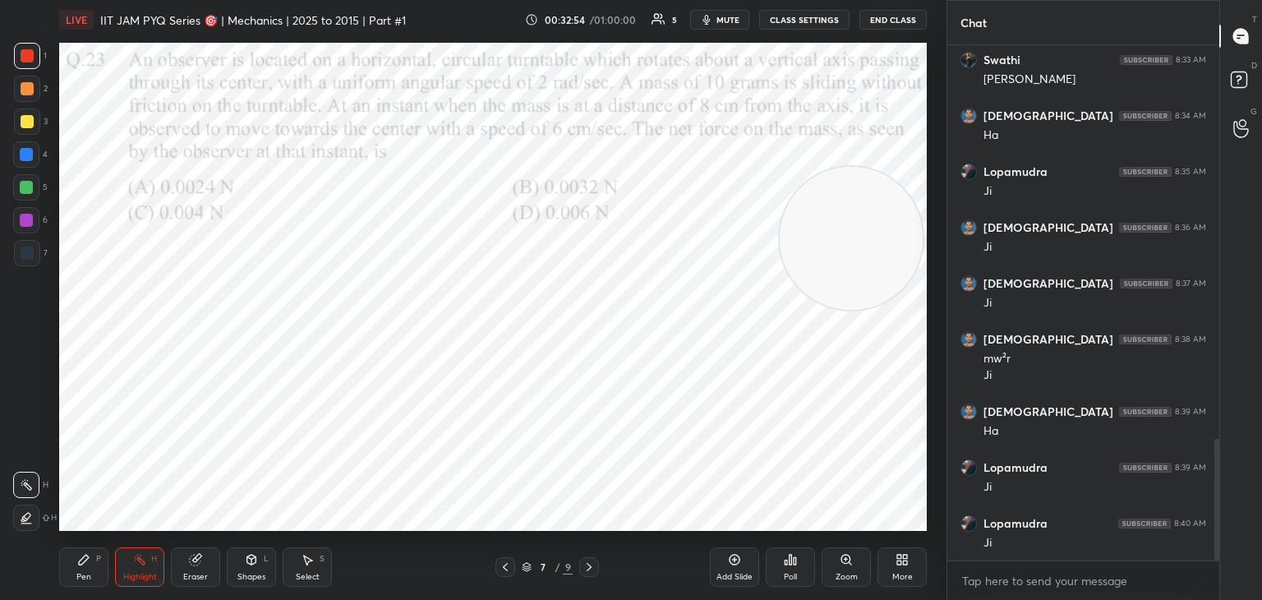
scroll to position [1728, 0]
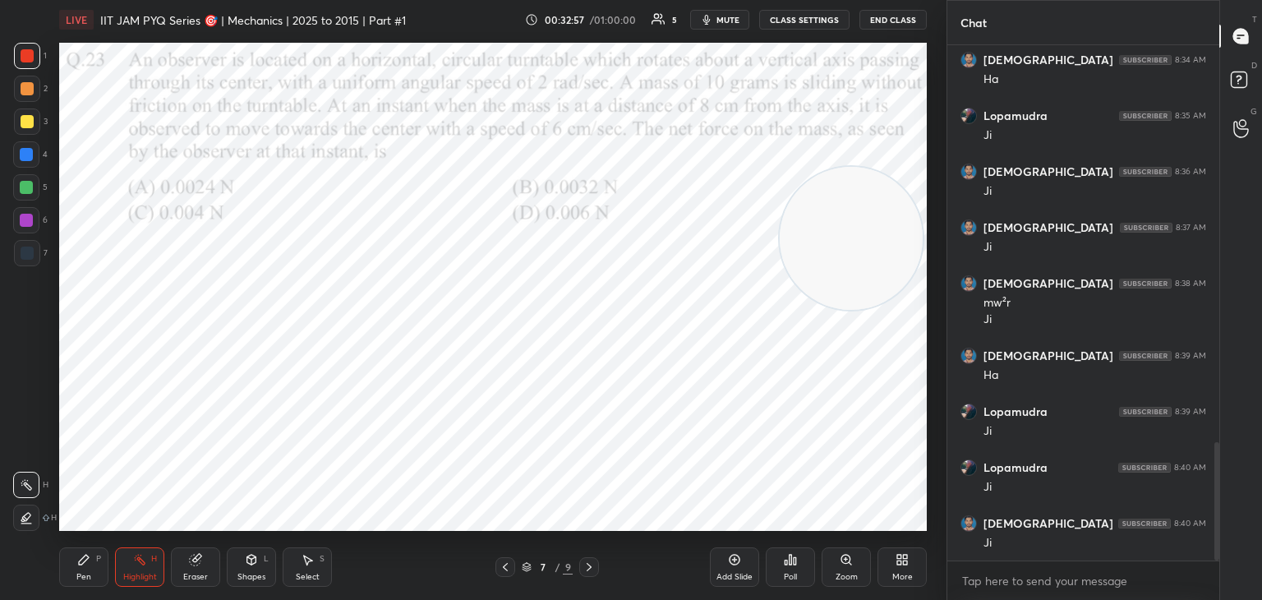
click at [504, 566] on icon at bounding box center [505, 566] width 13 height 13
click at [585, 565] on icon at bounding box center [588, 566] width 13 height 13
click at [504, 568] on icon at bounding box center [505, 566] width 13 height 13
click at [79, 566] on icon at bounding box center [83, 559] width 13 height 13
click at [591, 564] on icon at bounding box center [588, 566] width 13 height 13
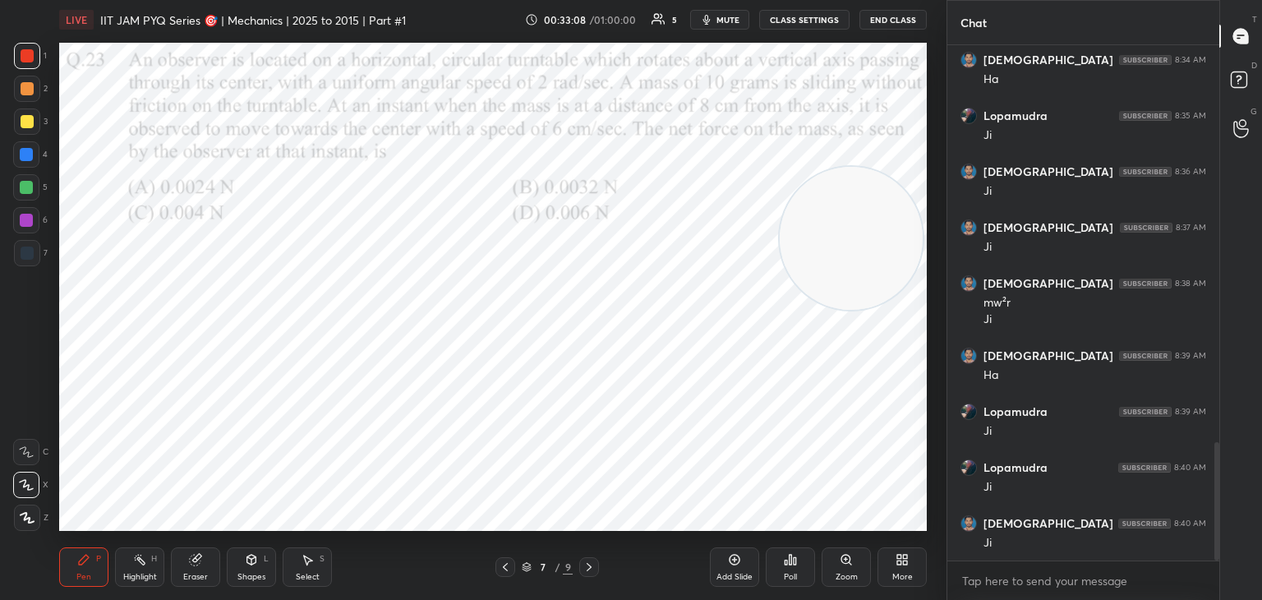
click at [588, 564] on icon at bounding box center [589, 567] width 5 height 8
click at [589, 566] on icon at bounding box center [588, 566] width 13 height 13
click at [895, 557] on icon at bounding box center [901, 559] width 13 height 13
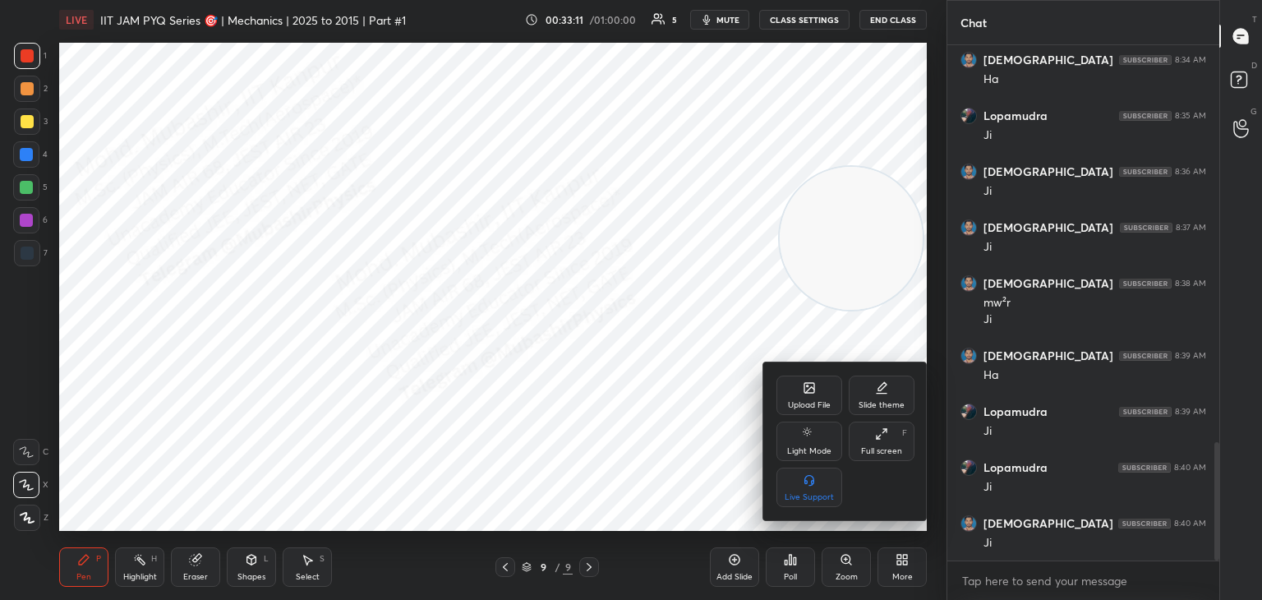
click at [799, 396] on div "Upload File" at bounding box center [809, 394] width 66 height 39
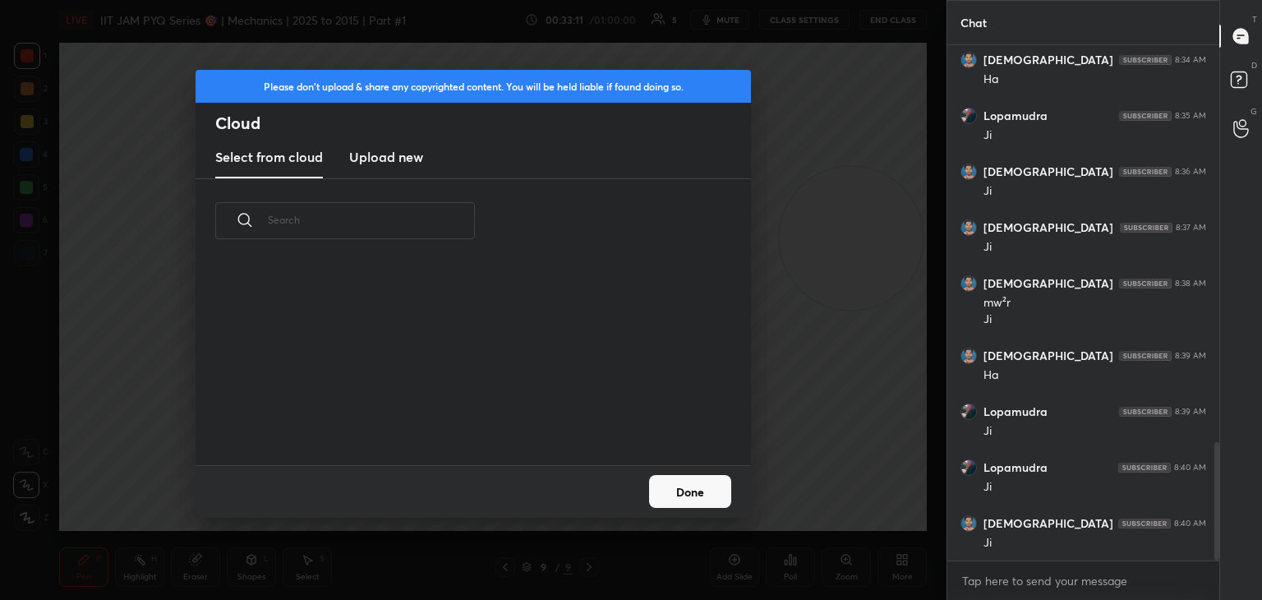
click at [394, 168] on new "Upload new" at bounding box center [386, 157] width 74 height 41
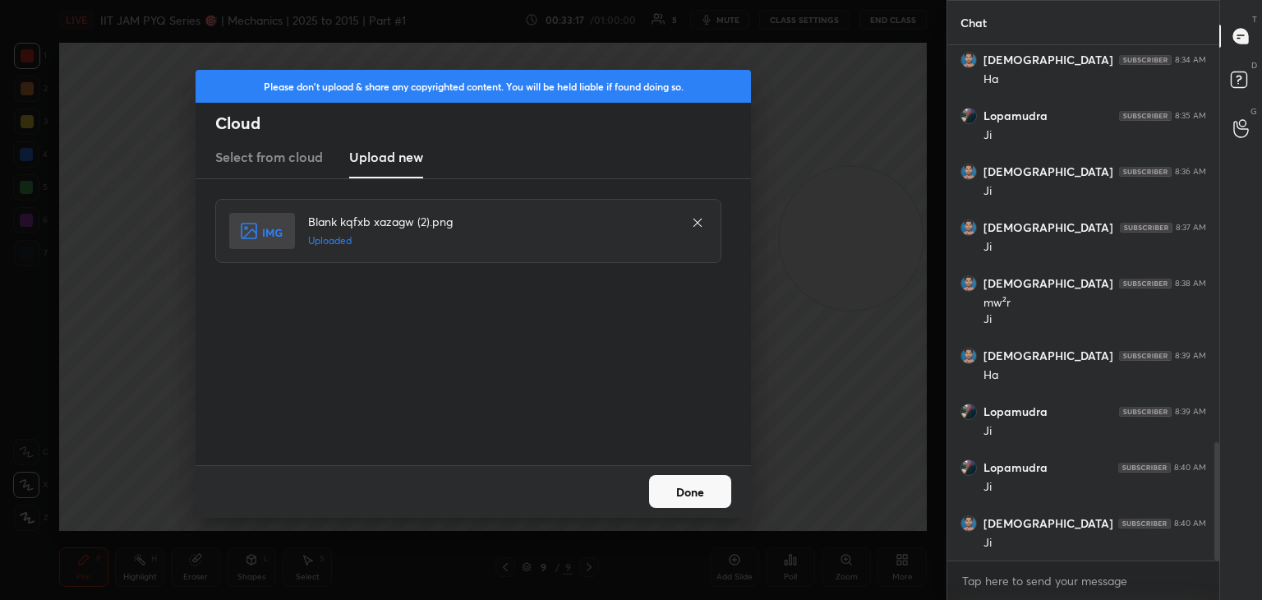
click at [707, 497] on button "Done" at bounding box center [690, 491] width 82 height 33
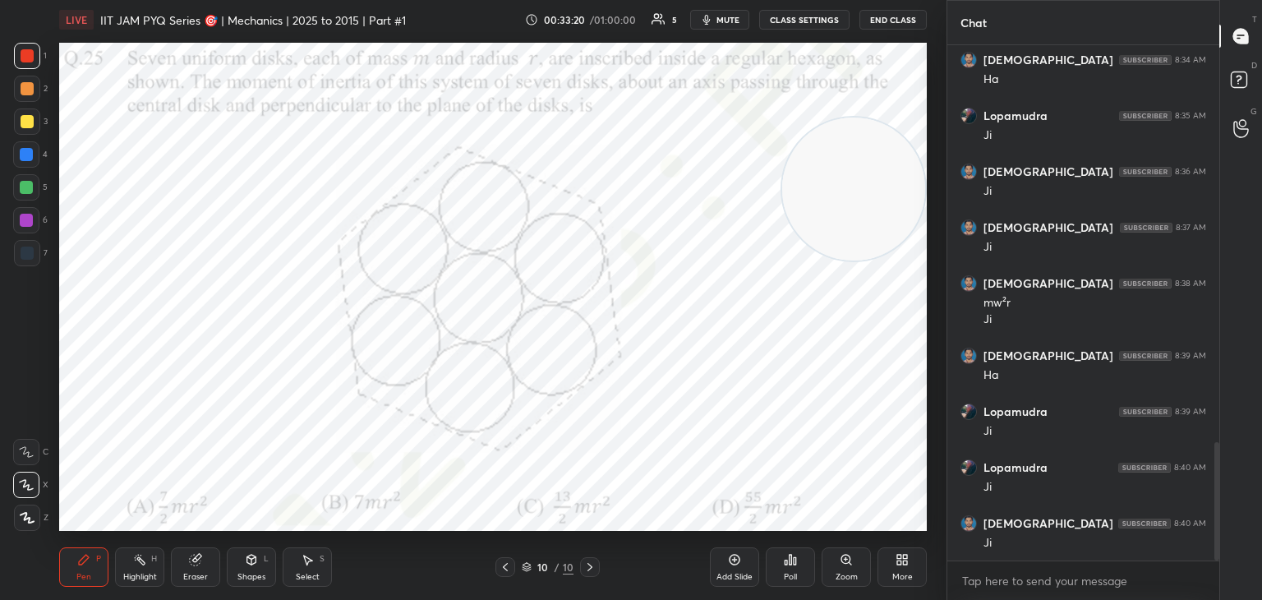
drag, startPoint x: 868, startPoint y: 228, endPoint x: 881, endPoint y: 205, distance: 26.5
click at [878, 205] on video at bounding box center [853, 188] width 143 height 143
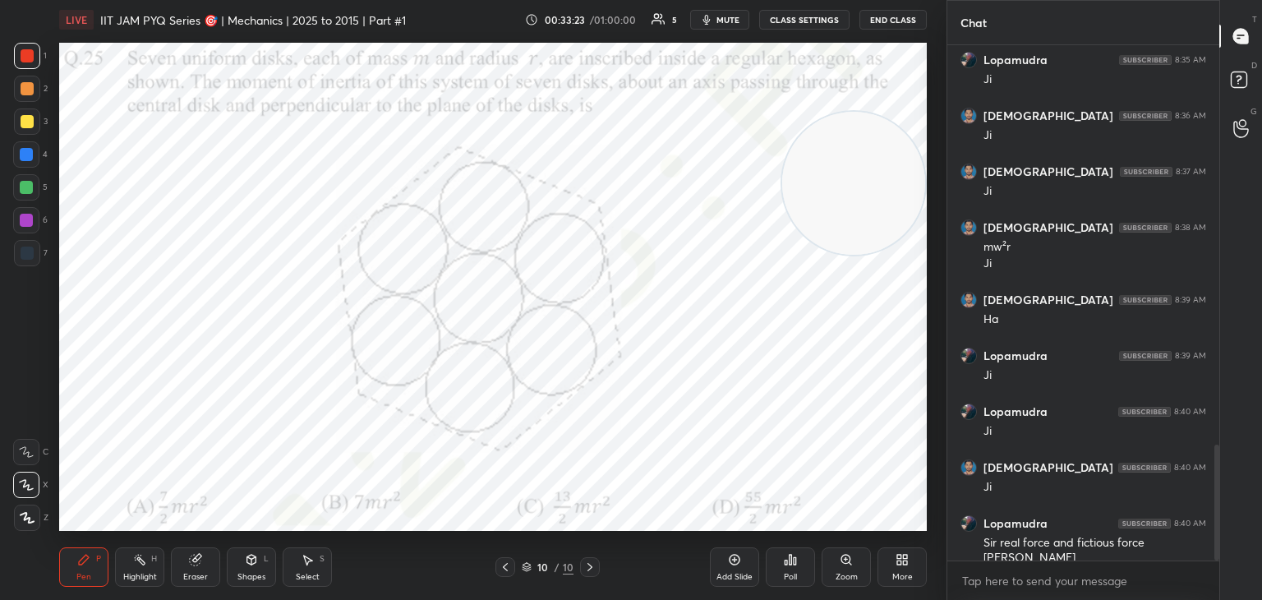
drag, startPoint x: 128, startPoint y: 567, endPoint x: 164, endPoint y: 568, distance: 36.2
click at [135, 568] on div "Highlight H" at bounding box center [139, 566] width 49 height 39
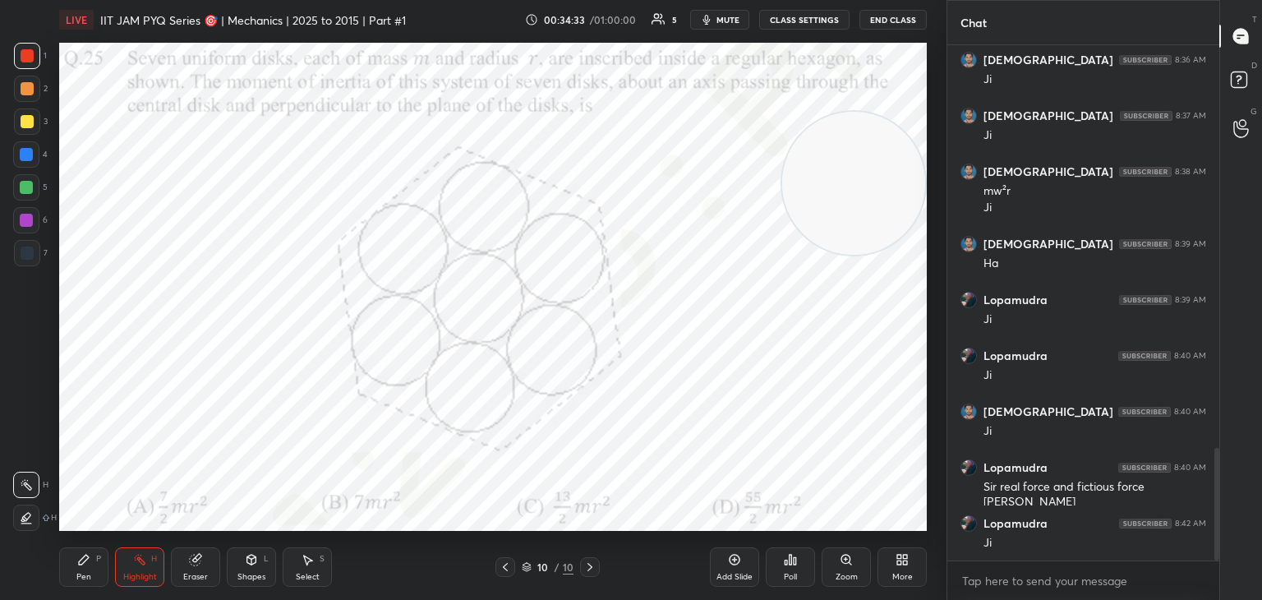
click at [591, 567] on icon at bounding box center [589, 566] width 13 height 13
click at [588, 570] on icon at bounding box center [589, 566] width 13 height 13
click at [501, 567] on icon at bounding box center [505, 566] width 13 height 13
click at [503, 567] on icon at bounding box center [505, 566] width 13 height 13
click at [71, 560] on div "Pen P" at bounding box center [83, 566] width 49 height 39
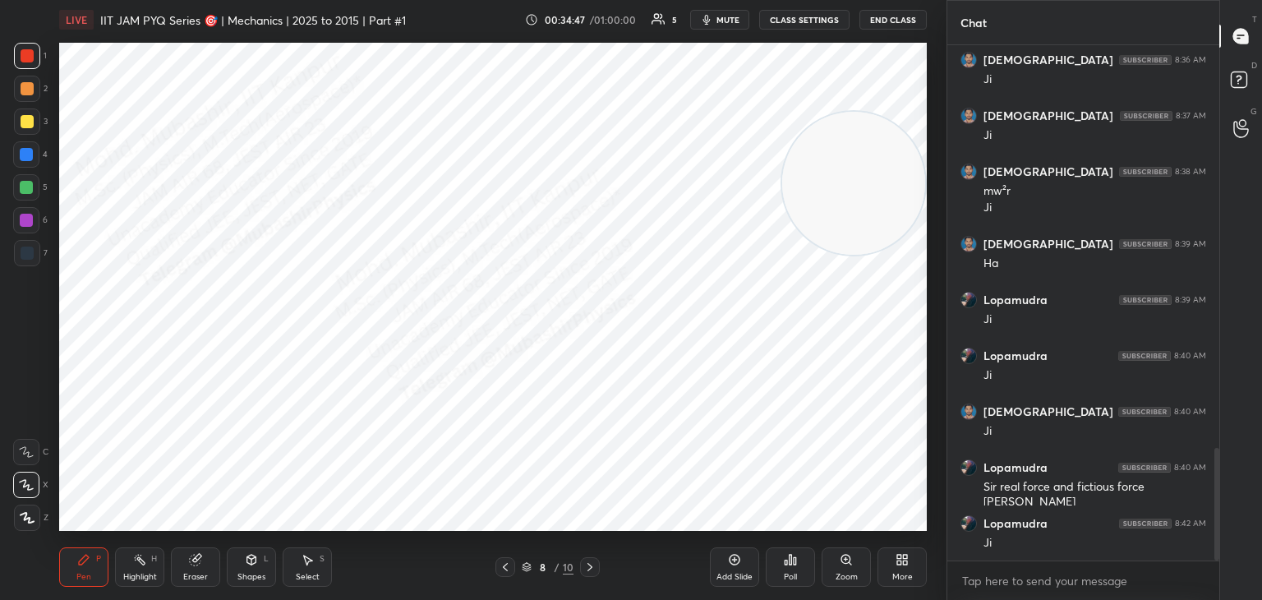
click at [591, 560] on icon at bounding box center [589, 566] width 13 height 13
click at [591, 562] on icon at bounding box center [589, 566] width 13 height 13
drag, startPoint x: 150, startPoint y: 565, endPoint x: 168, endPoint y: 550, distance: 24.5
click at [154, 563] on div "Highlight H" at bounding box center [139, 566] width 49 height 39
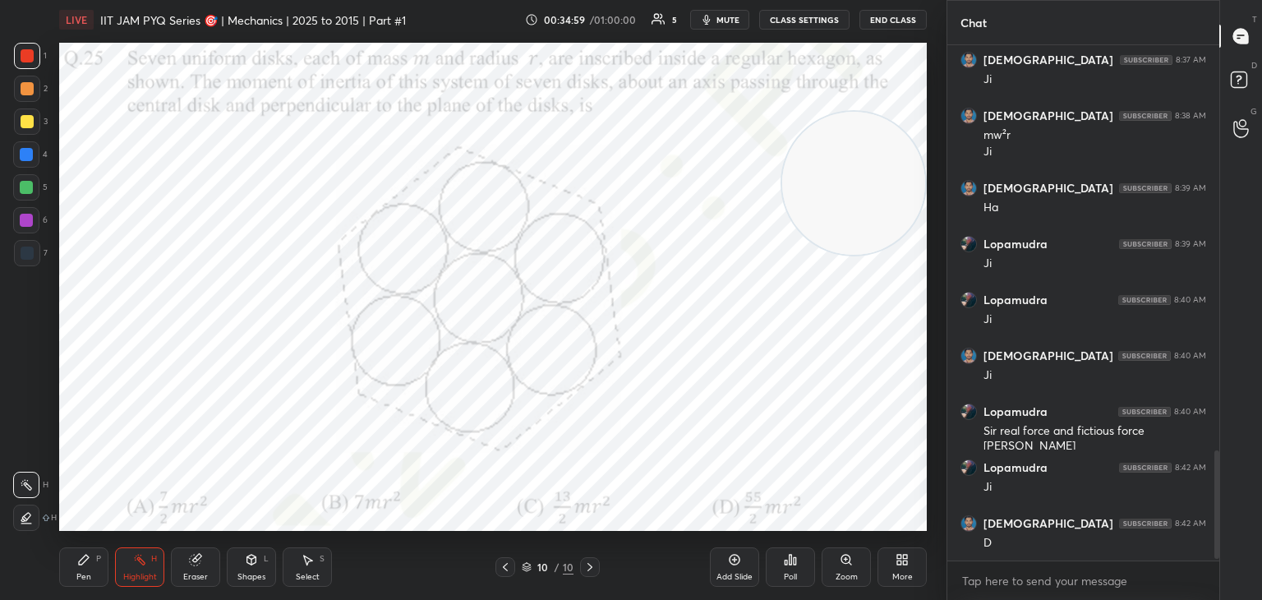
scroll to position [1952, 0]
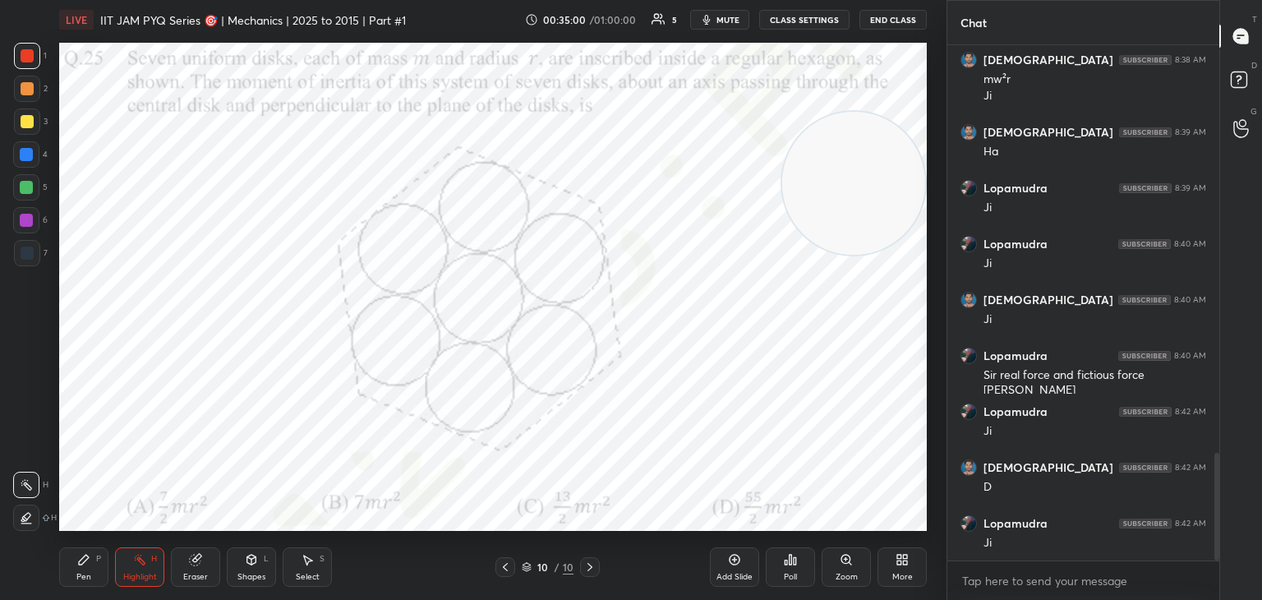
click at [723, 20] on span "mute" at bounding box center [727, 20] width 23 height 12
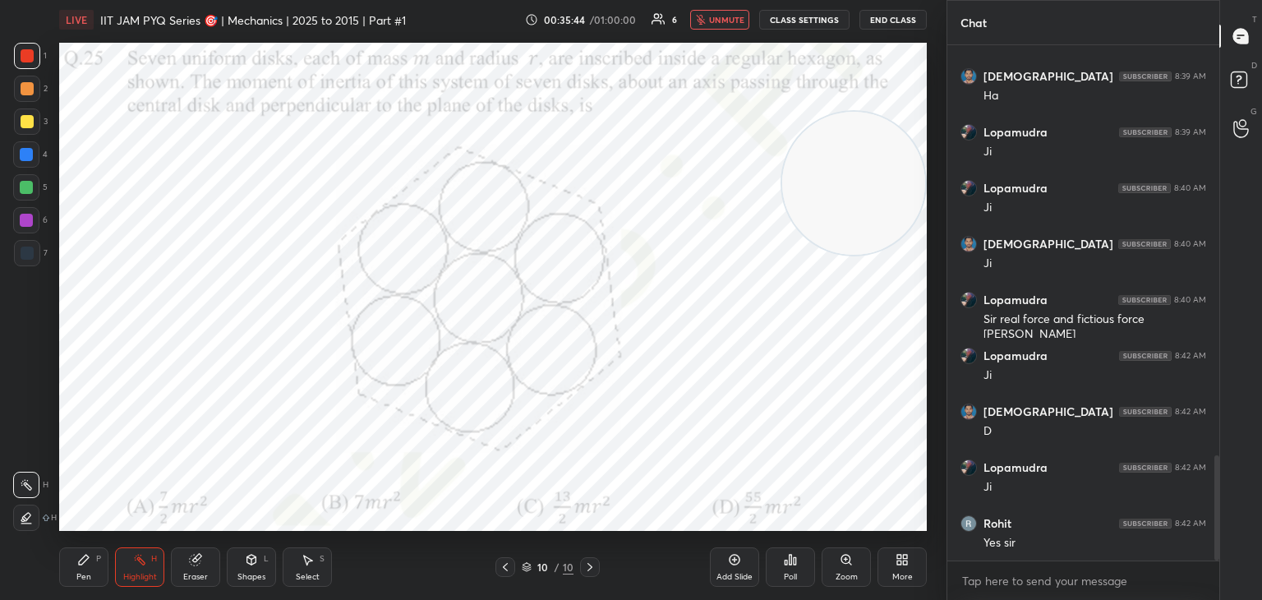
click at [726, 14] on button "unmute" at bounding box center [719, 20] width 59 height 20
click at [726, 24] on span "mute" at bounding box center [727, 20] width 23 height 12
click at [739, 21] on span "unmute" at bounding box center [726, 20] width 35 height 12
click at [739, 21] on span "mute" at bounding box center [727, 20] width 23 height 12
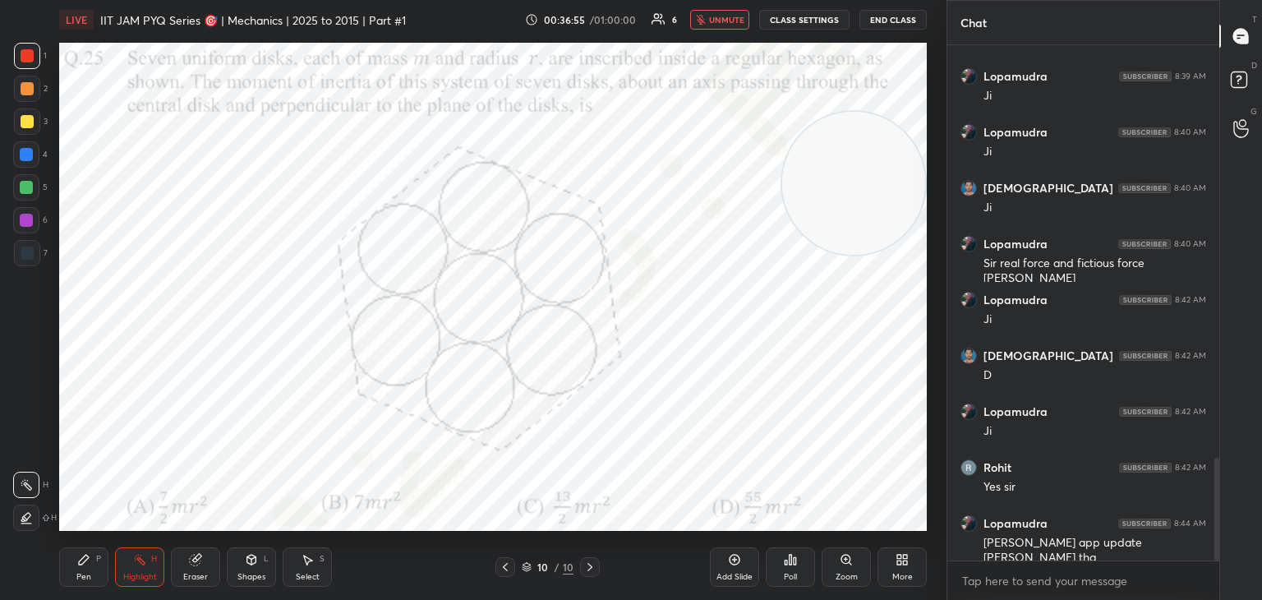
click at [736, 11] on button "unmute" at bounding box center [719, 20] width 59 height 20
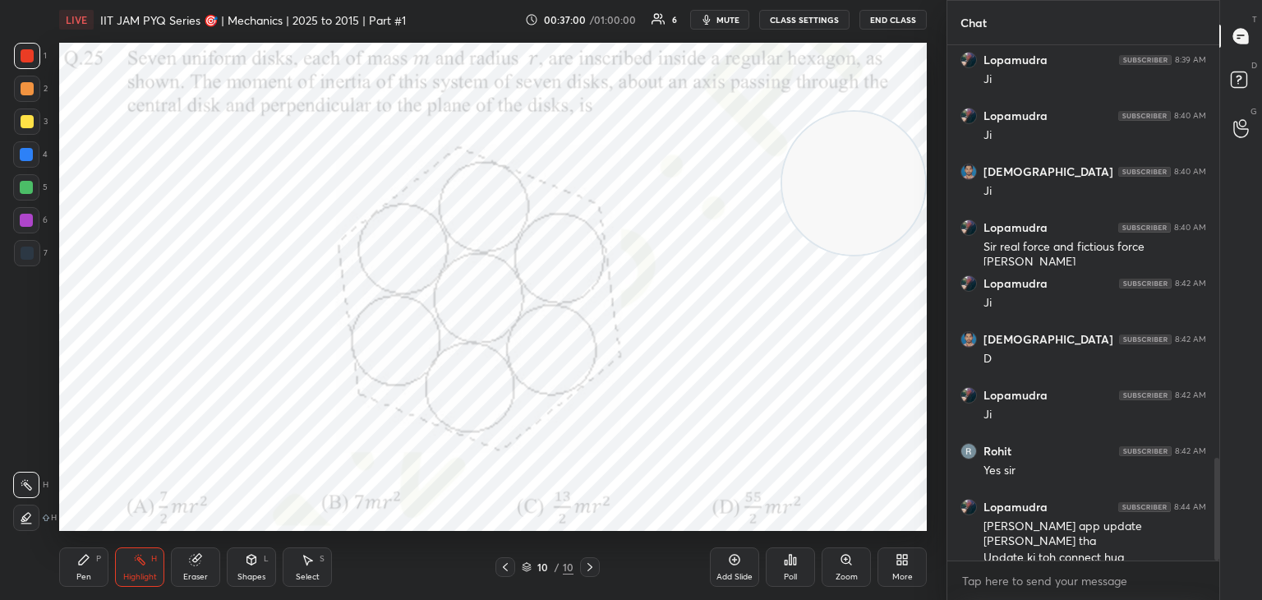
click at [726, 16] on span "mute" at bounding box center [727, 20] width 23 height 12
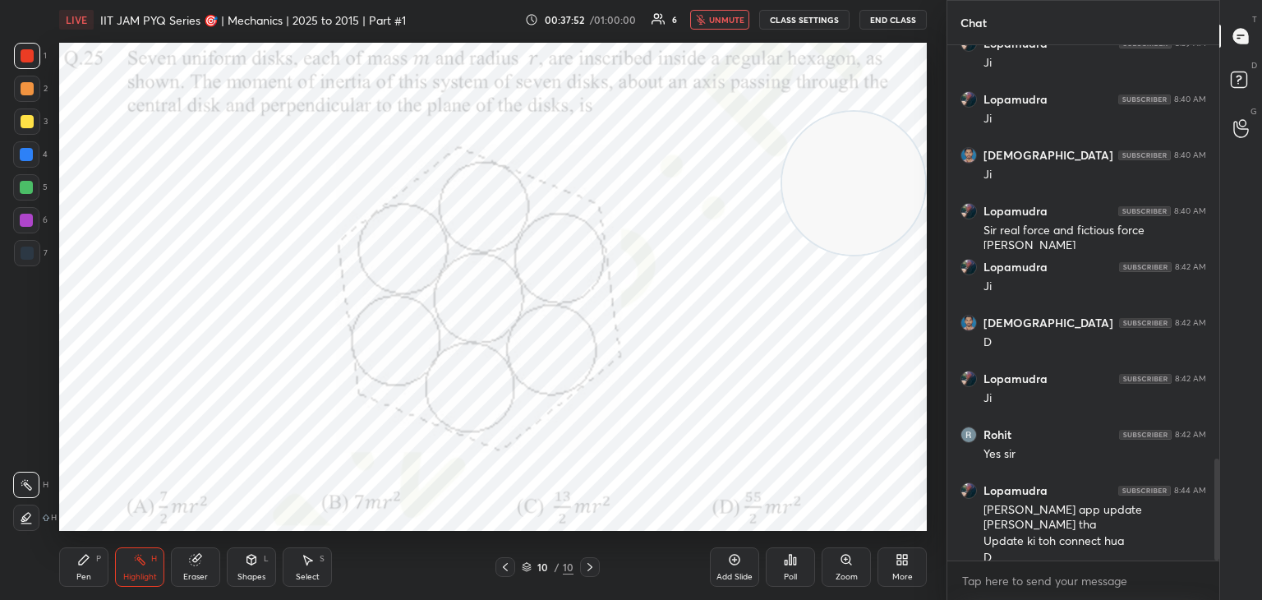
click at [736, 16] on span "unmute" at bounding box center [726, 20] width 35 height 12
drag, startPoint x: 89, startPoint y: 573, endPoint x: 84, endPoint y: 541, distance: 31.6
click at [89, 573] on div "Pen" at bounding box center [83, 577] width 15 height 8
click at [26, 172] on div "4" at bounding box center [30, 157] width 35 height 33
click at [30, 192] on div at bounding box center [26, 187] width 13 height 13
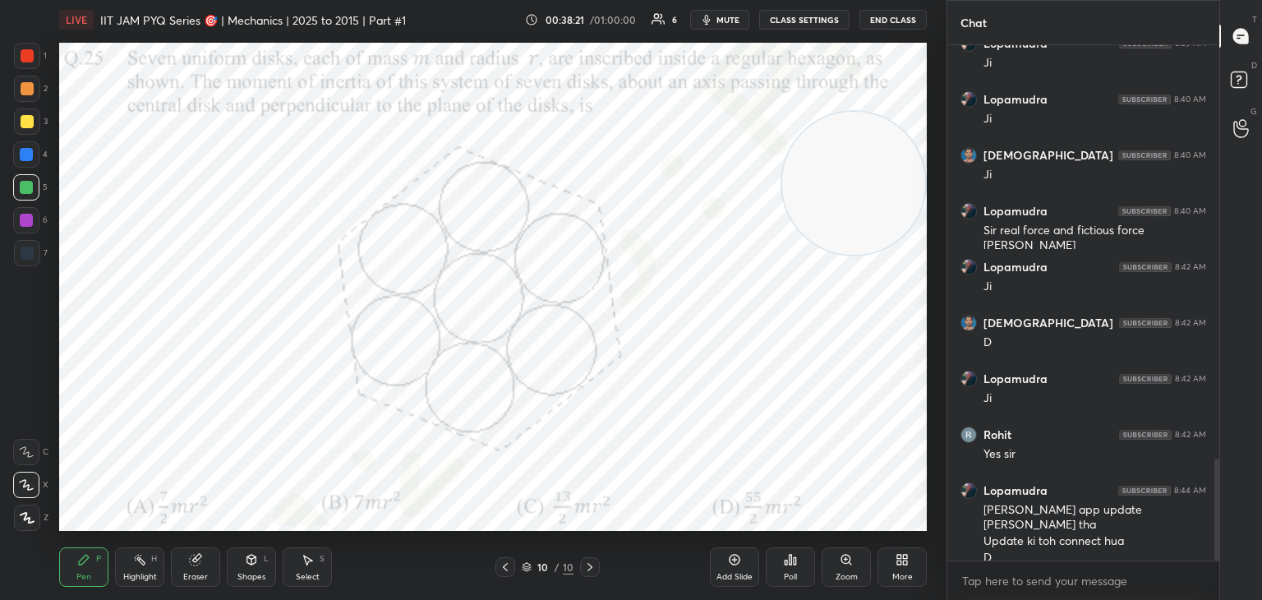
click at [23, 160] on div at bounding box center [26, 154] width 13 height 13
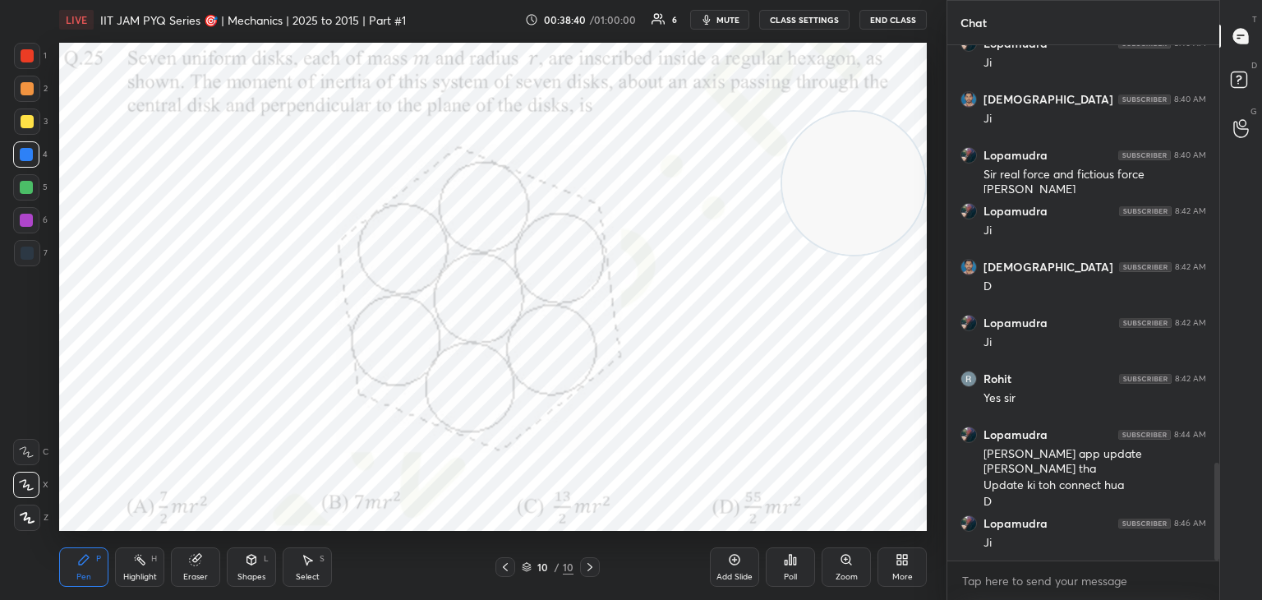
scroll to position [2208, 0]
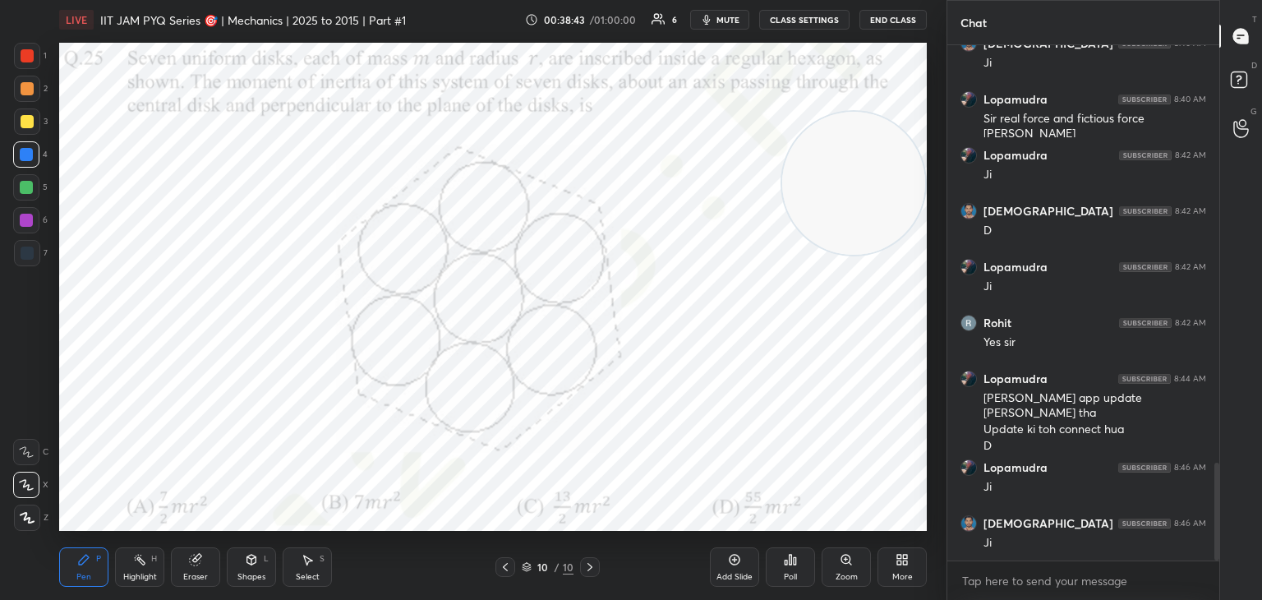
drag, startPoint x: 37, startPoint y: 99, endPoint x: 30, endPoint y: 113, distance: 15.1
click at [33, 100] on div at bounding box center [27, 89] width 26 height 26
click at [23, 126] on div at bounding box center [27, 121] width 13 height 13
drag, startPoint x: 30, startPoint y: 193, endPoint x: 34, endPoint y: 209, distance: 16.1
click at [33, 190] on div at bounding box center [26, 187] width 13 height 13
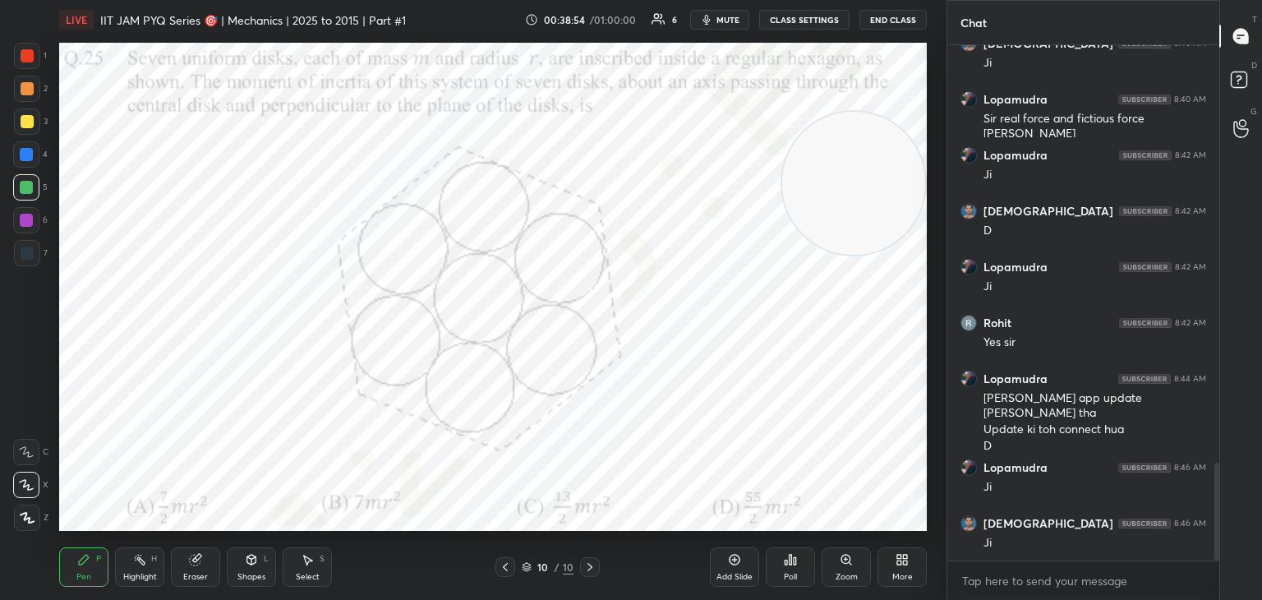
click at [21, 224] on div at bounding box center [26, 220] width 13 height 13
drag, startPoint x: 897, startPoint y: 159, endPoint x: 817, endPoint y: 169, distance: 81.2
click at [868, 163] on video at bounding box center [853, 126] width 143 height 143
click at [21, 50] on div at bounding box center [27, 56] width 26 height 26
click at [895, 565] on icon at bounding box center [901, 559] width 13 height 13
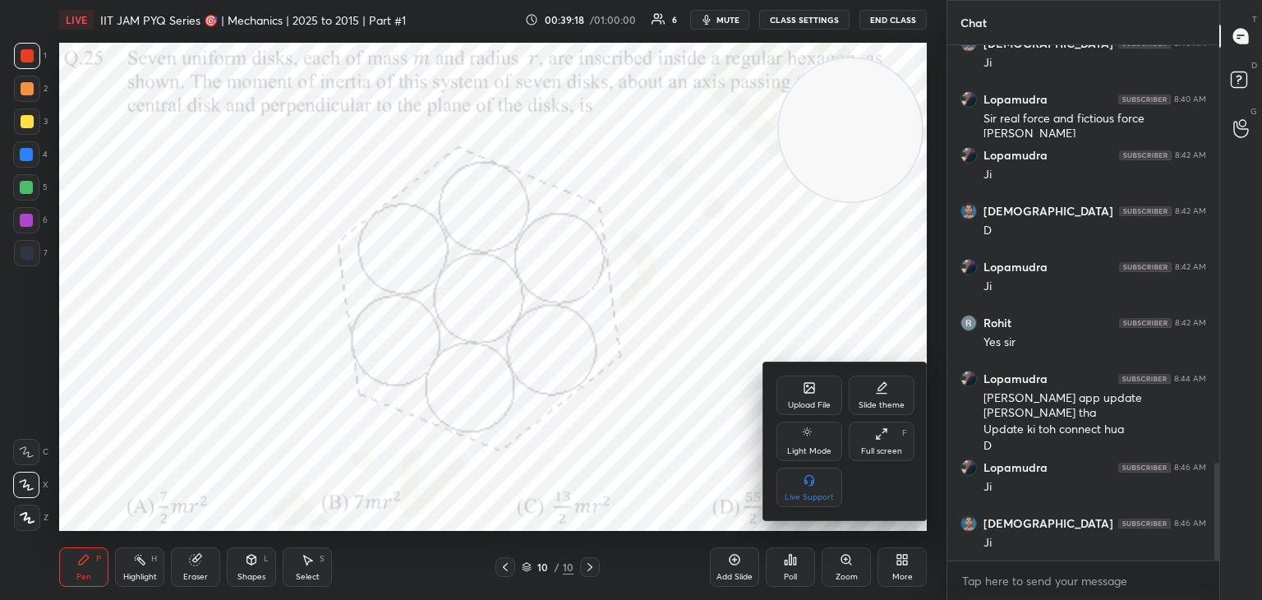
click at [808, 403] on div "Upload File" at bounding box center [809, 405] width 43 height 8
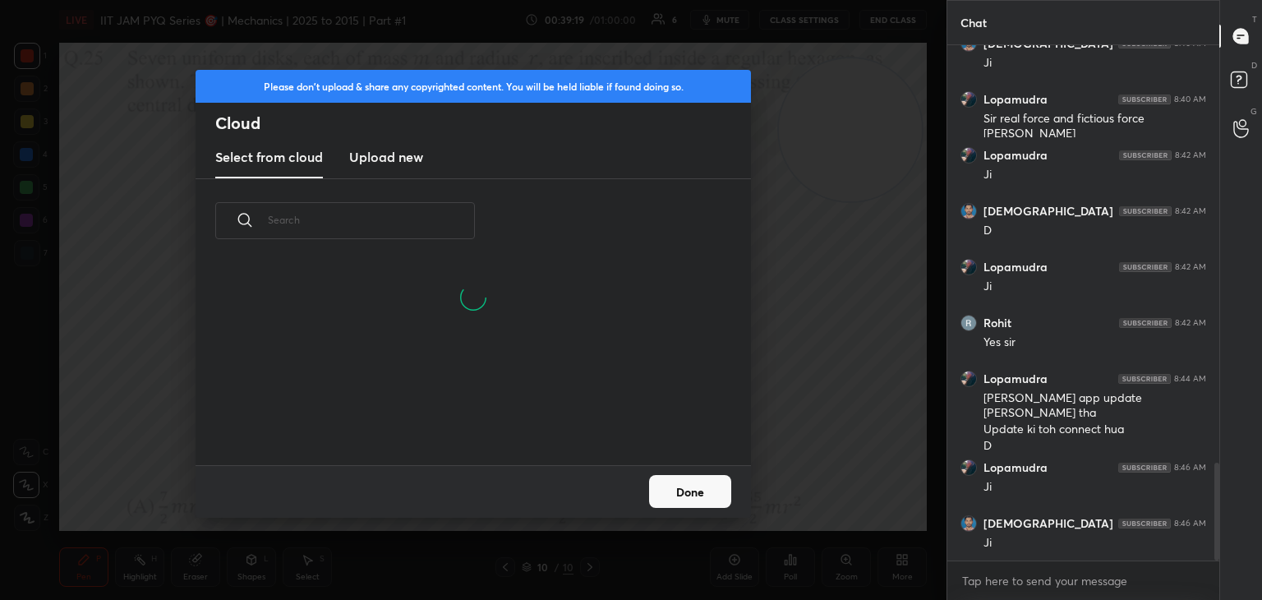
drag, startPoint x: 417, startPoint y: 159, endPoint x: 566, endPoint y: 113, distance: 155.7
click at [412, 159] on h3 "Upload new" at bounding box center [386, 157] width 74 height 20
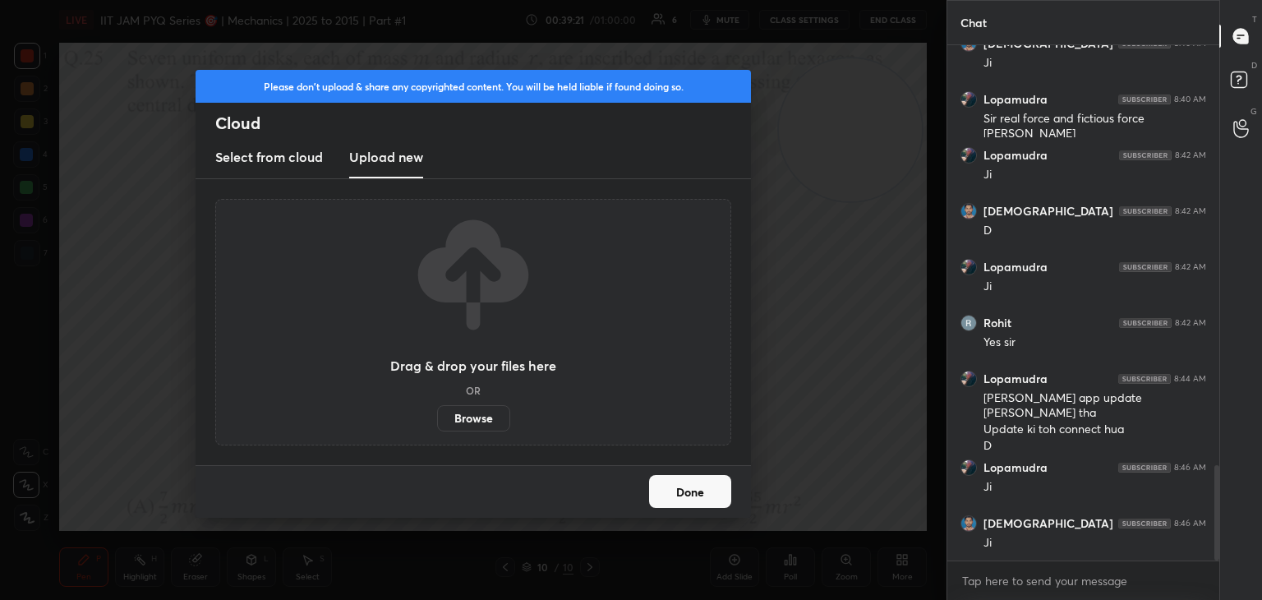
scroll to position [2264, 0]
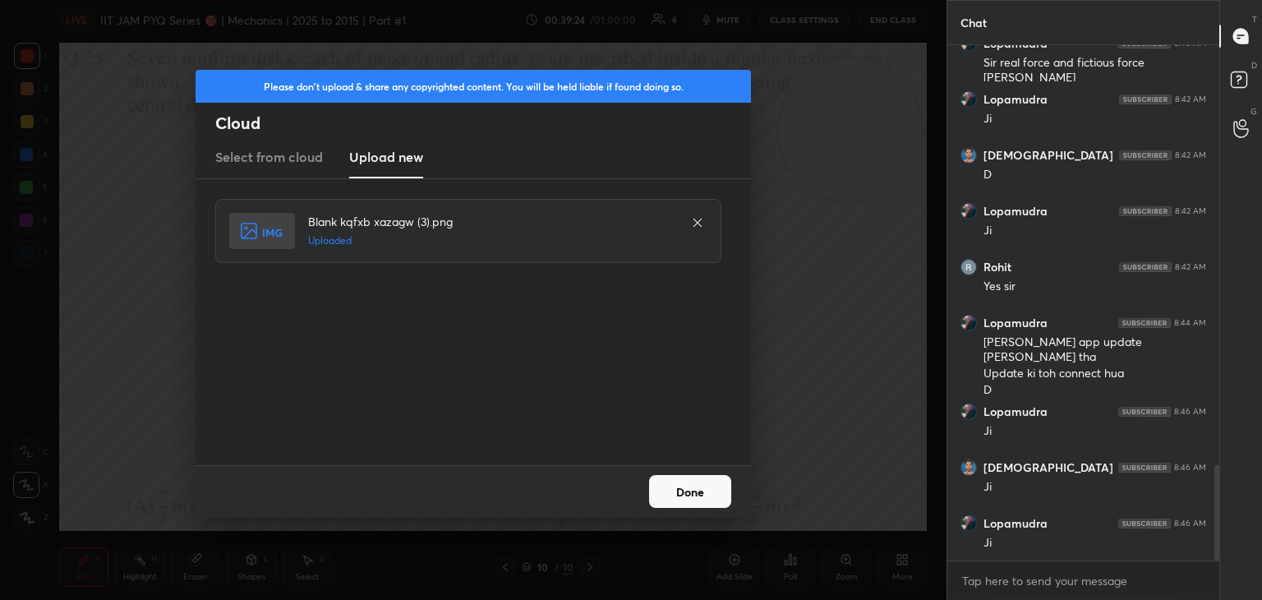
click at [667, 495] on button "Done" at bounding box center [690, 491] width 82 height 33
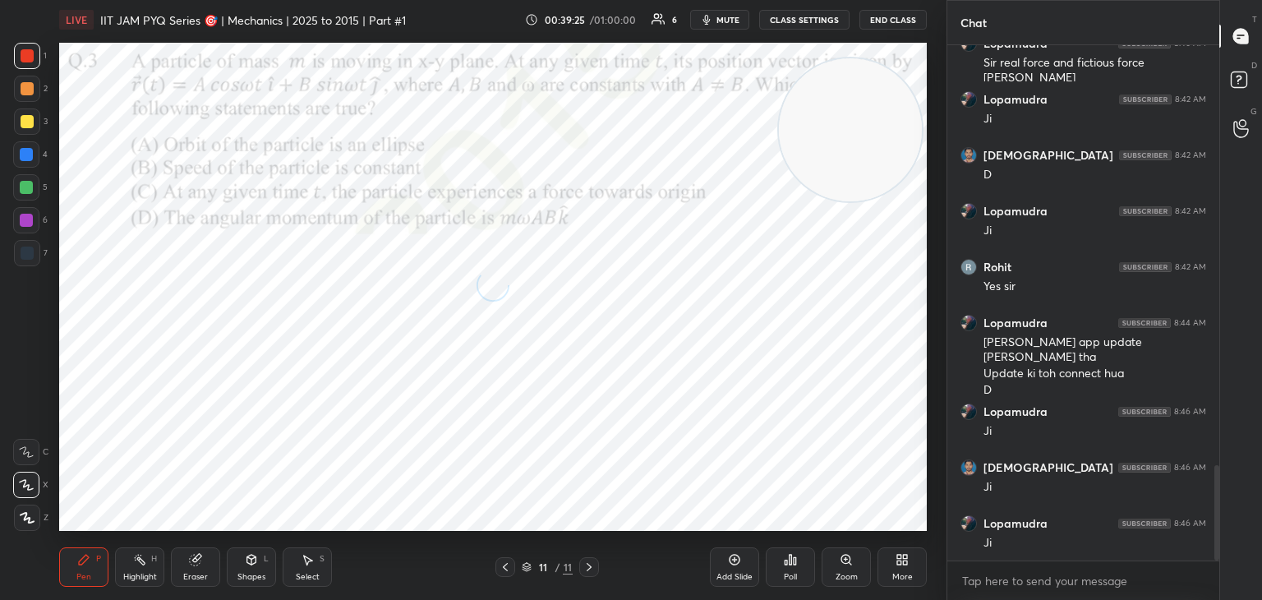
click at [150, 562] on div "Highlight H" at bounding box center [139, 566] width 49 height 39
drag, startPoint x: 863, startPoint y: 150, endPoint x: 818, endPoint y: 172, distance: 49.6
click at [825, 209] on video at bounding box center [805, 206] width 143 height 143
click at [736, 20] on span "mute" at bounding box center [727, 20] width 23 height 12
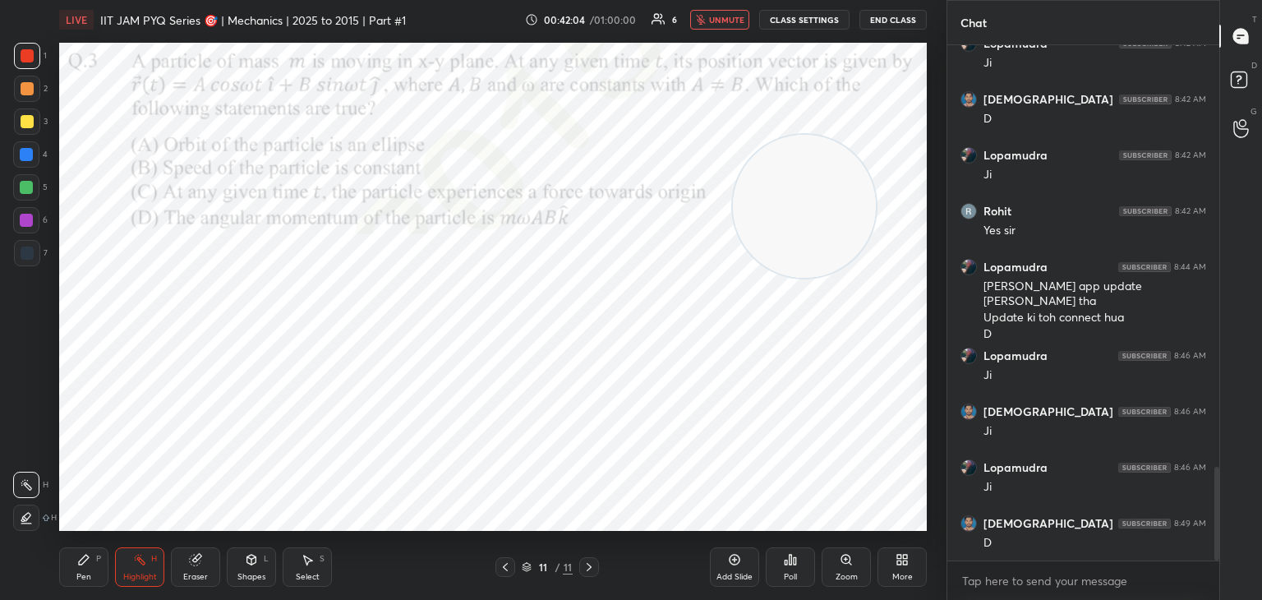
drag, startPoint x: 720, startPoint y: 19, endPoint x: 776, endPoint y: 173, distance: 163.2
click at [720, 21] on span "unmute" at bounding box center [726, 20] width 35 height 12
drag, startPoint x: 815, startPoint y: 228, endPoint x: 116, endPoint y: 505, distance: 751.9
click at [164, 527] on video at bounding box center [222, 457] width 143 height 143
click at [73, 564] on div "Pen P" at bounding box center [83, 566] width 49 height 39
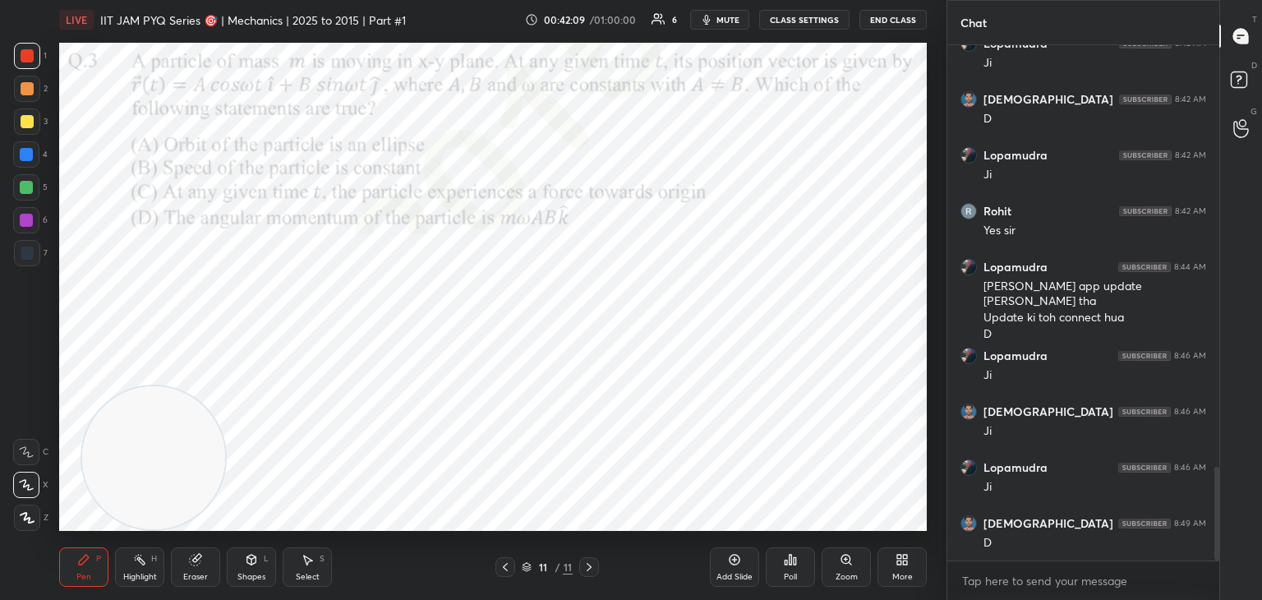
click at [23, 251] on div at bounding box center [27, 252] width 13 height 13
drag, startPoint x: 21, startPoint y: 70, endPoint x: 33, endPoint y: 74, distance: 12.2
click at [23, 70] on div "1" at bounding box center [30, 59] width 33 height 33
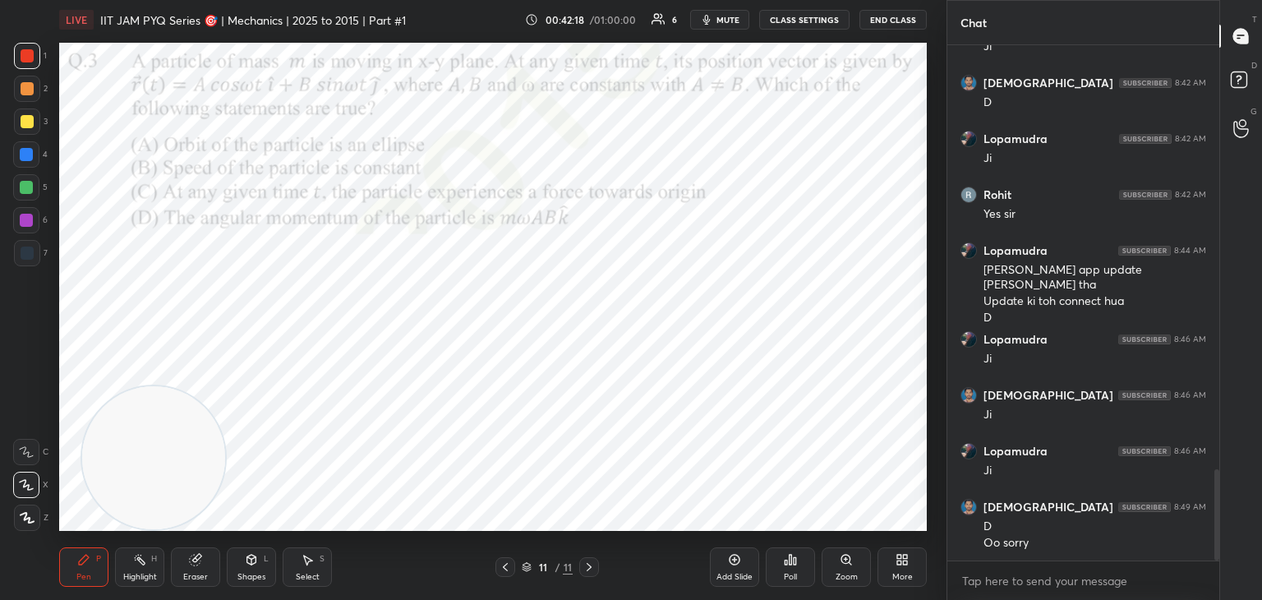
scroll to position [2392, 0]
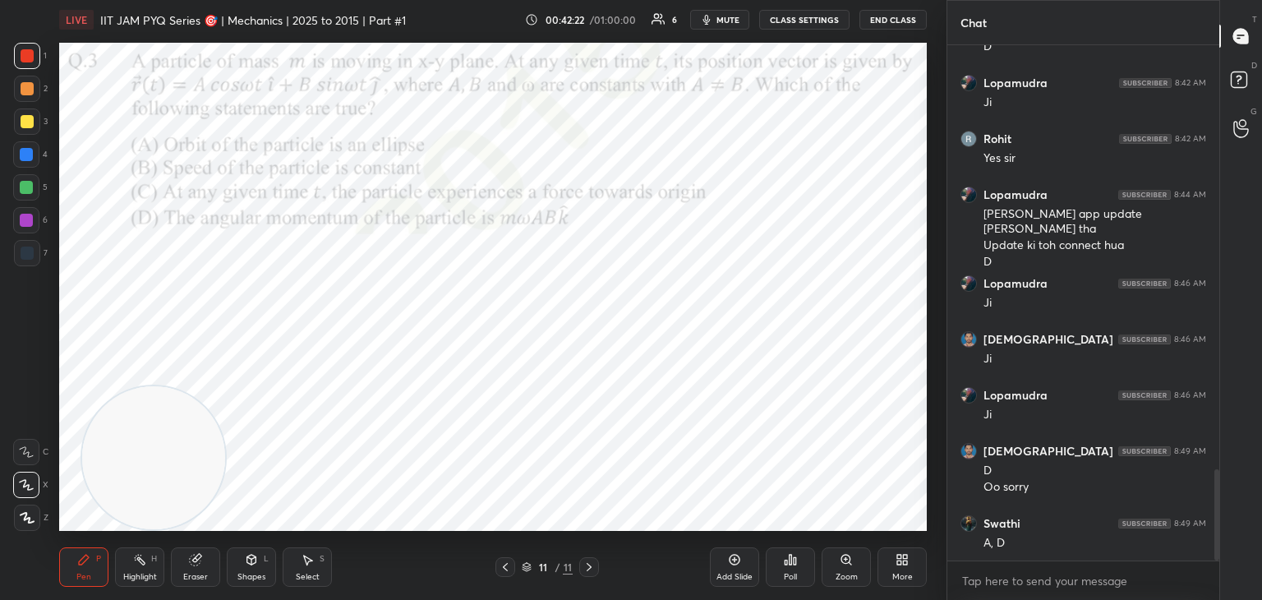
click at [728, 19] on span "mute" at bounding box center [727, 20] width 23 height 12
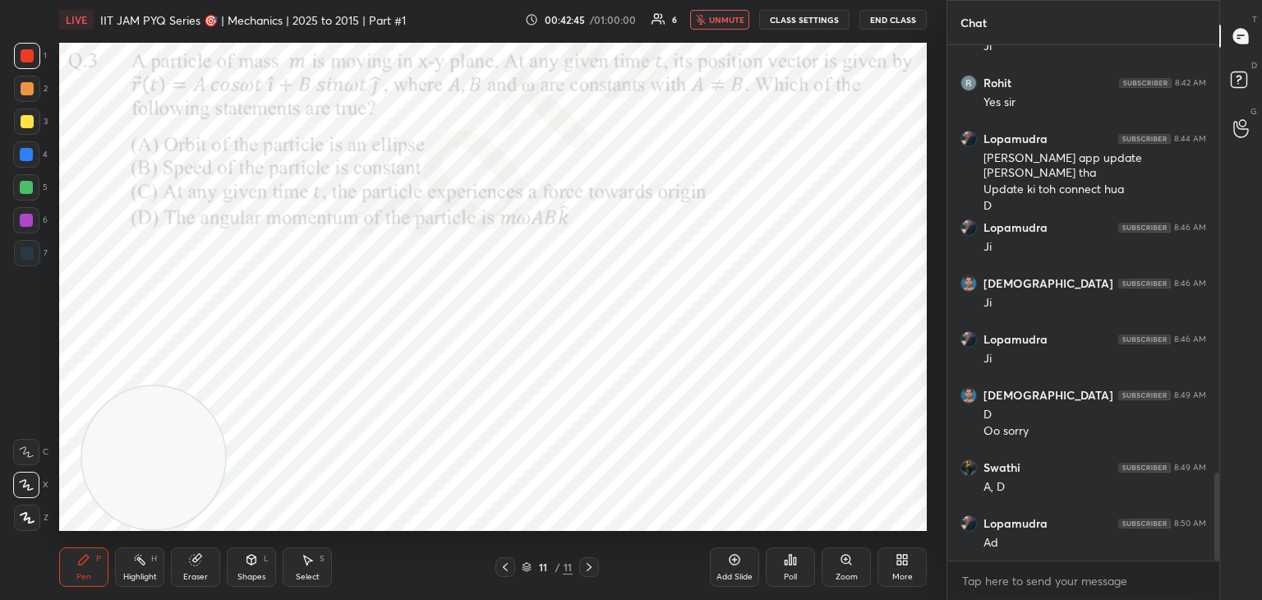
scroll to position [2504, 0]
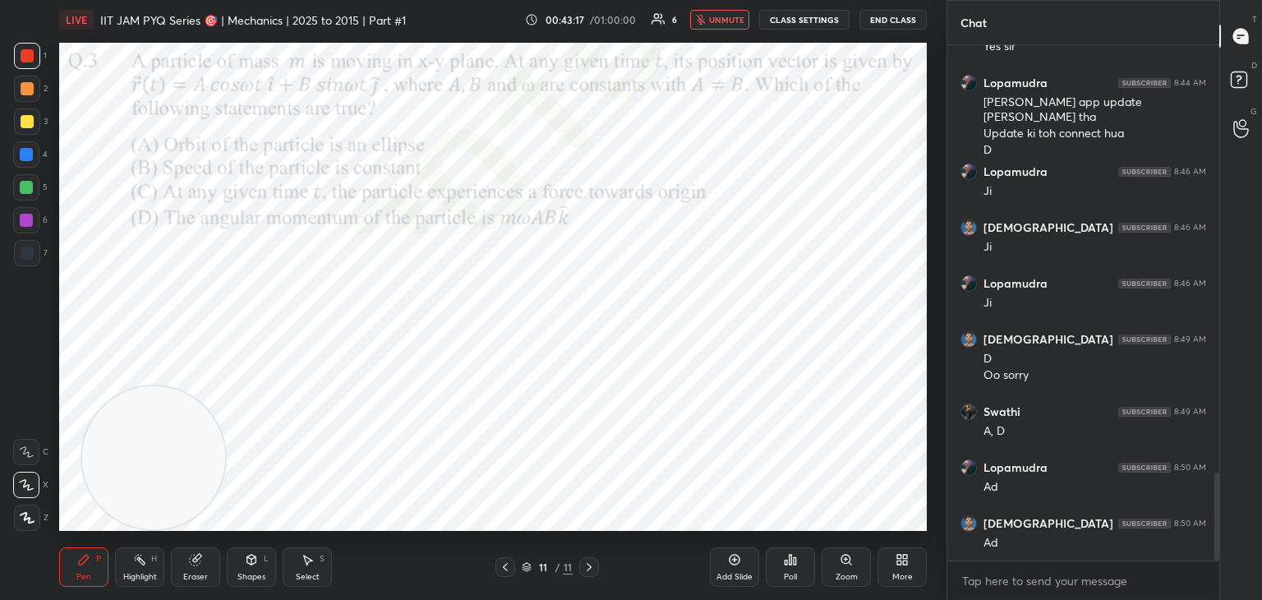
click at [715, 19] on span "unmute" at bounding box center [726, 20] width 35 height 12
click at [730, 21] on span "mute" at bounding box center [727, 20] width 23 height 12
click at [730, 17] on span "unmute" at bounding box center [726, 20] width 35 height 12
click at [730, 15] on span "mute" at bounding box center [727, 20] width 23 height 12
click at [33, 159] on div at bounding box center [26, 154] width 26 height 26
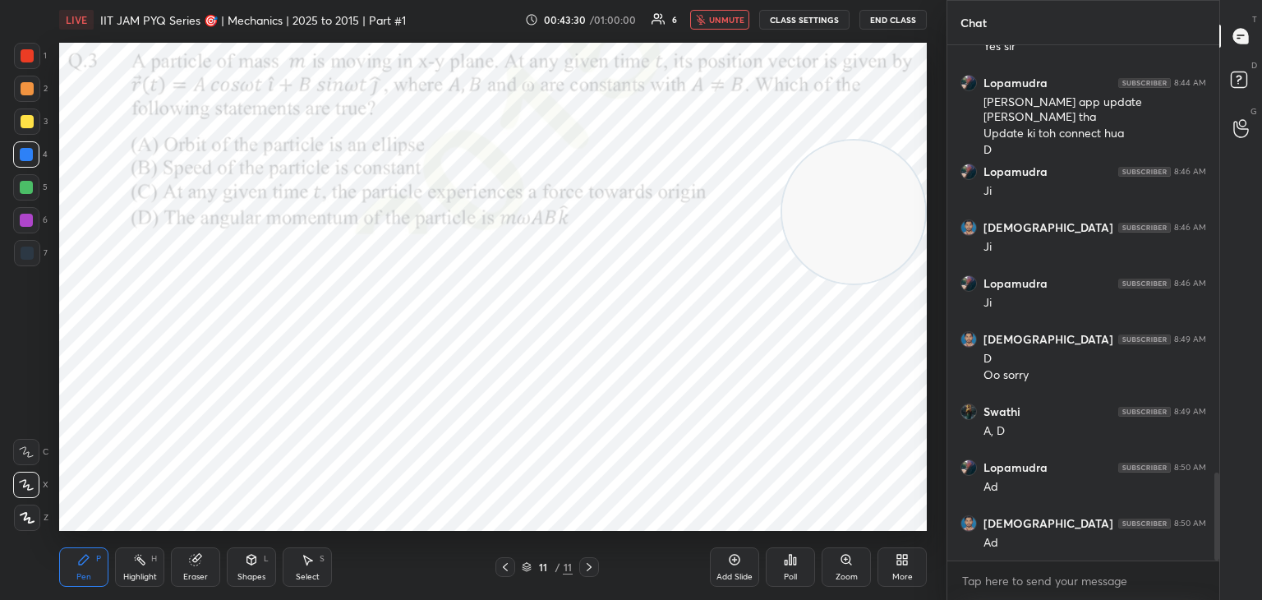
drag, startPoint x: 149, startPoint y: 429, endPoint x: 907, endPoint y: 191, distance: 794.6
click at [902, 186] on video at bounding box center [853, 211] width 143 height 143
click at [908, 196] on video at bounding box center [853, 214] width 143 height 143
click at [714, 18] on span "unmute" at bounding box center [726, 20] width 35 height 12
click at [726, 22] on span "mute" at bounding box center [727, 20] width 23 height 12
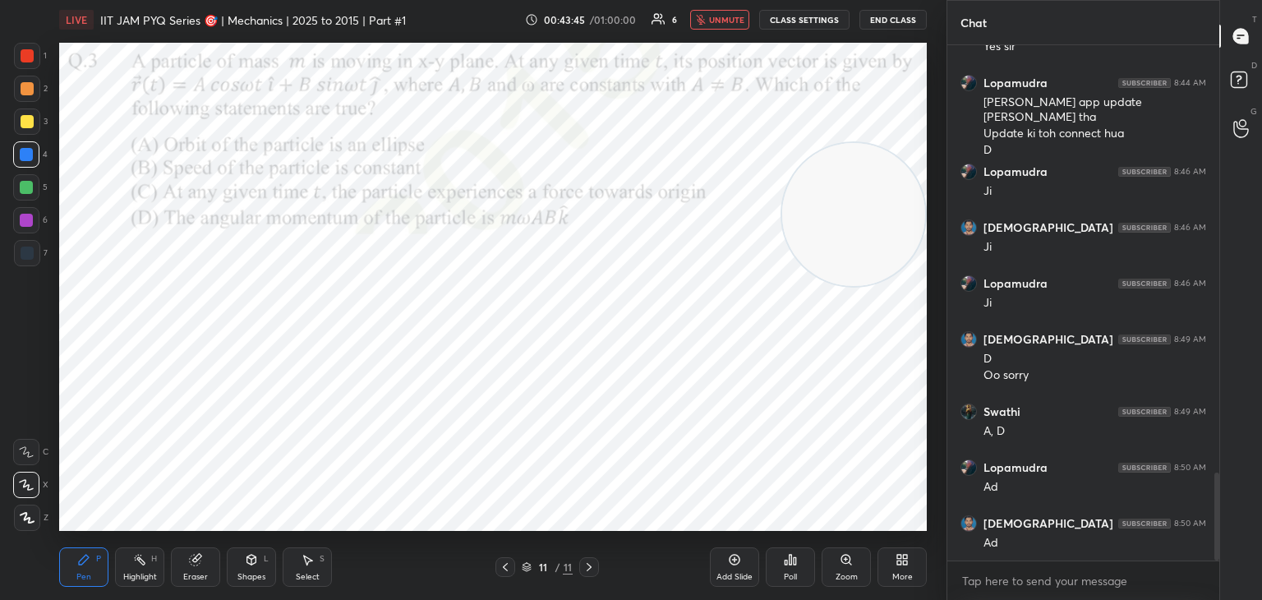
click at [733, 18] on span "unmute" at bounding box center [726, 20] width 35 height 12
click at [739, 21] on span "mute" at bounding box center [727, 20] width 23 height 12
click at [727, 12] on button "unmute" at bounding box center [719, 20] width 59 height 20
click at [33, 214] on div at bounding box center [26, 220] width 26 height 26
drag, startPoint x: 27, startPoint y: 155, endPoint x: 53, endPoint y: 159, distance: 26.6
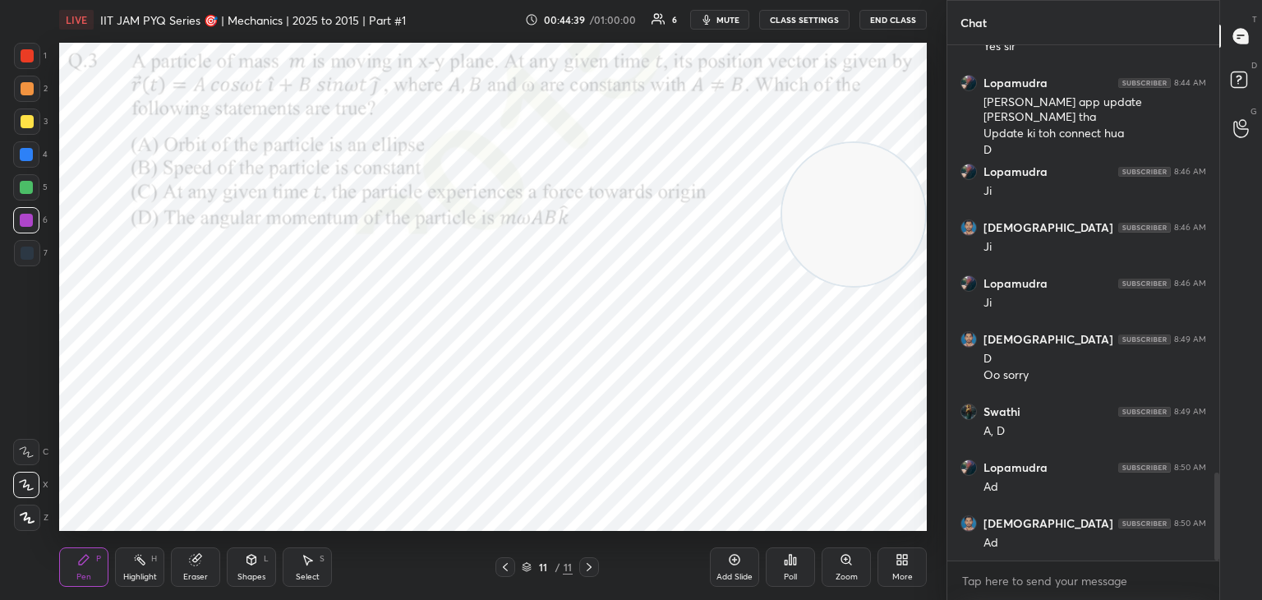
click at [30, 156] on div at bounding box center [26, 154] width 13 height 13
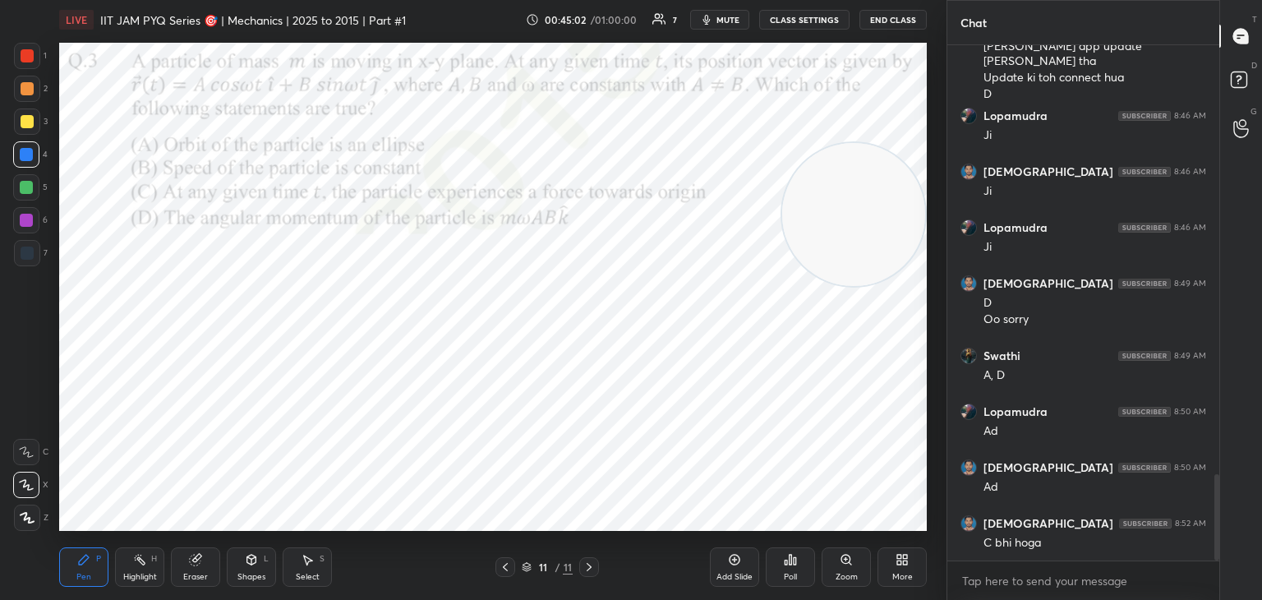
click at [307, 567] on div "Select S" at bounding box center [307, 566] width 49 height 39
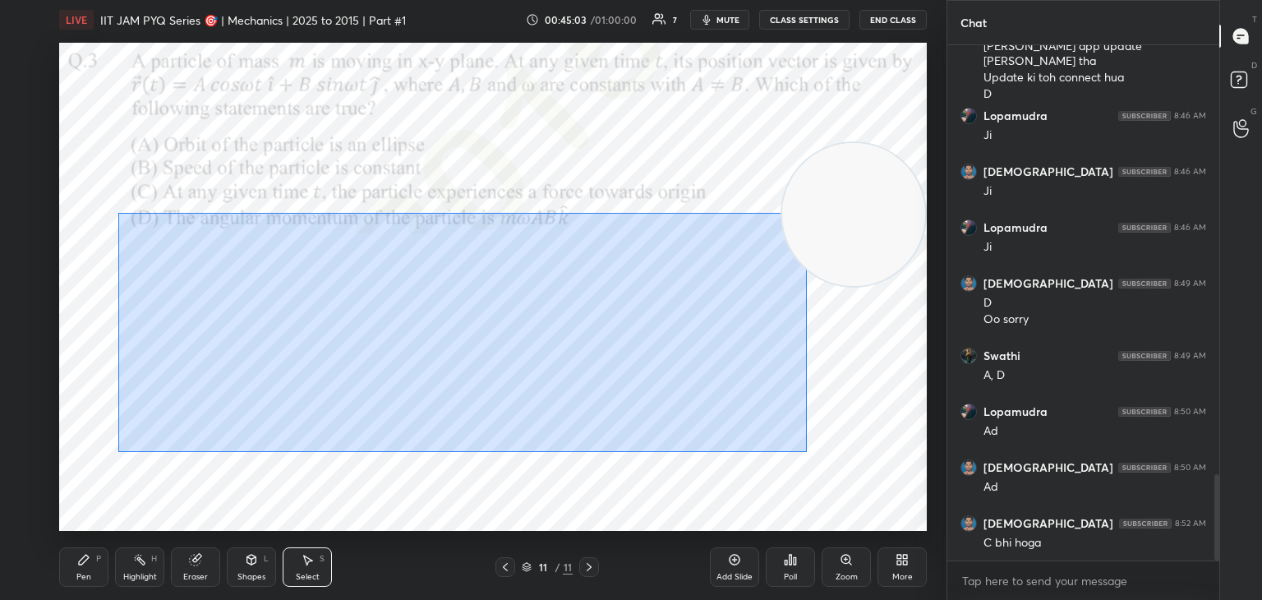
drag, startPoint x: 118, startPoint y: 213, endPoint x: 577, endPoint y: 364, distance: 482.7
click at [815, 443] on div "0 ° Undo Copy Paste here Duplicate Duplicate to new slide Delete" at bounding box center [493, 287] width 868 height 488
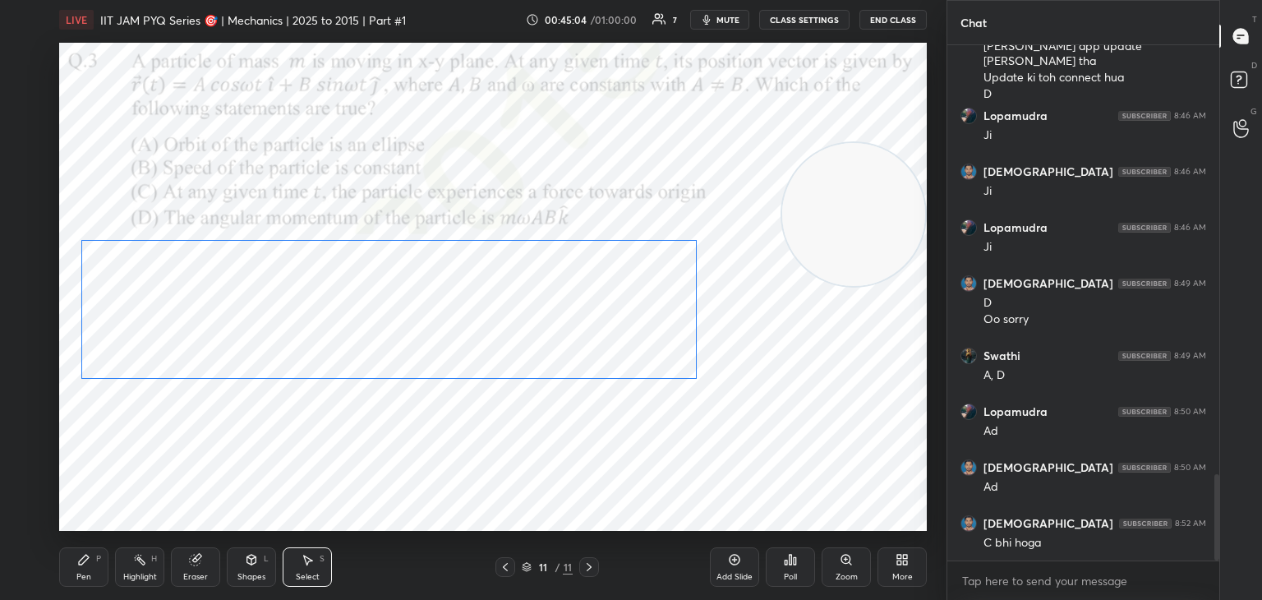
drag, startPoint x: 549, startPoint y: 348, endPoint x: 480, endPoint y: 370, distance: 72.5
click at [499, 348] on div "0 ° Undo Copy Paste here Duplicate Duplicate to new slide Delete" at bounding box center [493, 287] width 868 height 488
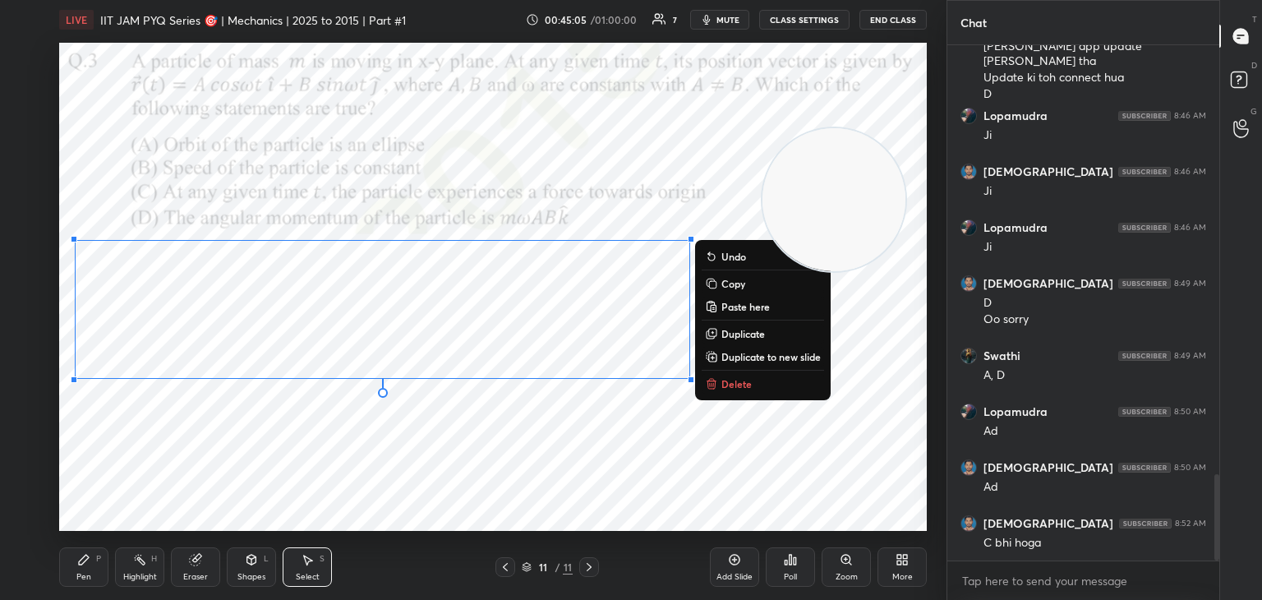
drag, startPoint x: 831, startPoint y: 205, endPoint x: 470, endPoint y: 99, distance: 376.5
click at [467, 40] on div "0 ° Undo Copy Paste here Duplicate Duplicate to new slide Delete Setting up you…" at bounding box center [493, 286] width 881 height 495
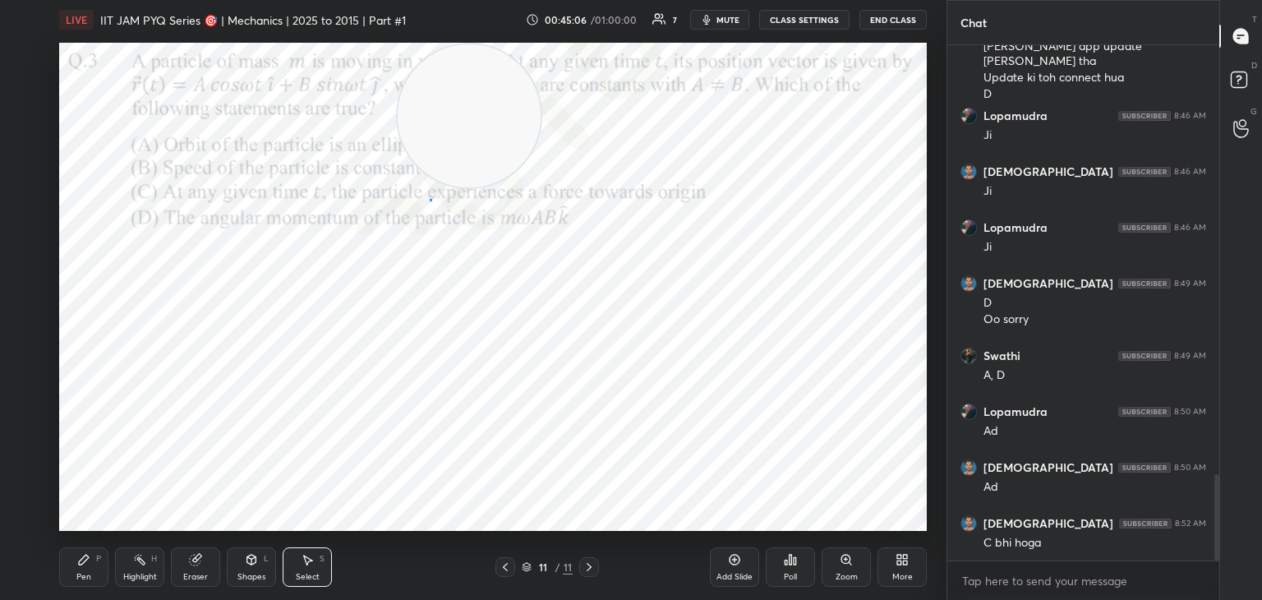
drag, startPoint x: 430, startPoint y: 199, endPoint x: 403, endPoint y: 205, distance: 28.5
click at [424, 199] on div "0 ° Undo Copy Paste here Duplicate Duplicate to new slide Delete" at bounding box center [493, 287] width 868 height 488
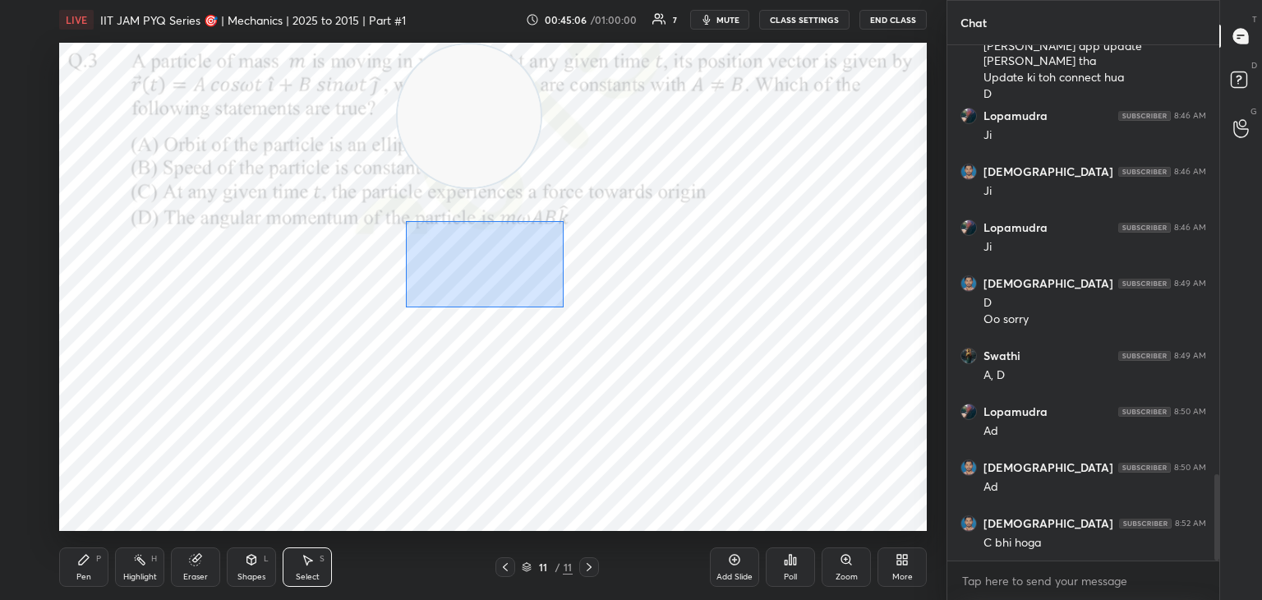
drag, startPoint x: 418, startPoint y: 225, endPoint x: 746, endPoint y: 403, distance: 373.1
click at [753, 413] on div "0 ° Undo Copy Paste here Duplicate Duplicate to new slide Delete" at bounding box center [493, 287] width 868 height 488
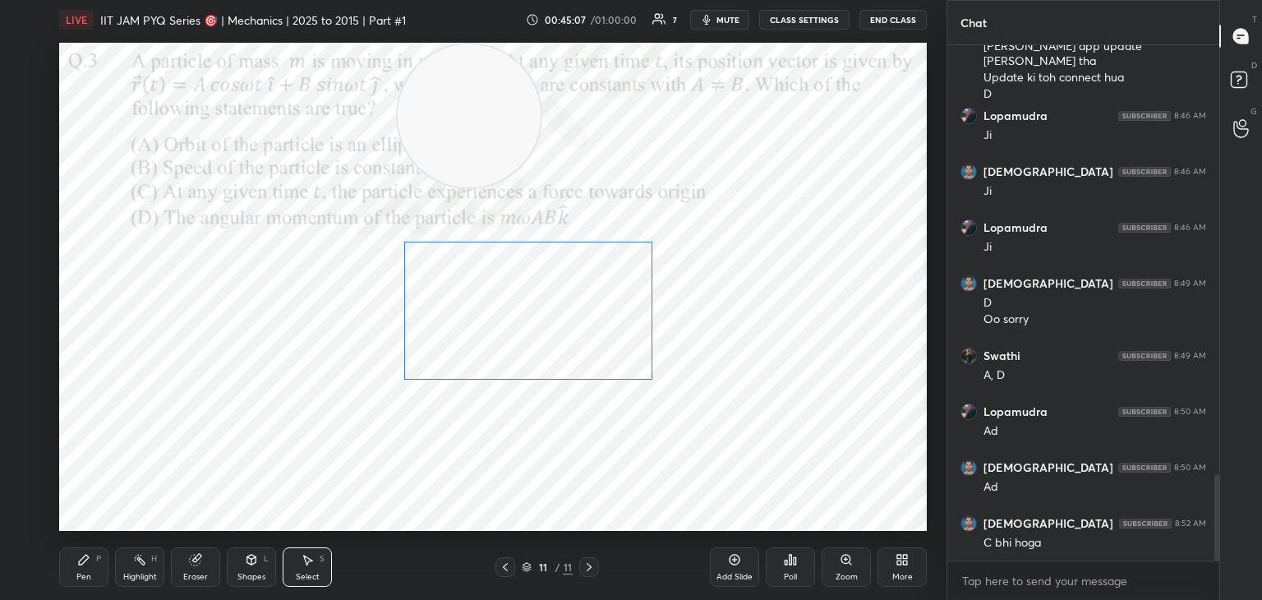
drag, startPoint x: 562, startPoint y: 315, endPoint x: 526, endPoint y: 311, distance: 36.3
click at [526, 316] on div "0 ° Undo Copy Paste here Duplicate Duplicate to new slide Delete" at bounding box center [493, 287] width 868 height 488
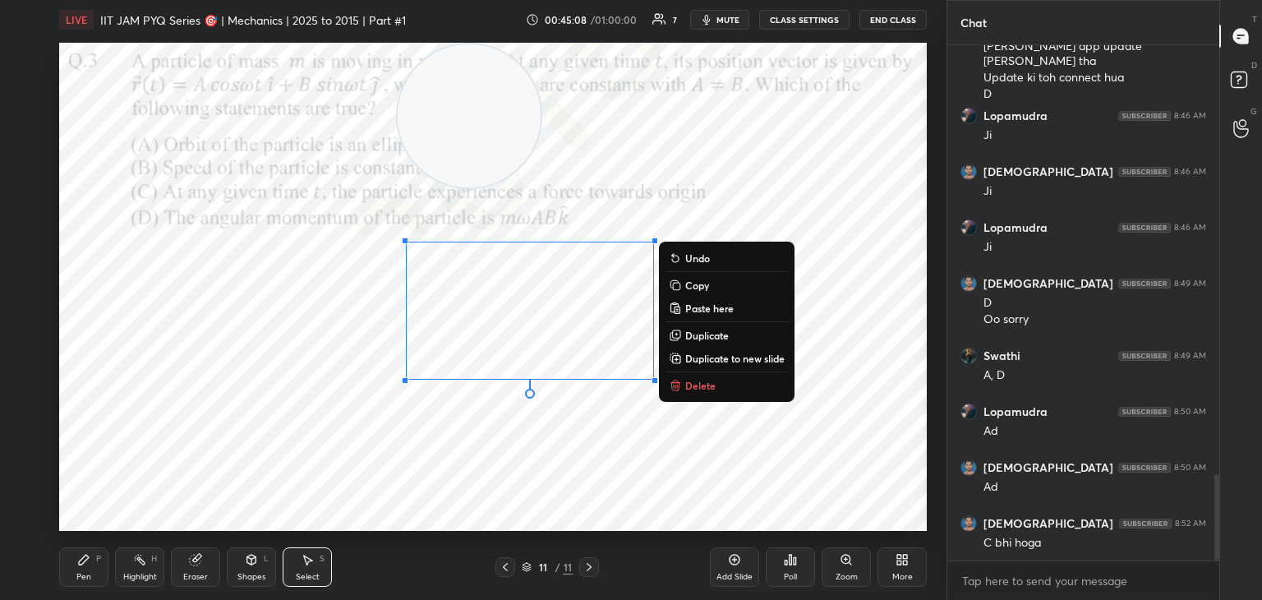
drag, startPoint x: 80, startPoint y: 559, endPoint x: 96, endPoint y: 556, distance: 16.8
click at [82, 560] on icon at bounding box center [83, 559] width 13 height 13
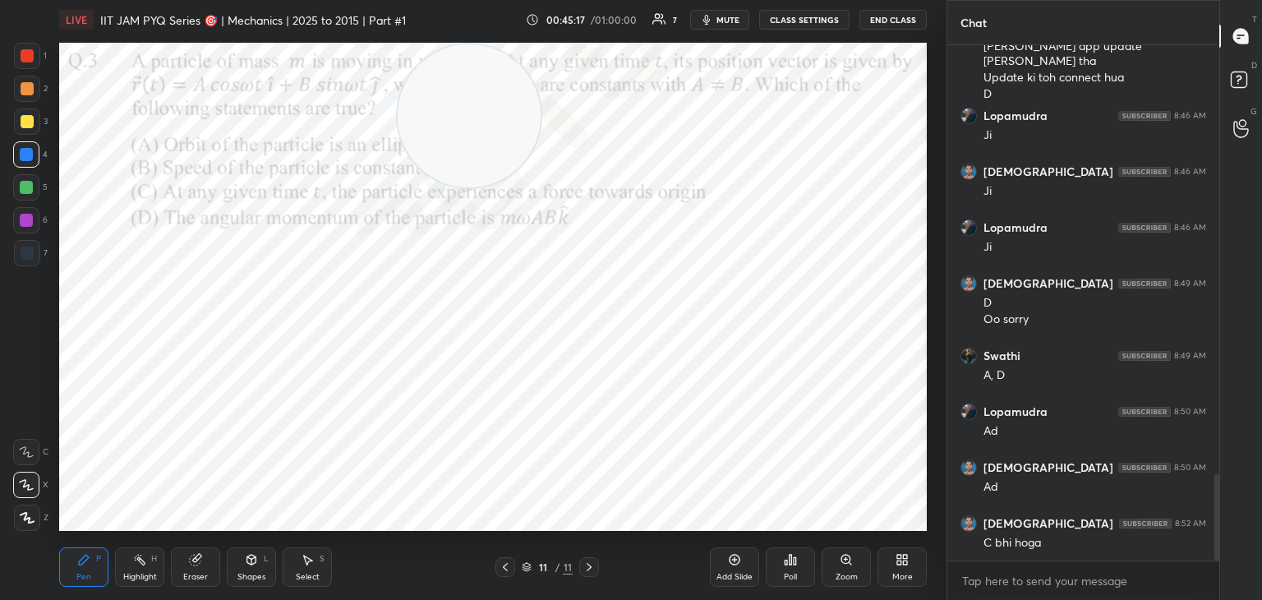
click at [304, 560] on icon at bounding box center [307, 559] width 13 height 13
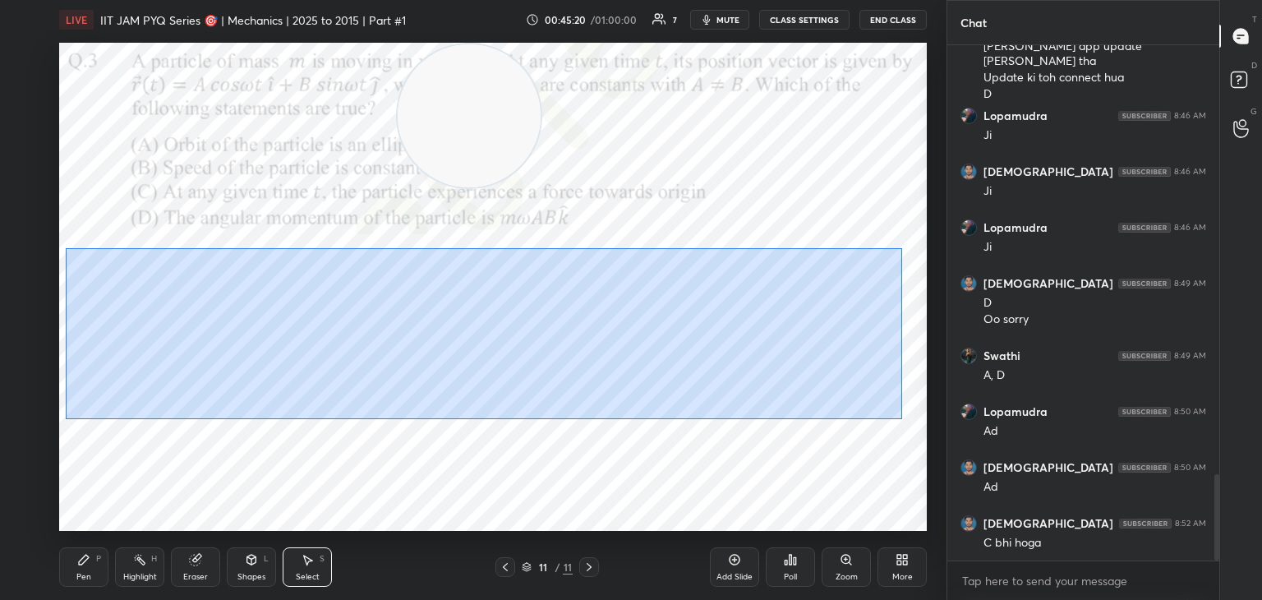
drag, startPoint x: 83, startPoint y: 246, endPoint x: 882, endPoint y: 402, distance: 814.4
click at [900, 419] on div "0 ° Undo Copy Paste here Duplicate Duplicate to new slide Delete" at bounding box center [493, 287] width 868 height 488
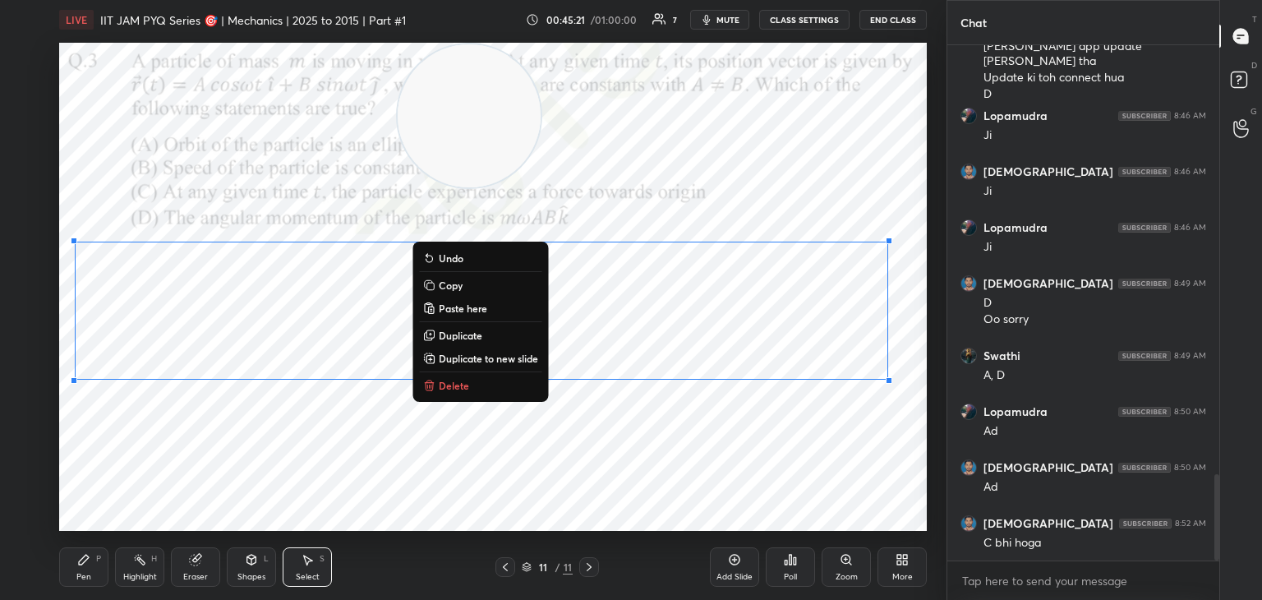
click at [882, 375] on div "0 ° Undo Copy Paste here Duplicate Duplicate to new slide Delete" at bounding box center [493, 287] width 868 height 488
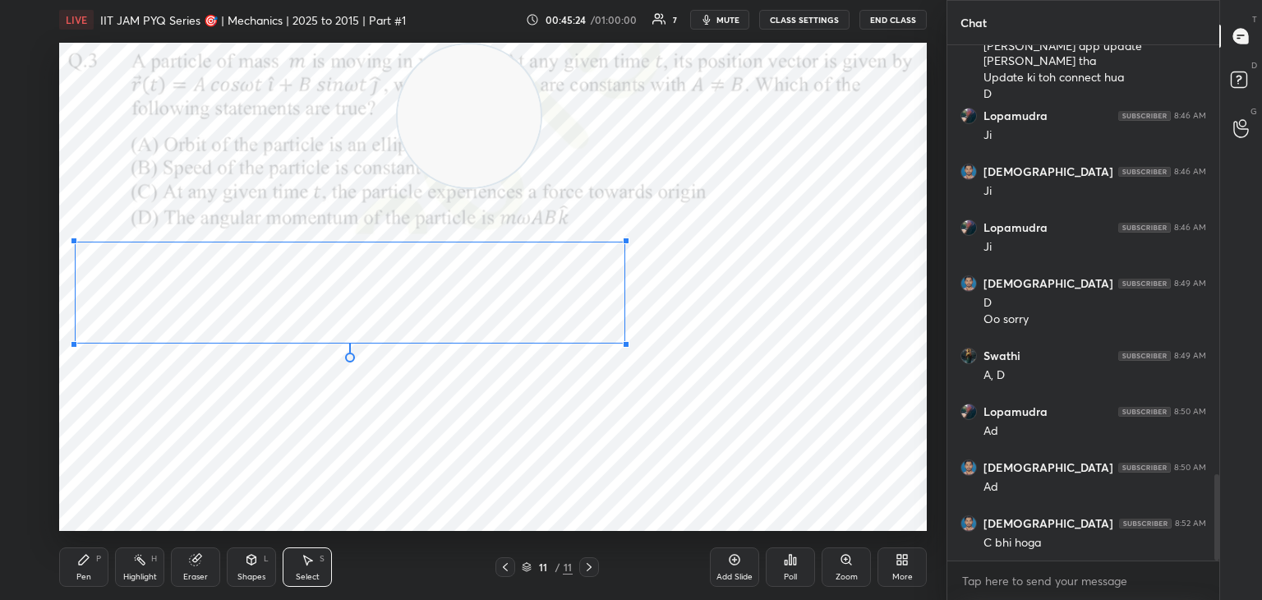
drag, startPoint x: 864, startPoint y: 372, endPoint x: 582, endPoint y: 339, distance: 284.5
click at [623, 343] on div at bounding box center [626, 344] width 7 height 7
drag, startPoint x: 493, startPoint y: 318, endPoint x: 486, endPoint y: 308, distance: 11.8
click at [486, 308] on div "0 ° Undo Copy Paste here Duplicate Duplicate to new slide Delete" at bounding box center [493, 287] width 868 height 488
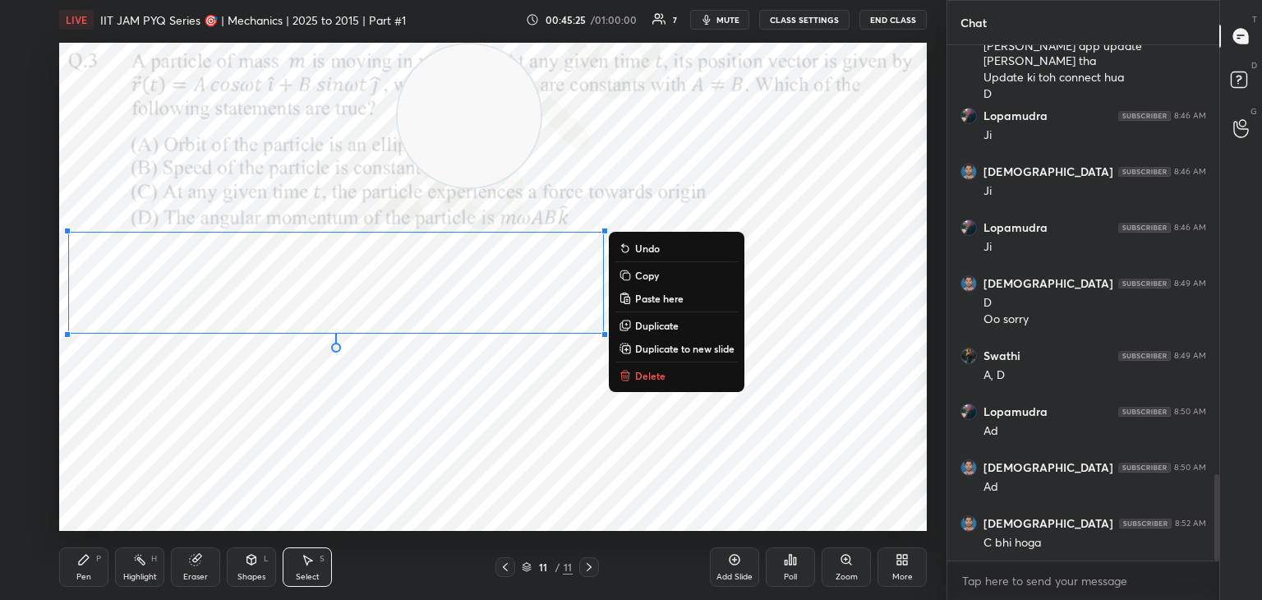
click at [470, 393] on div "0 ° Undo Copy Paste here Duplicate Duplicate to new slide Delete" at bounding box center [493, 287] width 868 height 488
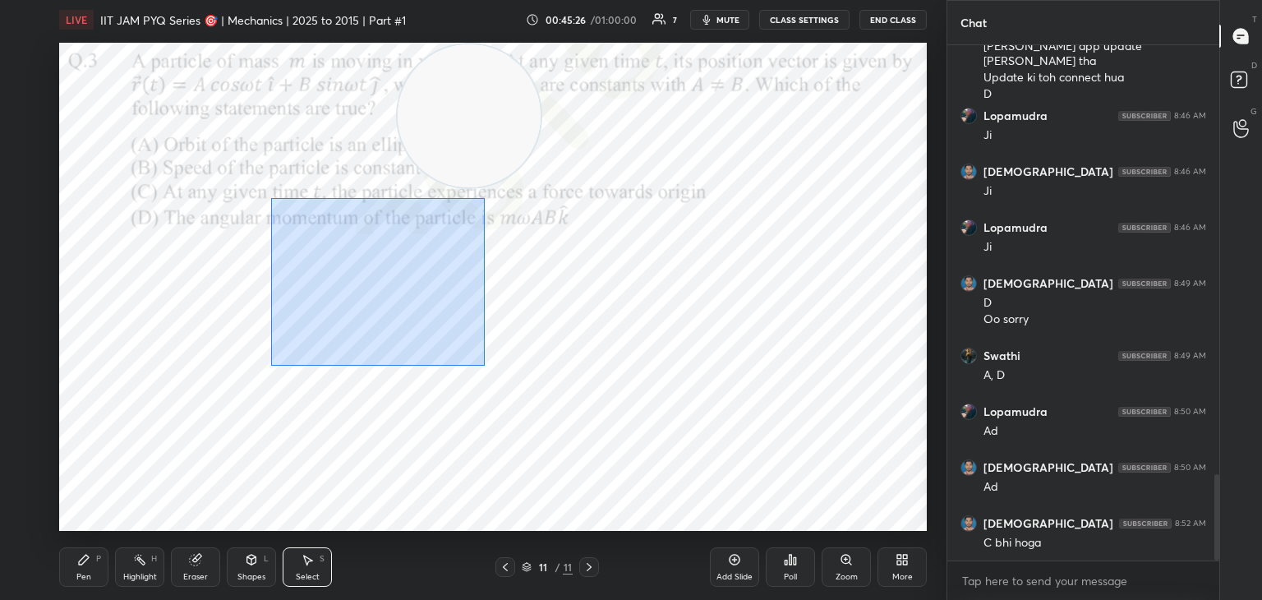
drag, startPoint x: 270, startPoint y: 198, endPoint x: 476, endPoint y: 361, distance: 262.6
click at [483, 366] on div "0 ° Undo Copy Paste here Duplicate Duplicate to new slide Delete" at bounding box center [493, 287] width 868 height 488
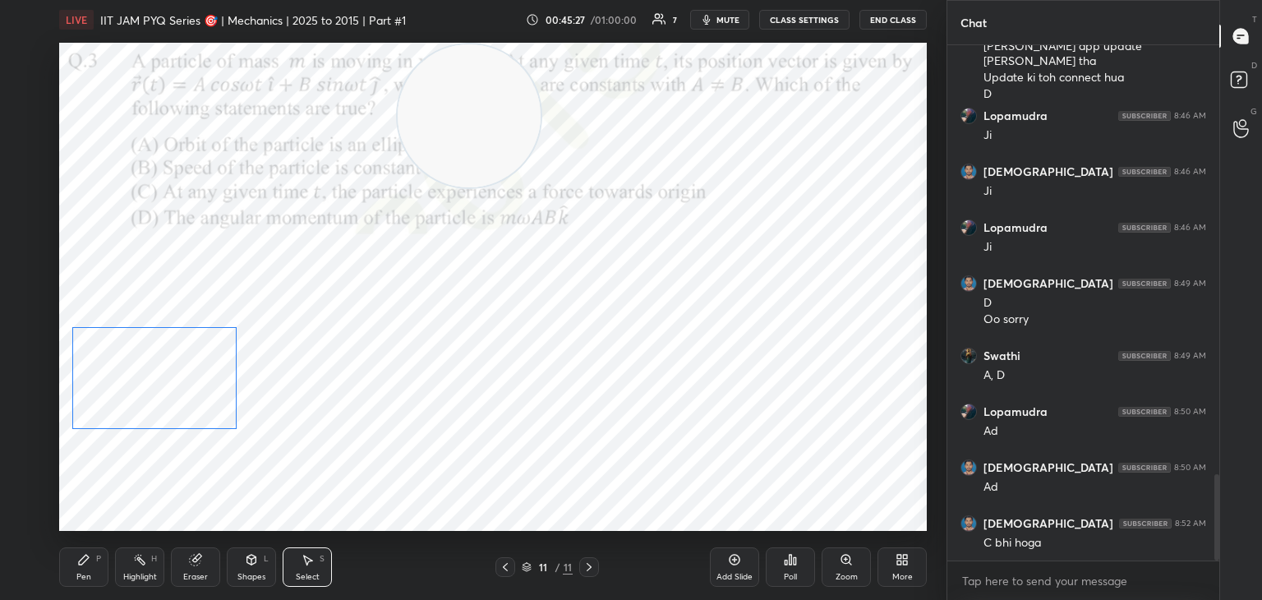
drag, startPoint x: 398, startPoint y: 285, endPoint x: 184, endPoint y: 380, distance: 233.9
click at [184, 380] on div "0 ° Undo Copy Paste here Duplicate Duplicate to new slide Delete" at bounding box center [493, 287] width 868 height 488
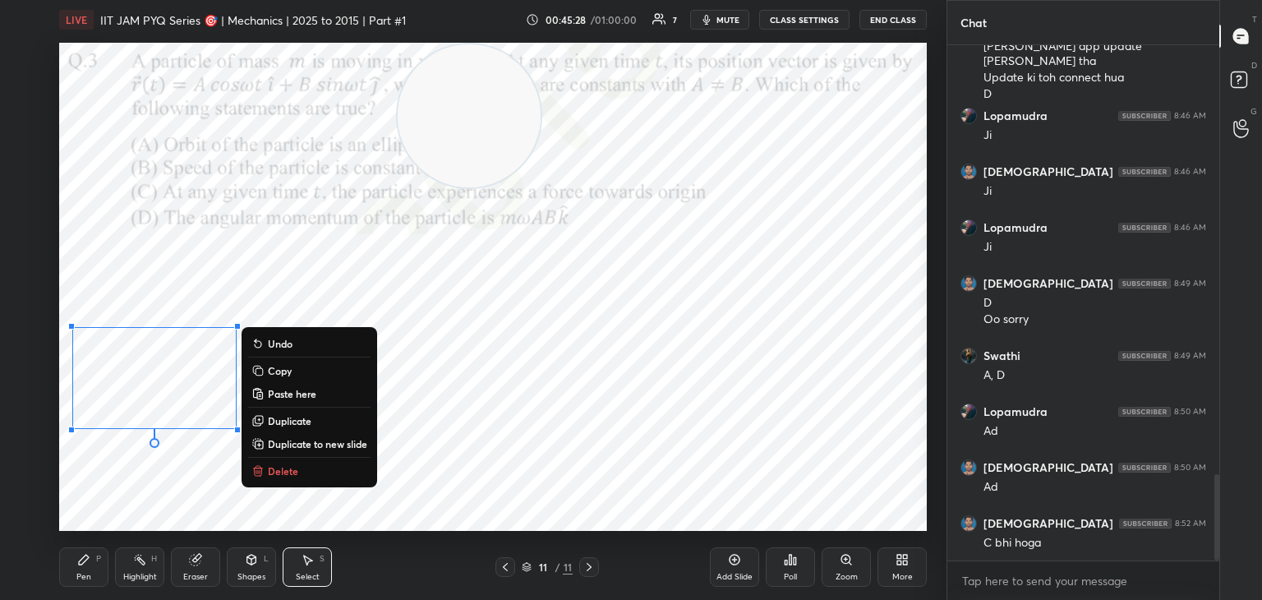
click at [237, 260] on div "0 ° Undo Copy Paste here Duplicate Duplicate to new slide Delete" at bounding box center [493, 287] width 868 height 488
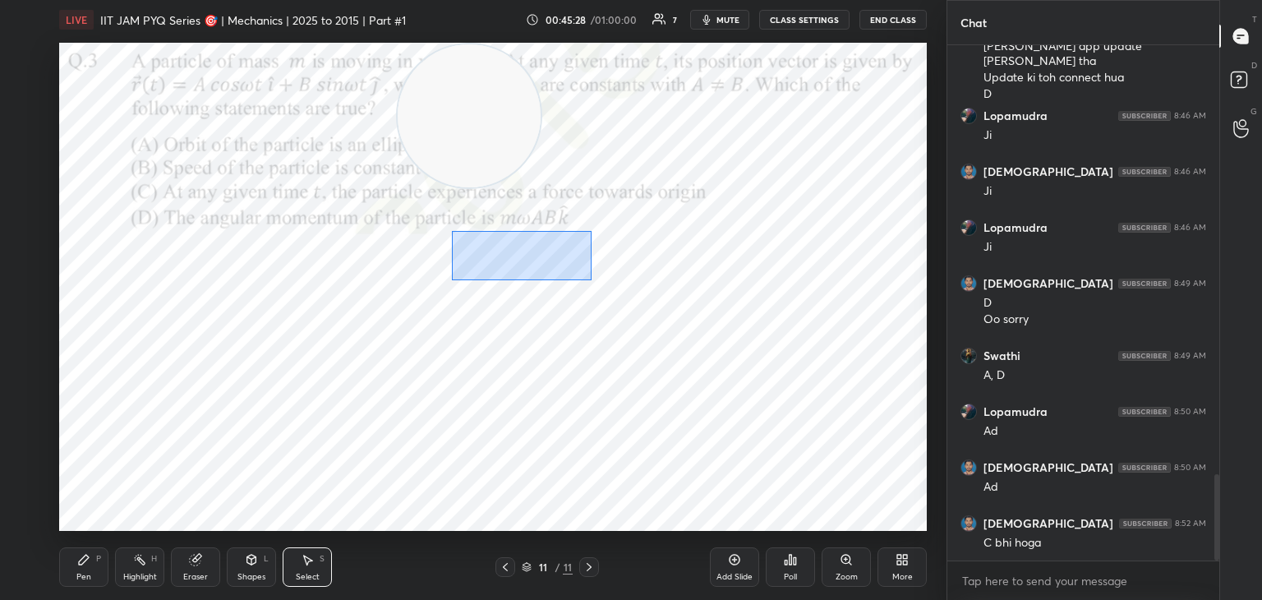
drag, startPoint x: 533, startPoint y: 257, endPoint x: 710, endPoint y: 326, distance: 189.6
click at [713, 331] on div "0 ° Undo Copy Paste here Duplicate Duplicate to new slide Delete" at bounding box center [493, 287] width 868 height 488
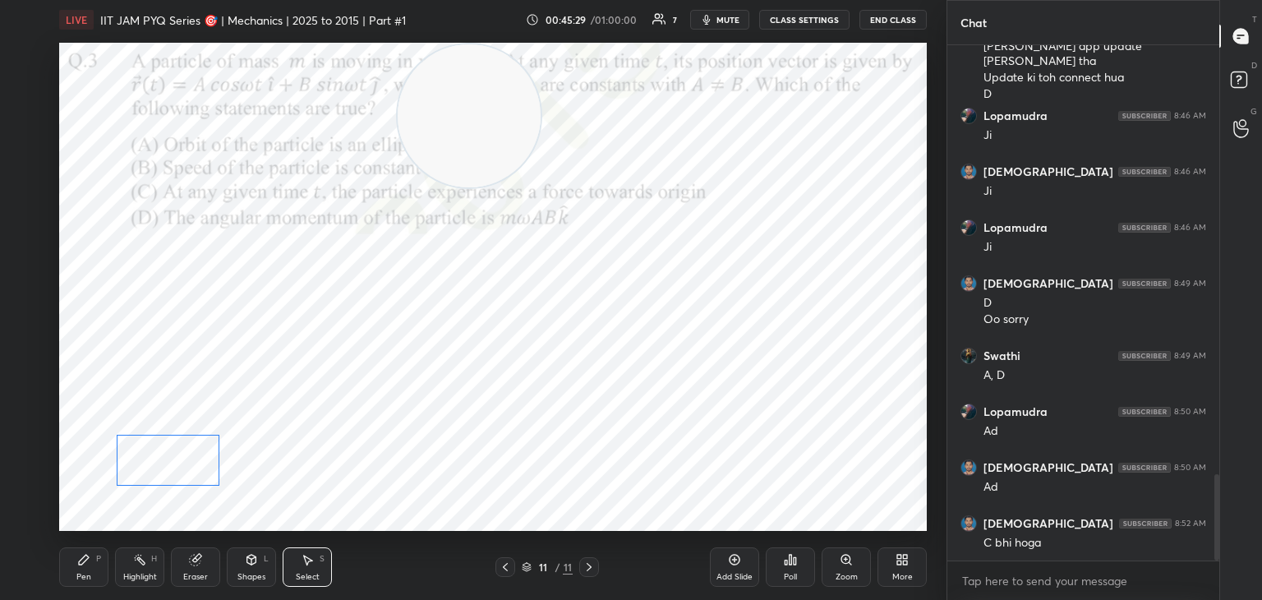
drag, startPoint x: 572, startPoint y: 271, endPoint x: 153, endPoint y: 468, distance: 463.1
click at [163, 468] on div "0 ° Undo Copy Paste here Duplicate Duplicate to new slide Delete" at bounding box center [493, 287] width 868 height 488
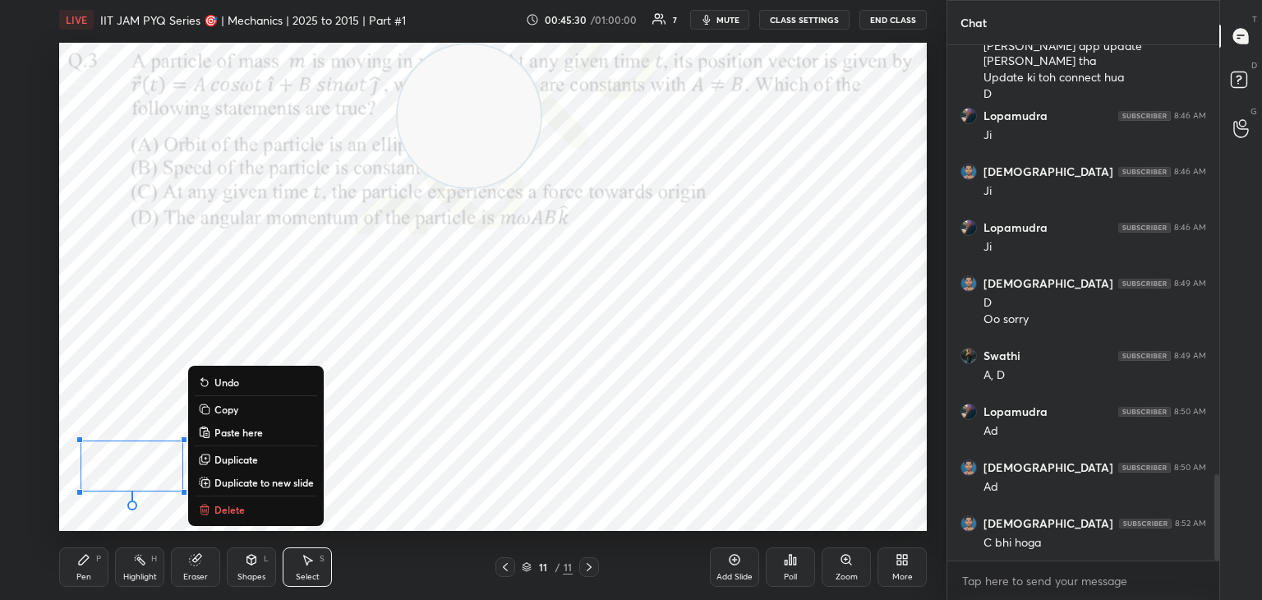
drag, startPoint x: 87, startPoint y: 554, endPoint x: 82, endPoint y: 563, distance: 10.3
click at [82, 557] on icon at bounding box center [83, 559] width 13 height 13
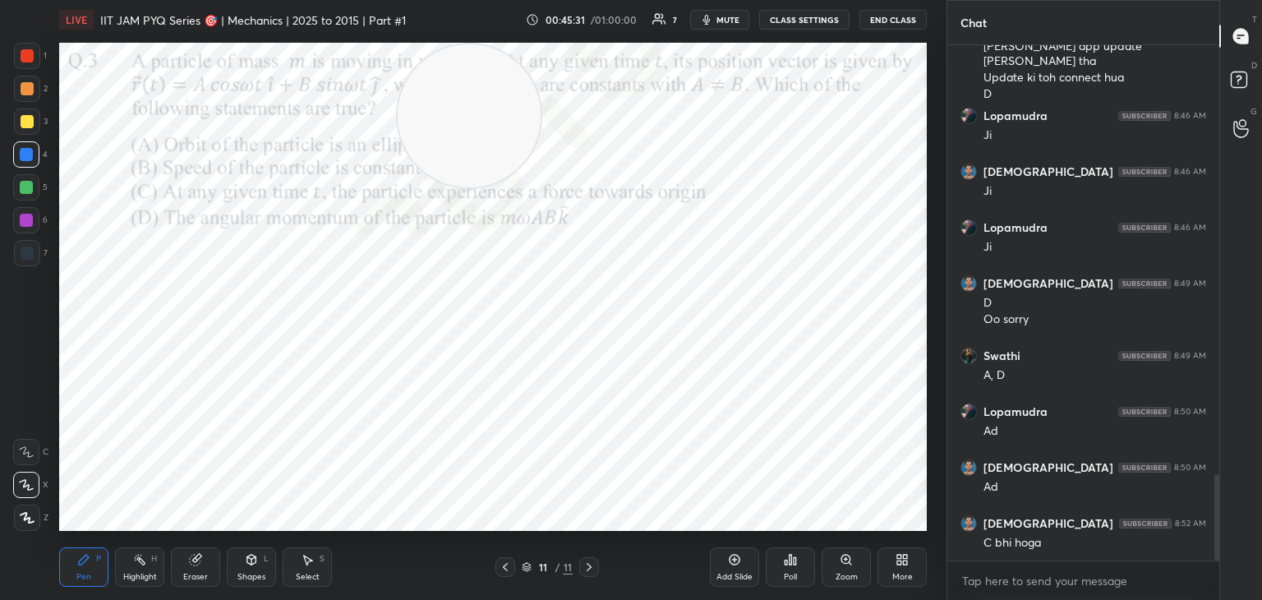
click at [30, 116] on div at bounding box center [27, 121] width 26 height 26
drag, startPoint x: 23, startPoint y: 90, endPoint x: 50, endPoint y: 103, distance: 30.1
click at [23, 90] on div at bounding box center [27, 88] width 13 height 13
drag, startPoint x: 450, startPoint y: 127, endPoint x: 56, endPoint y: 528, distance: 562.9
click at [67, 543] on div "LIVE IIT JAM PYQ Series 🎯 | Mechanics | 2025 to 2015 | Part #1 00:45:33 / 01:00…" at bounding box center [493, 300] width 881 height 600
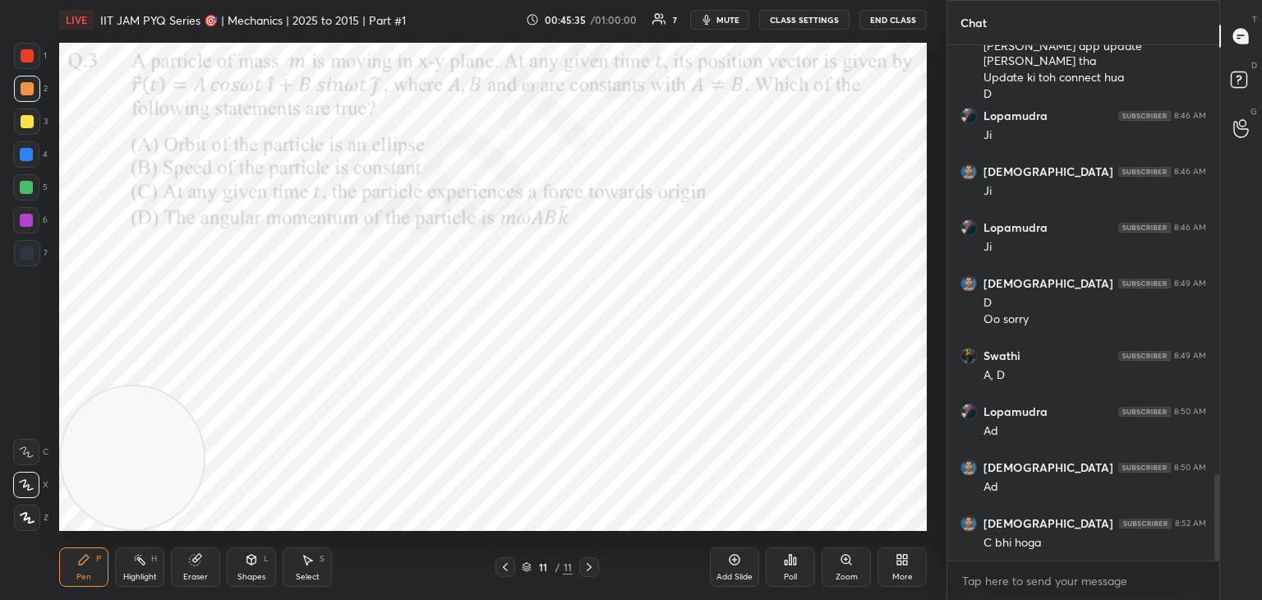
click at [25, 212] on div at bounding box center [26, 220] width 26 height 26
drag, startPoint x: 118, startPoint y: 208, endPoint x: 95, endPoint y: 44, distance: 165.9
click at [99, 40] on div "Setting up your live class Poll for secs No correct answer Start poll" at bounding box center [493, 286] width 881 height 495
drag, startPoint x: 128, startPoint y: 131, endPoint x: 82, endPoint y: 504, distance: 375.8
click at [74, 187] on video at bounding box center [132, 115] width 143 height 143
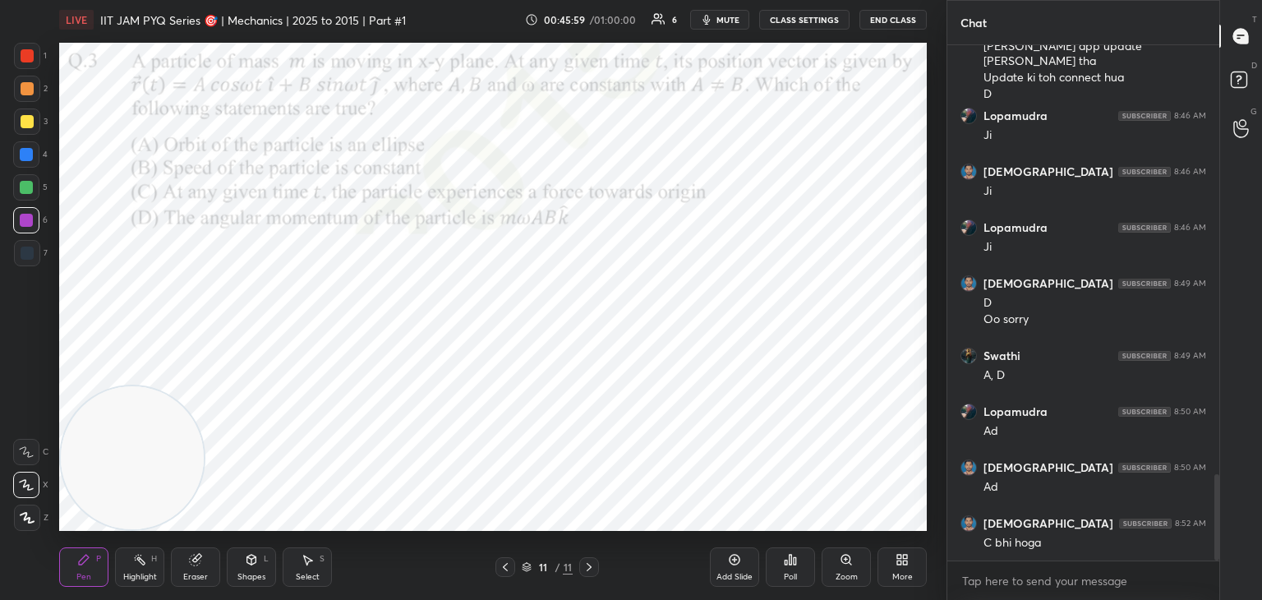
drag, startPoint x: 306, startPoint y: 569, endPoint x: 322, endPoint y: 558, distance: 19.4
click at [310, 568] on div "Select S" at bounding box center [307, 566] width 49 height 39
drag, startPoint x: 570, startPoint y: 236, endPoint x: 605, endPoint y: 288, distance: 62.9
click at [602, 293] on div "0 ° Undo Copy Paste here Duplicate Duplicate to new slide Delete" at bounding box center [493, 287] width 868 height 488
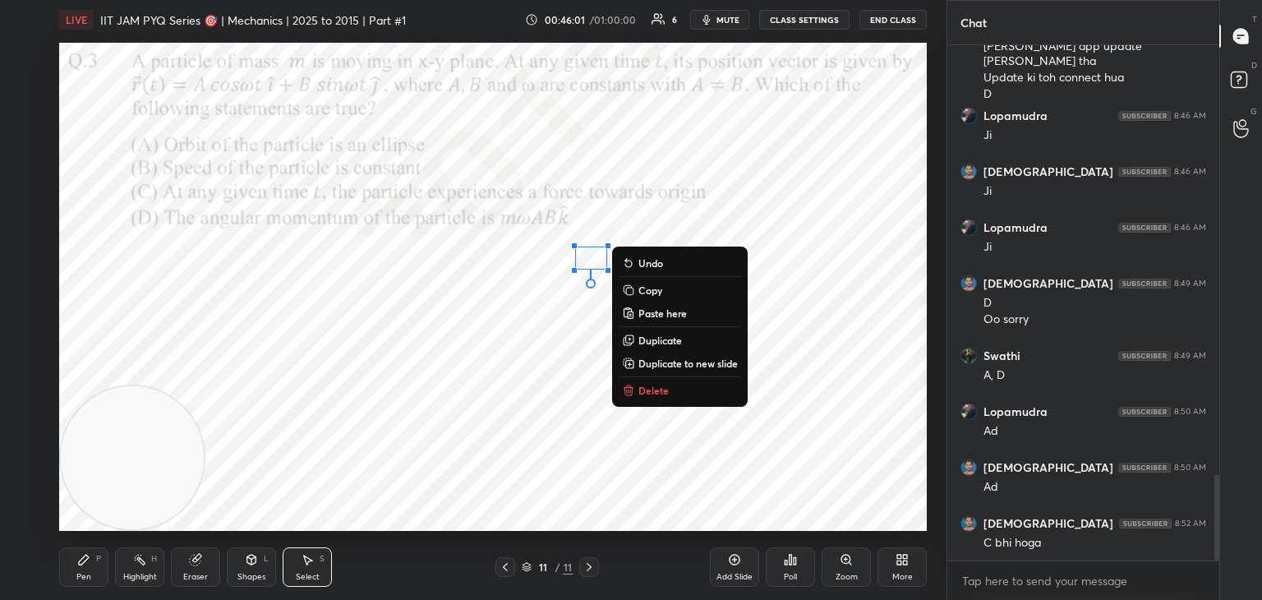
click at [645, 387] on p "Delete" at bounding box center [653, 390] width 30 height 13
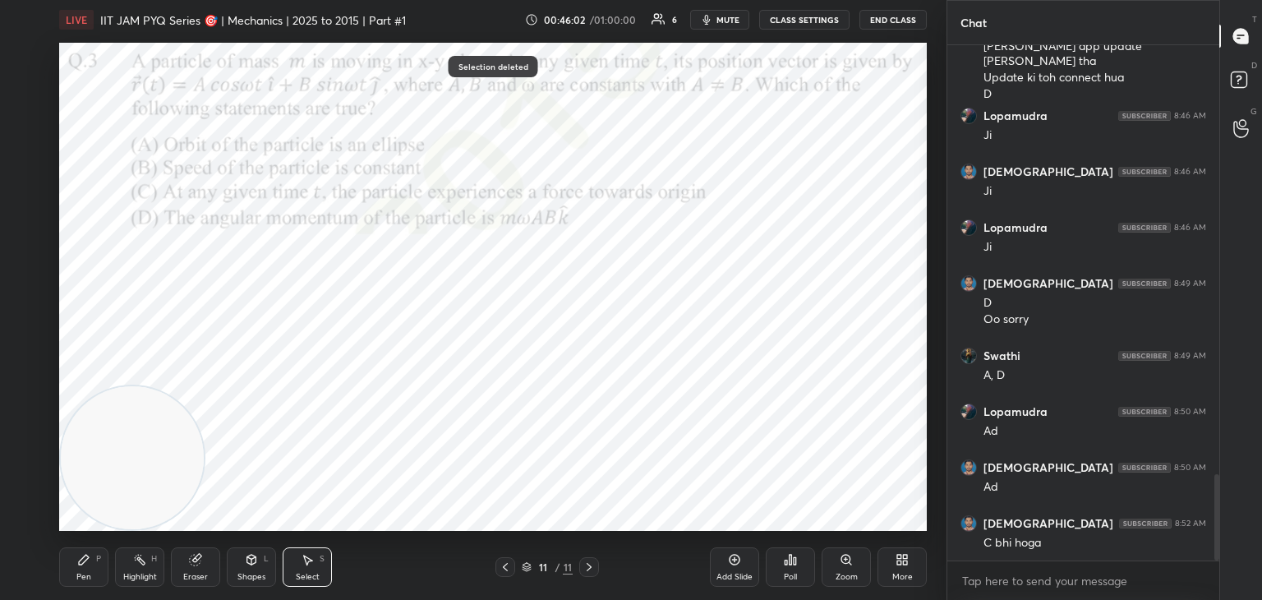
click at [95, 569] on div "Pen P" at bounding box center [83, 566] width 49 height 39
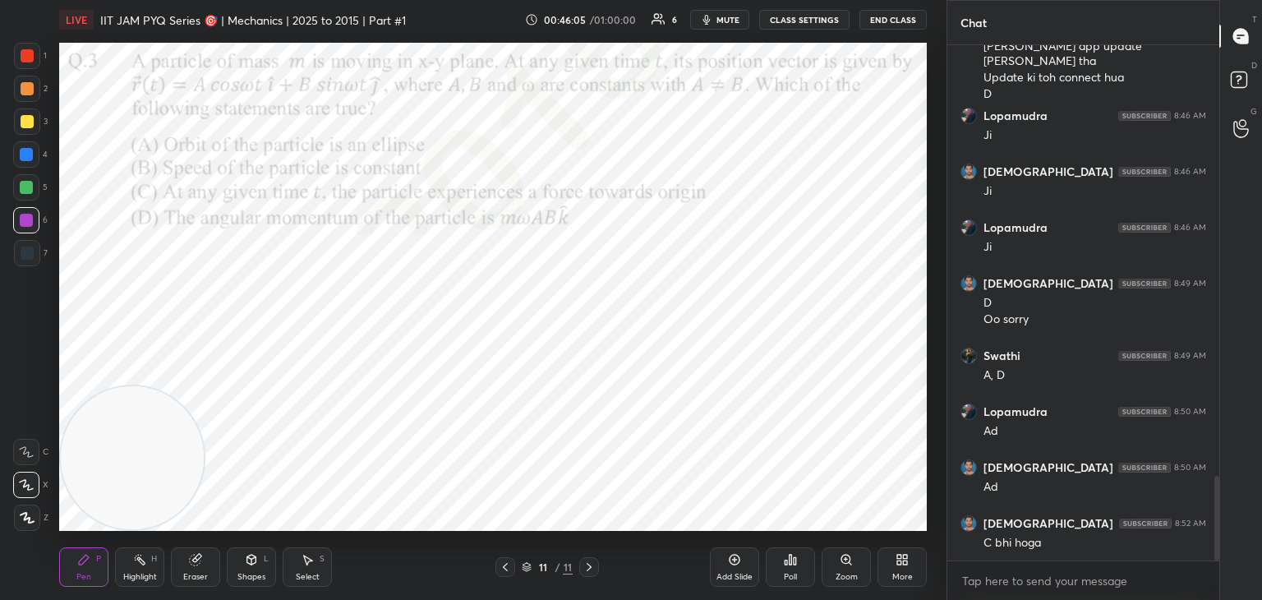
scroll to position [2616, 0]
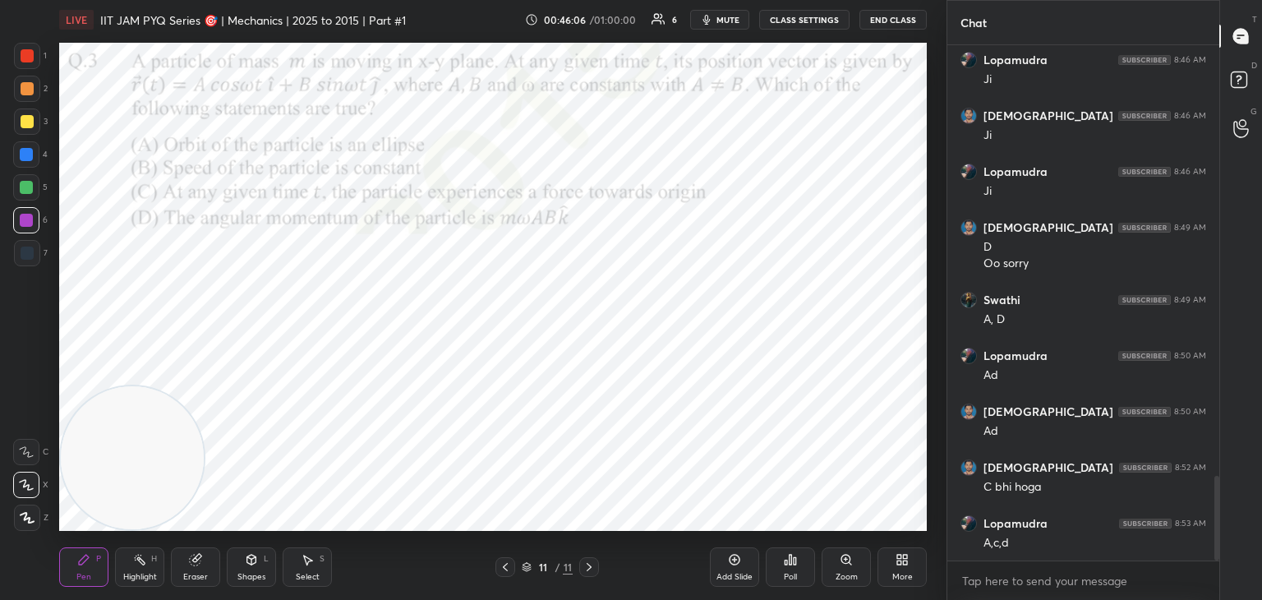
drag, startPoint x: 25, startPoint y: 185, endPoint x: 36, endPoint y: 182, distance: 11.8
click at [23, 182] on div at bounding box center [26, 187] width 13 height 13
click at [30, 157] on div at bounding box center [26, 154] width 13 height 13
click at [23, 196] on div at bounding box center [26, 187] width 26 height 26
drag, startPoint x: 25, startPoint y: 98, endPoint x: 56, endPoint y: 136, distance: 49.0
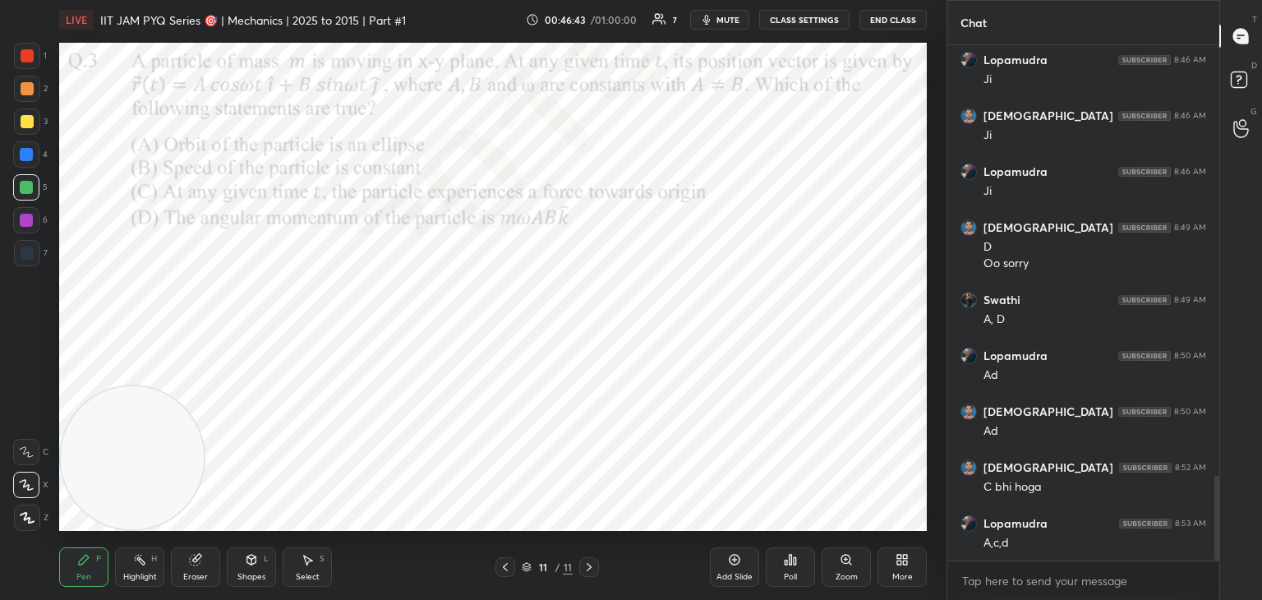
click at [24, 94] on div at bounding box center [27, 89] width 26 height 26
drag, startPoint x: 76, startPoint y: 451, endPoint x: 822, endPoint y: 132, distance: 811.2
click at [822, 132] on video at bounding box center [853, 143] width 143 height 143
click at [23, 57] on div at bounding box center [27, 55] width 13 height 13
drag, startPoint x: 27, startPoint y: 156, endPoint x: 55, endPoint y: 168, distance: 30.5
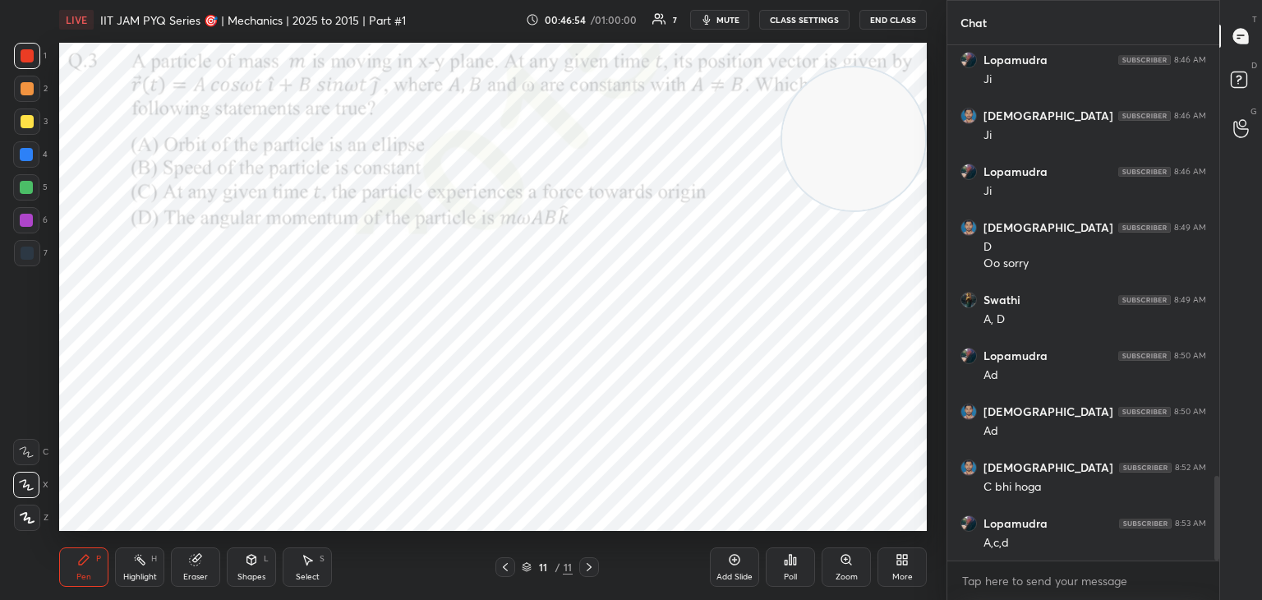
click at [30, 155] on div at bounding box center [26, 154] width 13 height 13
click at [137, 569] on div "Highlight H" at bounding box center [139, 566] width 49 height 39
drag, startPoint x: 844, startPoint y: 173, endPoint x: 943, endPoint y: 520, distance: 361.4
click at [964, 550] on div "1 2 3 4 5 6 7 C X Z C X Z E E Erase all H H LIVE IIT JAM PYQ Series 🎯 | Mechani…" at bounding box center [631, 300] width 1262 height 600
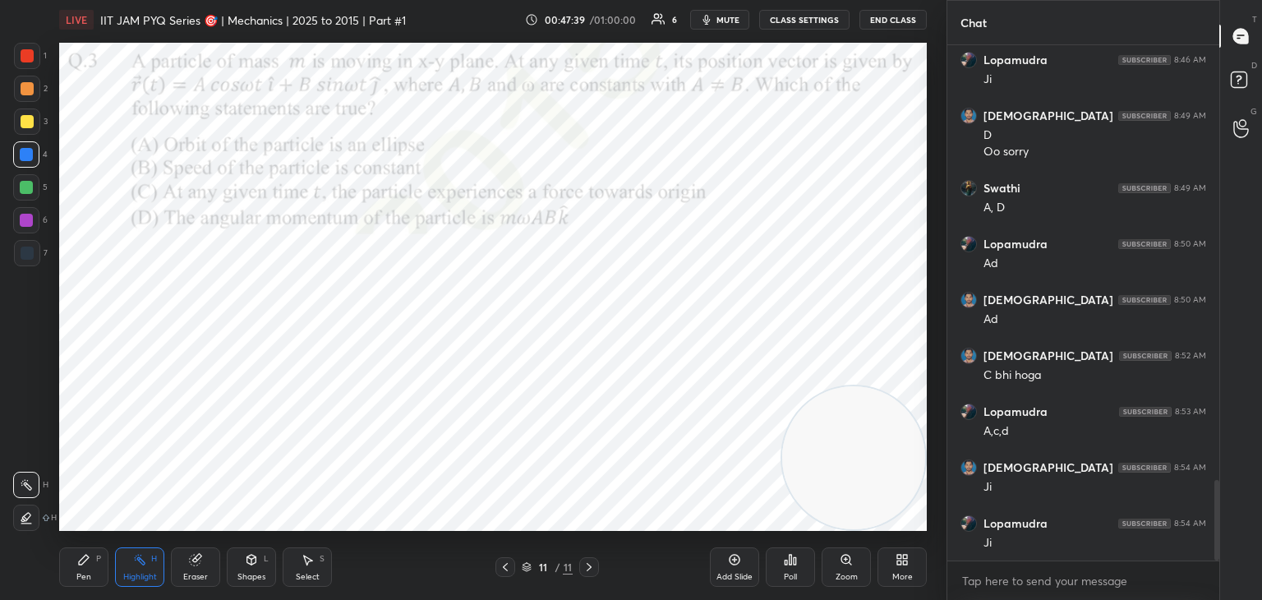
scroll to position [2783, 0]
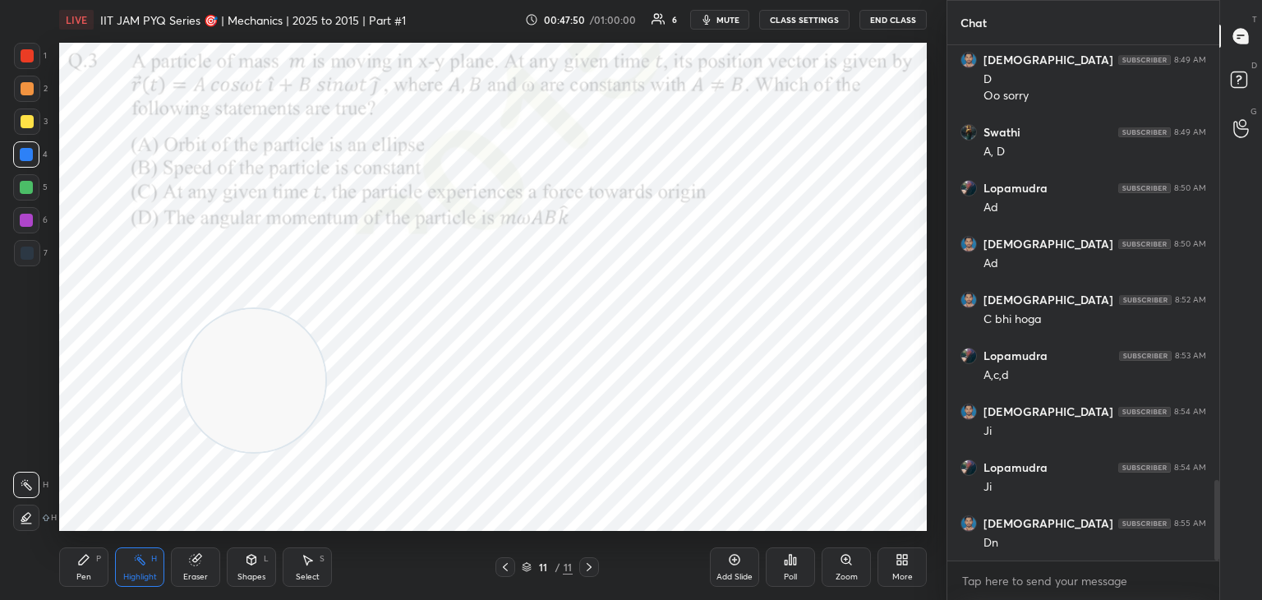
drag, startPoint x: 867, startPoint y: 484, endPoint x: 264, endPoint y: 412, distance: 607.3
click at [267, 409] on video at bounding box center [253, 380] width 143 height 143
drag, startPoint x: 269, startPoint y: 415, endPoint x: 185, endPoint y: 454, distance: 92.6
click at [185, 454] on video at bounding box center [209, 409] width 143 height 143
click at [93, 553] on div "Pen P" at bounding box center [83, 566] width 49 height 39
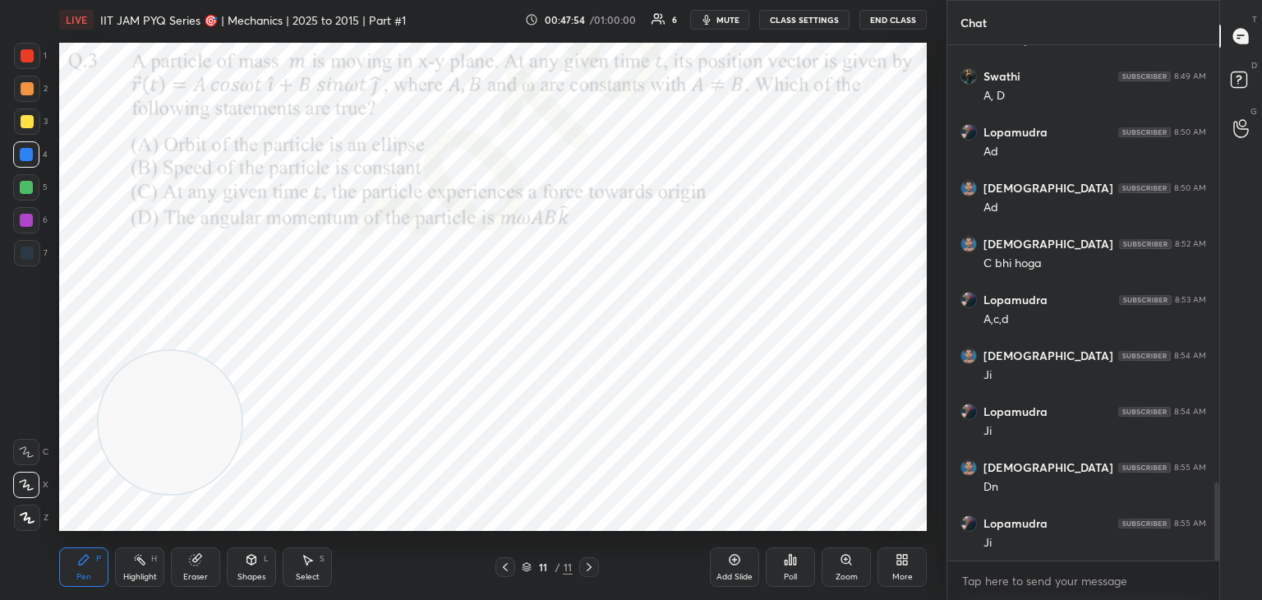
scroll to position [2895, 0]
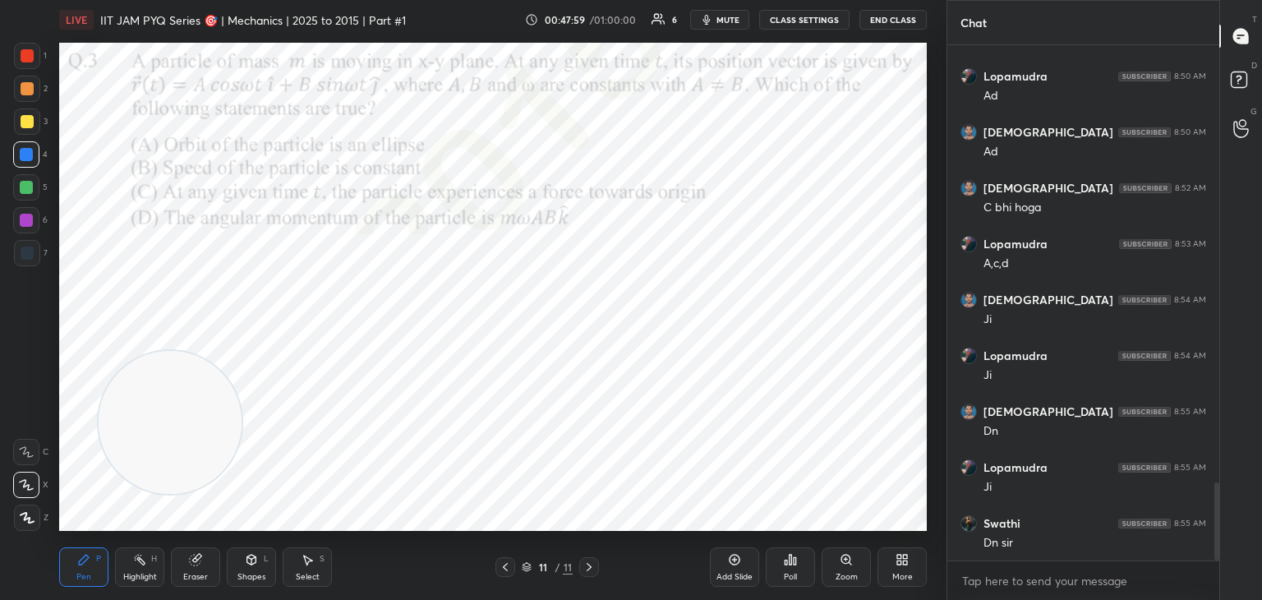
click at [901, 560] on icon at bounding box center [901, 559] width 13 height 13
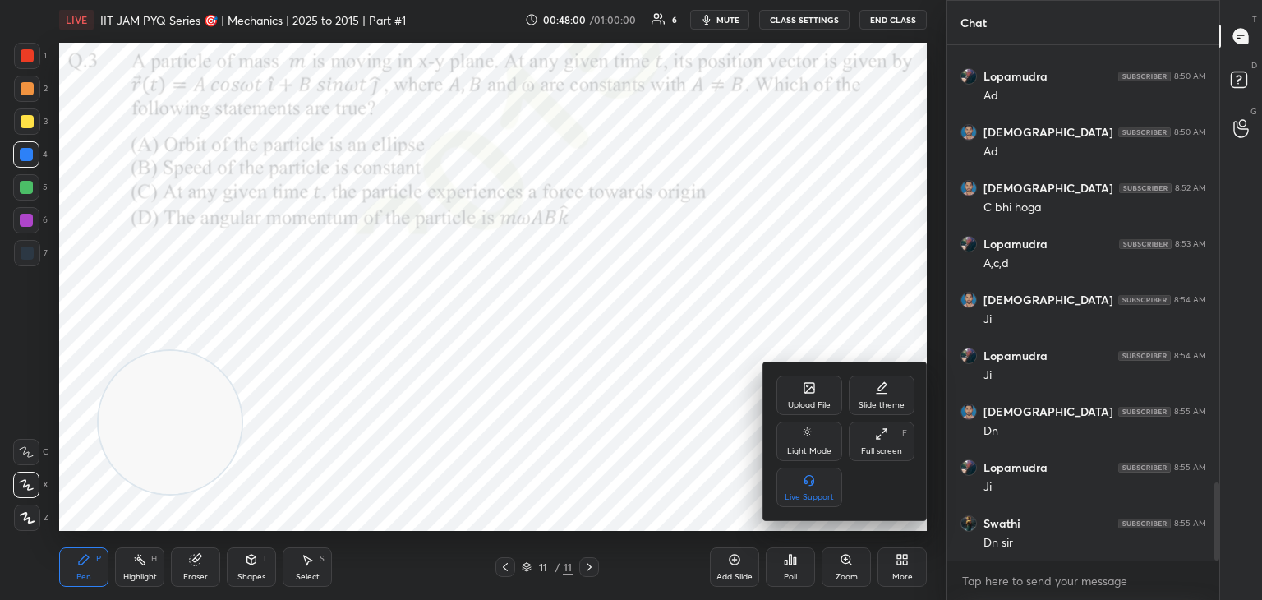
click at [799, 392] on div "Upload File" at bounding box center [809, 394] width 66 height 39
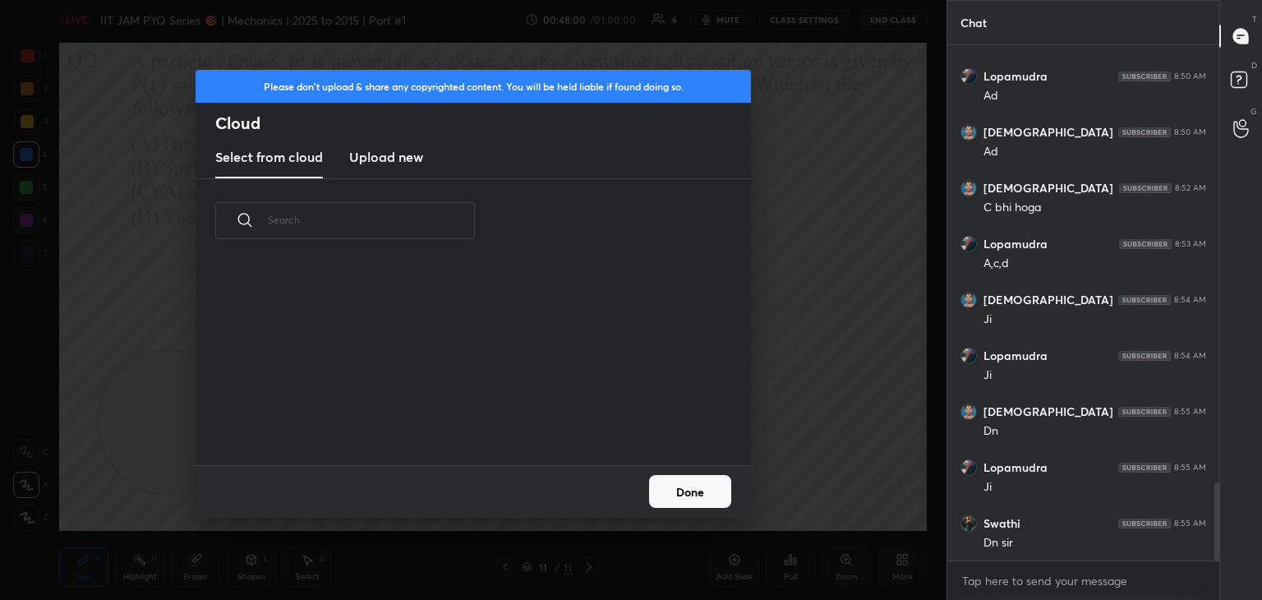
scroll to position [4, 8]
click at [372, 163] on h3 "Upload new" at bounding box center [386, 157] width 74 height 20
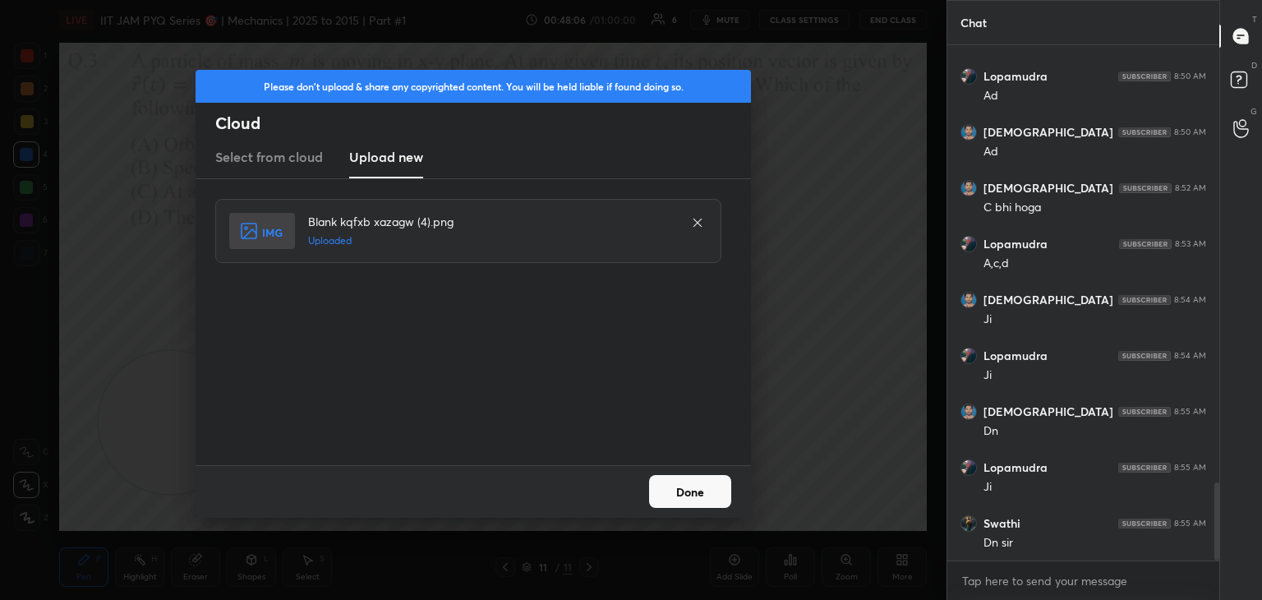
click at [678, 498] on button "Done" at bounding box center [690, 491] width 82 height 33
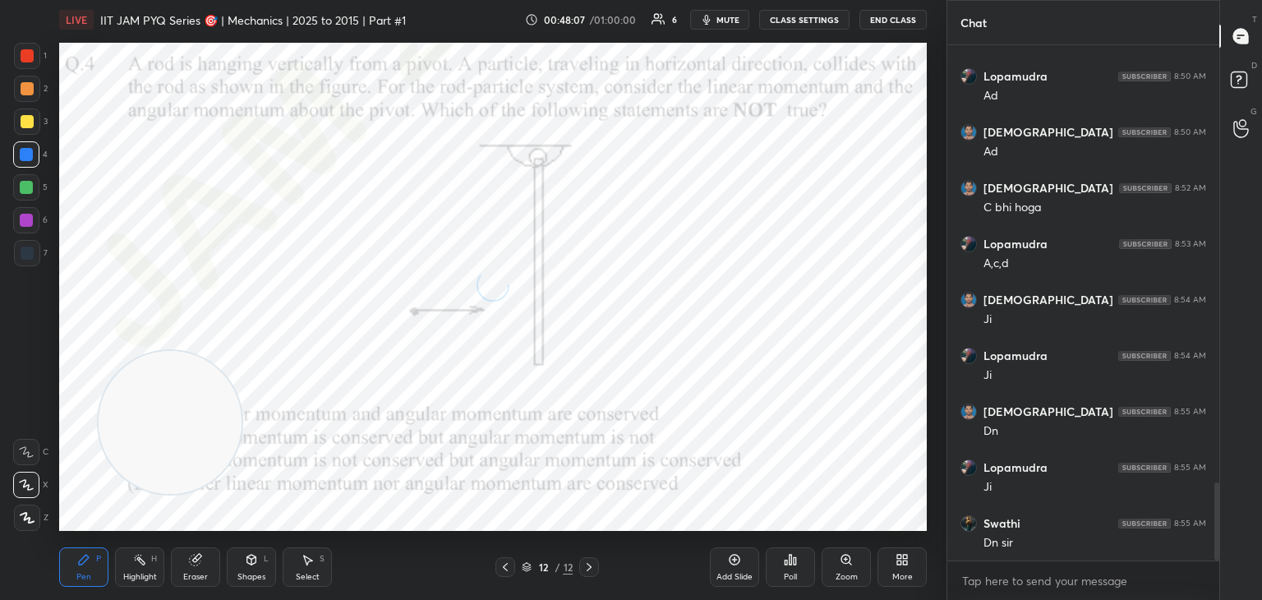
click at [727, 19] on span "mute" at bounding box center [727, 20] width 23 height 12
drag, startPoint x: 188, startPoint y: 424, endPoint x: 896, endPoint y: 340, distance: 713.1
click at [873, 360] on video at bounding box center [853, 358] width 143 height 143
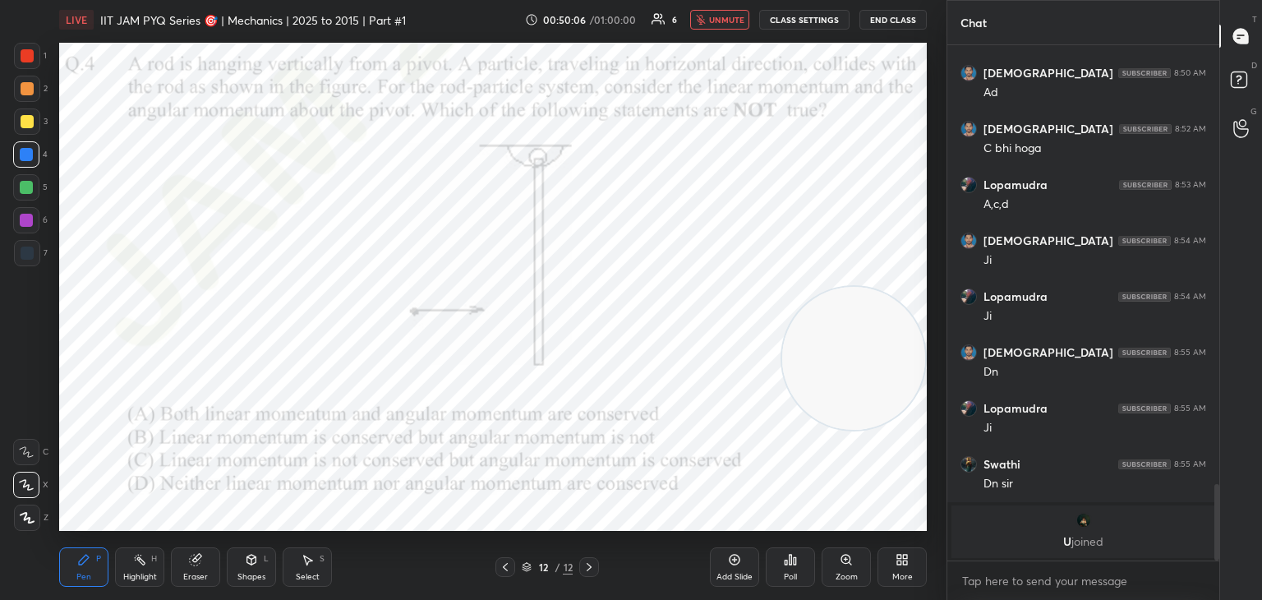
click at [1075, 529] on div "U joined" at bounding box center [1083, 531] width 264 height 53
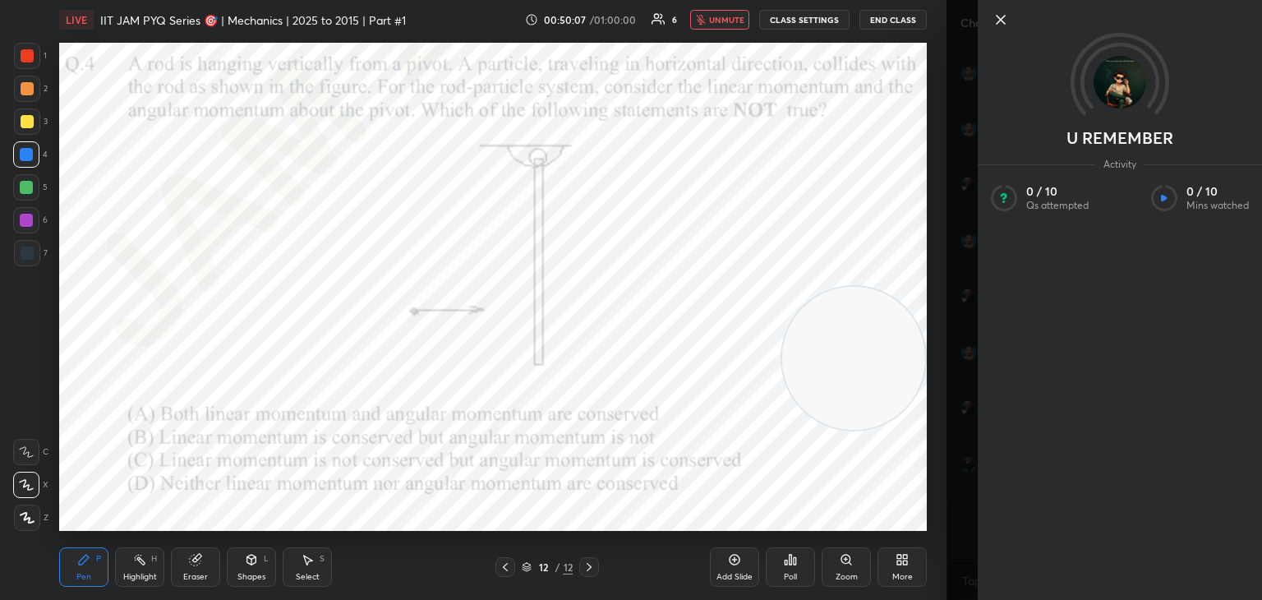
drag, startPoint x: 1103, startPoint y: 84, endPoint x: 1112, endPoint y: 81, distance: 8.8
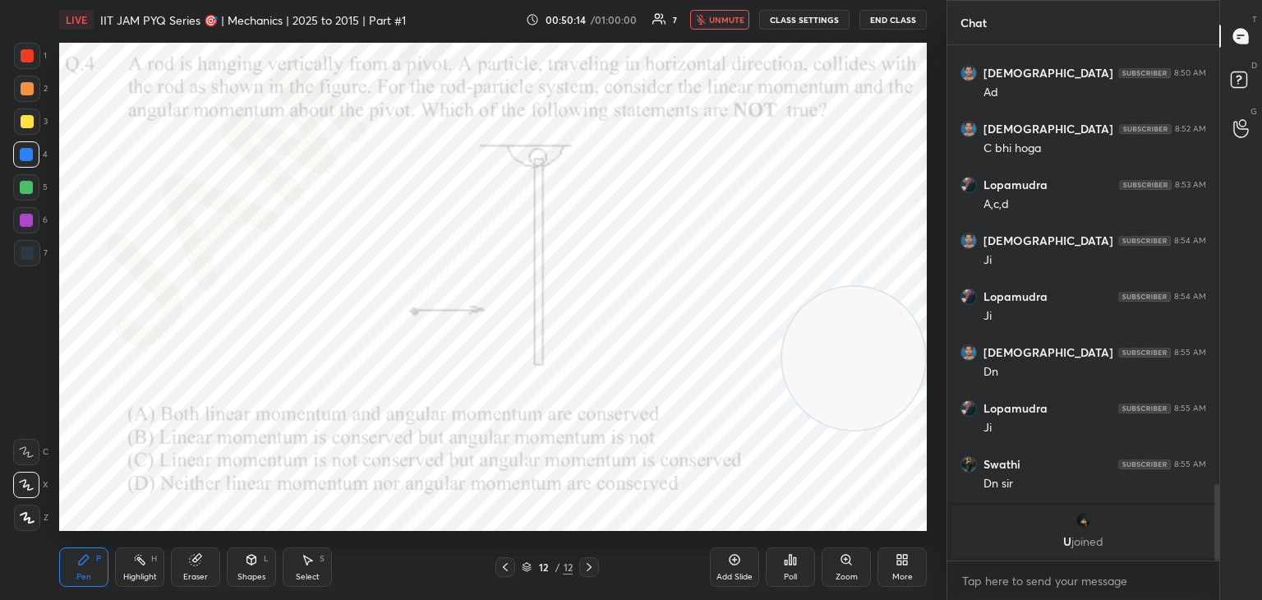
click at [733, 12] on button "unmute" at bounding box center [719, 20] width 59 height 20
click at [734, 24] on span "mute" at bounding box center [727, 20] width 23 height 12
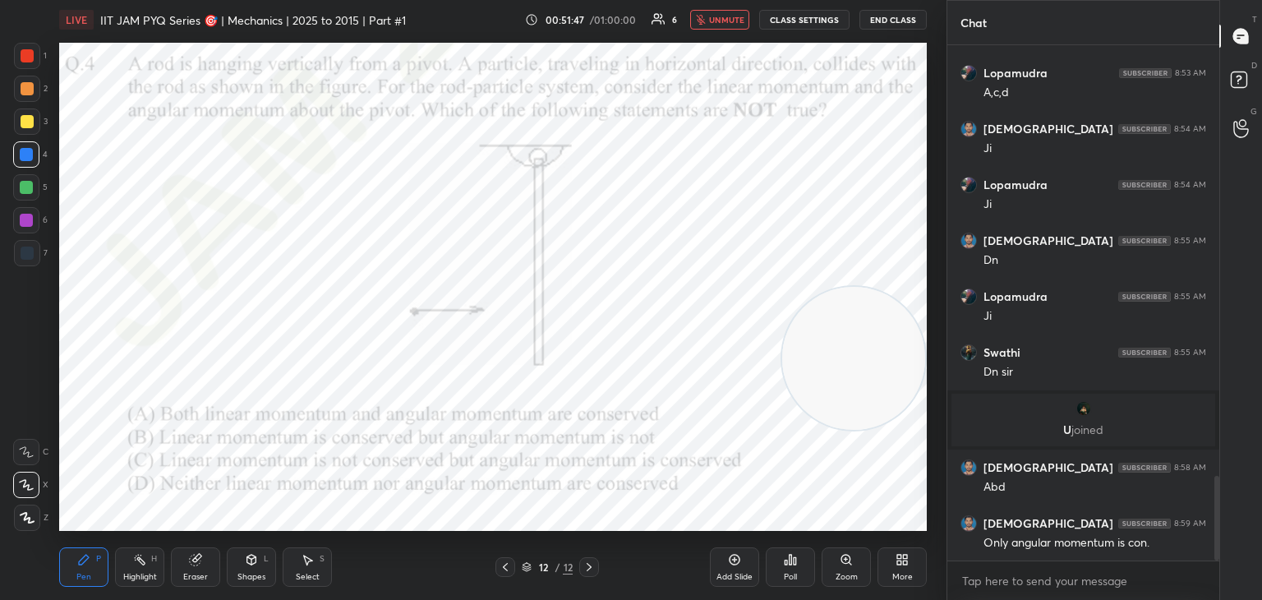
scroll to position [2617, 0]
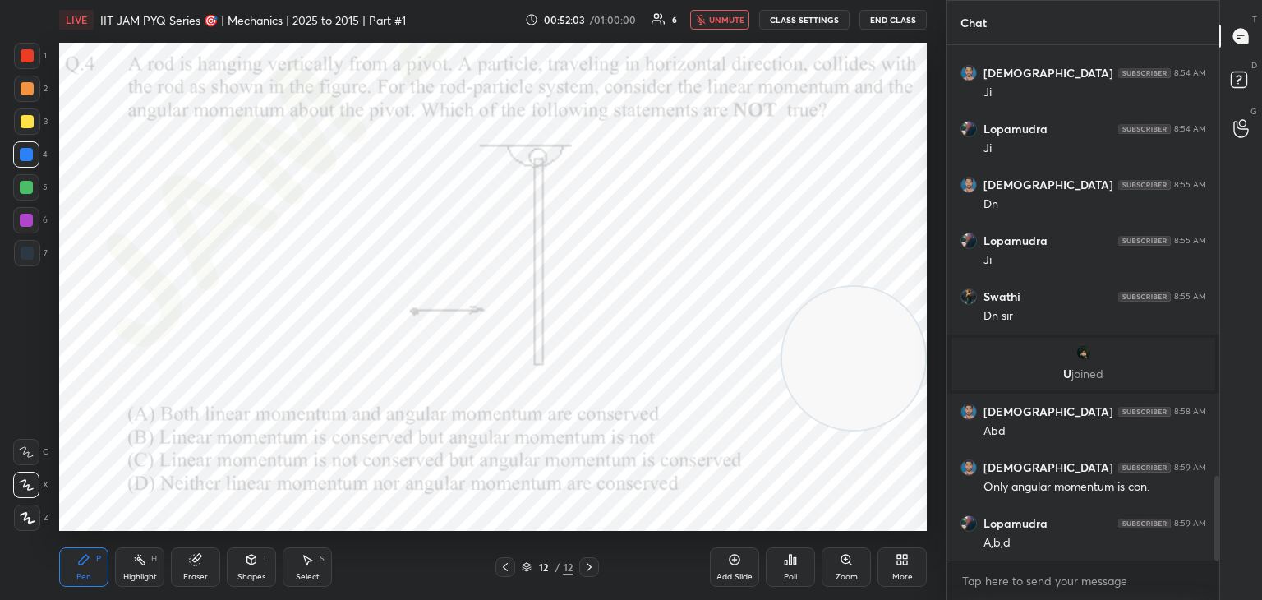
click at [726, 28] on button "unmute" at bounding box center [719, 20] width 59 height 20
drag, startPoint x: 786, startPoint y: 329, endPoint x: 86, endPoint y: 218, distance: 708.8
click at [76, 238] on video at bounding box center [140, 249] width 143 height 143
click at [139, 567] on div "Highlight H" at bounding box center [139, 566] width 49 height 39
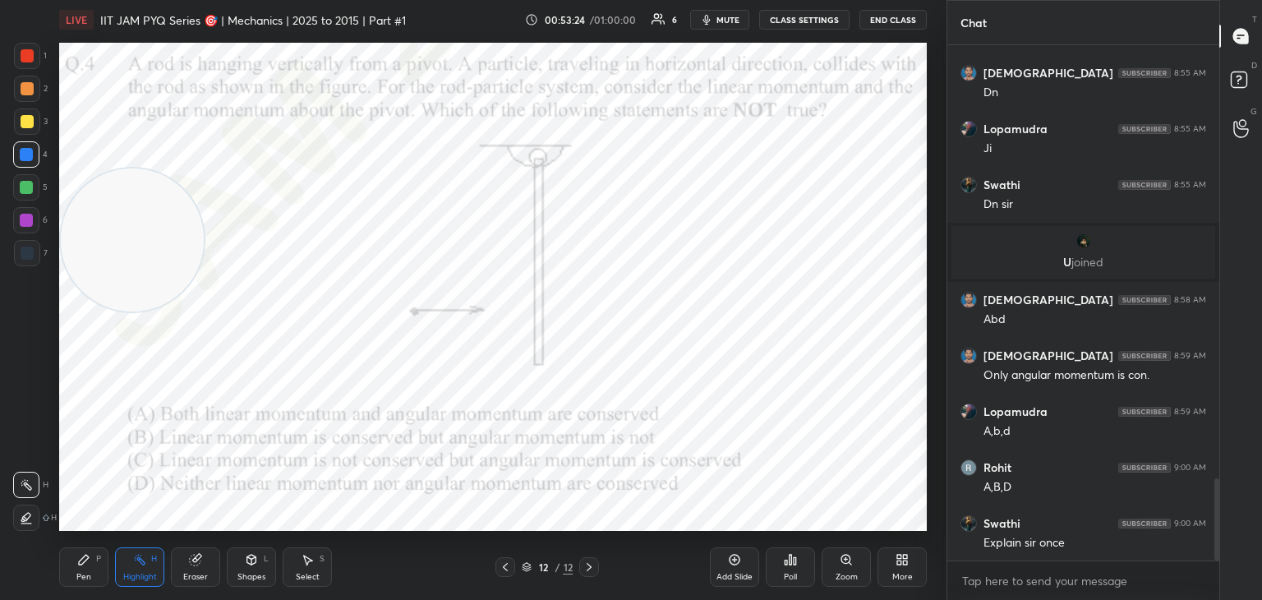
click at [62, 569] on div "Pen P" at bounding box center [83, 566] width 49 height 39
drag, startPoint x: 157, startPoint y: 247, endPoint x: 808, endPoint y: 464, distance: 686.6
click at [772, 428] on video at bounding box center [700, 356] width 143 height 143
click at [26, 186] on div at bounding box center [26, 187] width 13 height 13
click at [148, 575] on div "Highlight" at bounding box center [140, 577] width 34 height 8
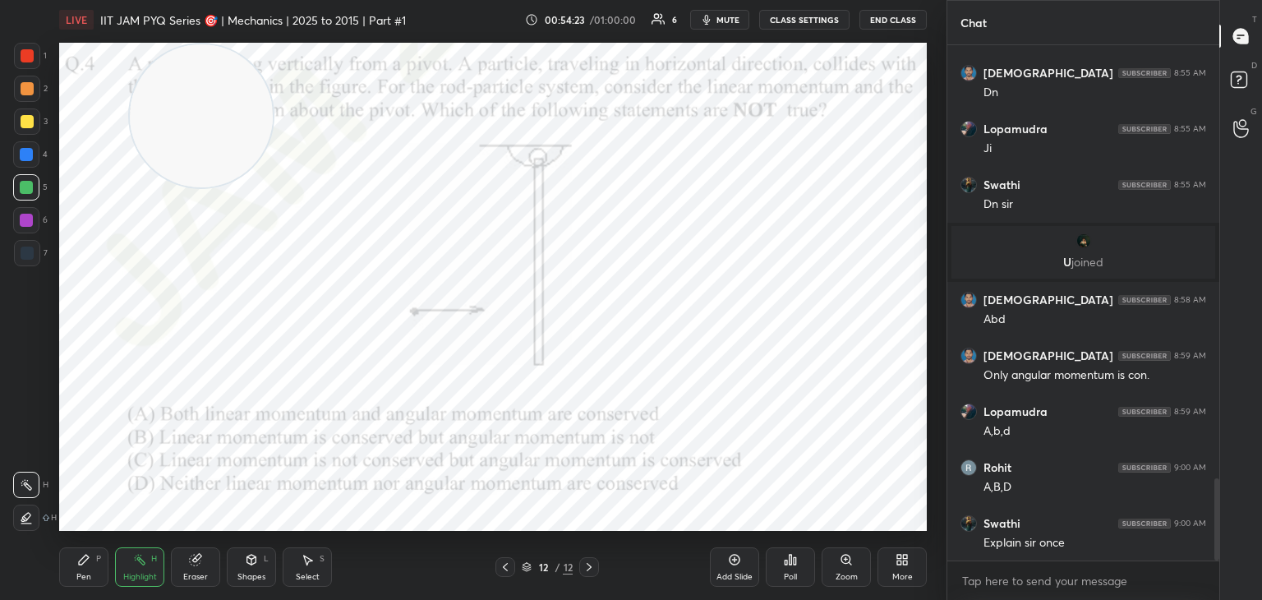
drag, startPoint x: 831, startPoint y: 465, endPoint x: 177, endPoint y: 30, distance: 785.6
click at [170, 26] on div "LIVE IIT JAM PYQ Series 🎯 | Mechanics | 2025 to 2015 | Part #1 00:54:23 / 01:00…" at bounding box center [493, 300] width 881 height 600
drag, startPoint x: 128, startPoint y: 30, endPoint x: 127, endPoint y: 46, distance: 15.6
click at [93, 35] on div "LIVE IIT JAM PYQ Series 🎯 | Mechanics | 2025 to 2015 | Part #1 00:54:24 / 01:00…" at bounding box center [493, 300] width 881 height 600
click at [88, 563] on icon at bounding box center [83, 559] width 13 height 13
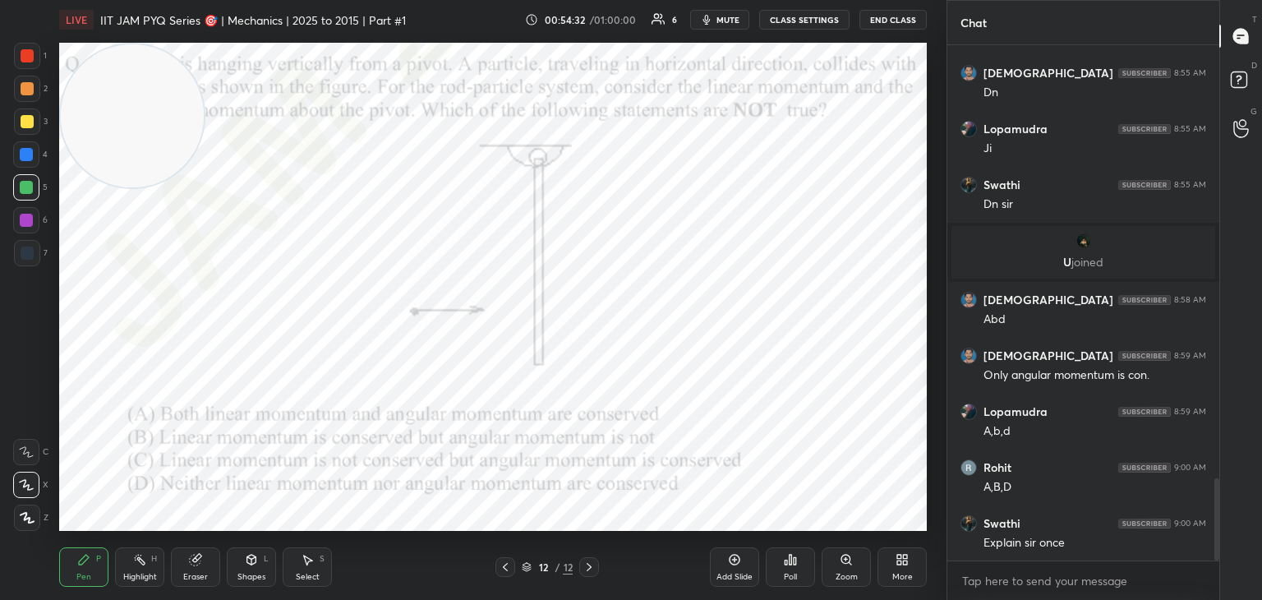
click at [17, 94] on div at bounding box center [27, 89] width 26 height 26
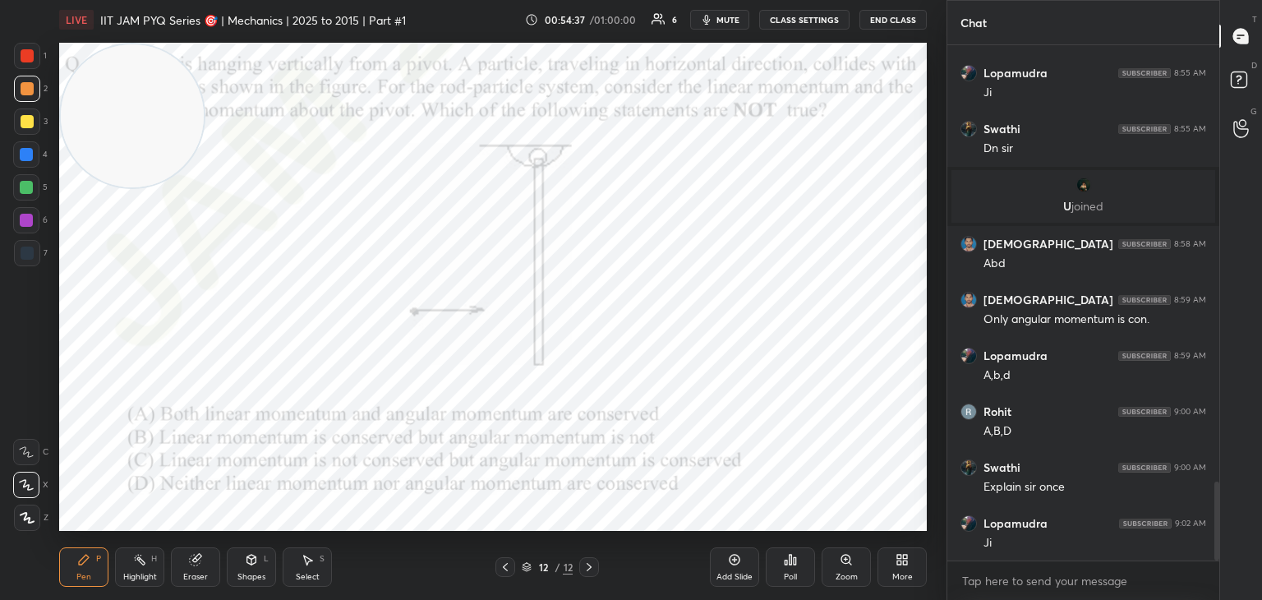
scroll to position [2841, 0]
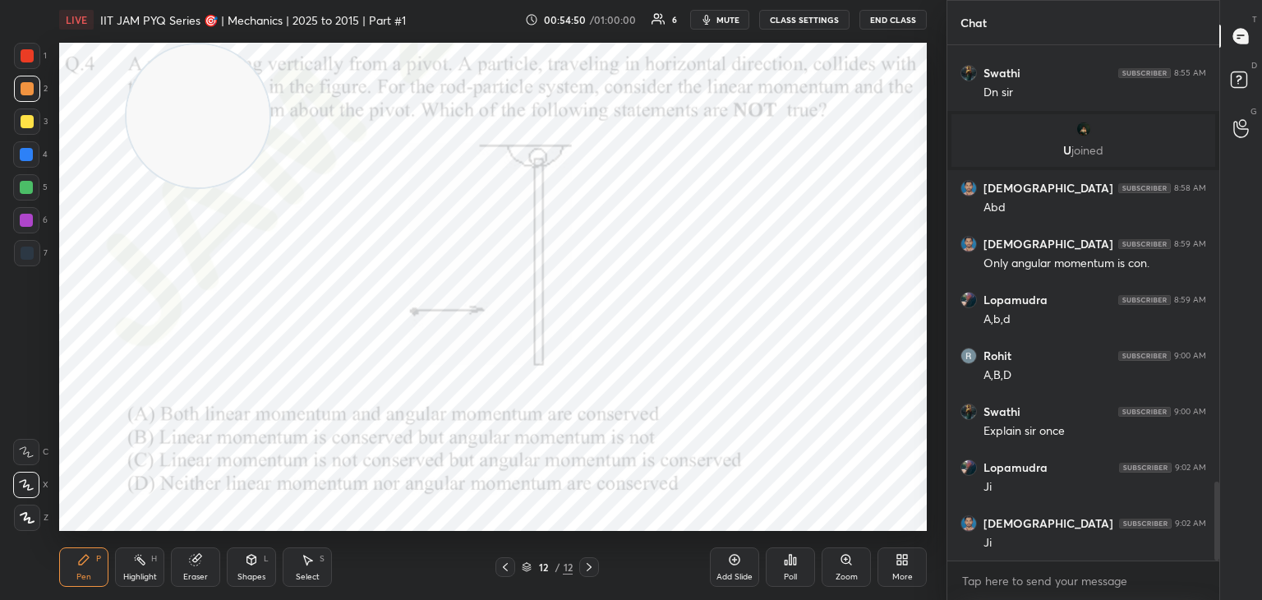
drag, startPoint x: 115, startPoint y: 109, endPoint x: 122, endPoint y: 72, distance: 37.5
click at [127, 51] on video at bounding box center [198, 115] width 143 height 143
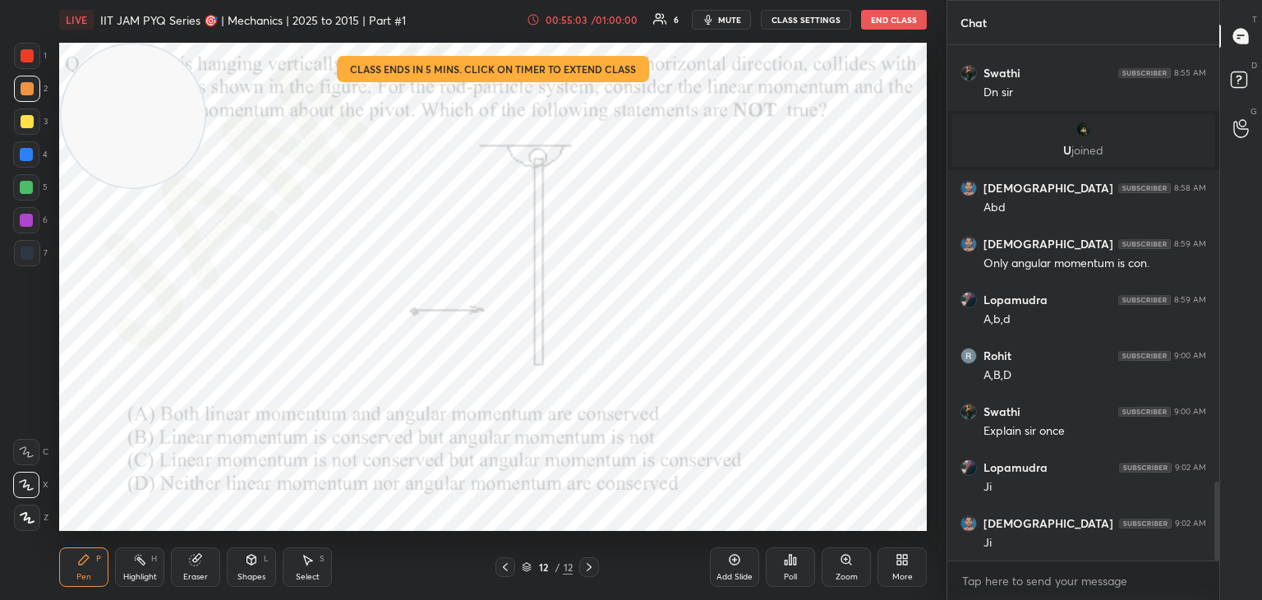
click at [27, 187] on div at bounding box center [26, 187] width 13 height 13
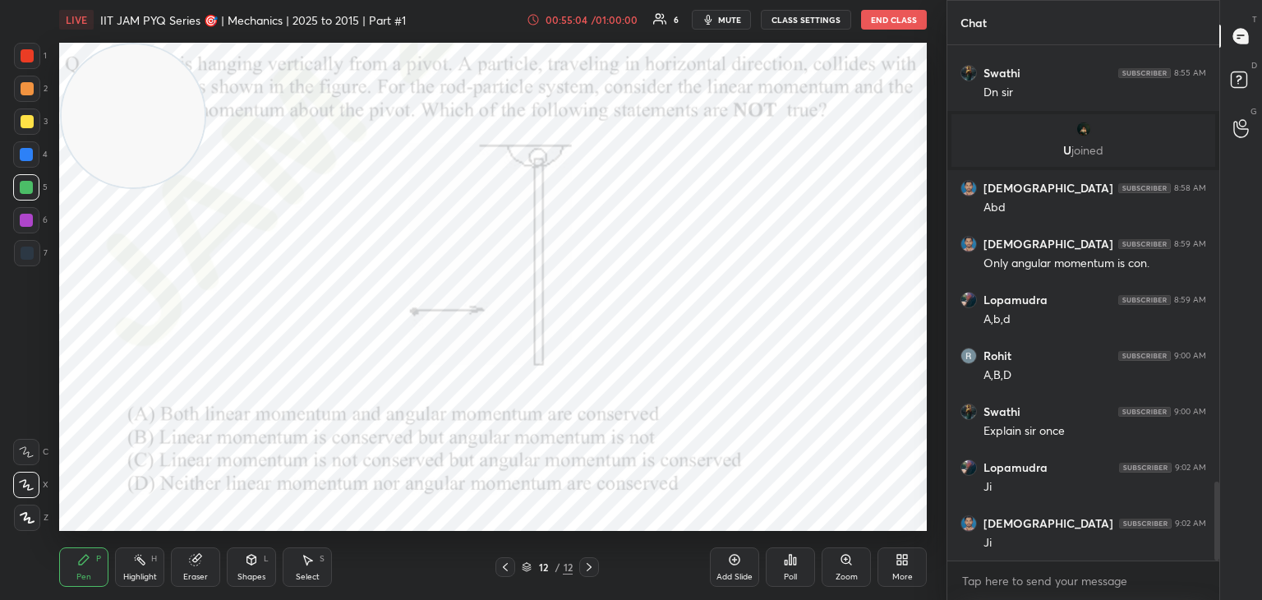
click at [30, 89] on div at bounding box center [27, 88] width 13 height 13
drag, startPoint x: 22, startPoint y: 113, endPoint x: 45, endPoint y: 115, distance: 23.1
click at [29, 115] on div at bounding box center [27, 121] width 26 height 26
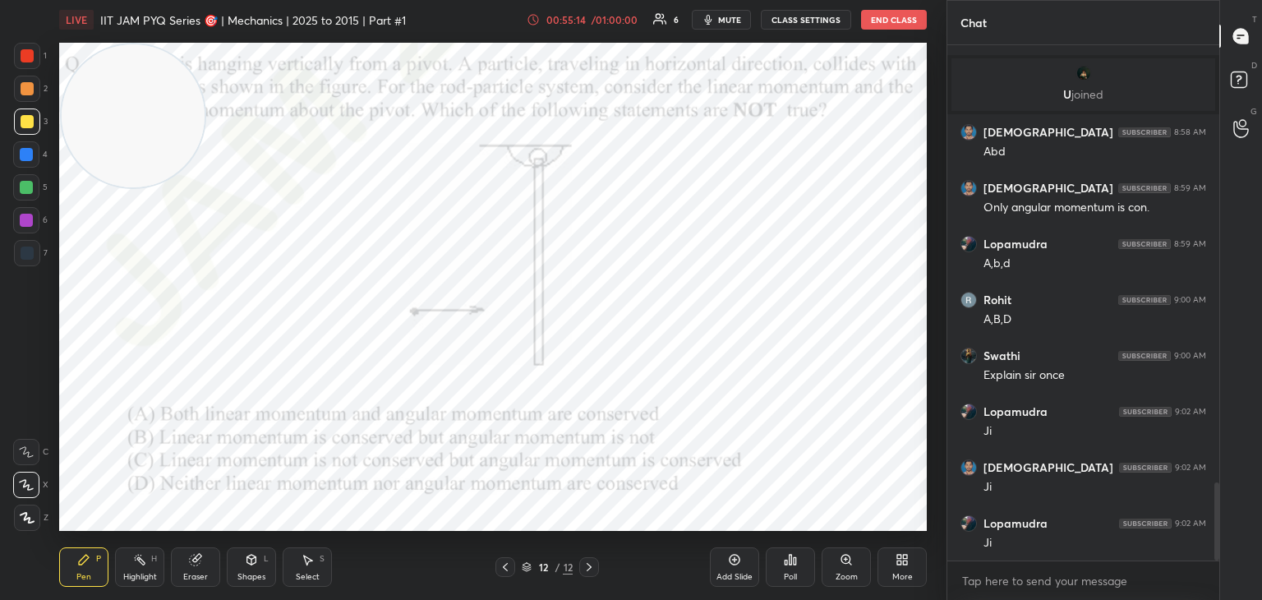
drag, startPoint x: 126, startPoint y: 179, endPoint x: 29, endPoint y: 449, distance: 286.4
click at [26, 472] on div "1 2 3 4 5 6 7 C X Z C X Z E E Erase all H H LIVE IIT JAM PYQ Series 🎯 | Mechani…" at bounding box center [466, 300] width 933 height 600
click at [25, 89] on div at bounding box center [27, 88] width 13 height 13
drag, startPoint x: 28, startPoint y: 122, endPoint x: 42, endPoint y: 122, distance: 14.0
click at [28, 123] on div at bounding box center [27, 121] width 13 height 13
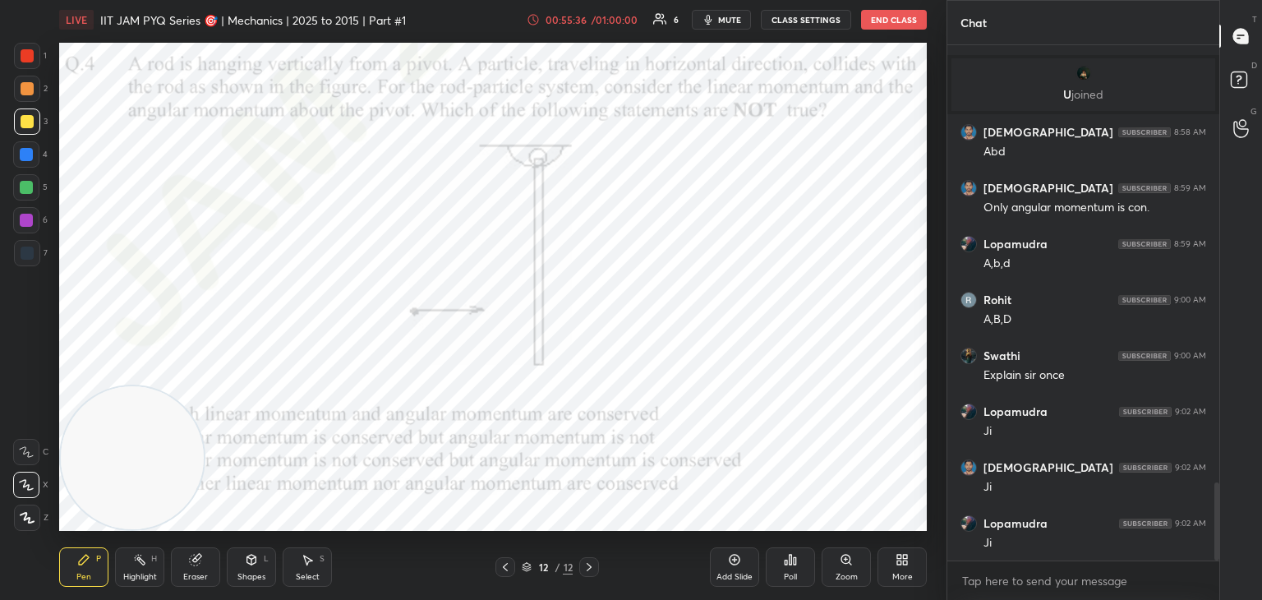
drag, startPoint x: 33, startPoint y: 85, endPoint x: 53, endPoint y: 87, distance: 20.6
click at [34, 87] on div at bounding box center [27, 89] width 26 height 26
click at [29, 219] on div at bounding box center [26, 220] width 13 height 13
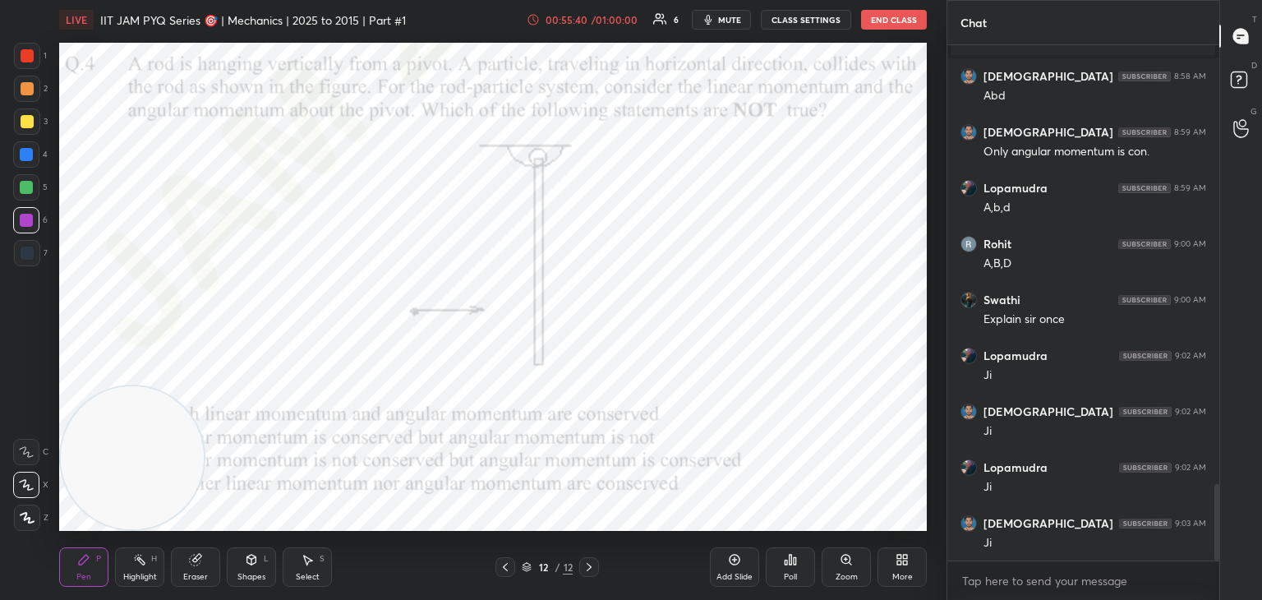
drag, startPoint x: 132, startPoint y: 575, endPoint x: 144, endPoint y: 573, distance: 11.6
click at [139, 575] on div "Highlight" at bounding box center [140, 577] width 34 height 8
drag, startPoint x: 76, startPoint y: 566, endPoint x: 81, endPoint y: 556, distance: 11.4
click at [73, 567] on div "Pen P" at bounding box center [83, 566] width 49 height 39
drag, startPoint x: 23, startPoint y: 157, endPoint x: 42, endPoint y: 182, distance: 31.7
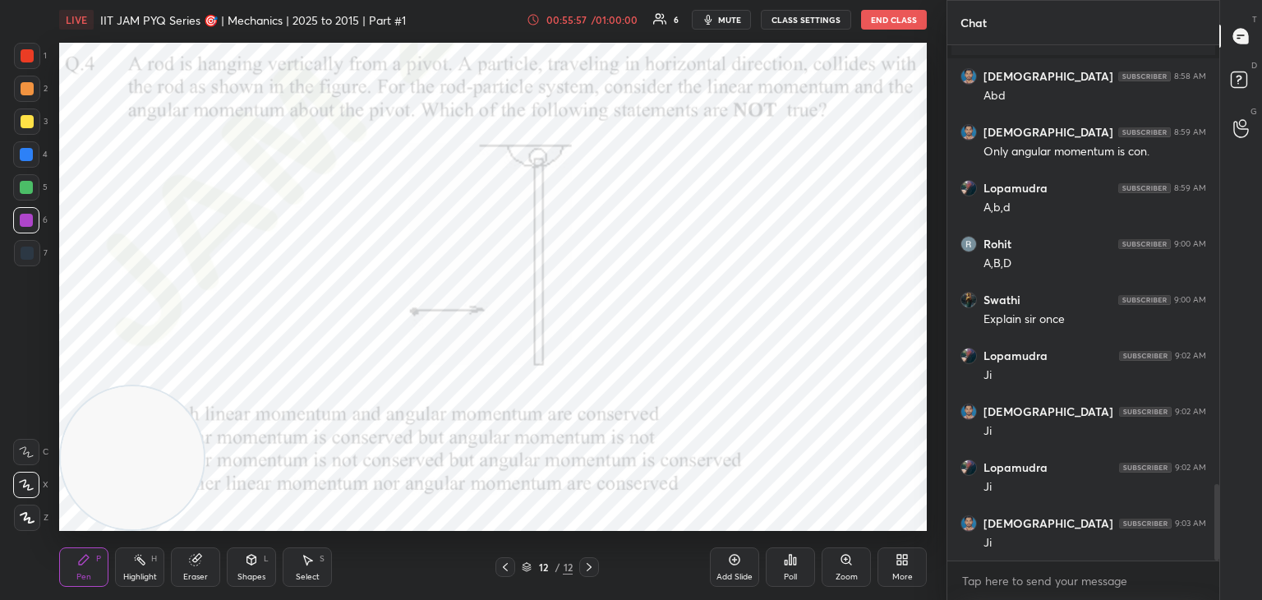
click at [25, 155] on div at bounding box center [26, 154] width 13 height 13
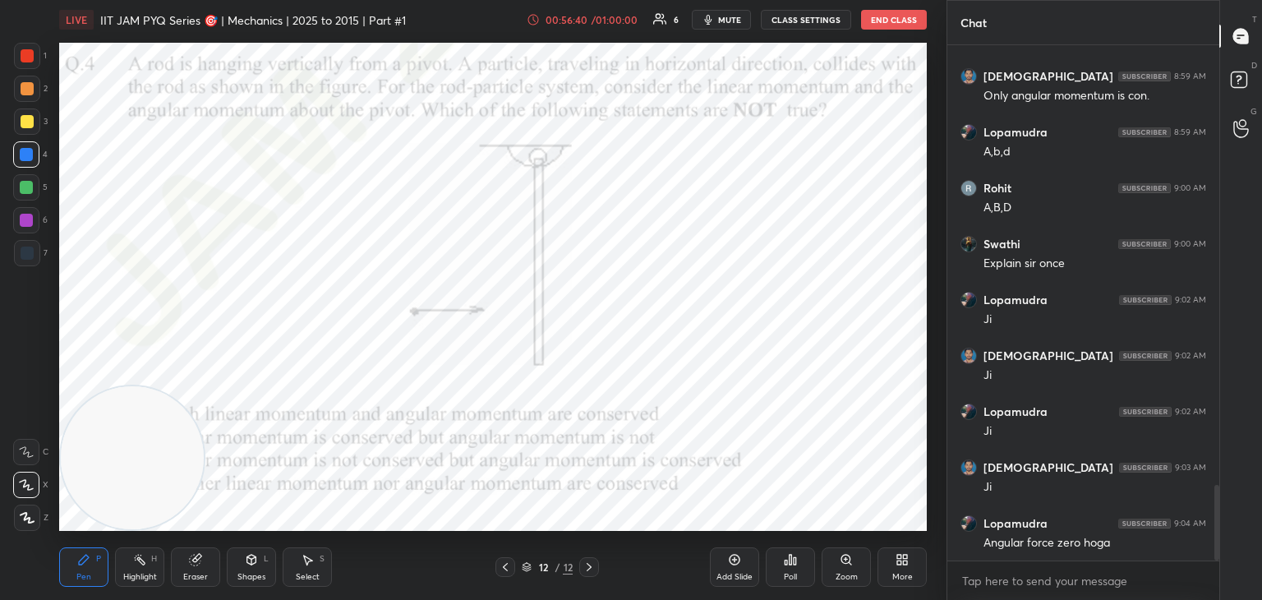
drag, startPoint x: 16, startPoint y: 186, endPoint x: 25, endPoint y: 186, distance: 9.0
click at [23, 186] on div at bounding box center [26, 187] width 26 height 26
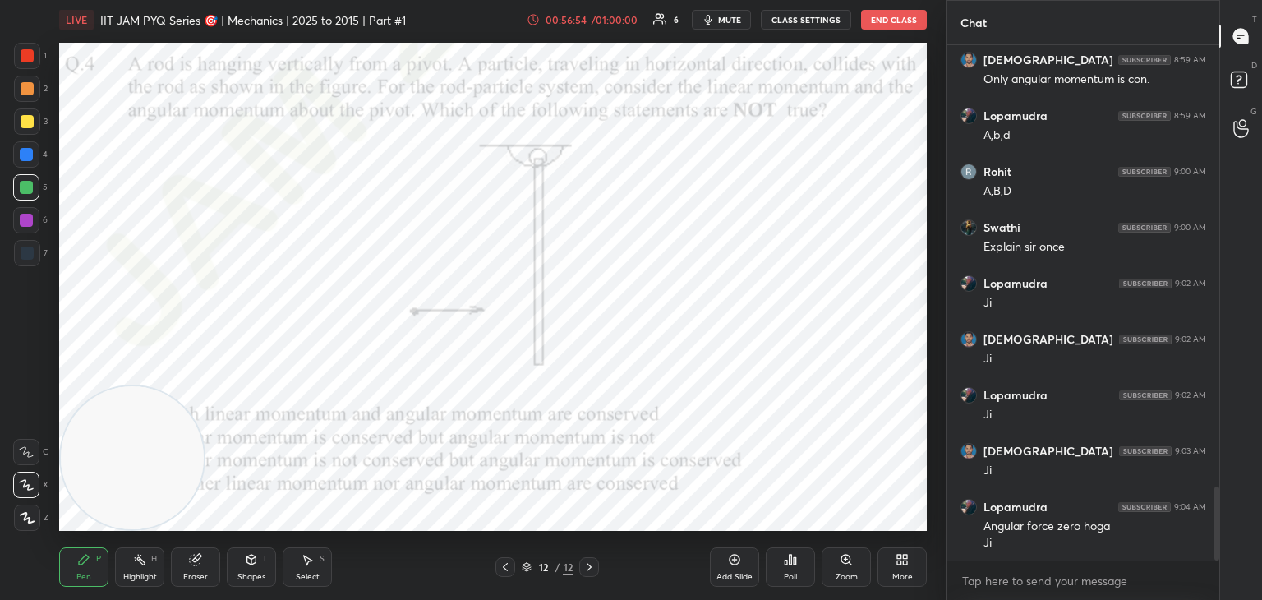
scroll to position [3081, 0]
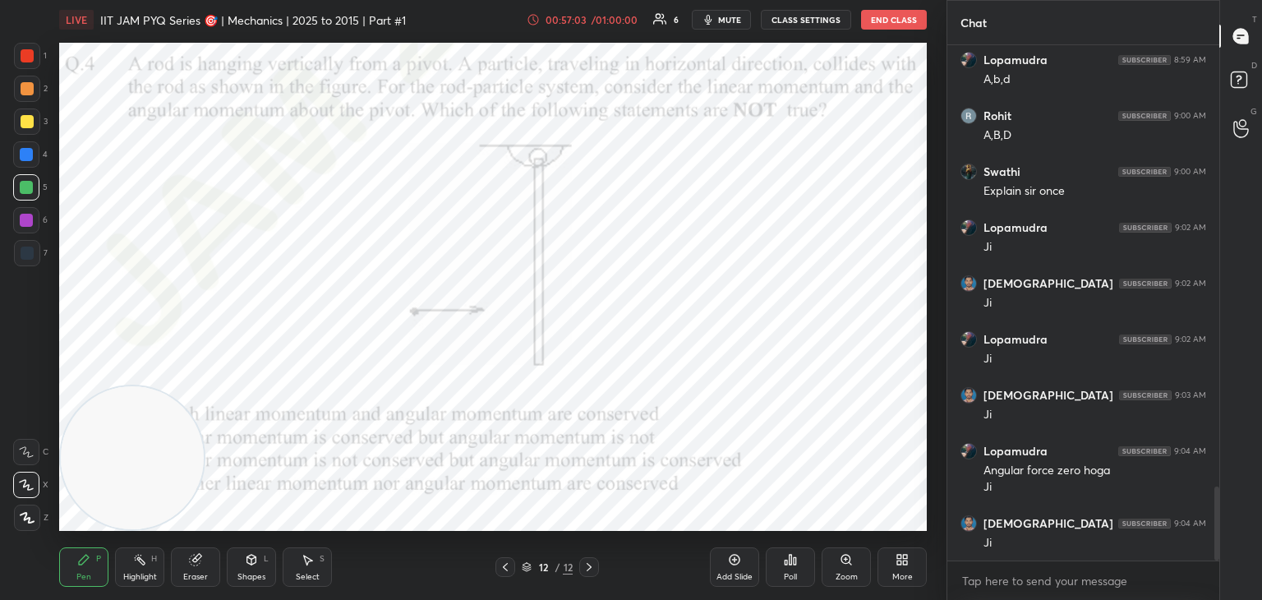
click at [26, 61] on div at bounding box center [27, 55] width 13 height 13
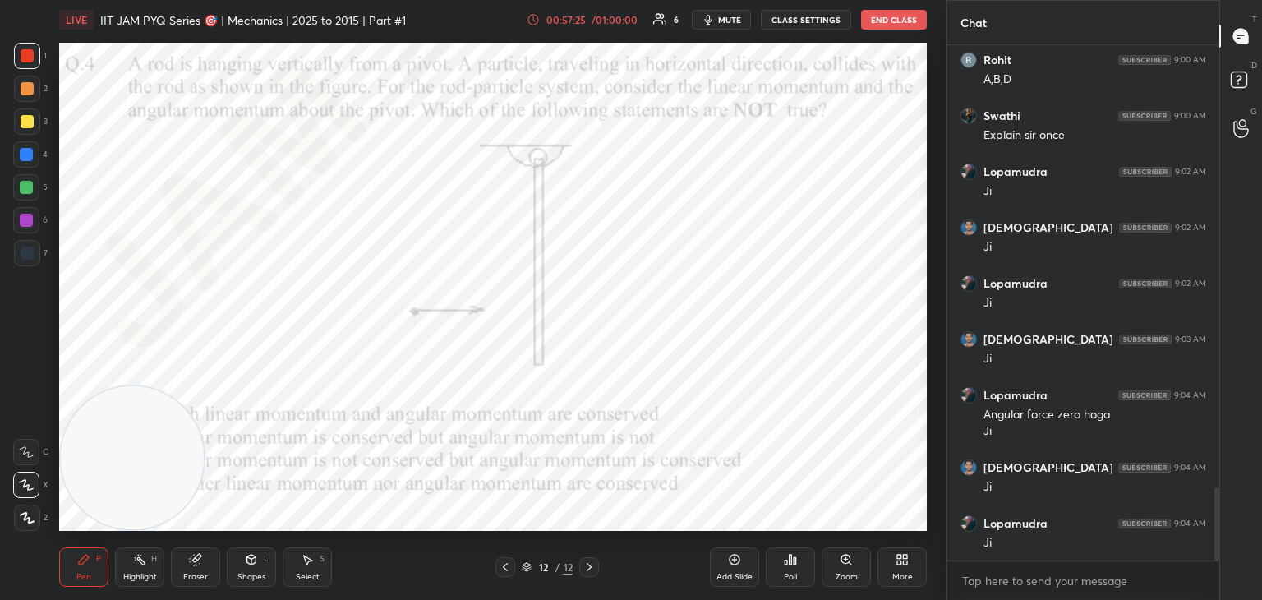
drag, startPoint x: 312, startPoint y: 566, endPoint x: 338, endPoint y: 555, distance: 27.9
click at [312, 564] on icon at bounding box center [307, 559] width 13 height 13
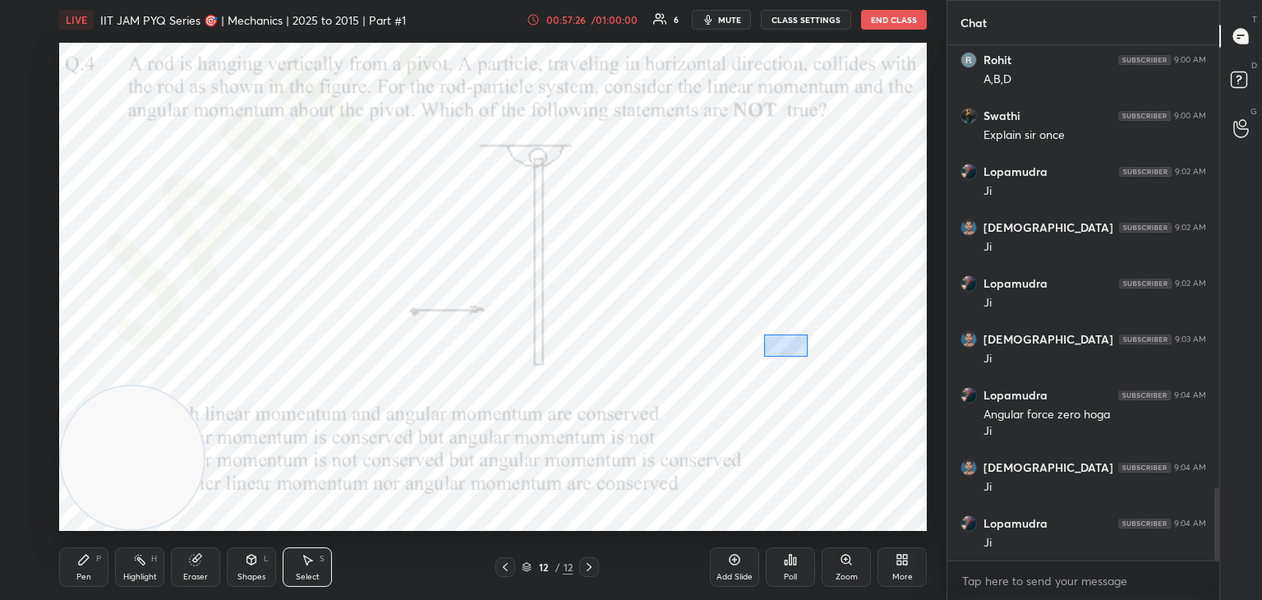
drag, startPoint x: 763, startPoint y: 334, endPoint x: 858, endPoint y: 389, distance: 108.9
click at [858, 389] on div "0 ° Undo Copy Paste here Duplicate Duplicate to new slide Delete" at bounding box center [493, 287] width 868 height 488
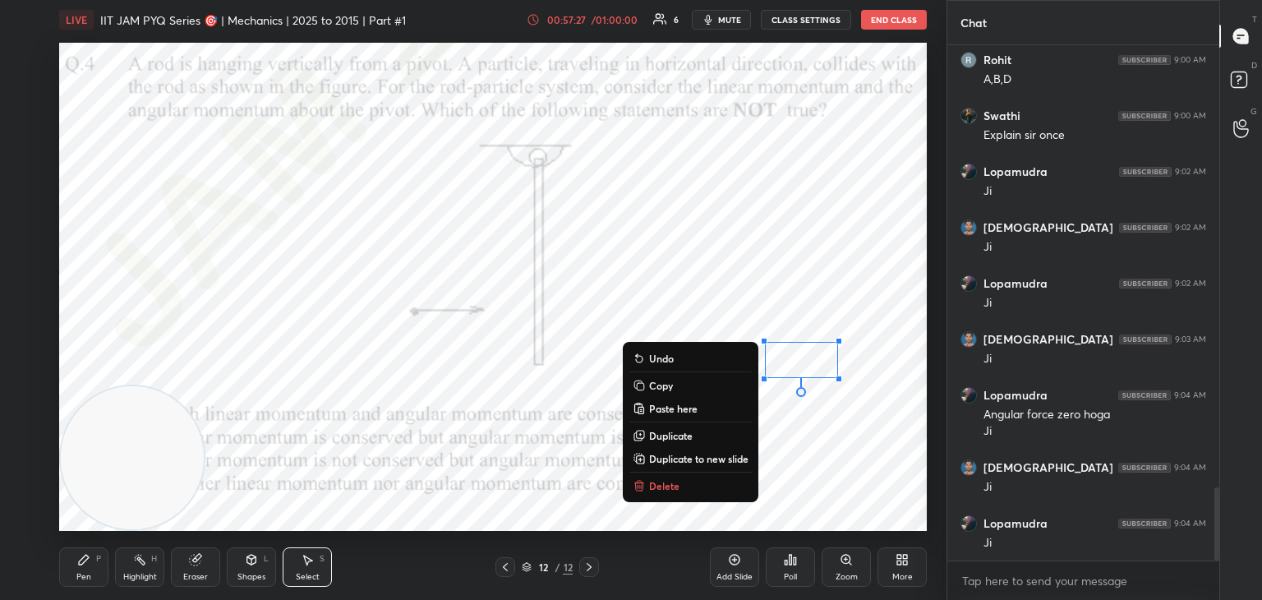
drag, startPoint x: 697, startPoint y: 487, endPoint x: 881, endPoint y: 318, distance: 249.4
click at [697, 482] on button "Delete" at bounding box center [690, 486] width 122 height 20
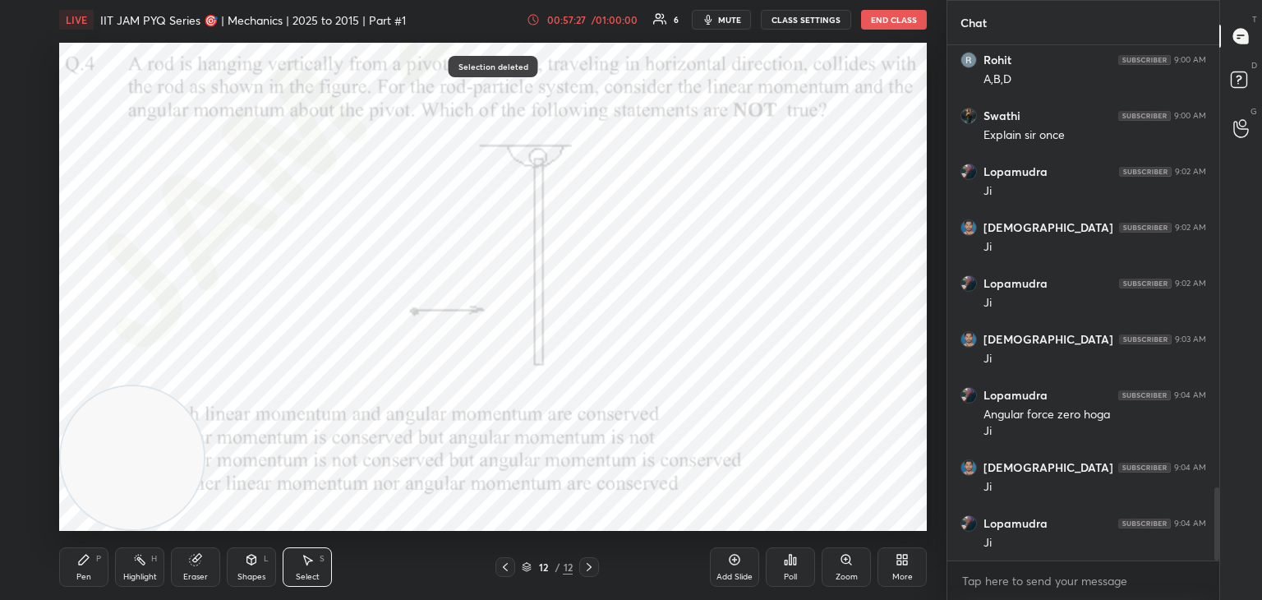
click at [904, 329] on div "0 ° Undo Copy Paste here Duplicate Duplicate to new slide Delete" at bounding box center [493, 287] width 868 height 488
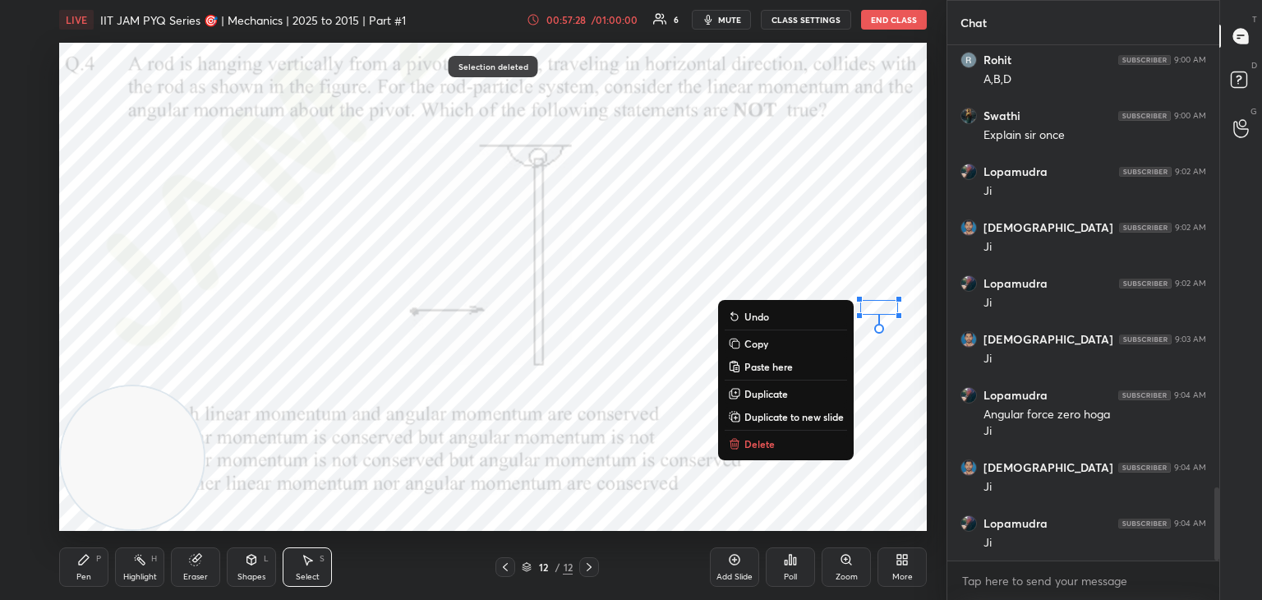
click at [793, 448] on button "Delete" at bounding box center [786, 444] width 122 height 20
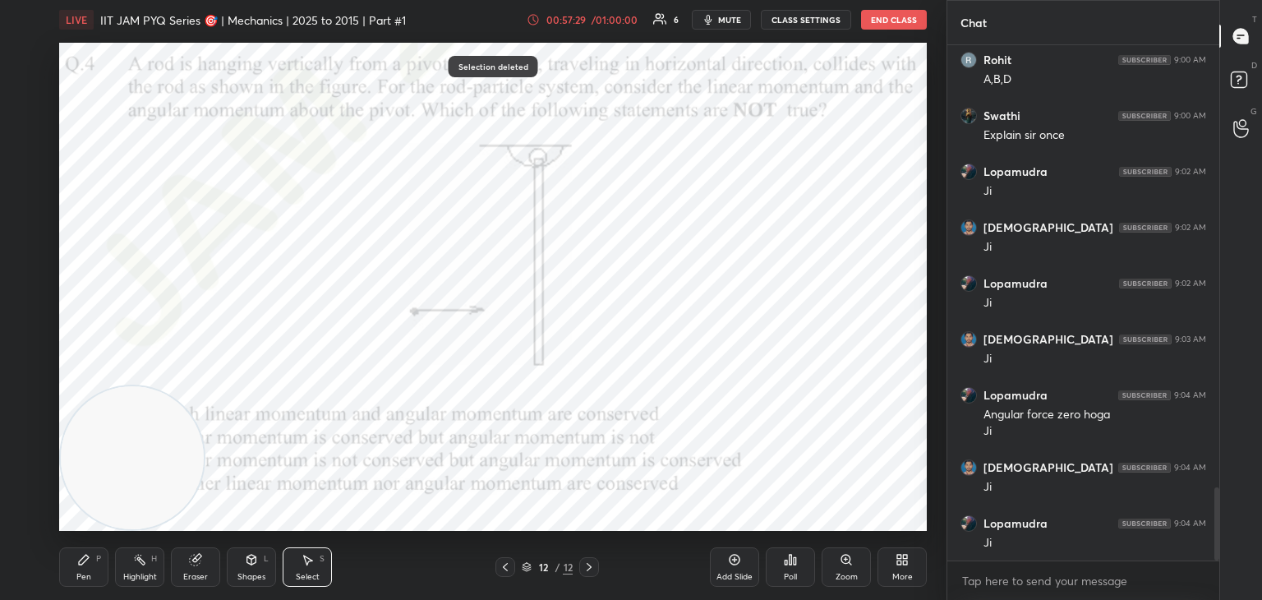
click at [89, 566] on icon at bounding box center [83, 559] width 13 height 13
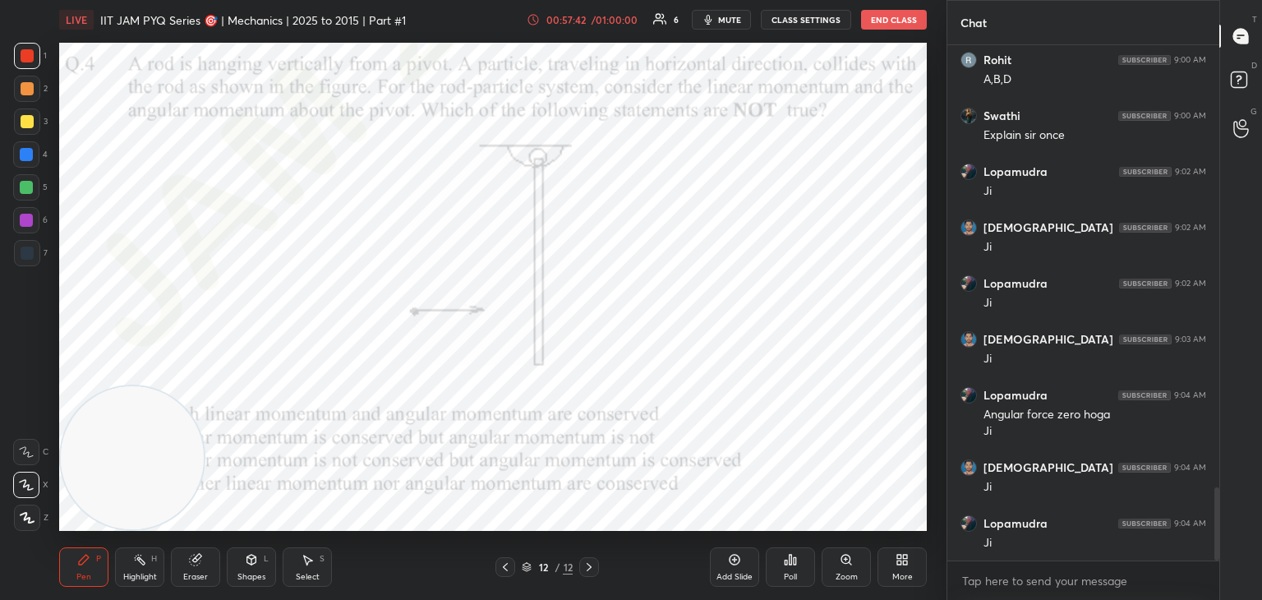
drag, startPoint x: 23, startPoint y: 215, endPoint x: 39, endPoint y: 222, distance: 17.7
click at [23, 217] on div at bounding box center [26, 220] width 13 height 13
drag, startPoint x: 223, startPoint y: 362, endPoint x: 703, endPoint y: 102, distance: 546.6
click at [288, 290] on video at bounding box center [216, 361] width 143 height 143
drag, startPoint x: 26, startPoint y: 56, endPoint x: 39, endPoint y: 100, distance: 46.3
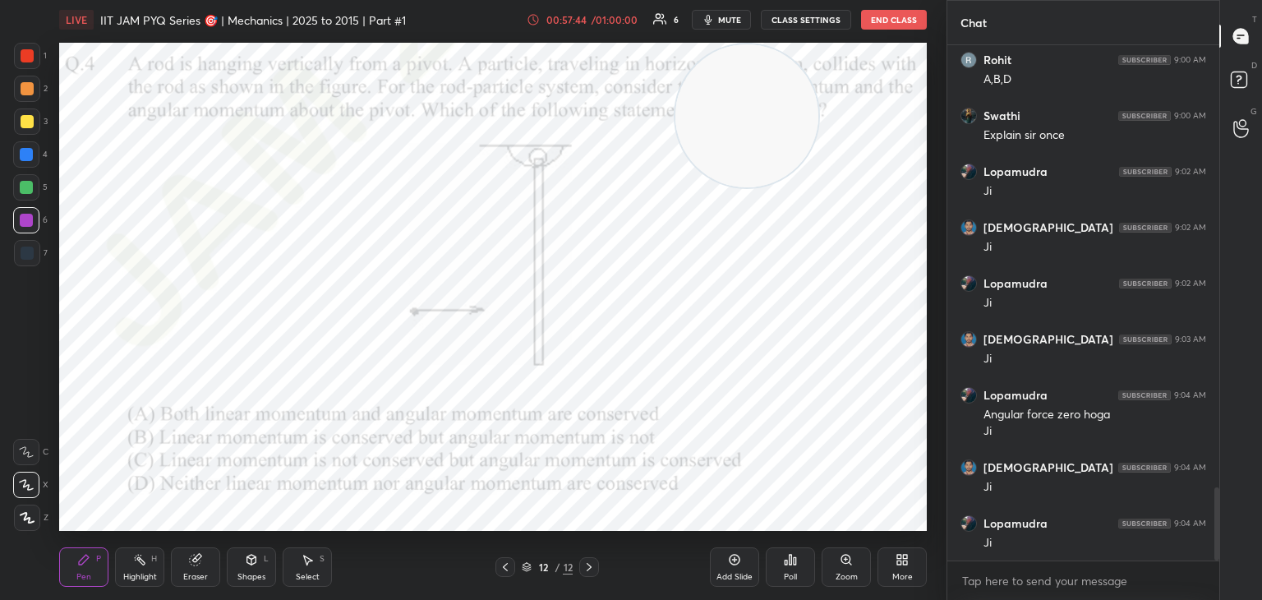
click at [26, 58] on div at bounding box center [27, 55] width 13 height 13
drag, startPoint x: 760, startPoint y: 90, endPoint x: 923, endPoint y: 210, distance: 202.6
click at [923, 210] on video at bounding box center [853, 236] width 143 height 143
drag, startPoint x: 121, startPoint y: 567, endPoint x: 145, endPoint y: 540, distance: 36.1
click at [122, 567] on div "Highlight H" at bounding box center [139, 566] width 49 height 39
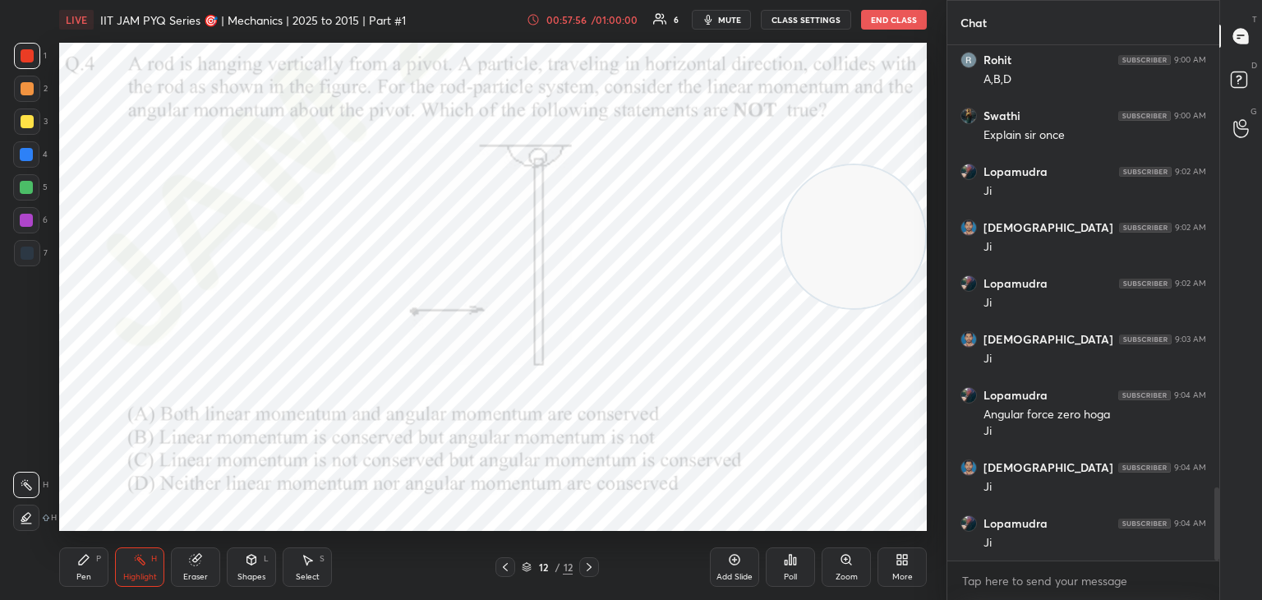
scroll to position [3192, 0]
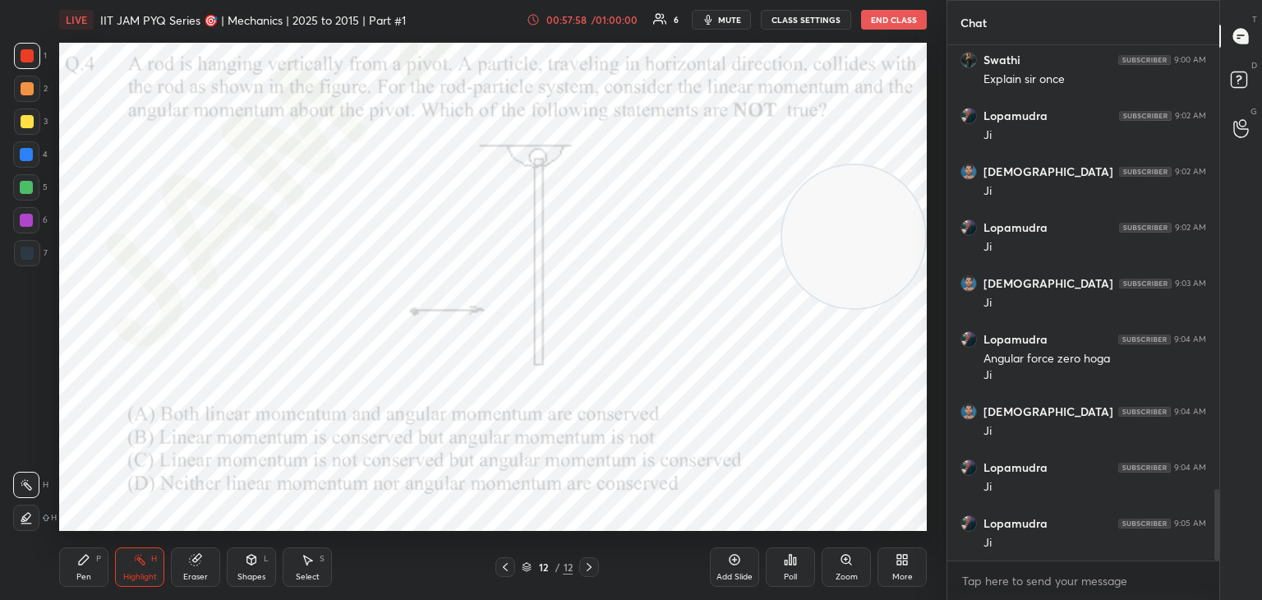
click at [896, 563] on icon at bounding box center [901, 559] width 13 height 13
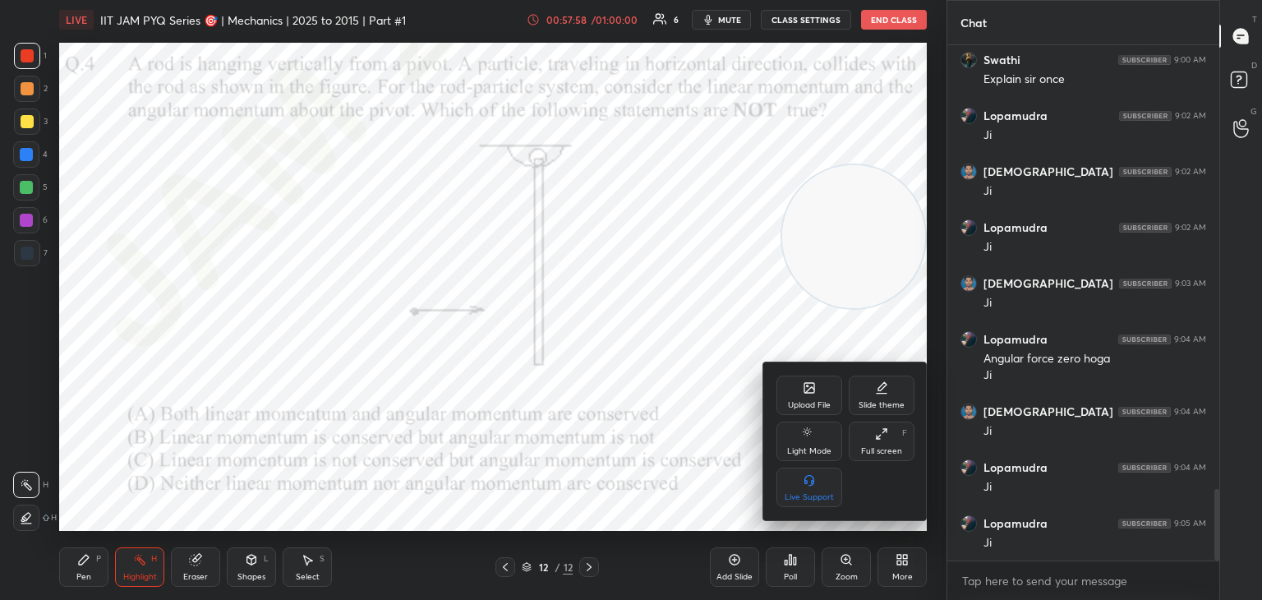
click at [802, 404] on div "Upload File" at bounding box center [809, 405] width 43 height 8
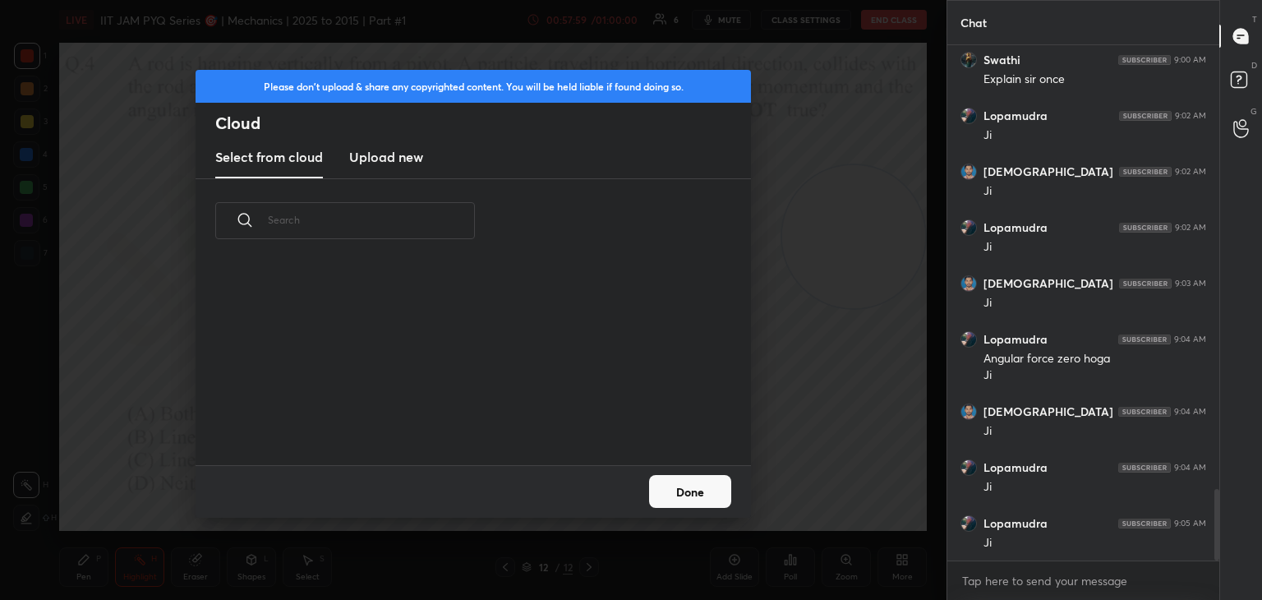
drag, startPoint x: 388, startPoint y: 145, endPoint x: 382, endPoint y: 164, distance: 19.8
click at [388, 148] on new "Upload new" at bounding box center [386, 157] width 74 height 41
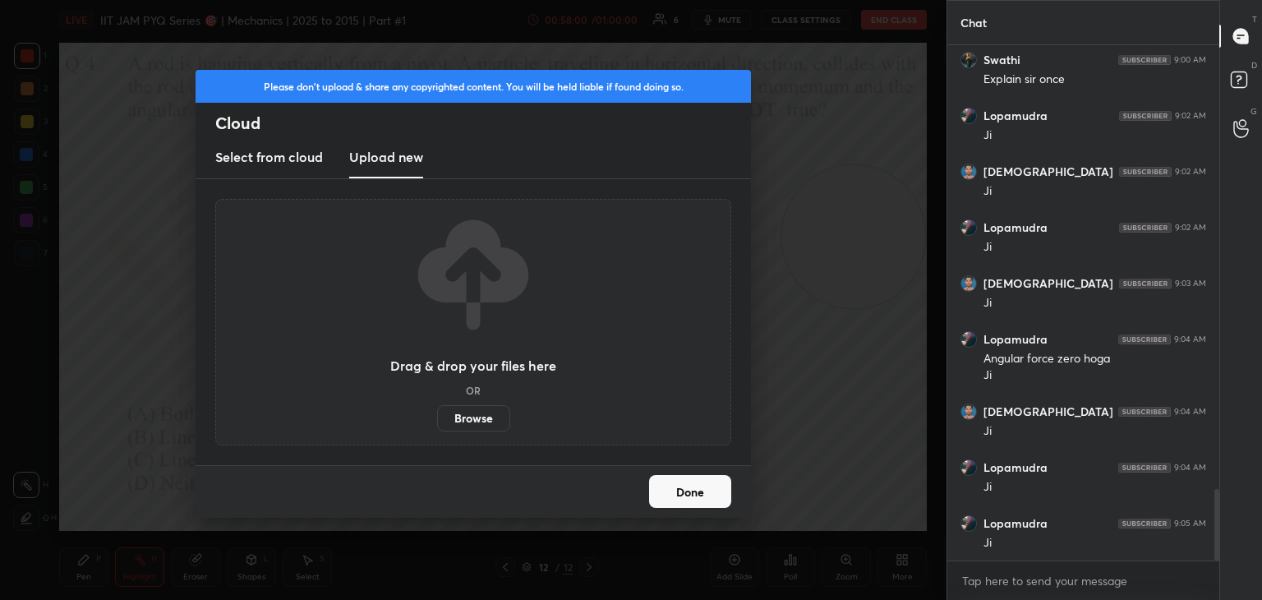
click at [486, 421] on label "Browse" at bounding box center [473, 418] width 73 height 26
click at [437, 421] on input "Browse" at bounding box center [437, 418] width 0 height 26
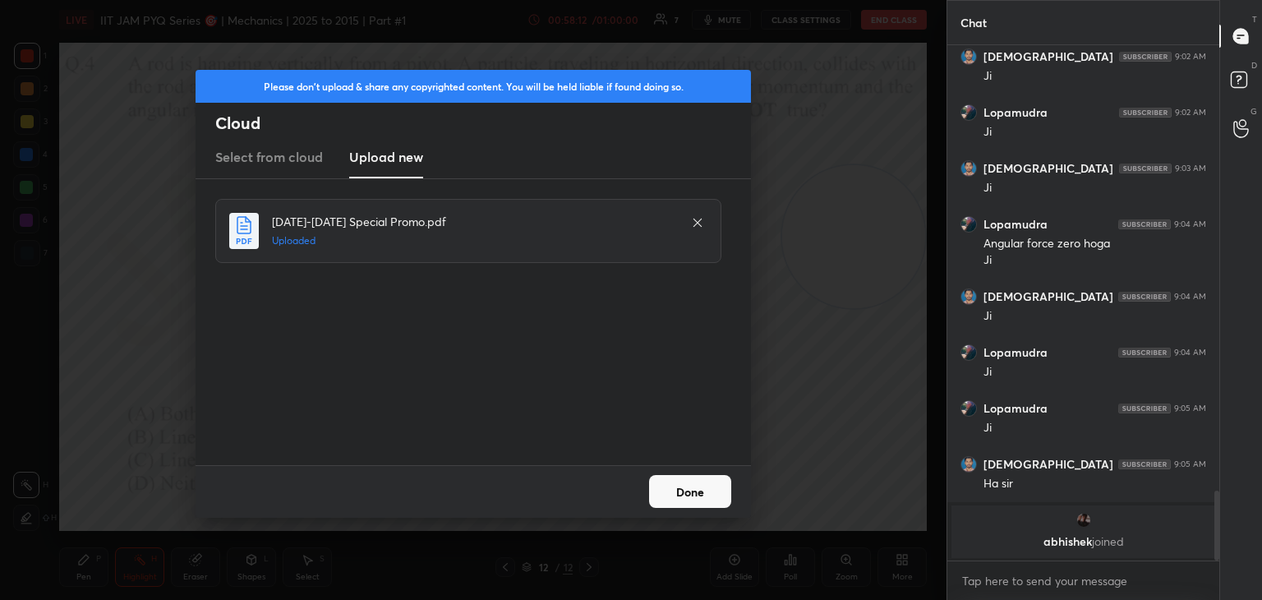
scroll to position [3077, 0]
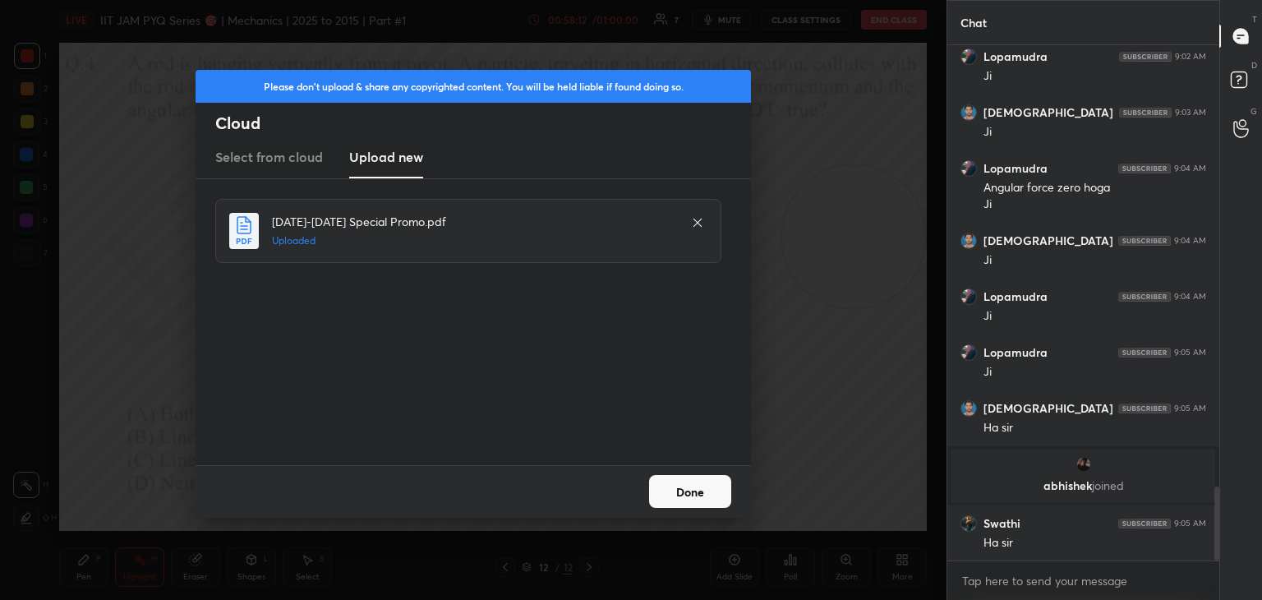
click at [1089, 536] on div "Krishna 9:02 AM [PERSON_NAME] 9:02 AM [PERSON_NAME] 9:03 AM [PERSON_NAME] 9:04 …" at bounding box center [1083, 303] width 272 height 516
click at [1080, 481] on p "[PERSON_NAME] joined" at bounding box center [1083, 485] width 244 height 13
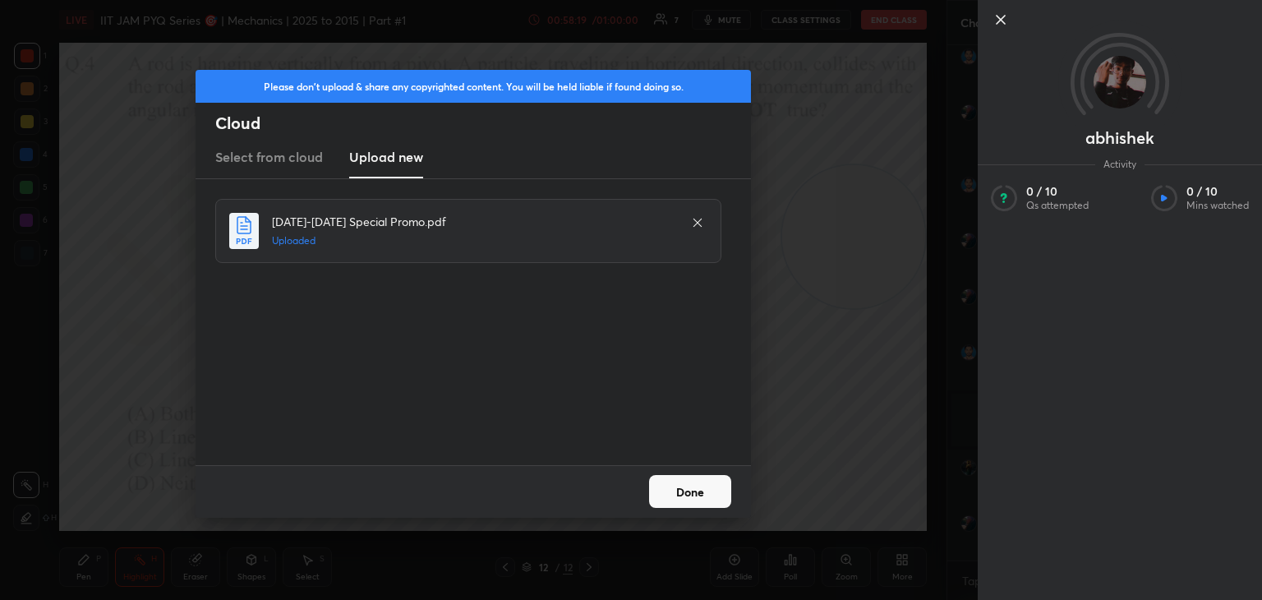
scroll to position [3189, 0]
click at [680, 494] on button "Done" at bounding box center [690, 491] width 82 height 33
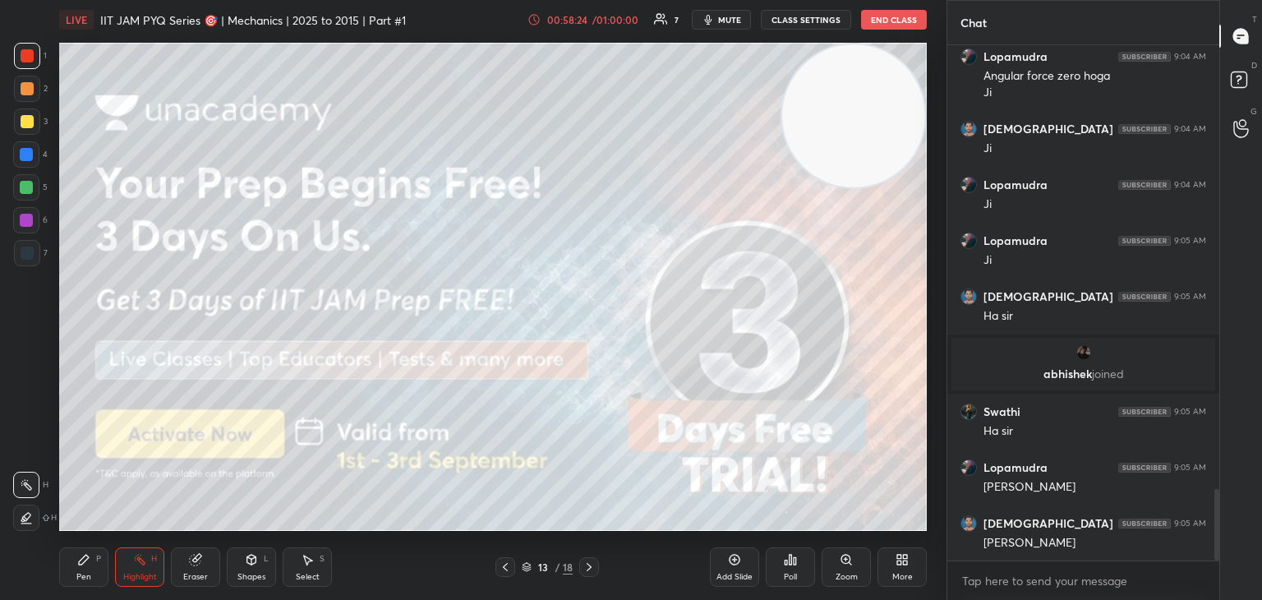
drag, startPoint x: 837, startPoint y: 277, endPoint x: 871, endPoint y: 127, distance: 154.1
click at [877, 126] on video at bounding box center [853, 115] width 143 height 143
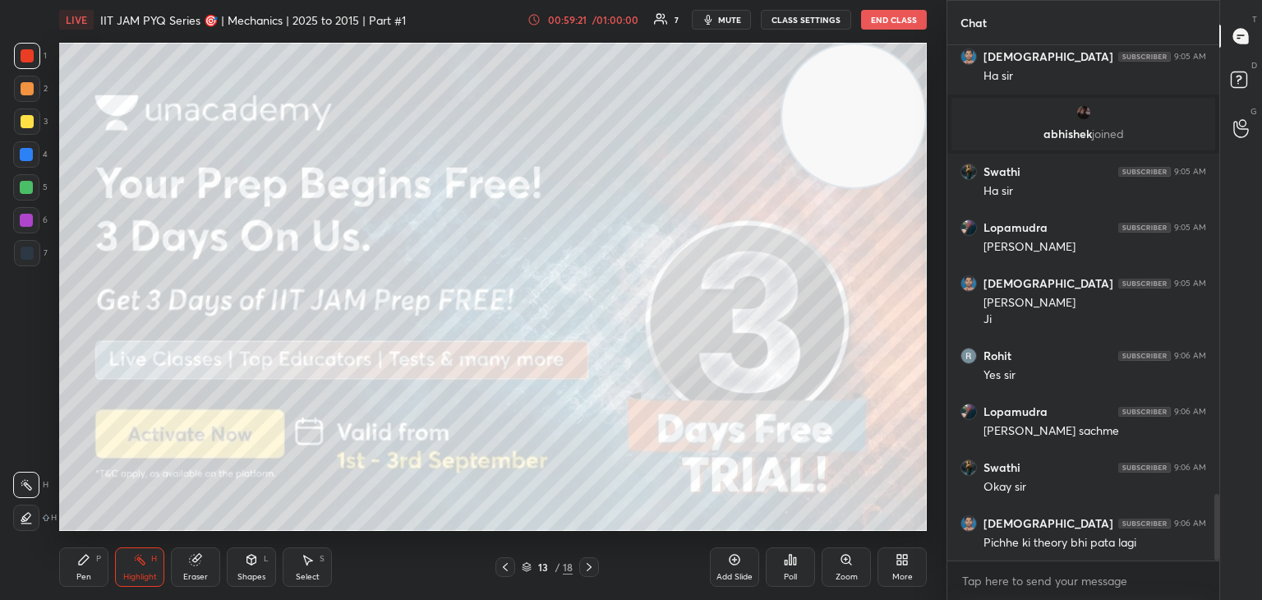
scroll to position [3485, 0]
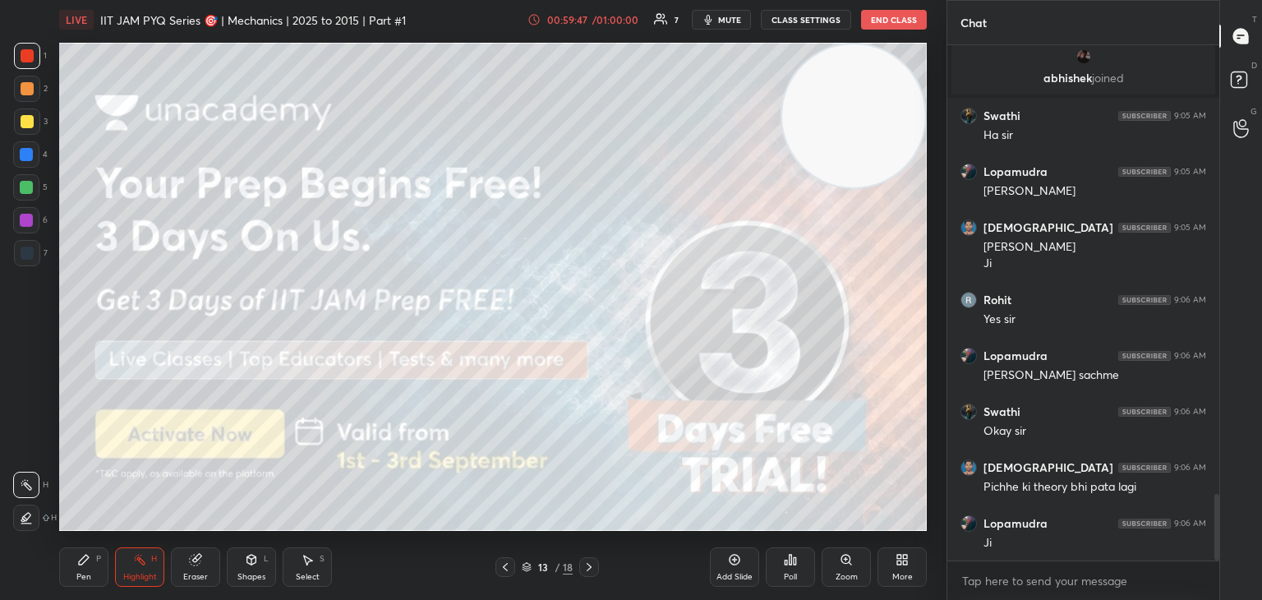
drag, startPoint x: 73, startPoint y: 567, endPoint x: 85, endPoint y: 543, distance: 26.5
click at [73, 569] on div "Pen P" at bounding box center [83, 566] width 49 height 39
click at [32, 127] on div at bounding box center [27, 121] width 26 height 26
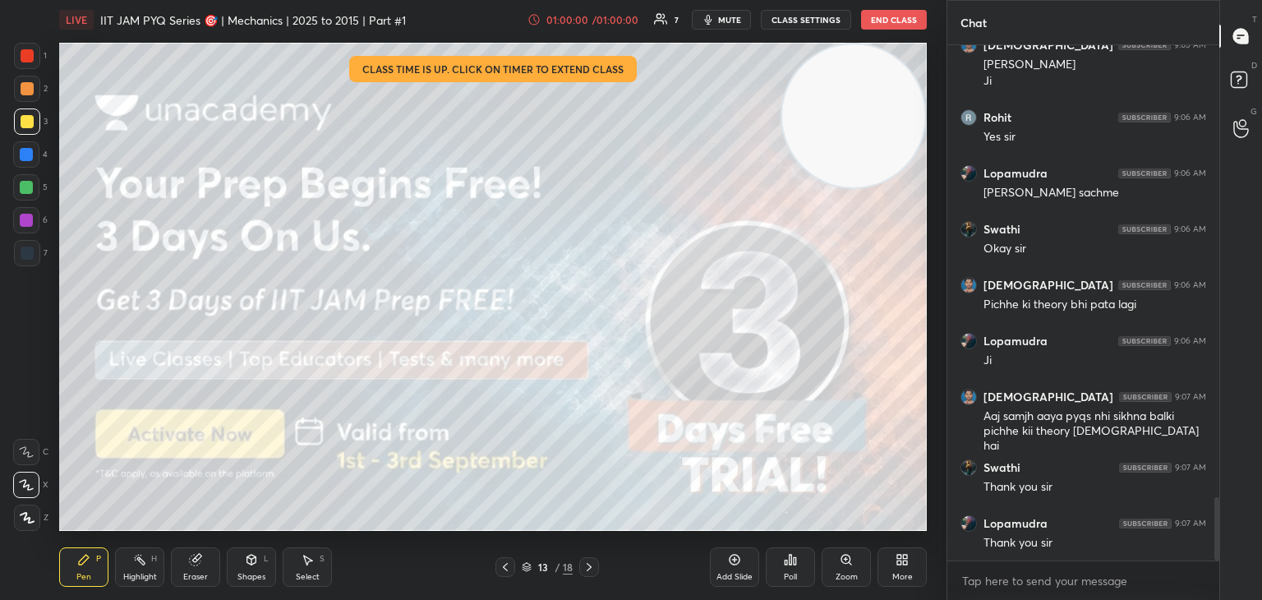
scroll to position [3723, 0]
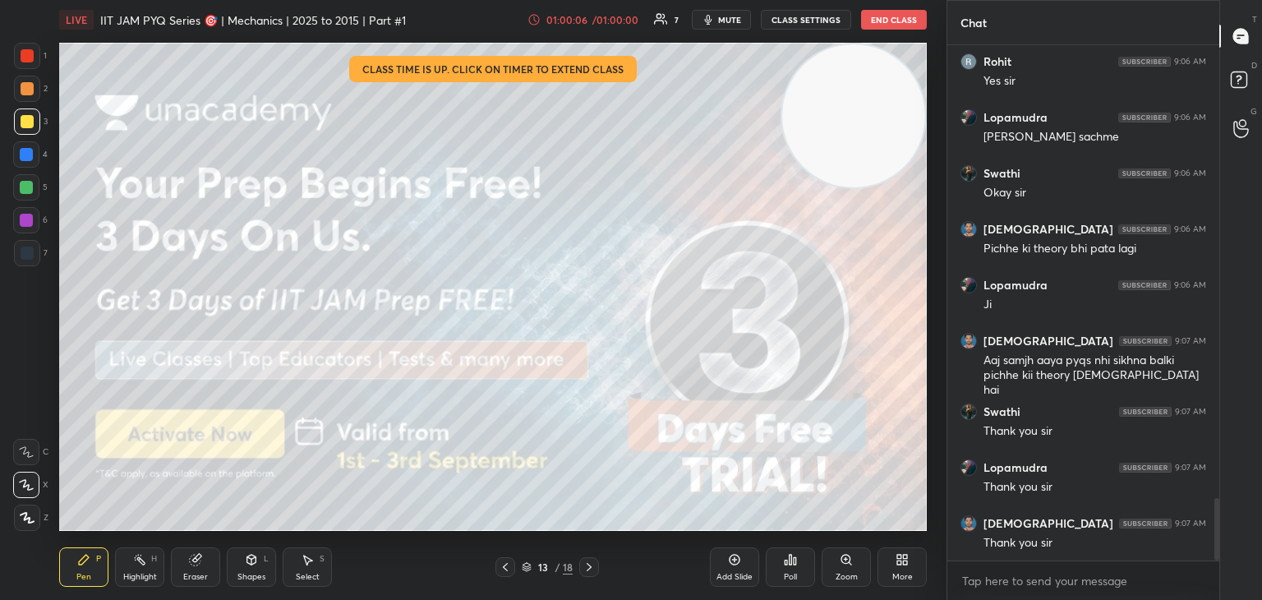
click at [591, 566] on icon at bounding box center [588, 566] width 13 height 13
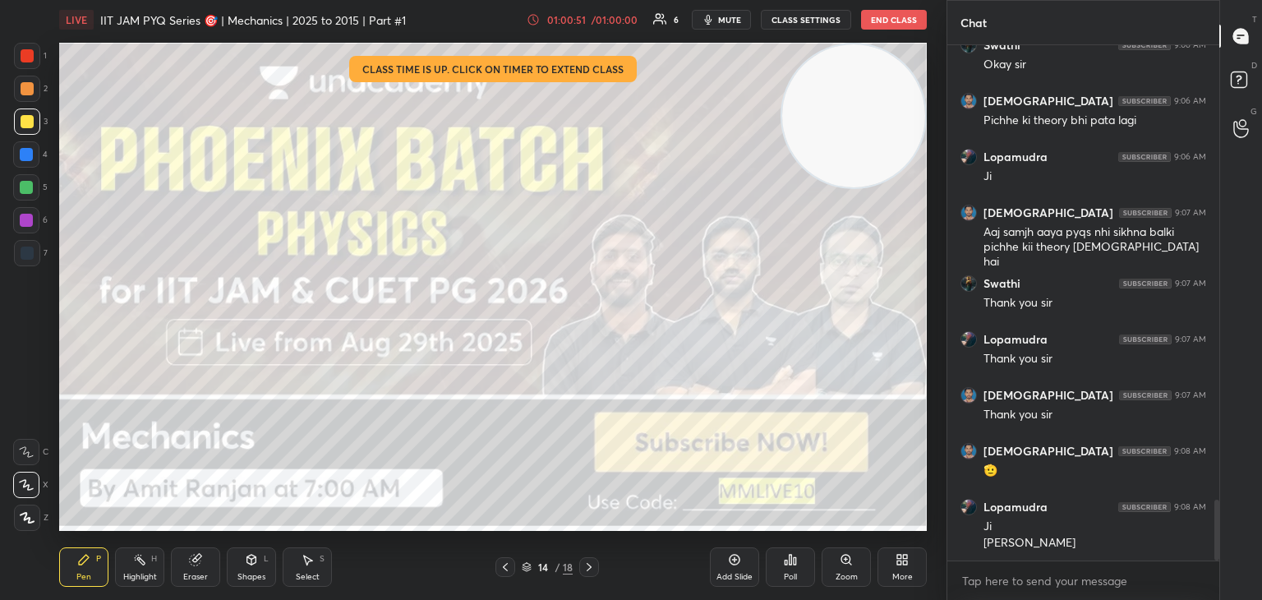
scroll to position [3907, 0]
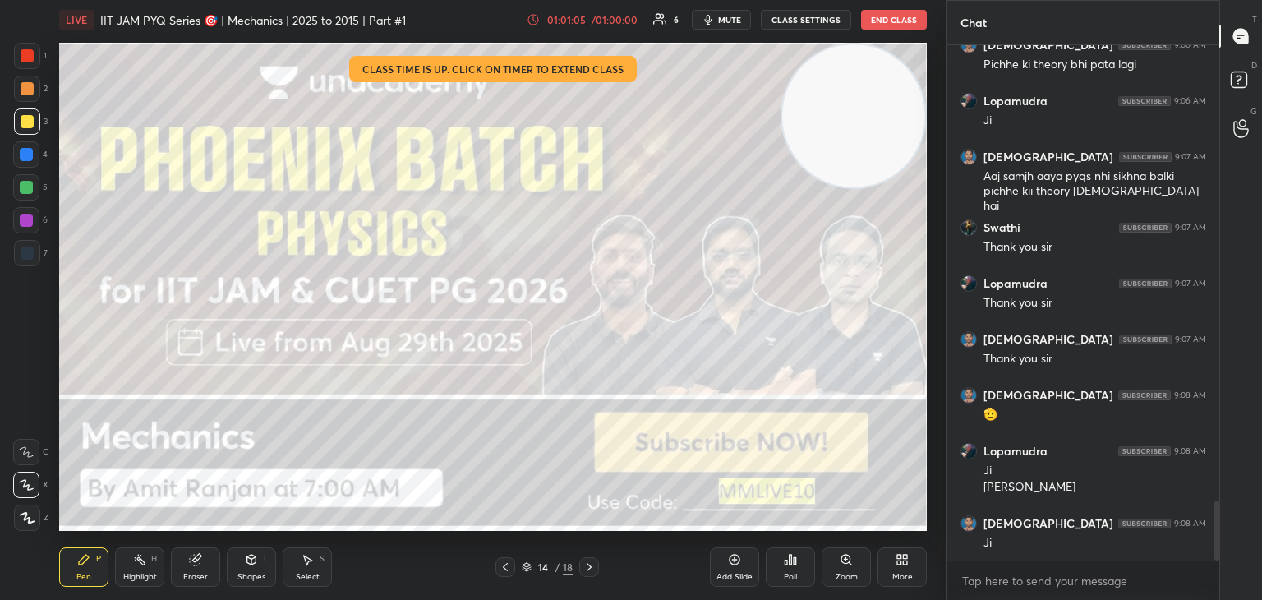
click at [595, 569] on icon at bounding box center [588, 566] width 13 height 13
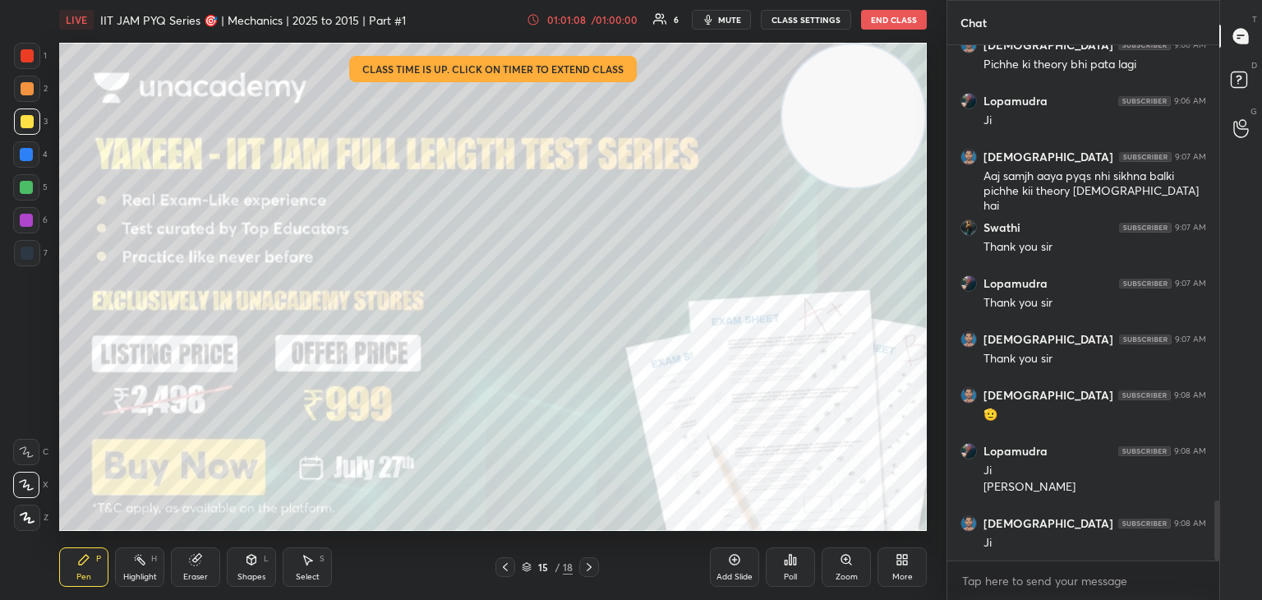
click at [589, 569] on icon at bounding box center [588, 566] width 13 height 13
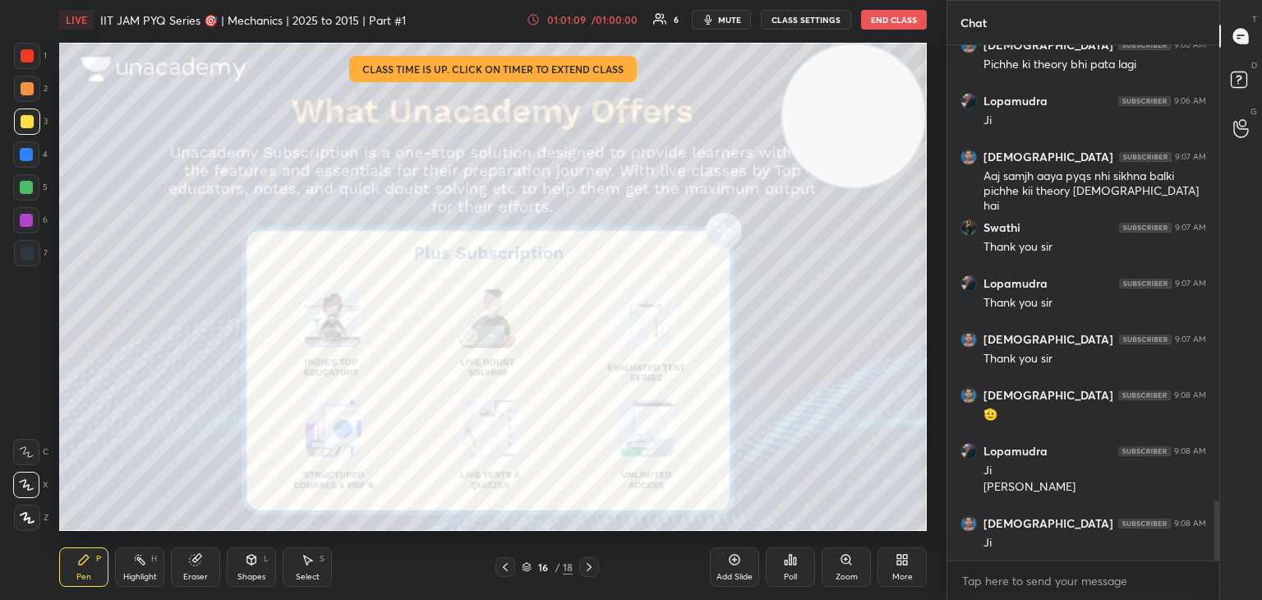
click at [35, 53] on div at bounding box center [27, 56] width 26 height 26
click at [587, 569] on icon at bounding box center [588, 566] width 13 height 13
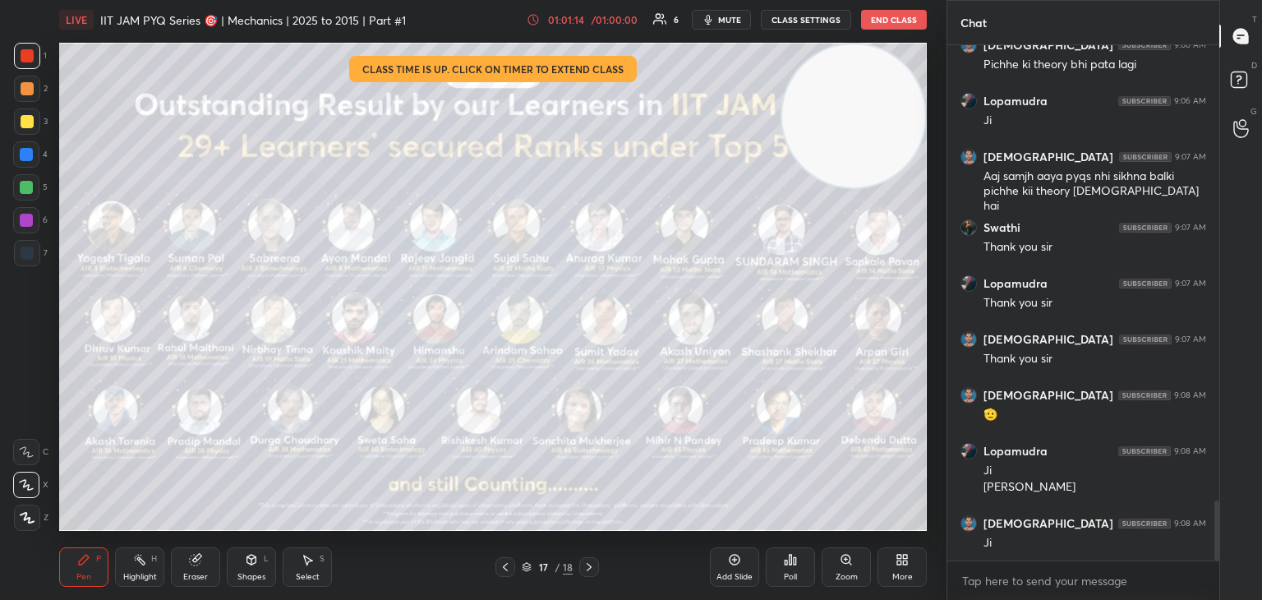
click at [37, 129] on div at bounding box center [27, 121] width 26 height 26
click at [589, 569] on icon at bounding box center [588, 566] width 13 height 13
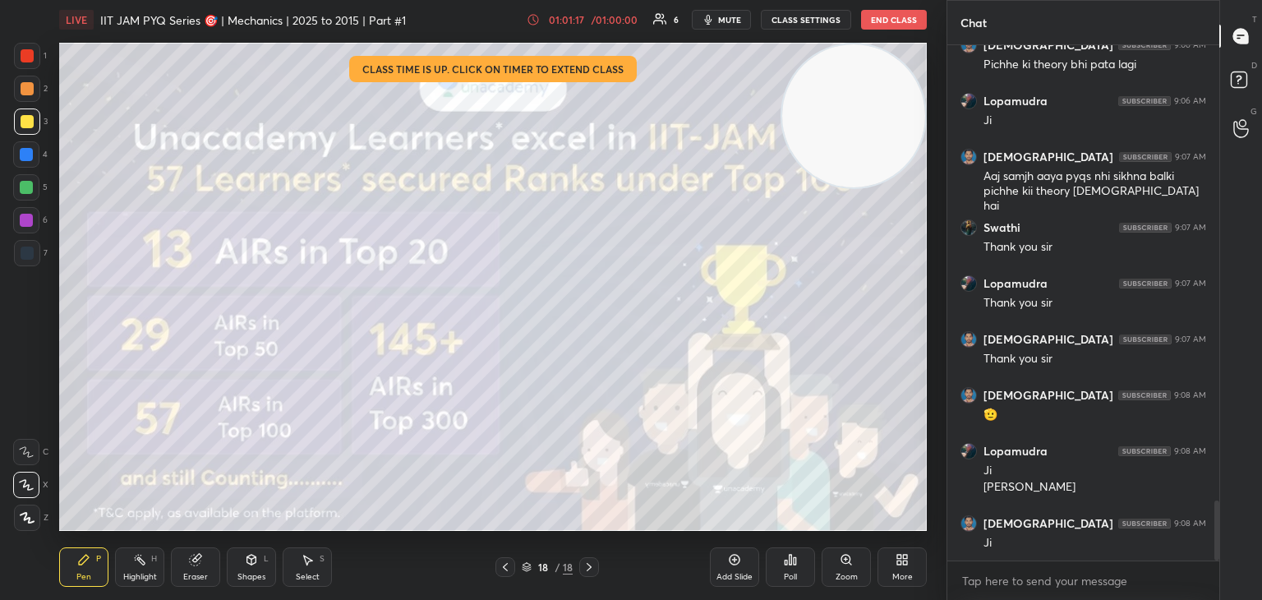
click at [598, 564] on div at bounding box center [589, 567] width 20 height 20
click at [597, 564] on div at bounding box center [589, 567] width 20 height 20
click at [590, 569] on div at bounding box center [589, 567] width 20 height 20
click at [904, 564] on icon at bounding box center [905, 562] width 4 height 4
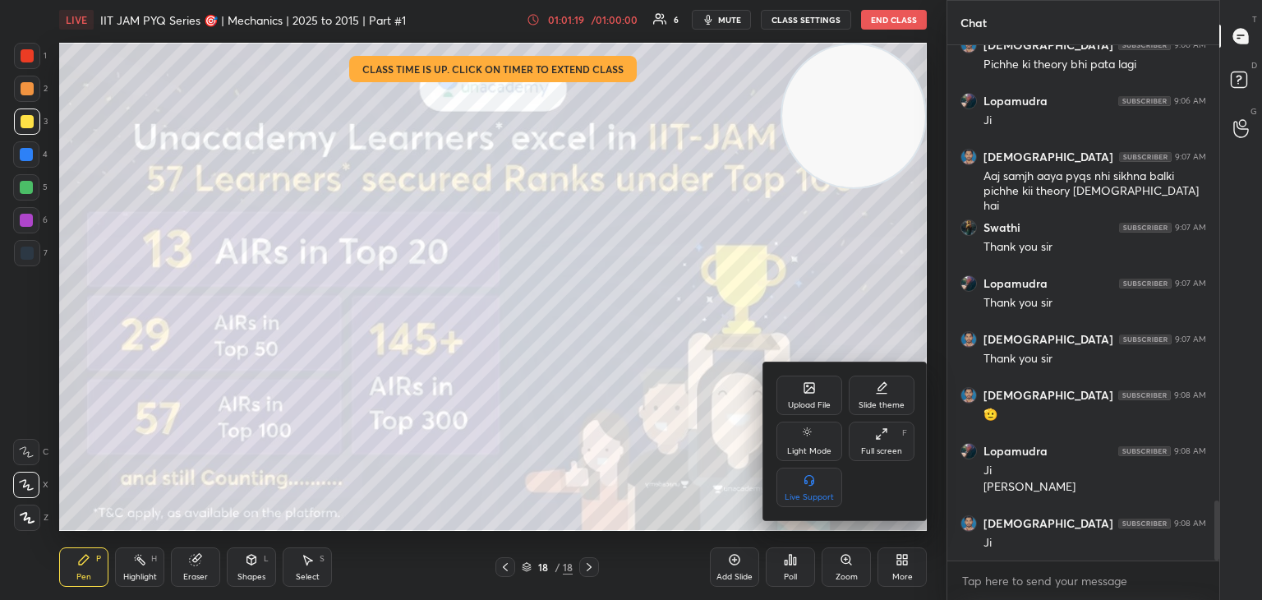
click at [808, 394] on icon at bounding box center [809, 387] width 13 height 13
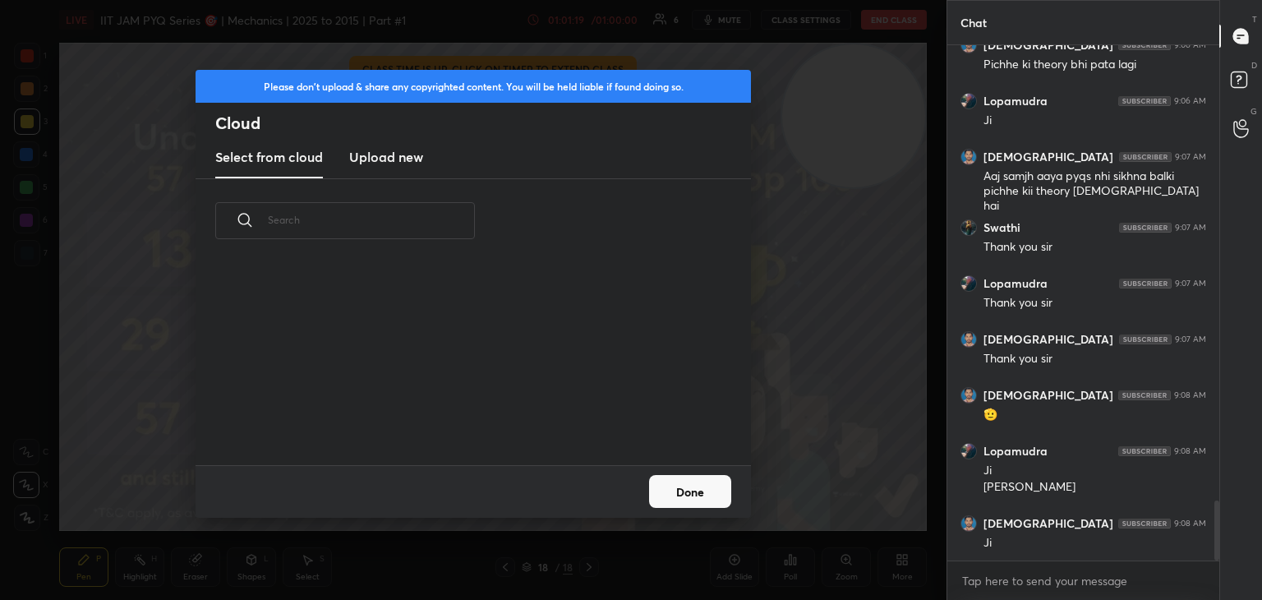
scroll to position [202, 527]
click at [392, 145] on new "Upload new" at bounding box center [386, 157] width 74 height 41
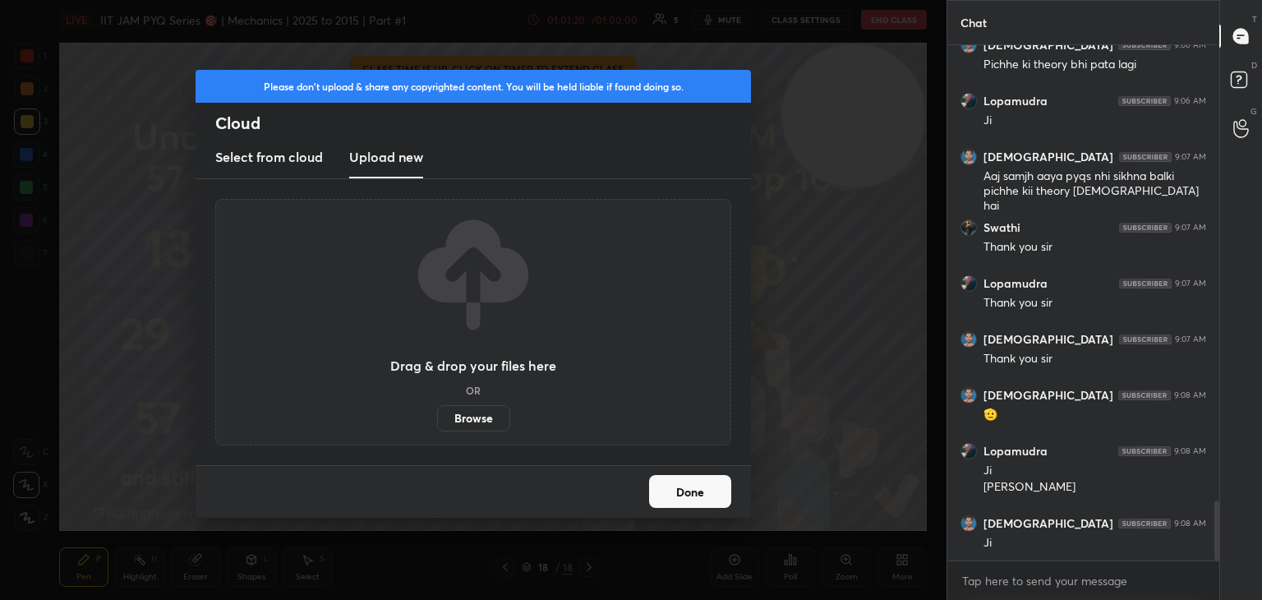
click at [476, 415] on label "Browse" at bounding box center [473, 418] width 73 height 26
click at [437, 415] on input "Browse" at bounding box center [437, 418] width 0 height 26
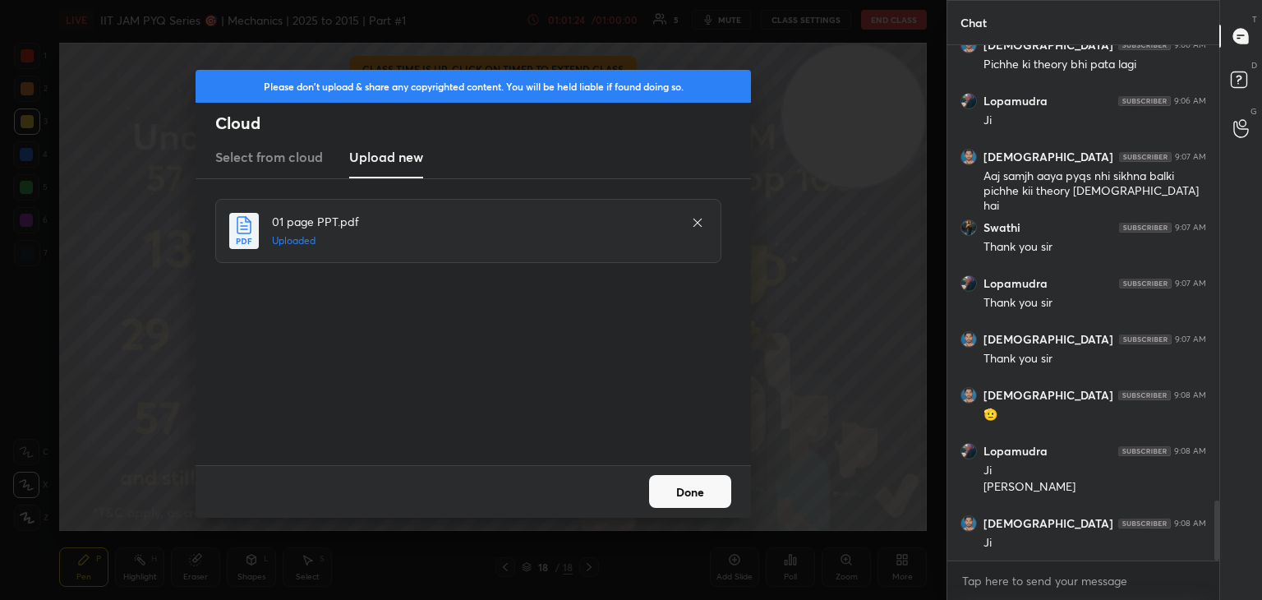
click at [692, 490] on button "Done" at bounding box center [690, 491] width 82 height 33
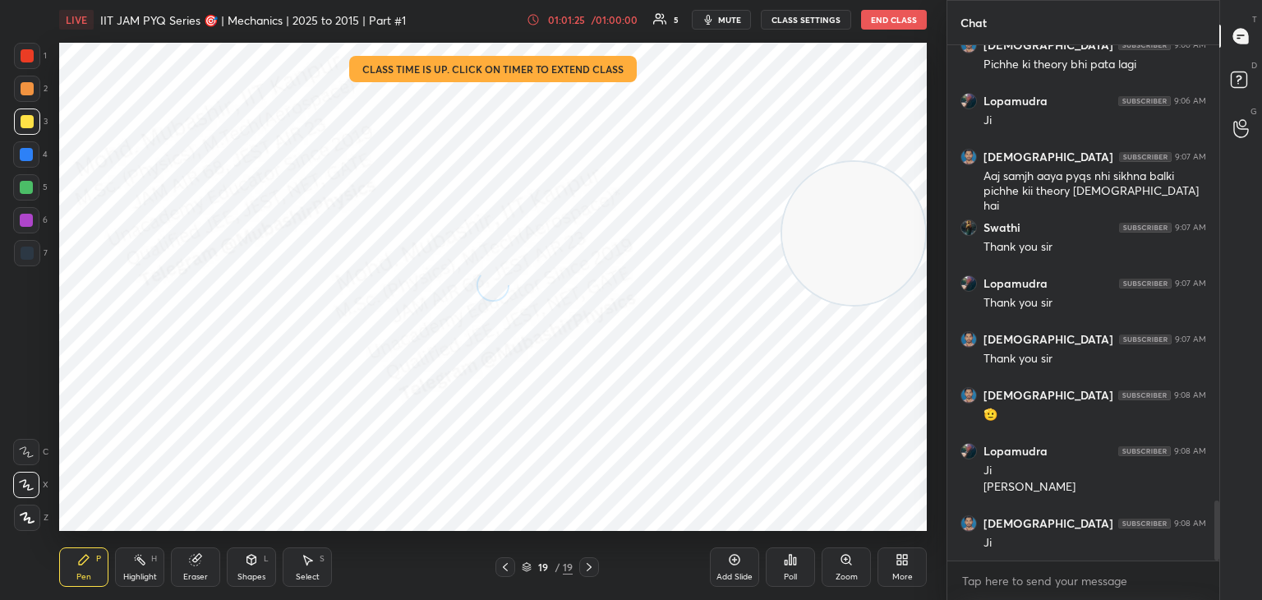
drag, startPoint x: 864, startPoint y: 101, endPoint x: 830, endPoint y: 440, distance: 340.2
click at [919, 305] on video at bounding box center [853, 233] width 143 height 143
drag, startPoint x: 19, startPoint y: 57, endPoint x: 48, endPoint y: 61, distance: 29.9
click at [24, 57] on div at bounding box center [27, 56] width 26 height 26
drag, startPoint x: 33, startPoint y: 165, endPoint x: 40, endPoint y: 169, distance: 8.5
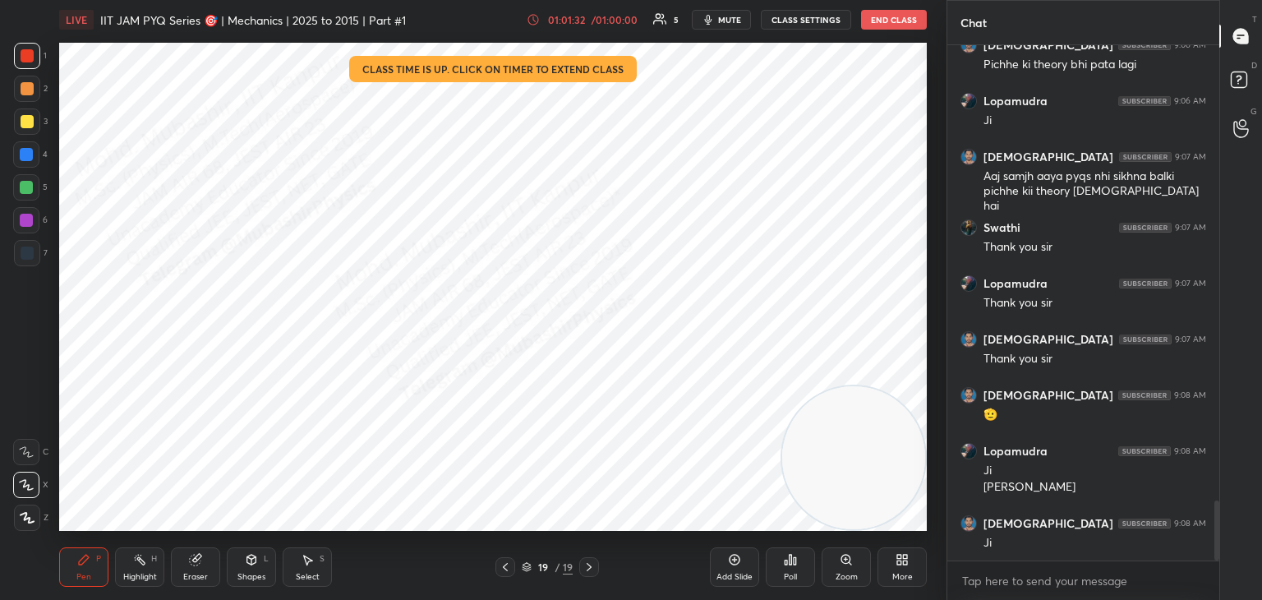
click at [34, 166] on div at bounding box center [26, 154] width 26 height 26
click at [146, 573] on div "Highlight" at bounding box center [140, 577] width 34 height 8
click at [886, 17] on button "End Class" at bounding box center [894, 20] width 66 height 20
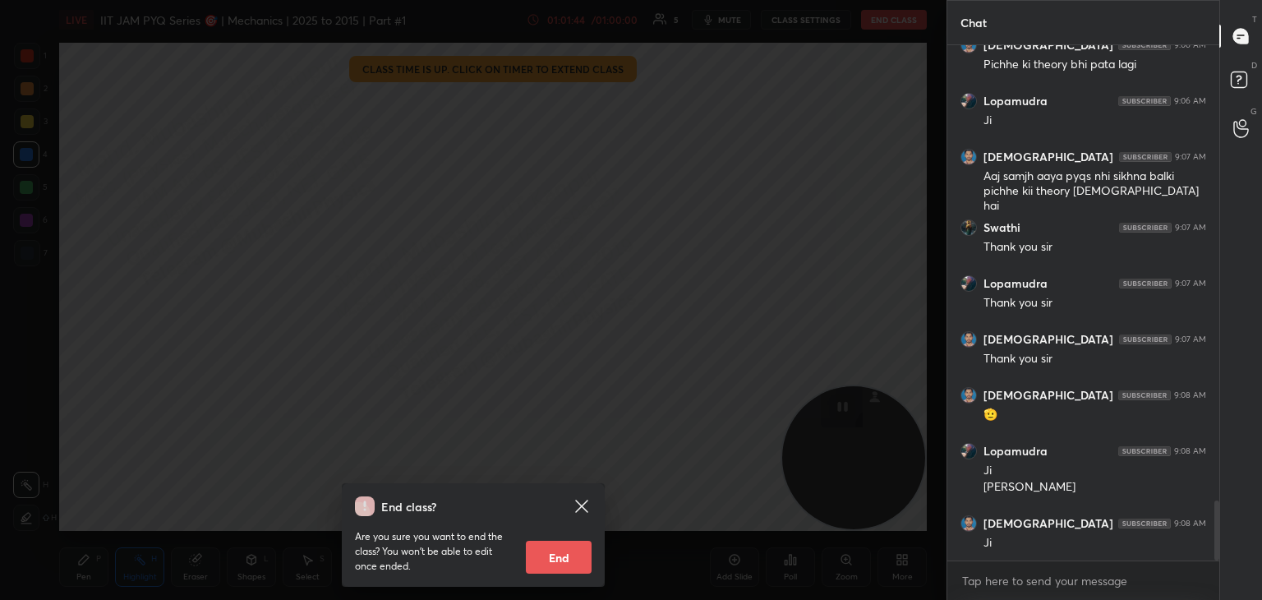
click at [547, 557] on button "End" at bounding box center [559, 557] width 66 height 33
type textarea "x"
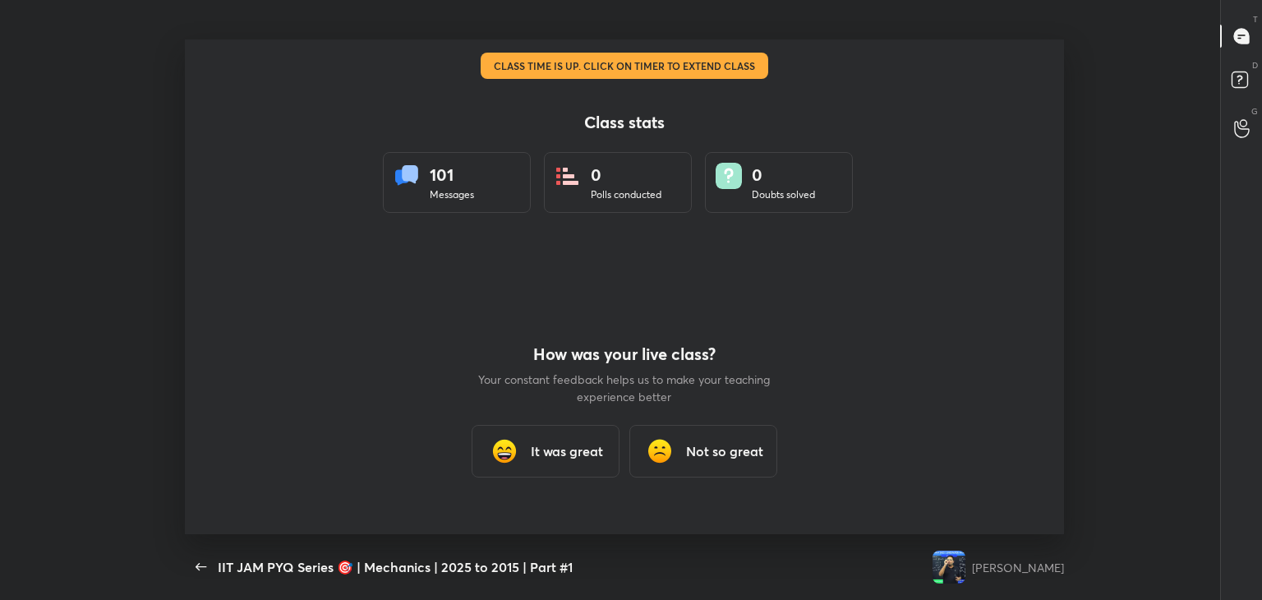
scroll to position [0, 0]
